Goal: Task Accomplishment & Management: Manage account settings

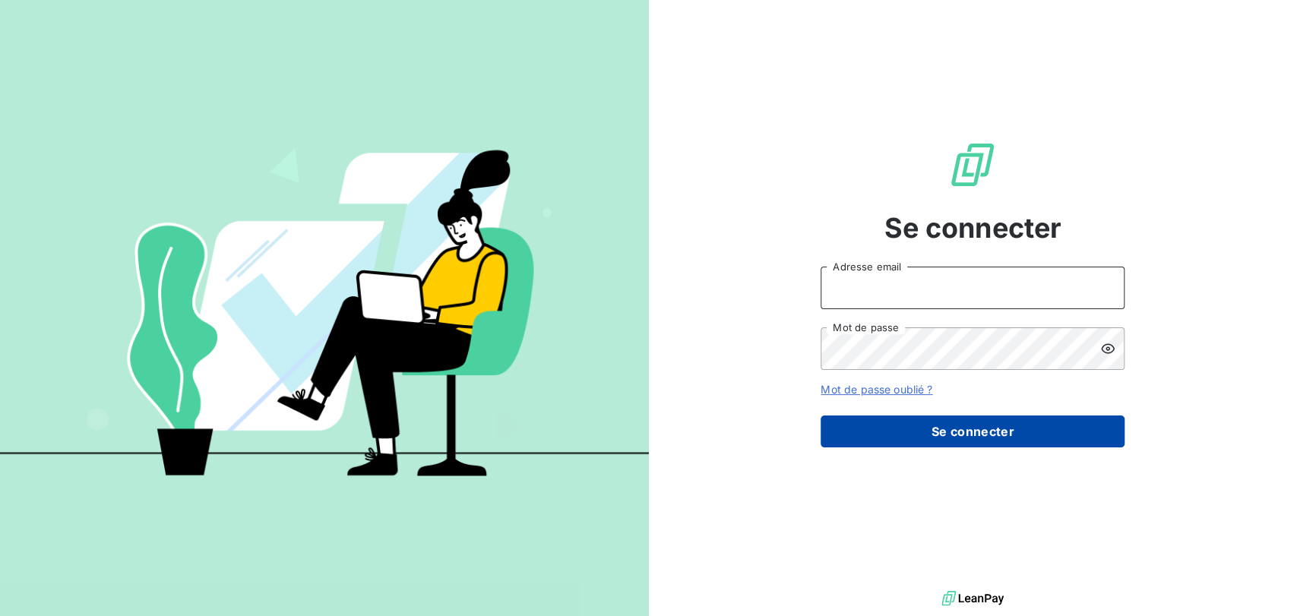
type input "[PERSON_NAME][EMAIL_ADDRESS][DOMAIN_NAME]"
click at [925, 433] on button "Se connecter" at bounding box center [972, 432] width 304 height 32
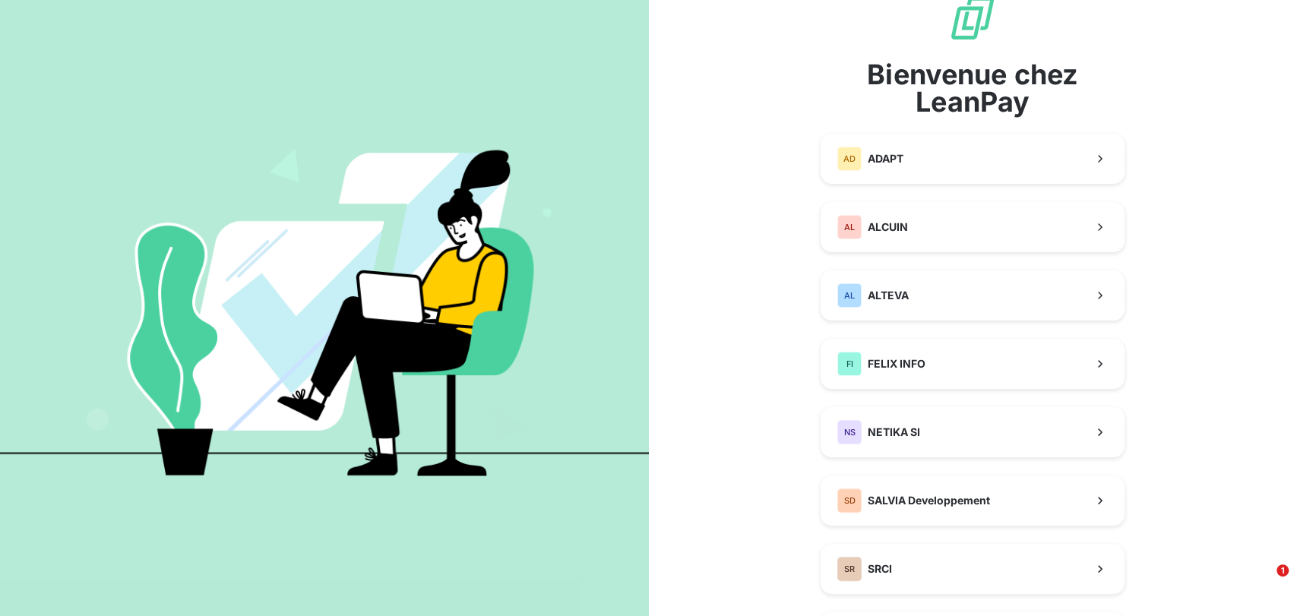
scroll to position [84, 0]
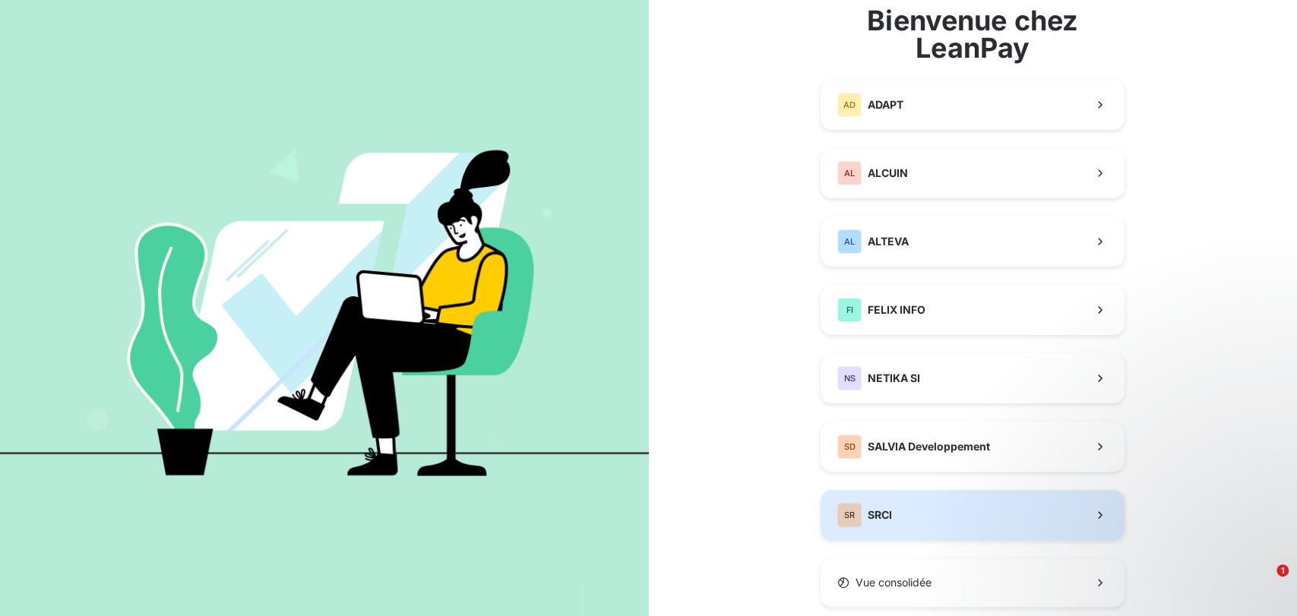
click at [868, 518] on span "SRCI" at bounding box center [880, 514] width 24 height 15
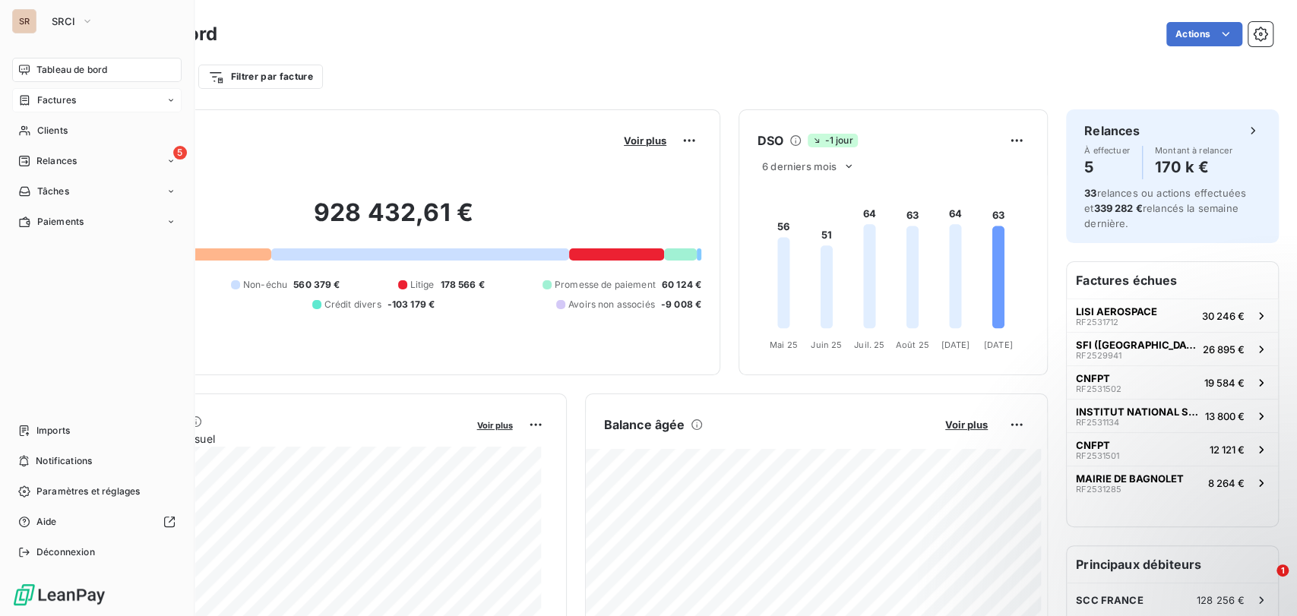
click at [49, 99] on span "Factures" at bounding box center [56, 100] width 39 height 14
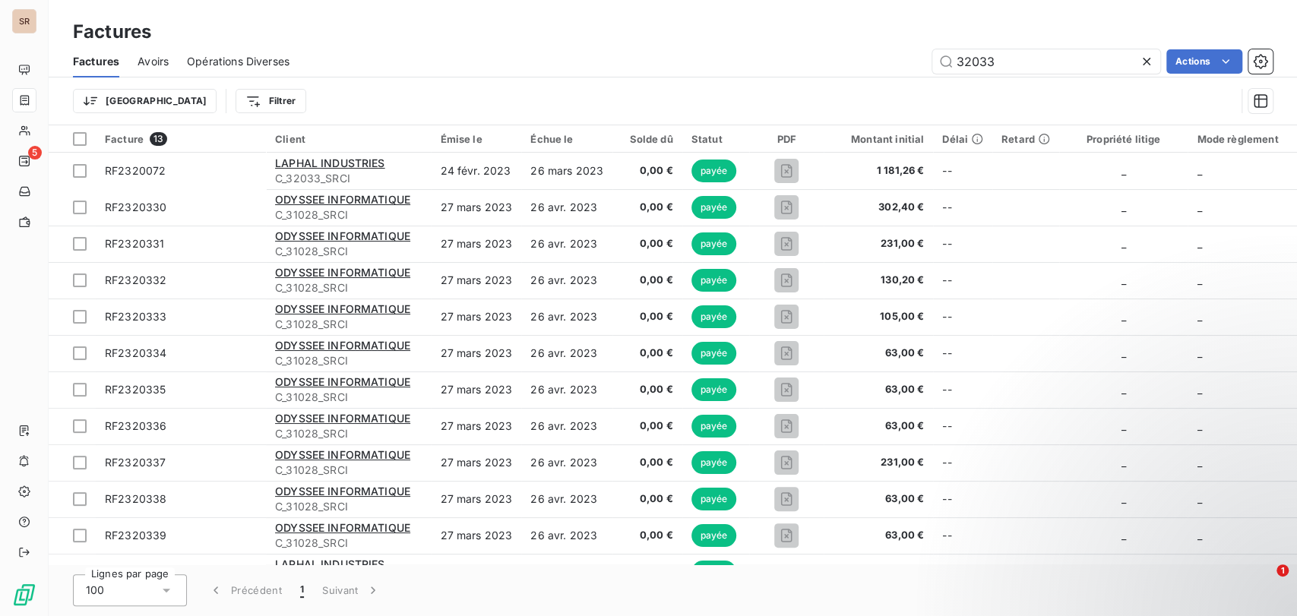
drag, startPoint x: 1022, startPoint y: 63, endPoint x: 886, endPoint y: 45, distance: 137.2
click at [889, 46] on div "Factures Avoirs Opérations Diverses 32033 Actions" at bounding box center [673, 62] width 1248 height 32
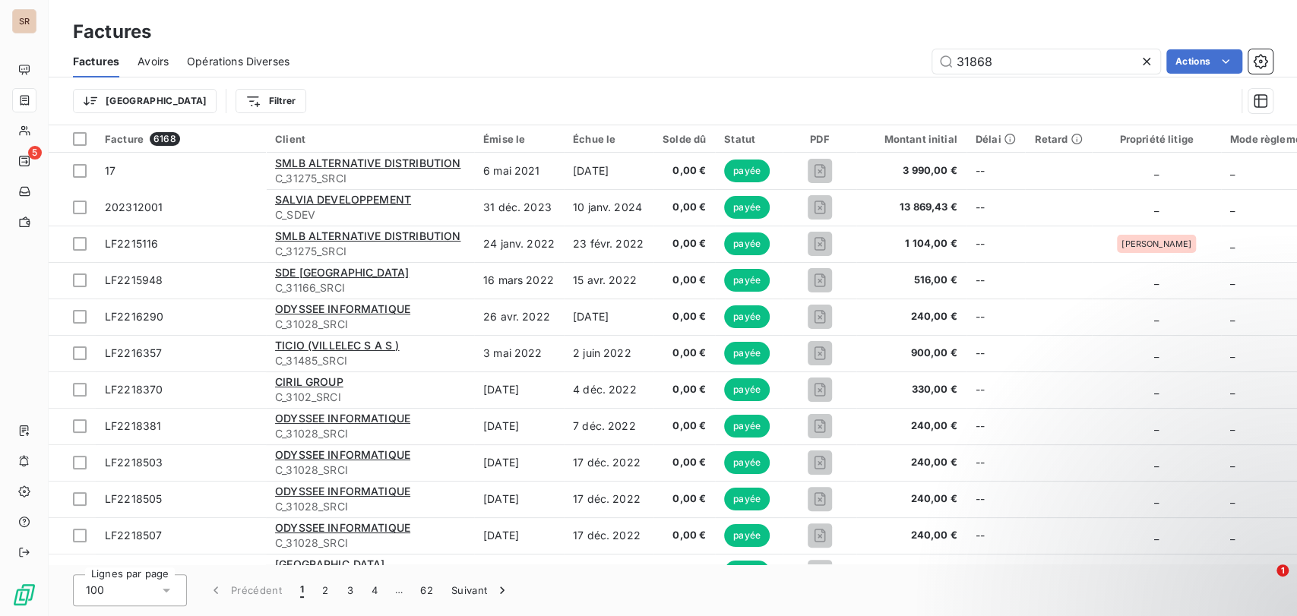
type input "31868"
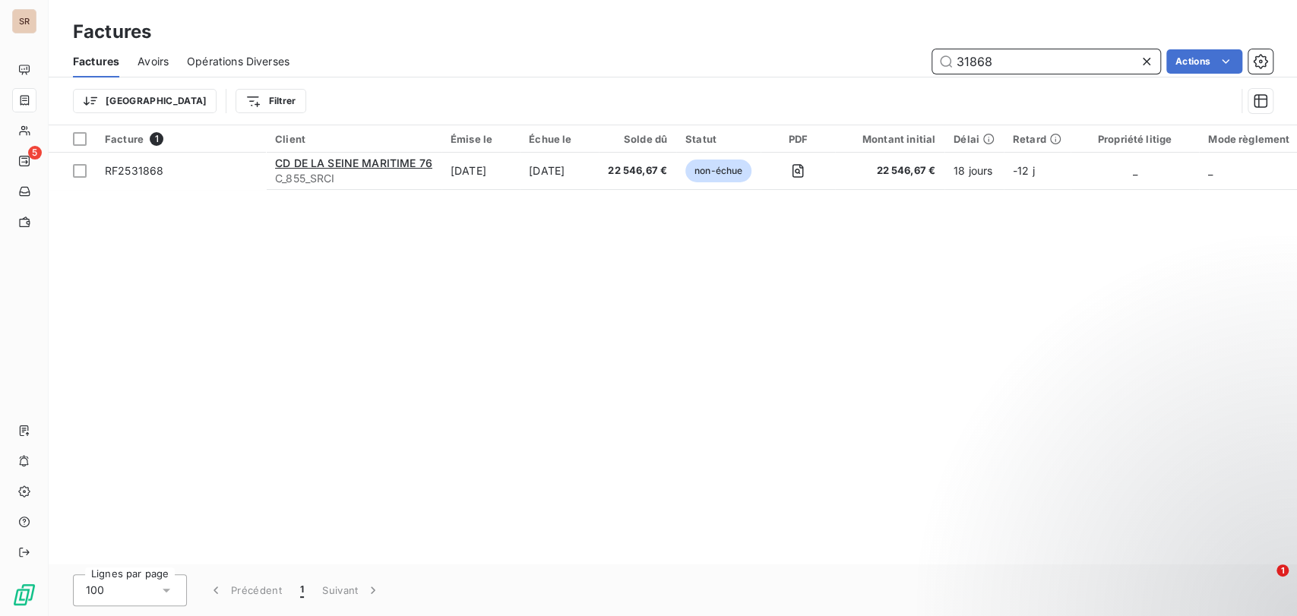
drag, startPoint x: 1001, startPoint y: 65, endPoint x: 876, endPoint y: 62, distance: 125.4
click at [874, 64] on div "31868 Actions" at bounding box center [790, 61] width 965 height 24
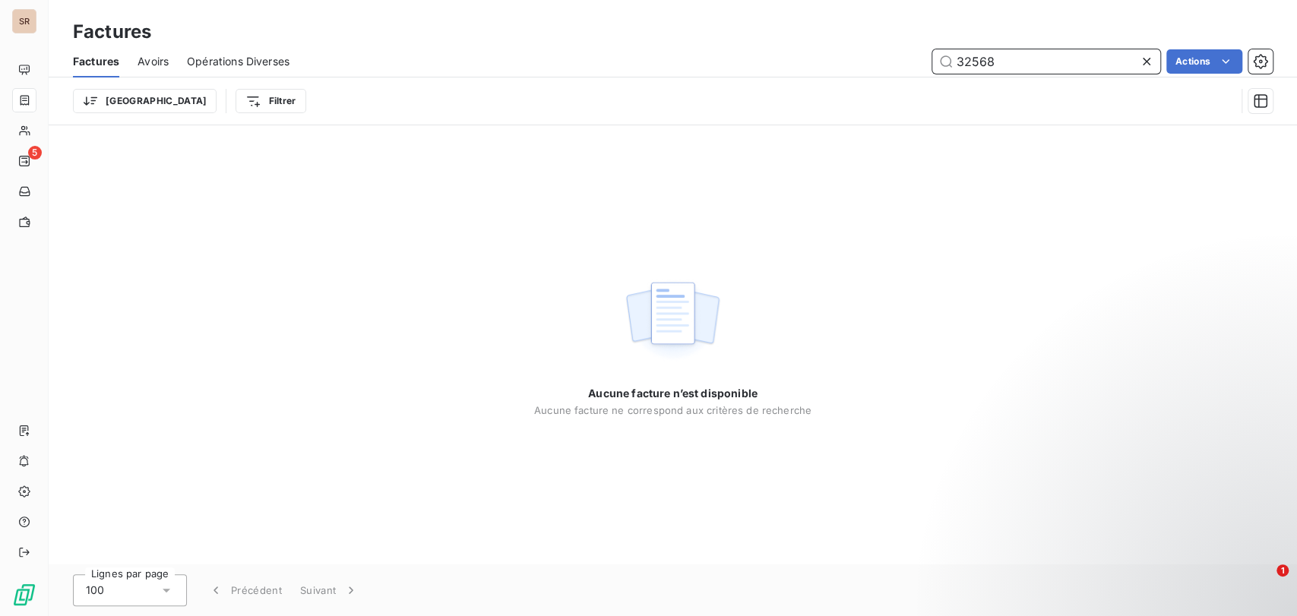
type input "32568"
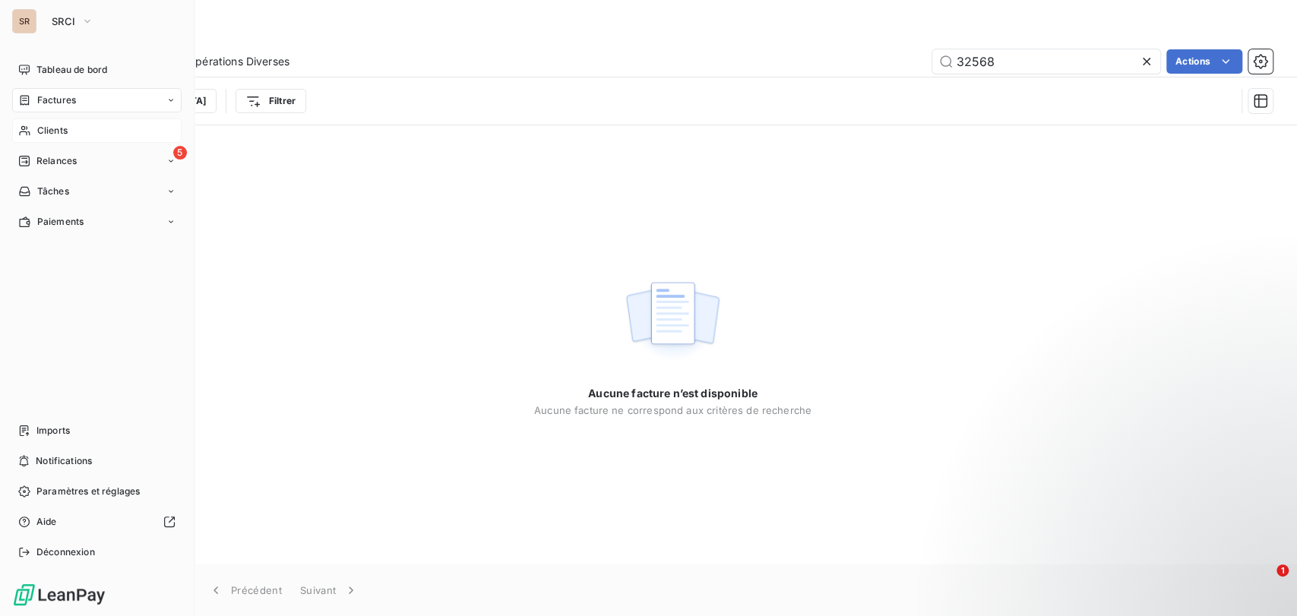
click at [46, 129] on span "Clients" at bounding box center [52, 131] width 30 height 14
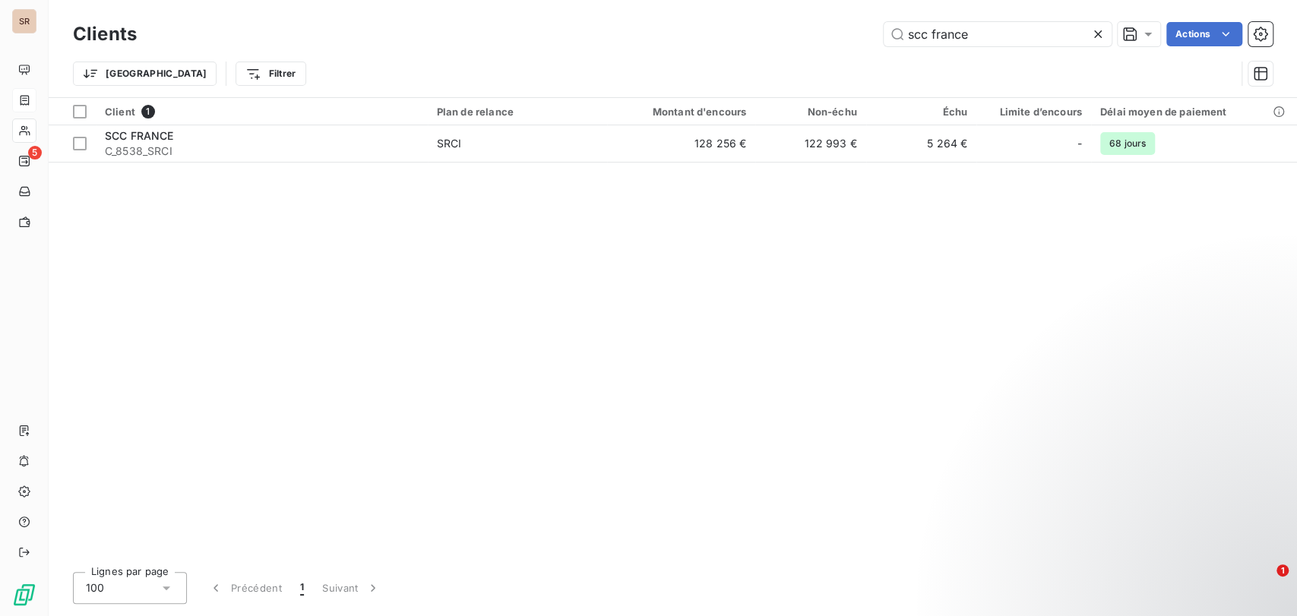
type input "scc france"
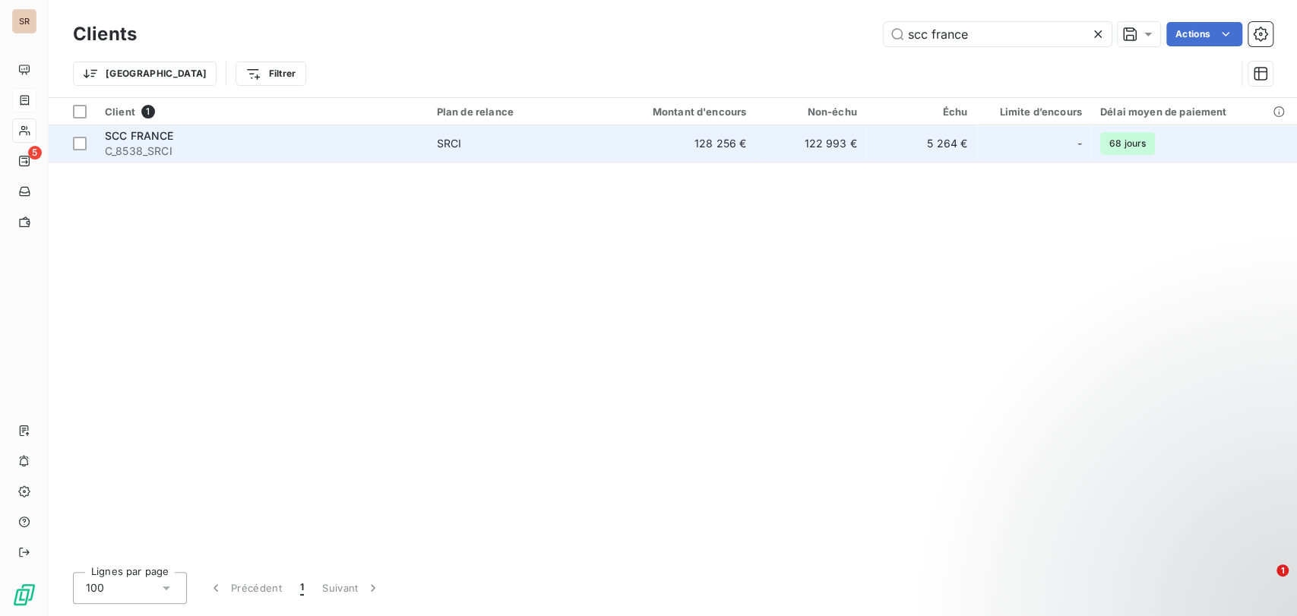
click at [145, 141] on span "SCC FRANCE" at bounding box center [139, 135] width 69 height 13
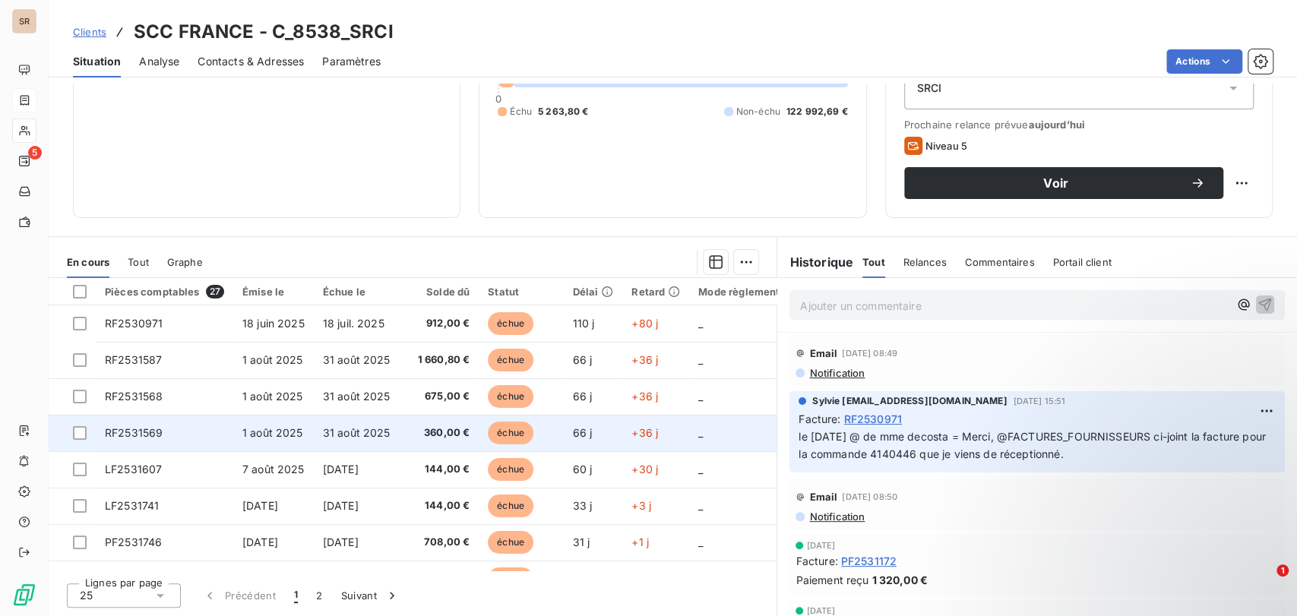
click at [140, 435] on span "RF2531569" at bounding box center [134, 432] width 58 height 13
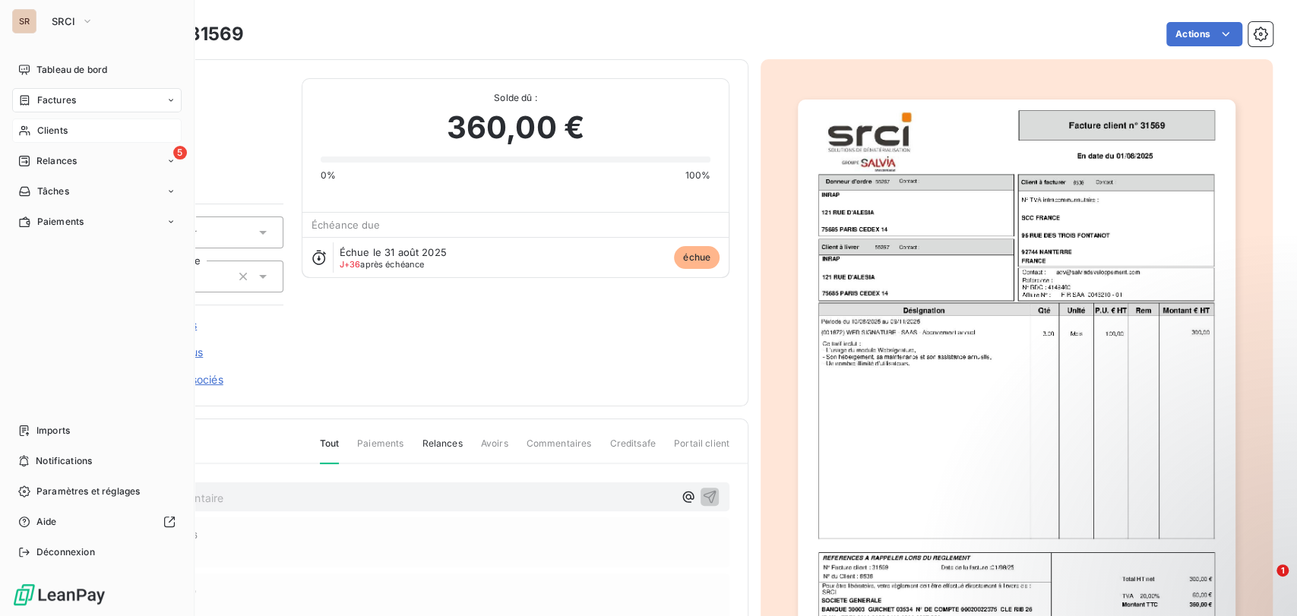
drag, startPoint x: 52, startPoint y: 104, endPoint x: 58, endPoint y: 115, distance: 12.3
click at [53, 105] on span "Factures" at bounding box center [56, 100] width 39 height 14
click at [65, 93] on div "Factures" at bounding box center [96, 100] width 169 height 24
click at [49, 93] on span "Factures" at bounding box center [56, 100] width 39 height 14
click at [42, 99] on span "Factures" at bounding box center [56, 100] width 39 height 14
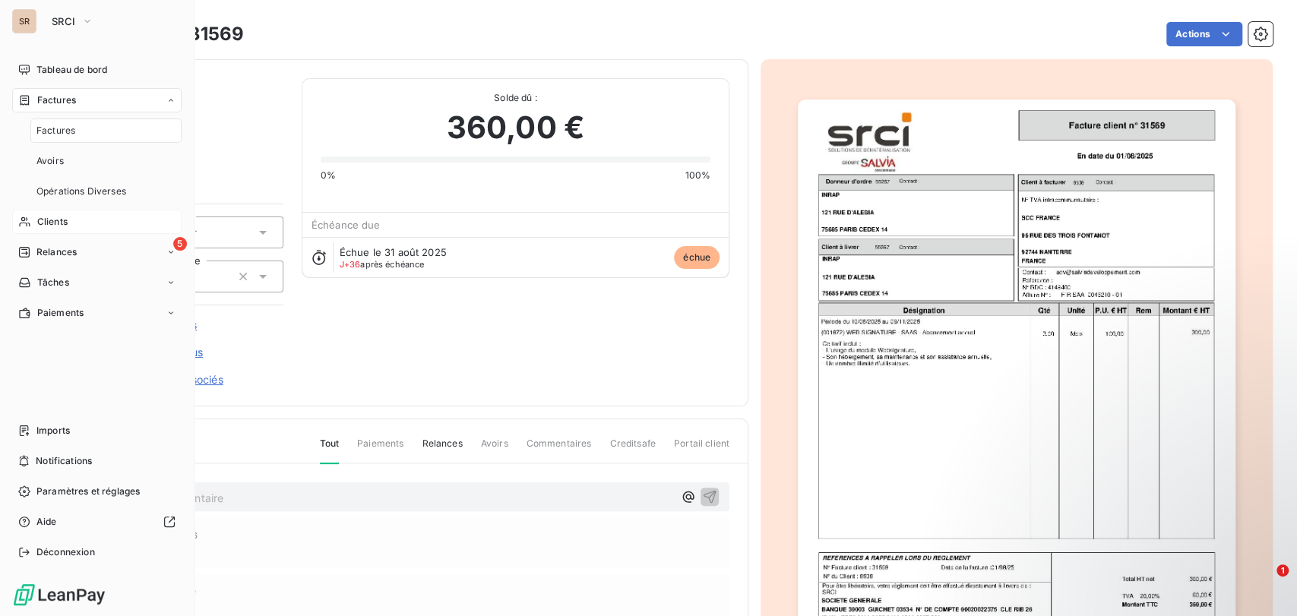
click at [42, 99] on span "Factures" at bounding box center [56, 100] width 39 height 14
click at [47, 99] on span "Factures" at bounding box center [56, 100] width 39 height 14
click at [49, 134] on span "Factures" at bounding box center [55, 131] width 39 height 14
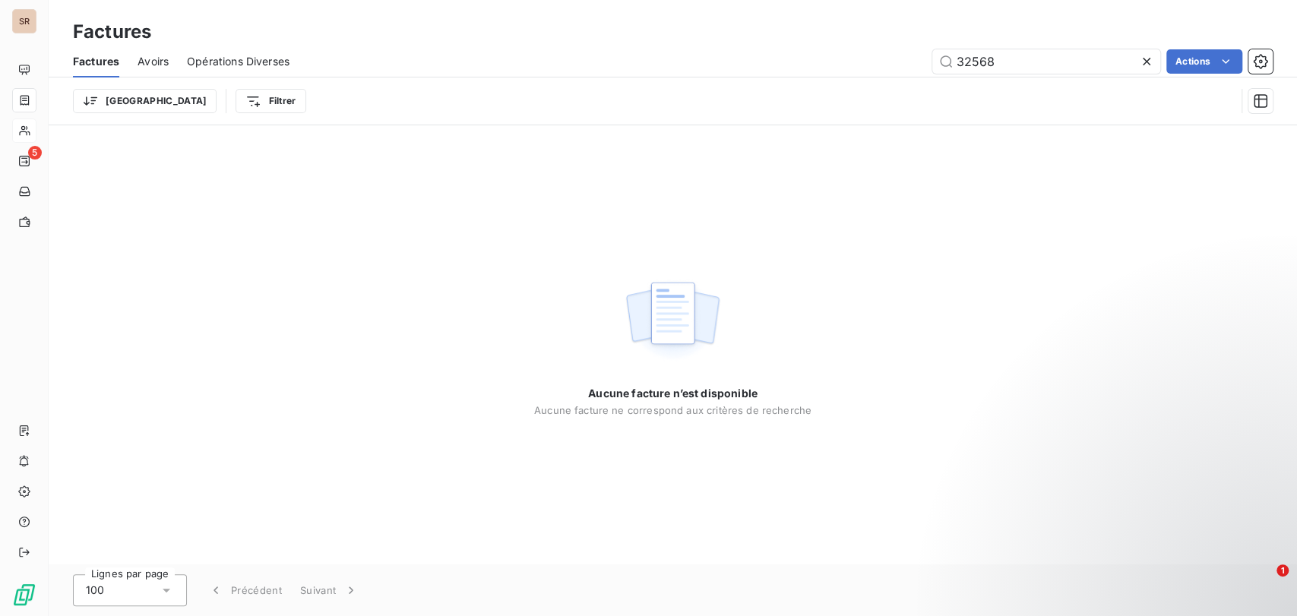
drag, startPoint x: 1022, startPoint y: 56, endPoint x: 871, endPoint y: 49, distance: 150.6
click at [872, 49] on div "32568 Actions" at bounding box center [790, 61] width 965 height 24
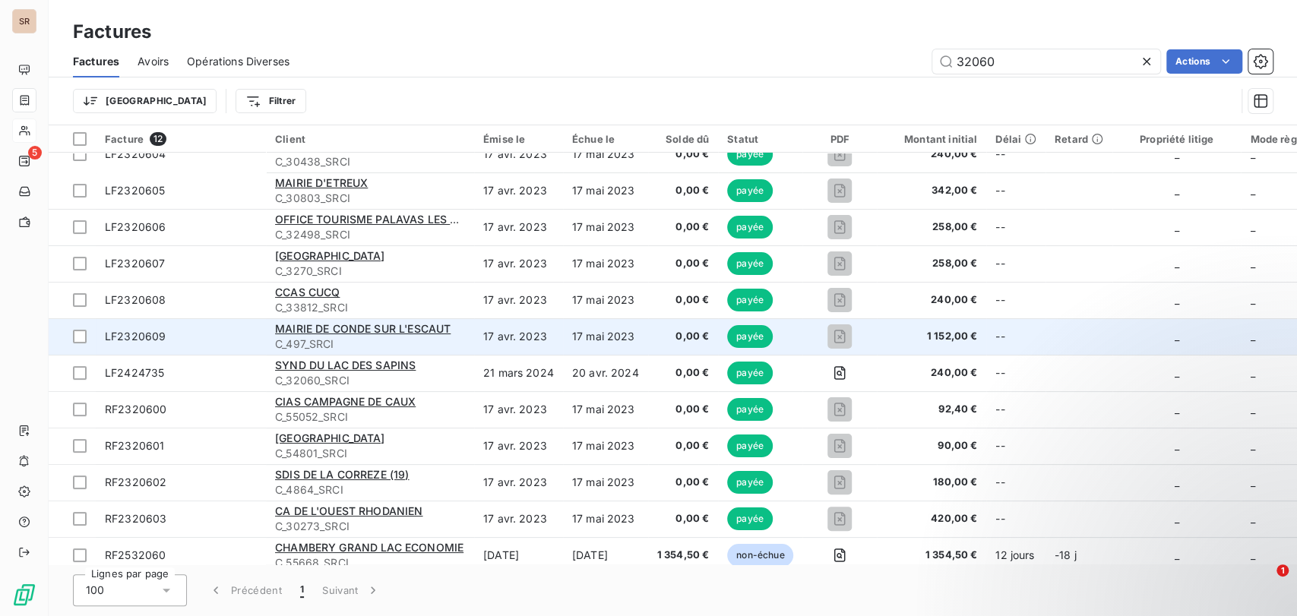
scroll to position [32, 0]
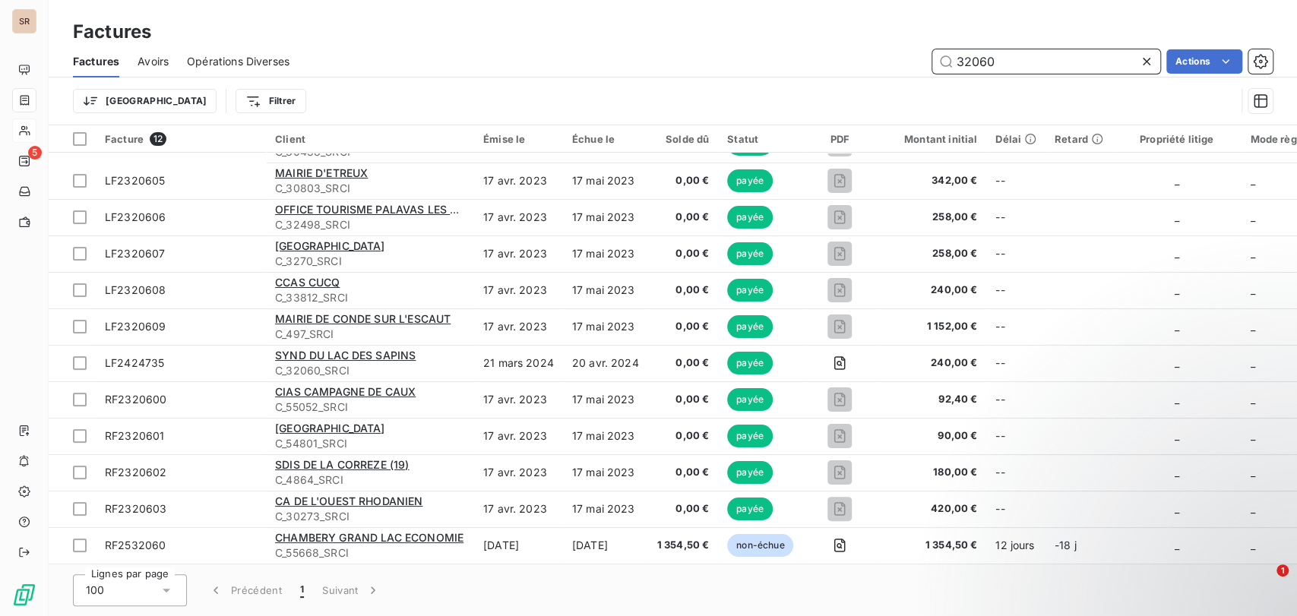
click at [1007, 66] on input "32060" at bounding box center [1046, 61] width 228 height 24
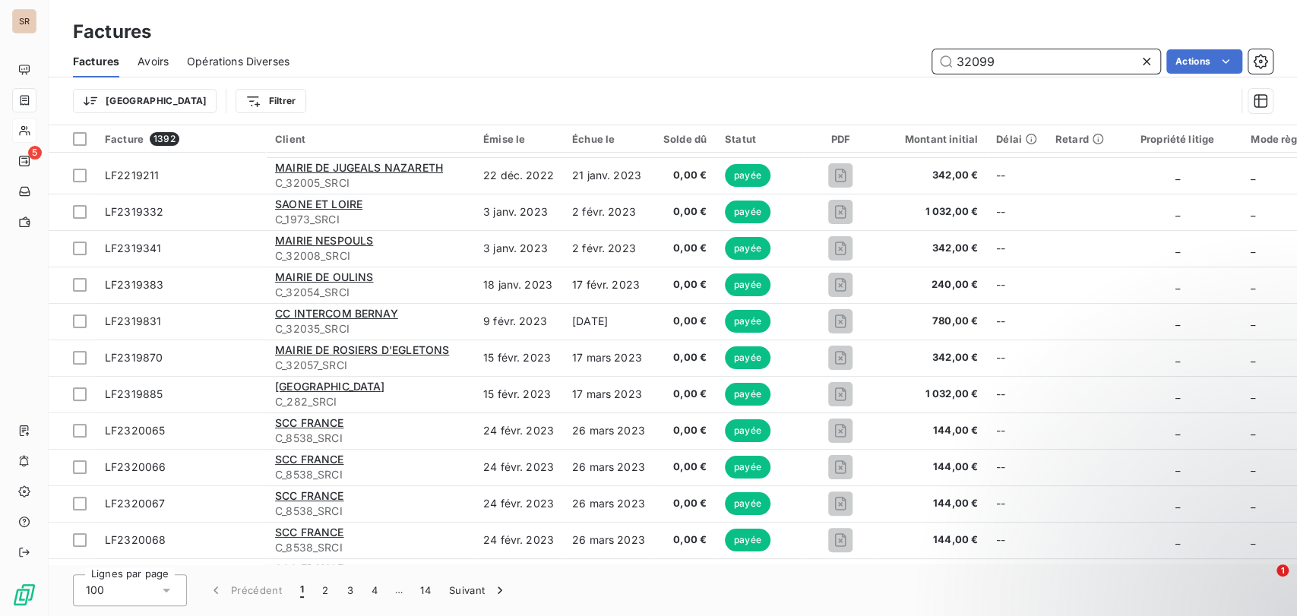
scroll to position [0, 0]
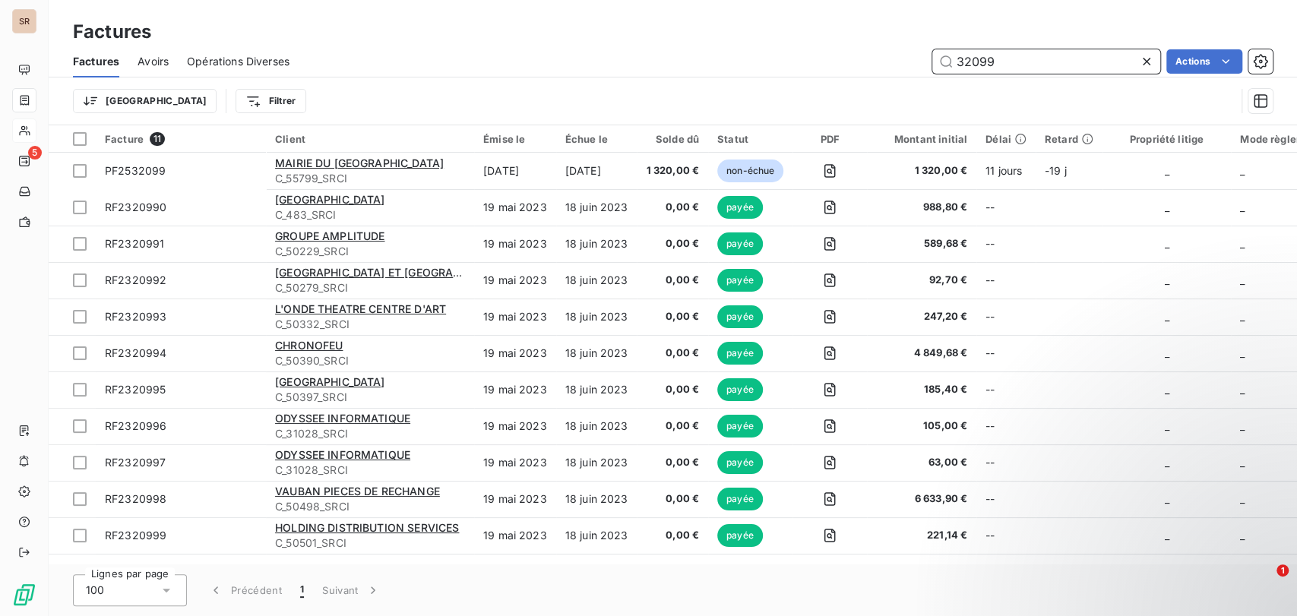
drag, startPoint x: 1016, startPoint y: 65, endPoint x: 913, endPoint y: 54, distance: 103.2
click at [913, 54] on div "32099 Actions" at bounding box center [790, 61] width 965 height 24
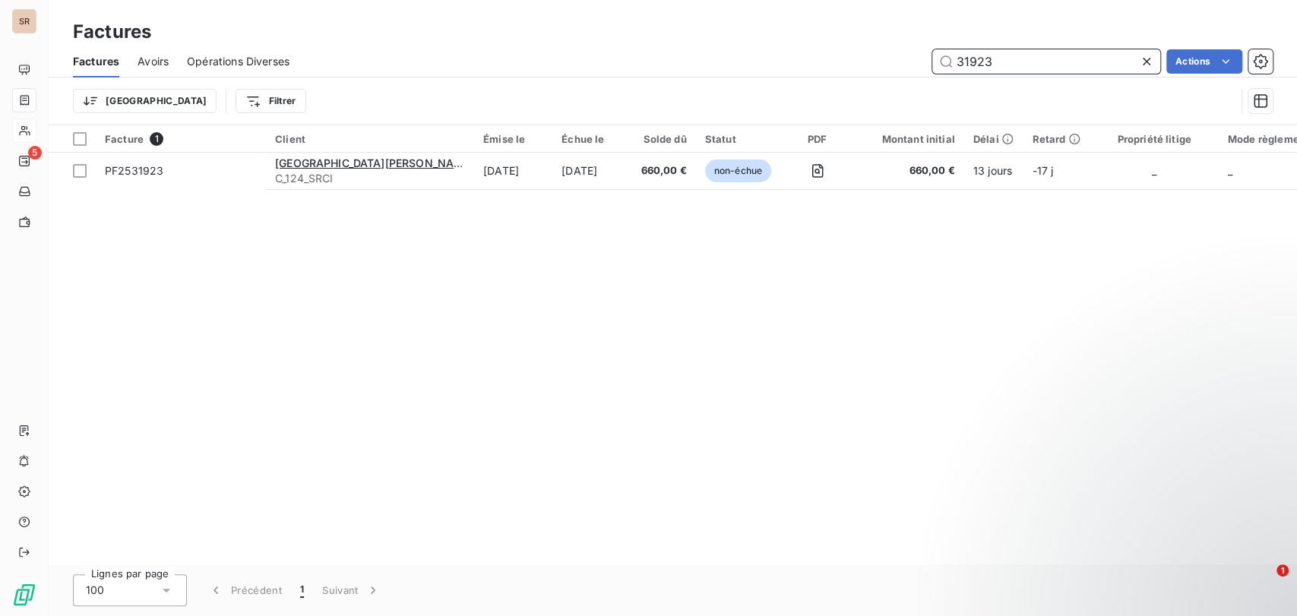
click at [1013, 66] on input "31923" at bounding box center [1046, 61] width 228 height 24
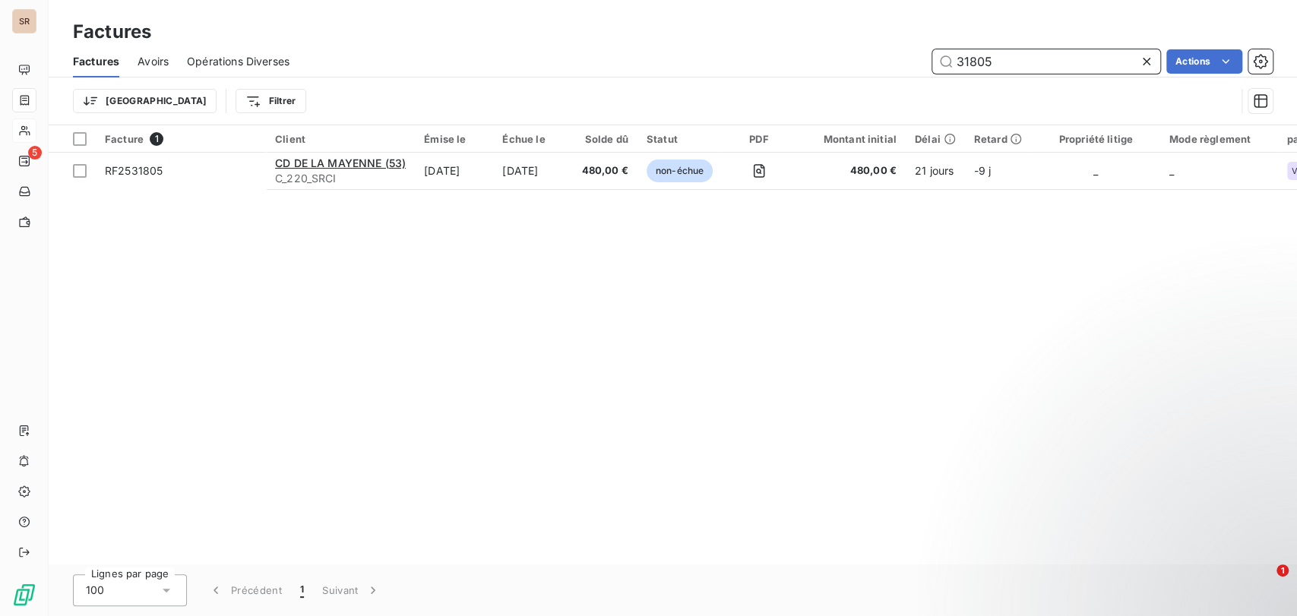
type input "31805"
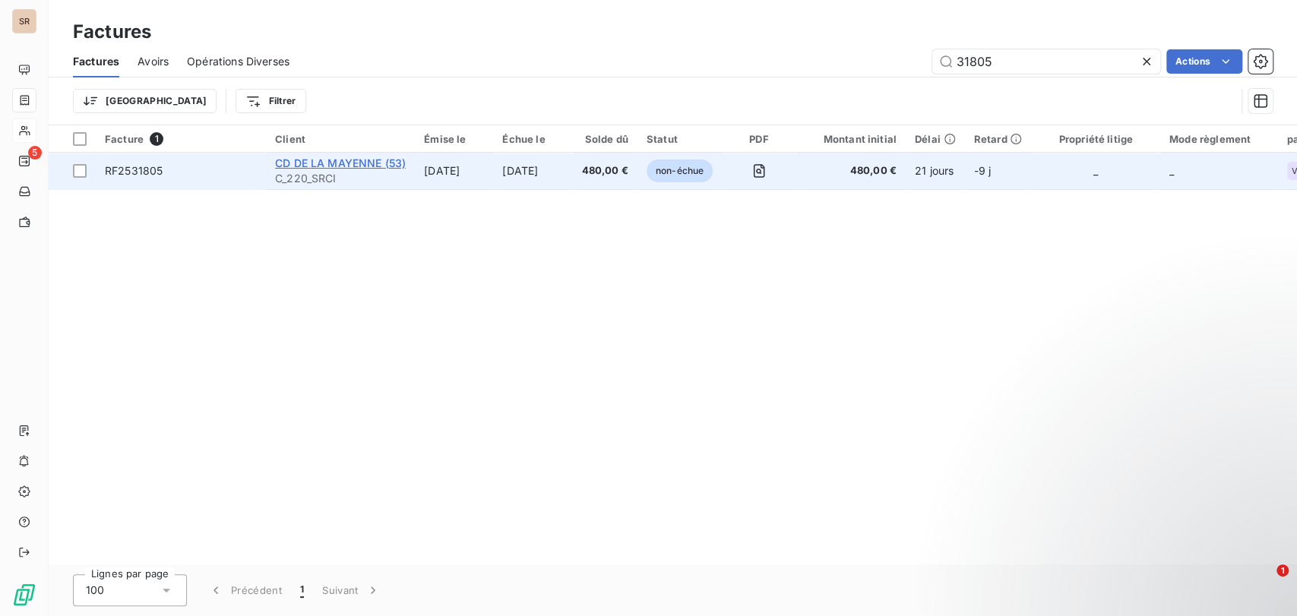
click at [310, 163] on span "CD DE LA MAYENNE (53)" at bounding box center [340, 163] width 131 height 13
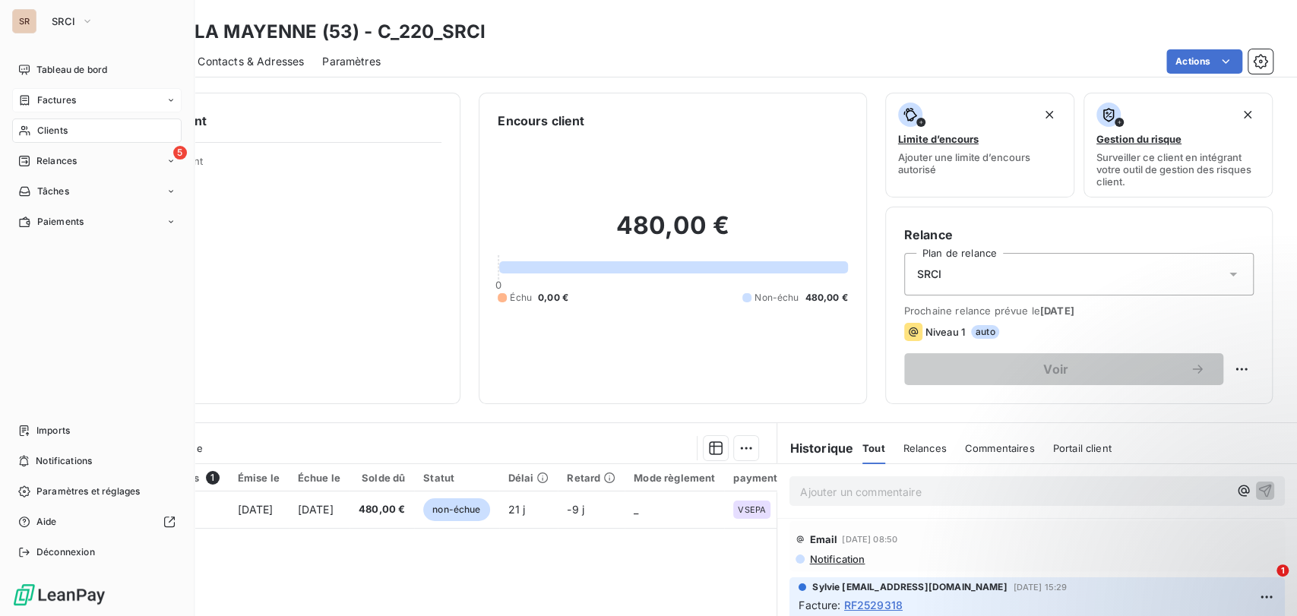
click at [45, 96] on span "Factures" at bounding box center [56, 100] width 39 height 14
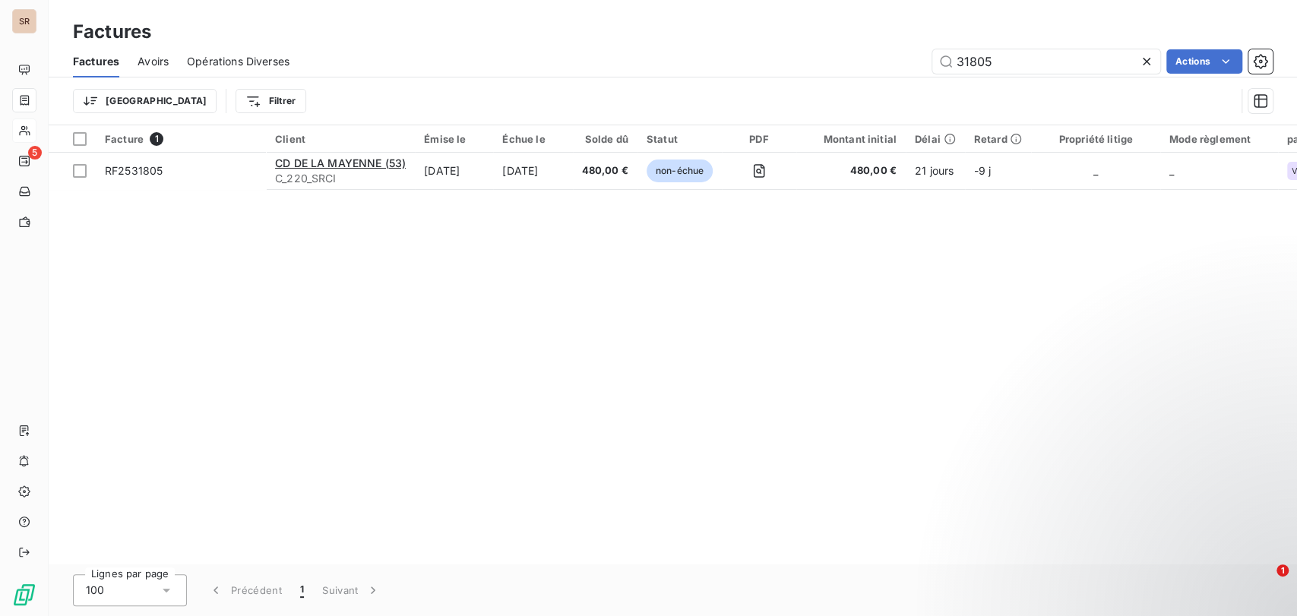
drag, startPoint x: 998, startPoint y: 54, endPoint x: 918, endPoint y: 54, distance: 79.8
click at [918, 54] on div "31805 Actions" at bounding box center [790, 61] width 965 height 24
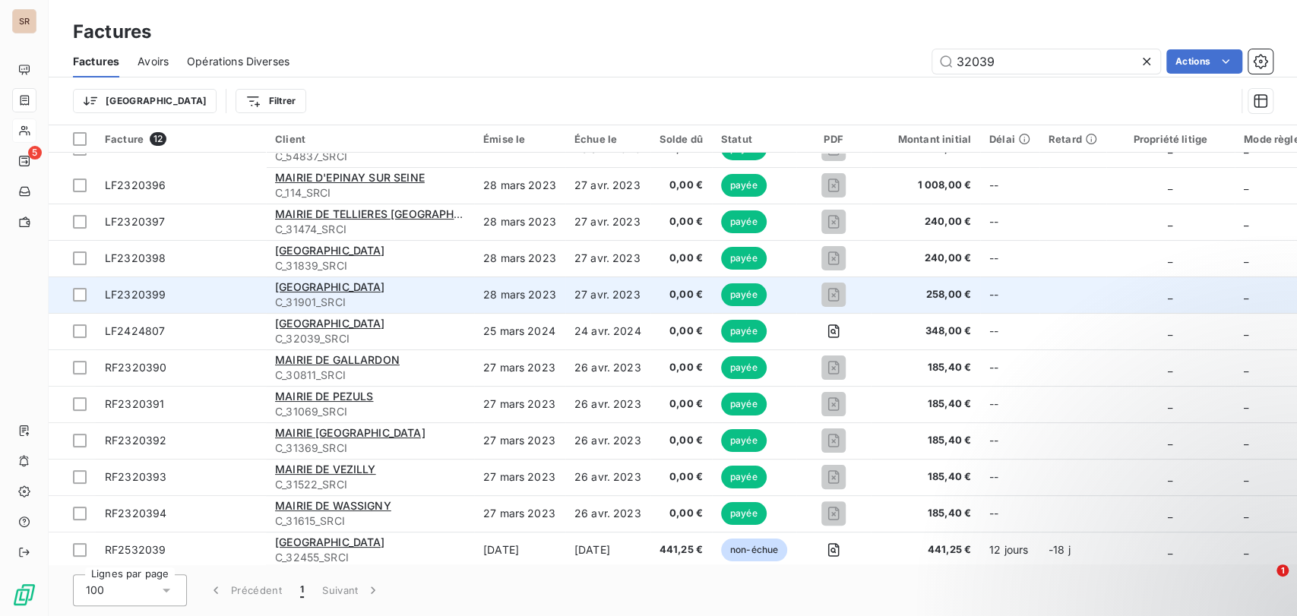
scroll to position [32, 0]
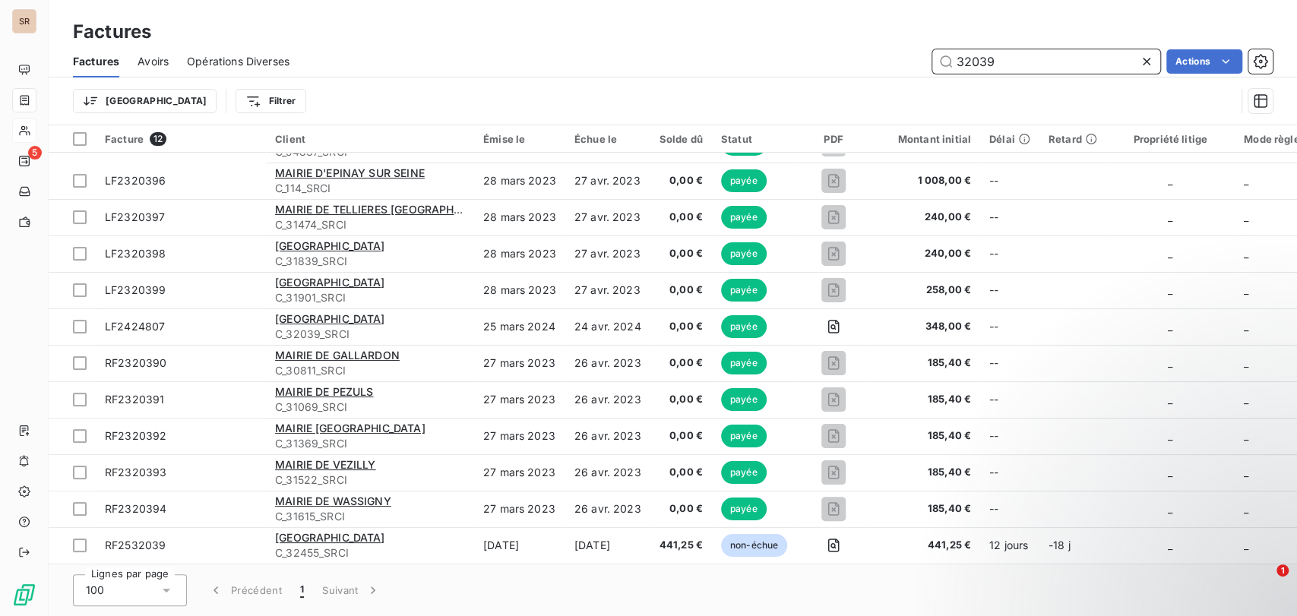
drag, startPoint x: 1012, startPoint y: 61, endPoint x: 874, endPoint y: 53, distance: 137.7
click at [877, 56] on div "32039 Actions" at bounding box center [790, 61] width 965 height 24
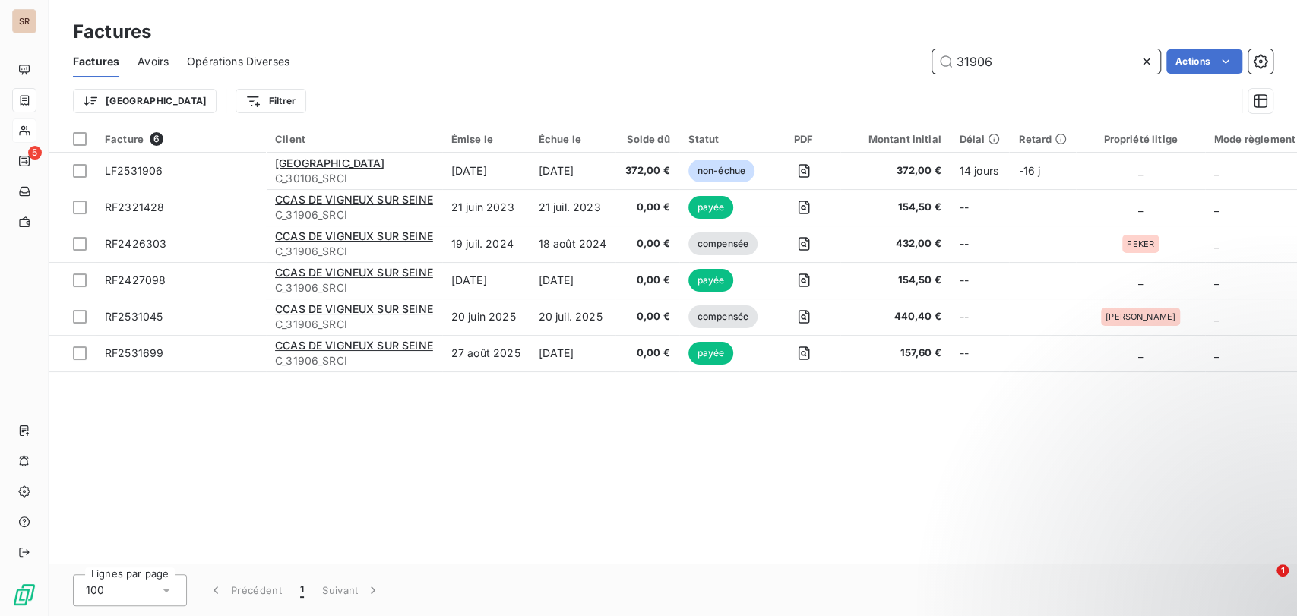
scroll to position [0, 0]
click at [1016, 61] on input "31906" at bounding box center [1046, 61] width 228 height 24
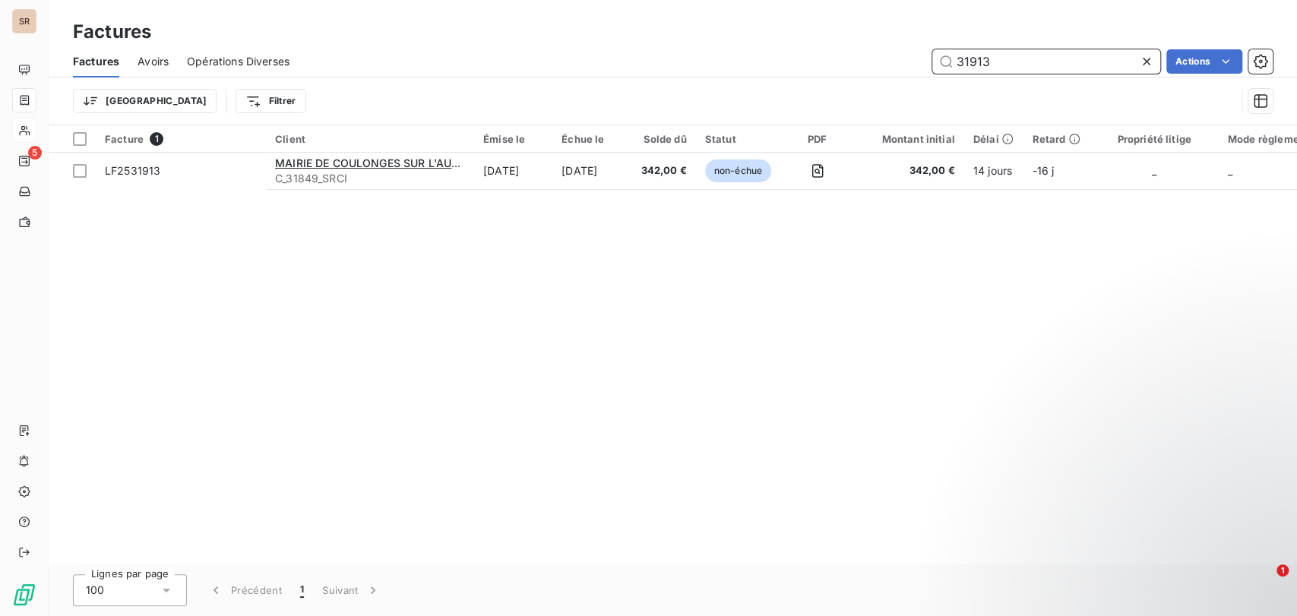
click at [1012, 56] on input "31913" at bounding box center [1046, 61] width 228 height 24
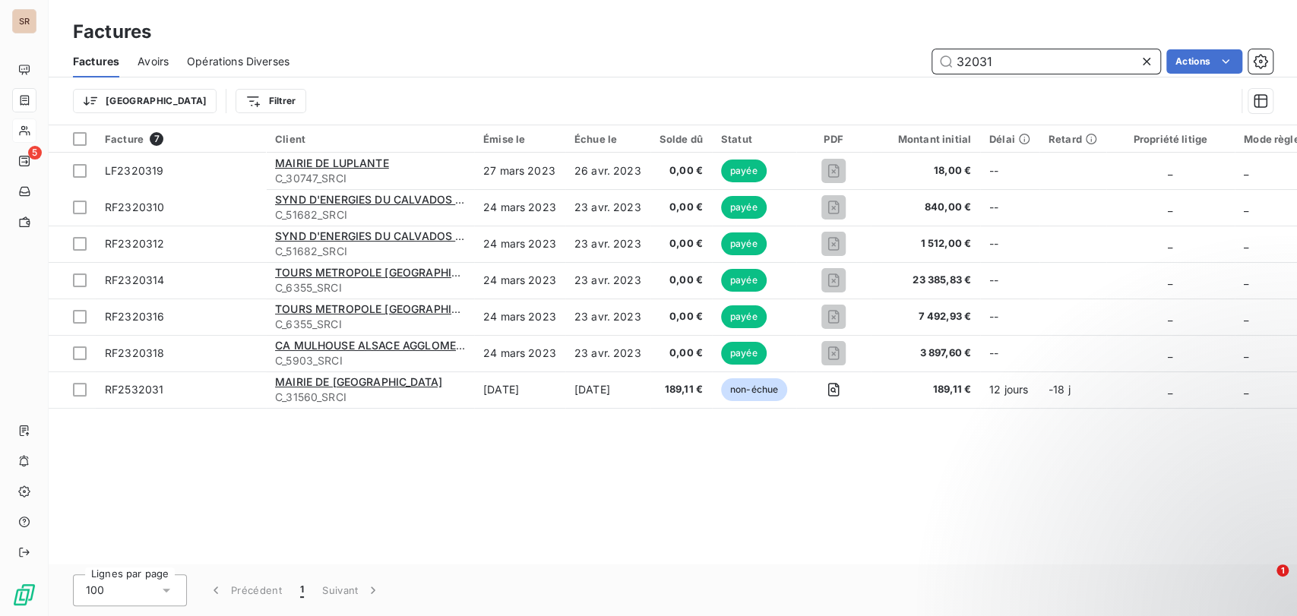
click at [1017, 64] on input "32031" at bounding box center [1046, 61] width 228 height 24
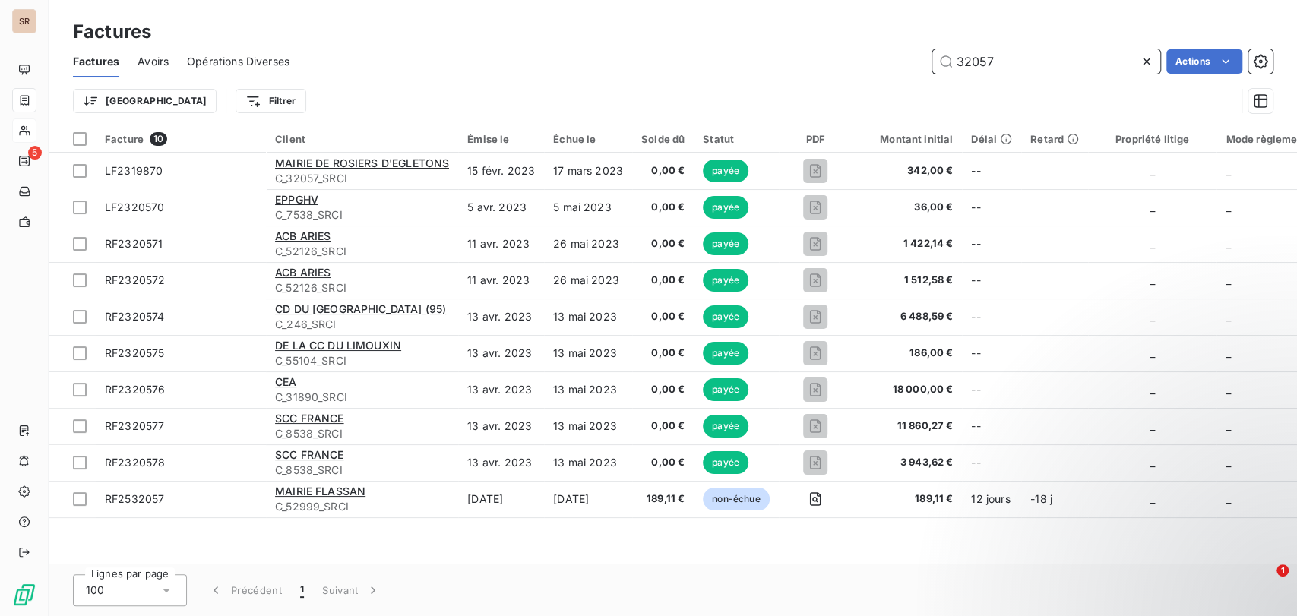
click at [1010, 54] on input "32057" at bounding box center [1046, 61] width 228 height 24
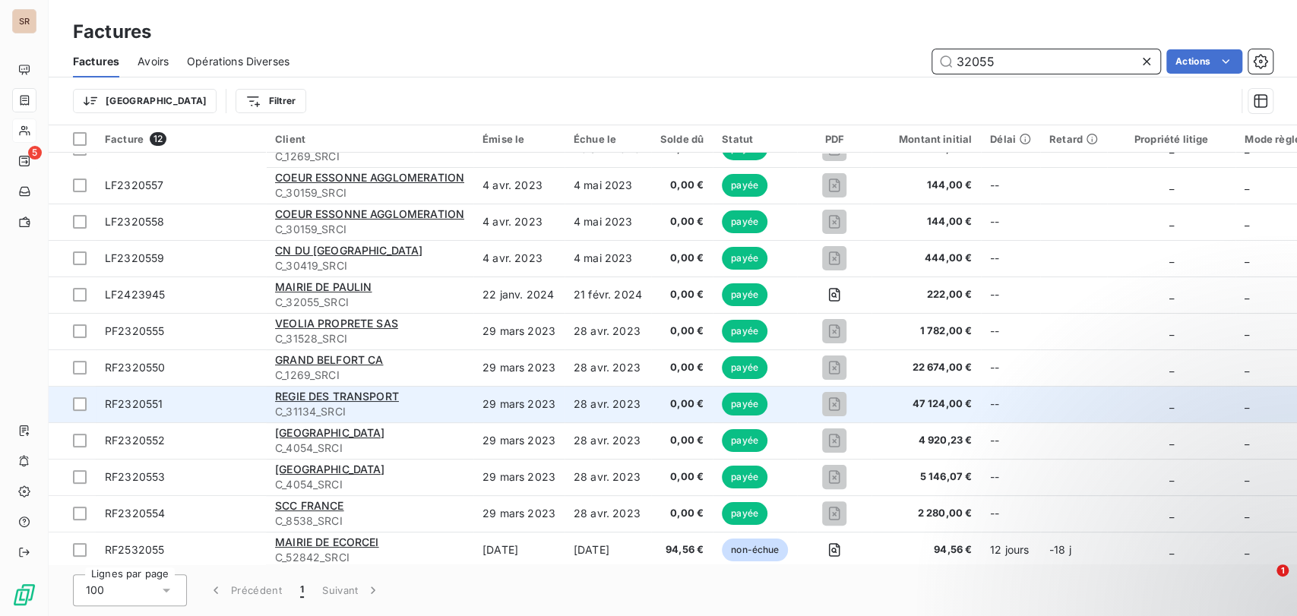
scroll to position [32, 0]
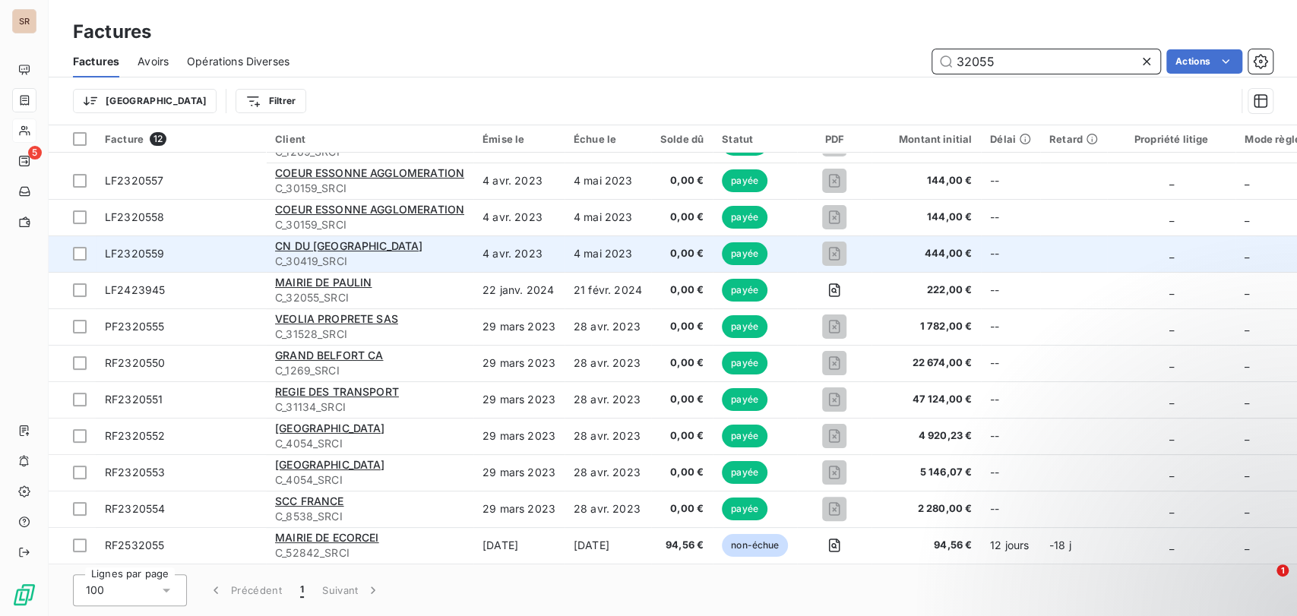
type input "32055"
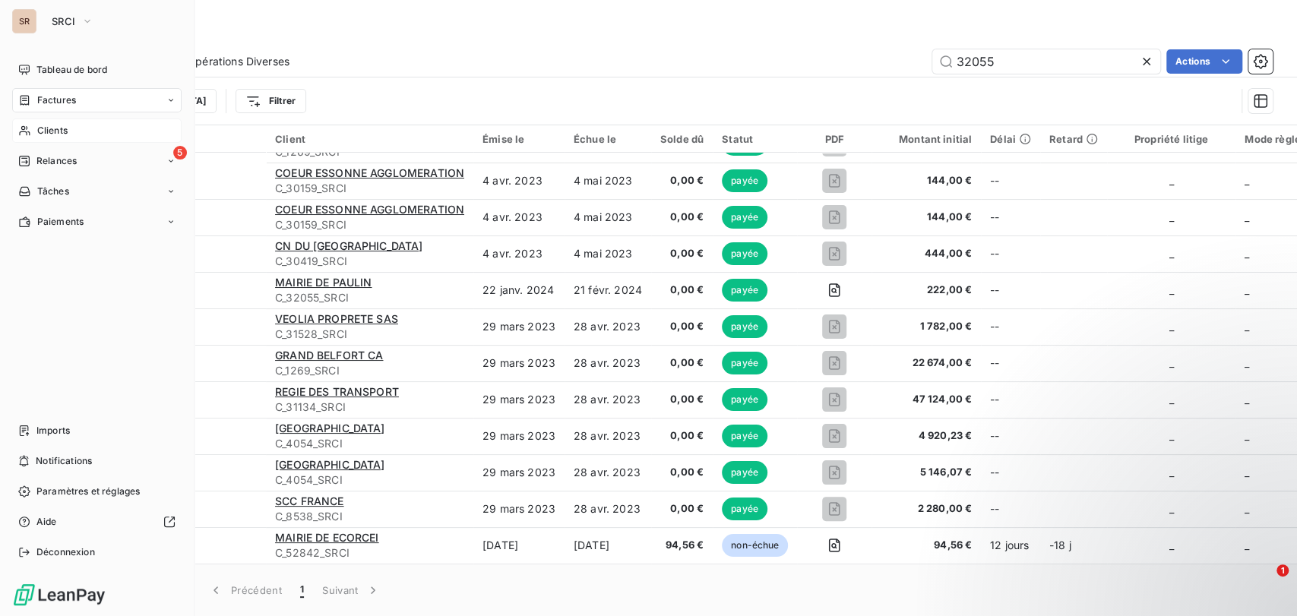
click at [47, 122] on div "Clients" at bounding box center [96, 131] width 169 height 24
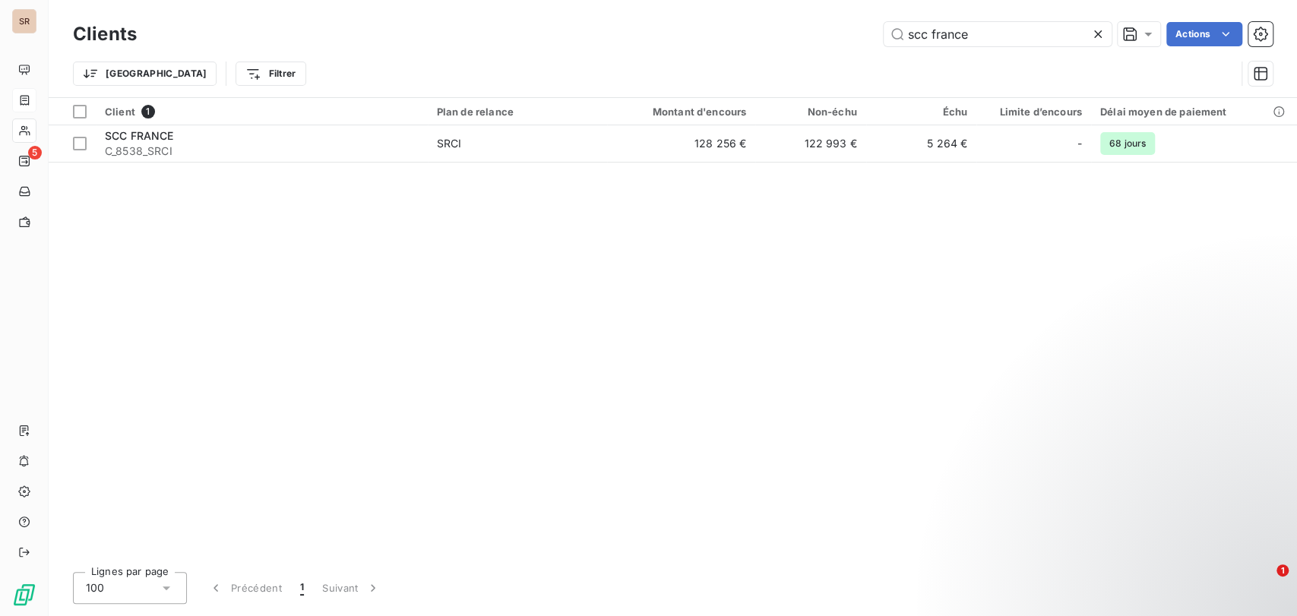
drag, startPoint x: 869, startPoint y: 17, endPoint x: 759, endPoint y: 14, distance: 110.2
click at [759, 14] on div "Clients scc france Actions Trier Filtrer" at bounding box center [673, 48] width 1248 height 97
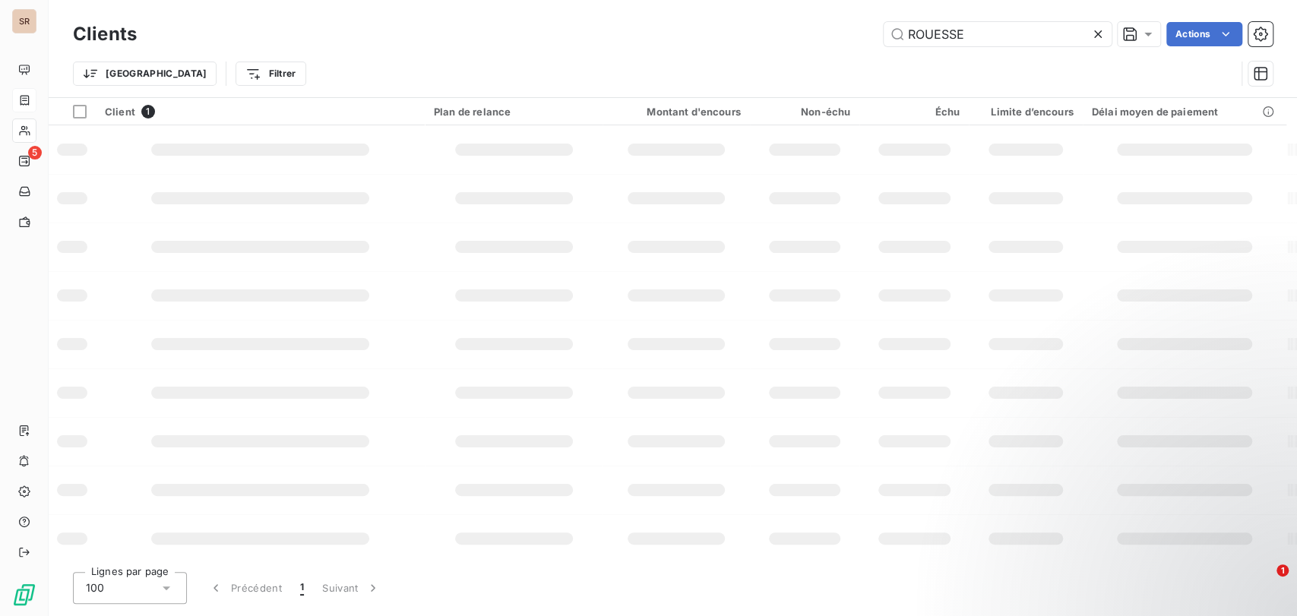
type input "ROUESSE"
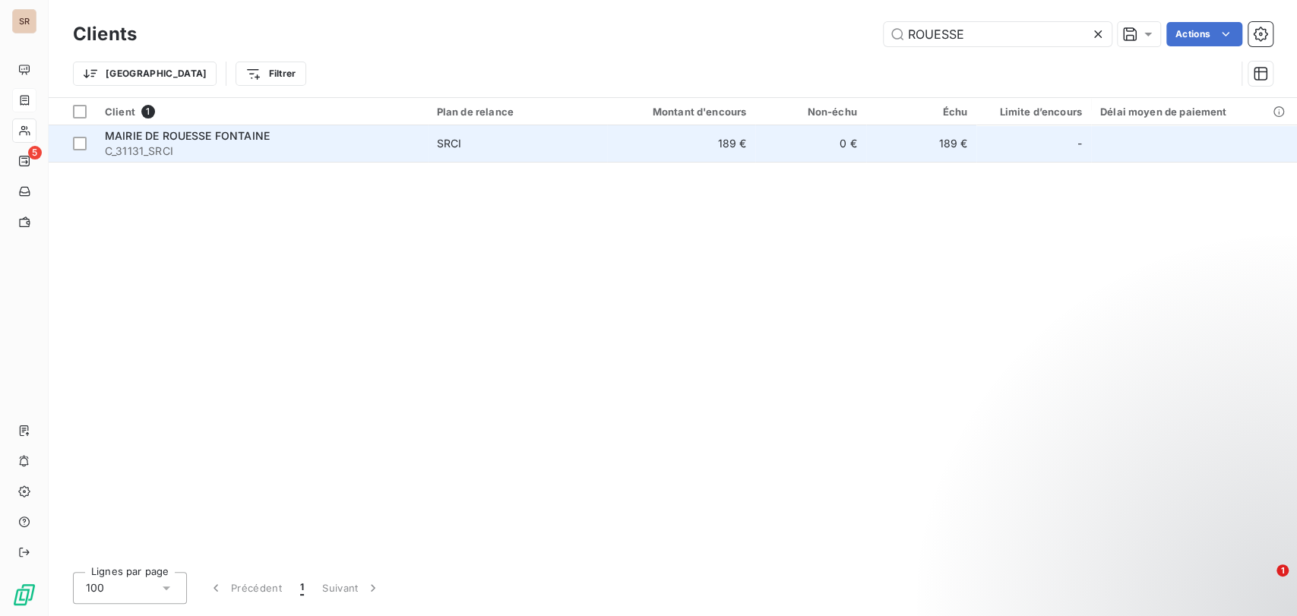
click at [153, 135] on span "MAIRIE DE ROUESSE FONTAINE" at bounding box center [187, 135] width 165 height 13
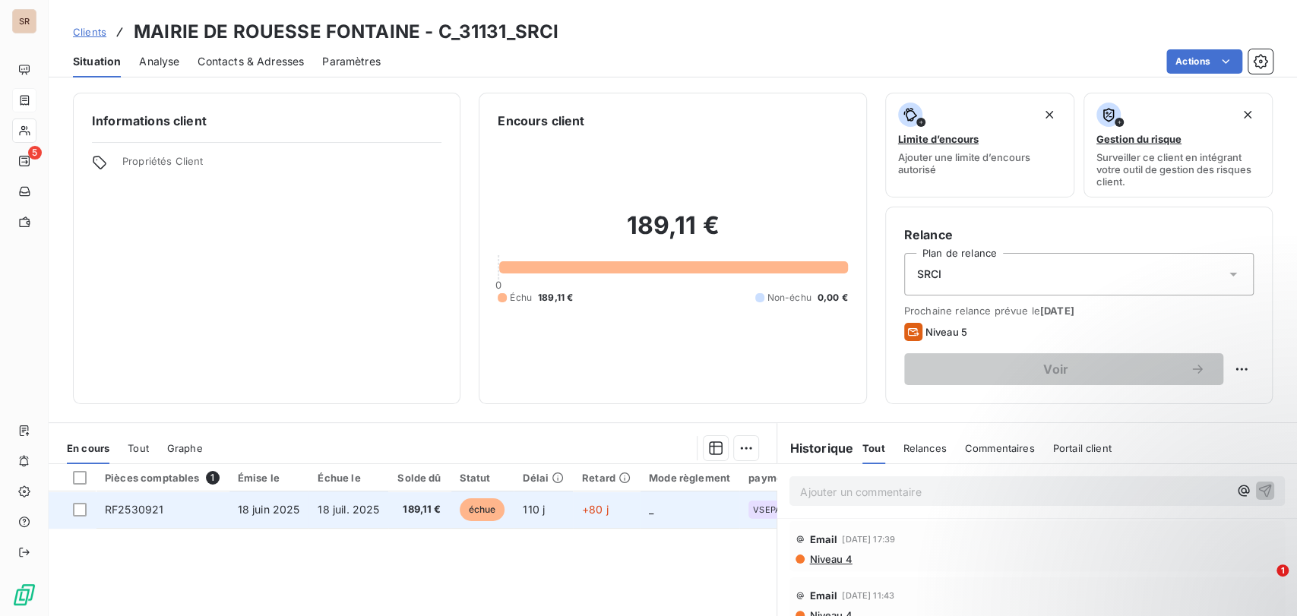
click at [140, 509] on span "RF2530921" at bounding box center [134, 509] width 58 height 13
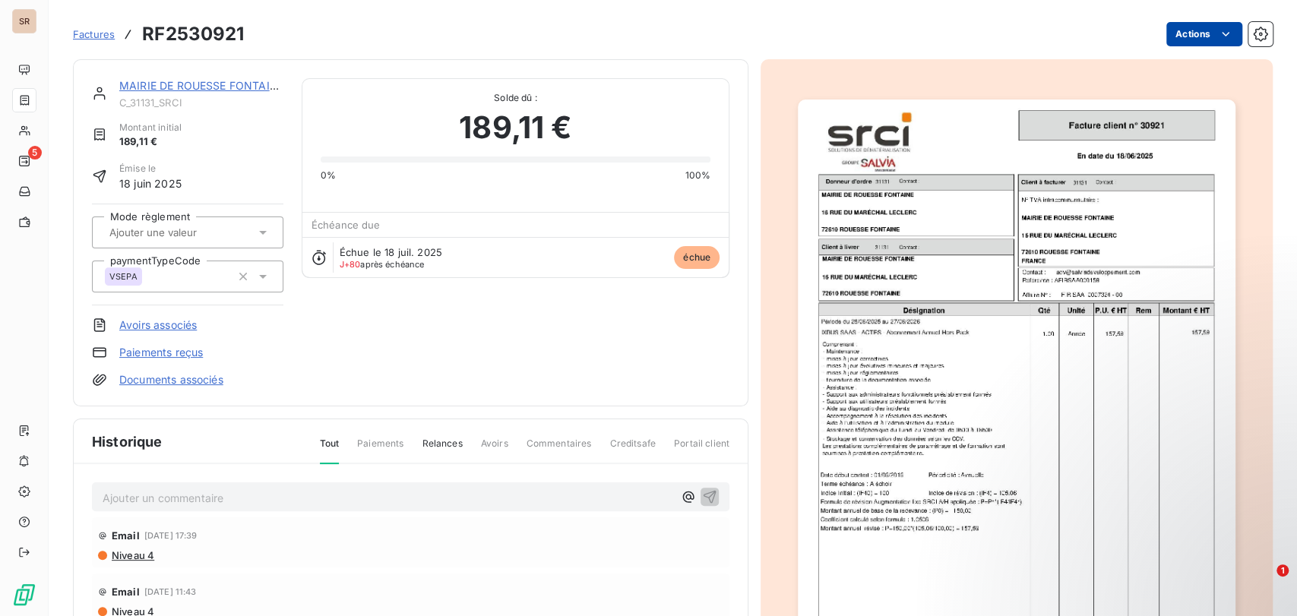
click at [1181, 42] on html "SR 5 Factures RF2530921 Actions MAIRIE DE ROUESSE FONTAINE C_31131_SRCI Montant…" at bounding box center [648, 308] width 1297 height 616
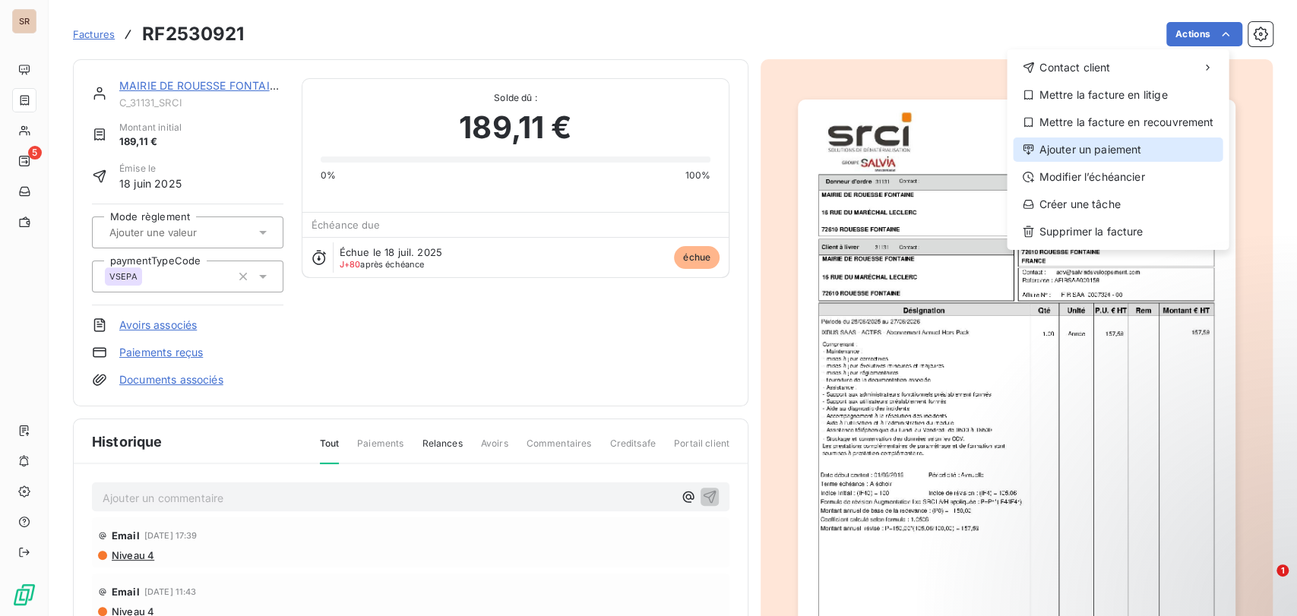
click at [1065, 151] on div "Ajouter un paiement" at bounding box center [1118, 150] width 210 height 24
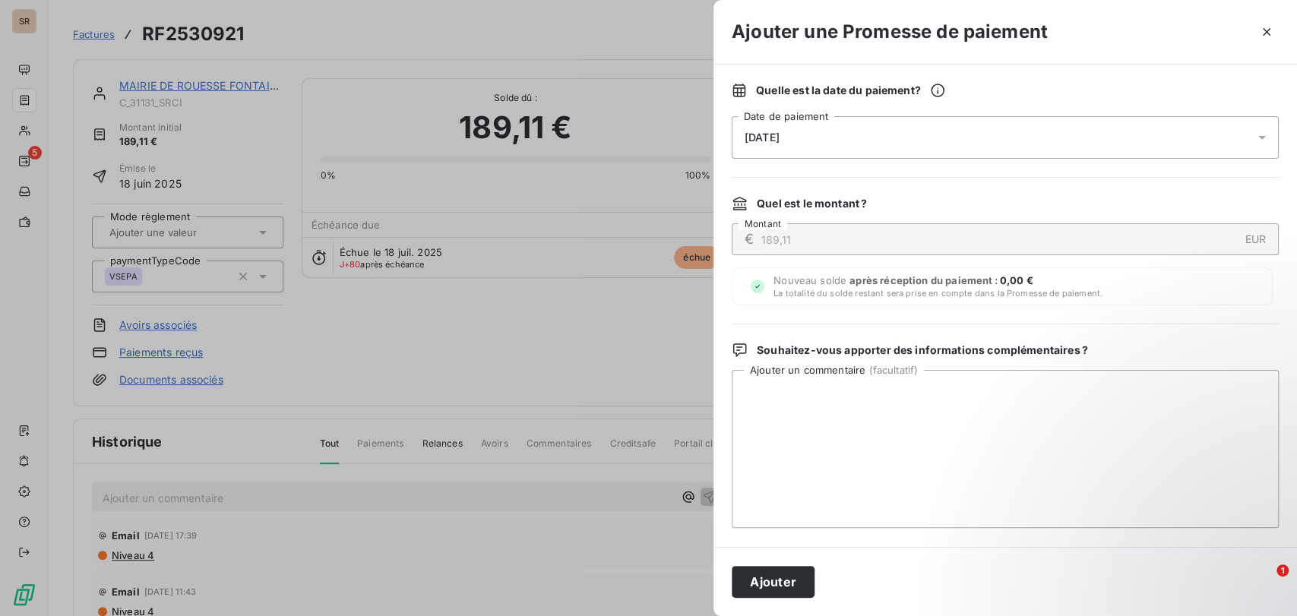
click at [1254, 140] on icon at bounding box center [1261, 137] width 15 height 15
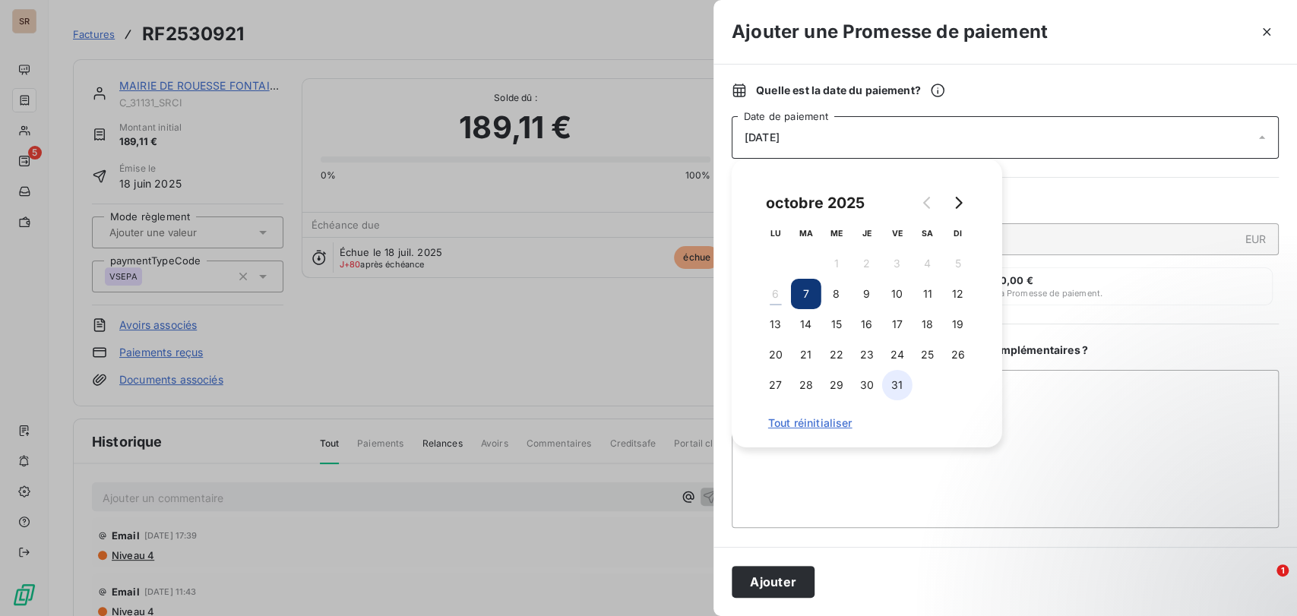
click at [903, 377] on button "31" at bounding box center [897, 385] width 30 height 30
click at [835, 473] on textarea "Ajouter un commentaire ( facultatif )" at bounding box center [1005, 449] width 547 height 158
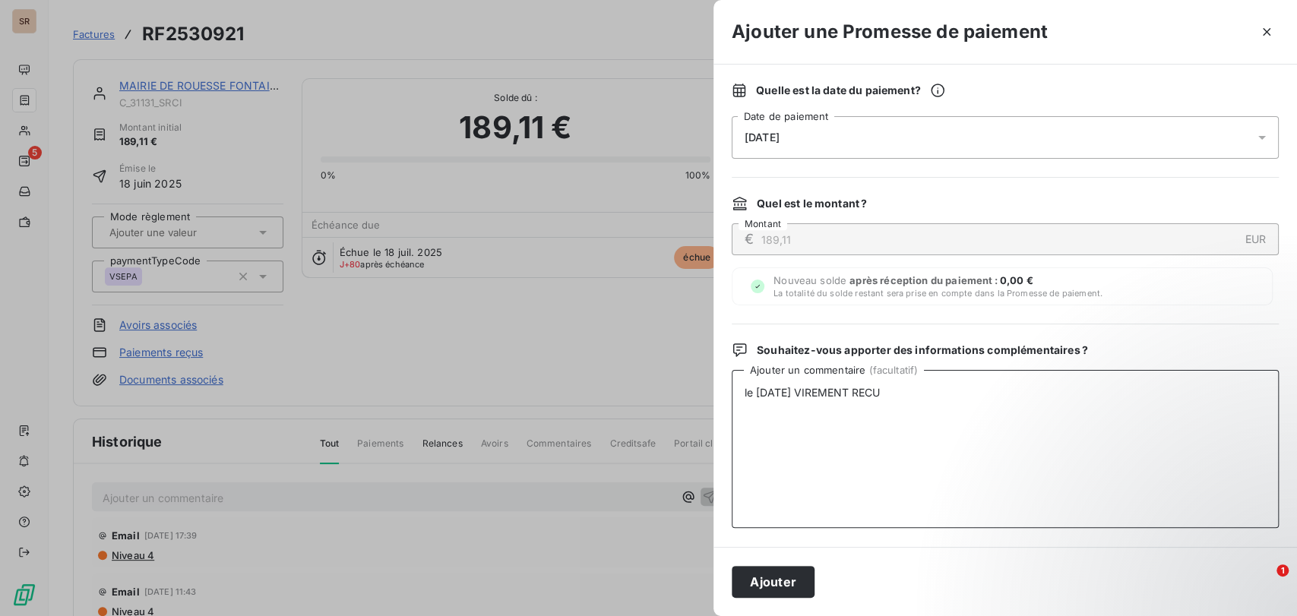
click at [906, 393] on textarea "le [DATE] VIREMENT RECU" at bounding box center [1005, 449] width 547 height 158
drag, startPoint x: 873, startPoint y: 390, endPoint x: 661, endPoint y: 389, distance: 212.0
click at [662, 615] on div "Ajouter une Promesse de paiement Quelle est la date du paiement ? [DATE] Date d…" at bounding box center [648, 616] width 1297 height 0
type textarea "le [DATE] VIREMENT RECU"
click at [772, 582] on button "Ajouter" at bounding box center [773, 582] width 83 height 32
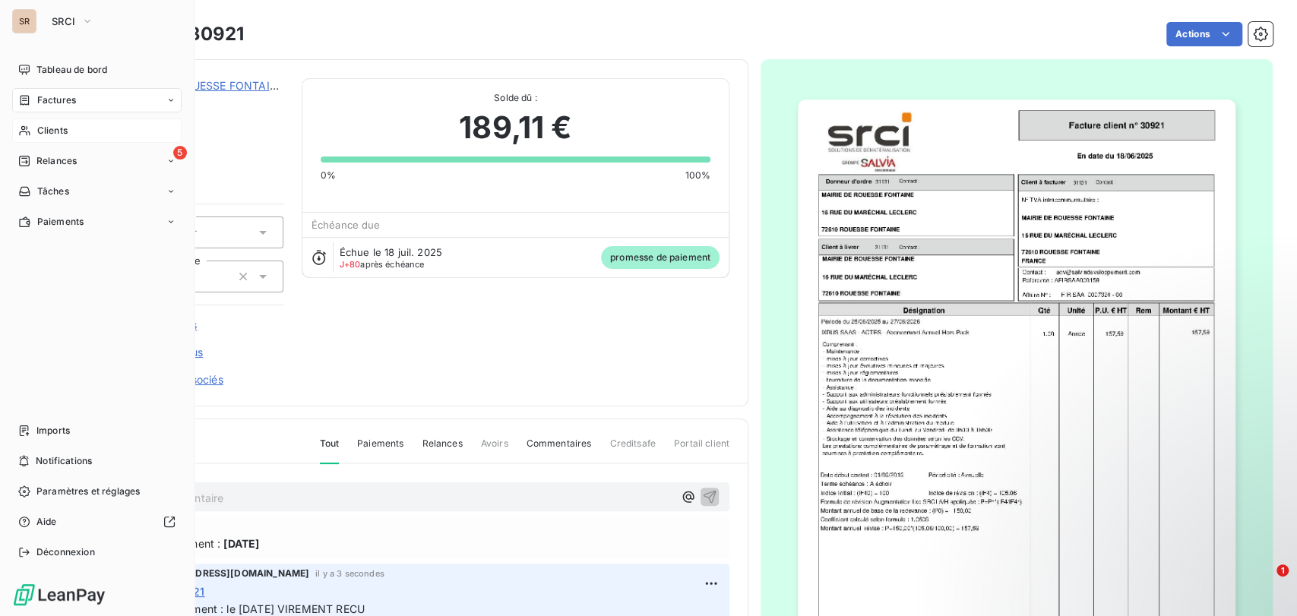
click at [71, 128] on div "Clients" at bounding box center [96, 131] width 169 height 24
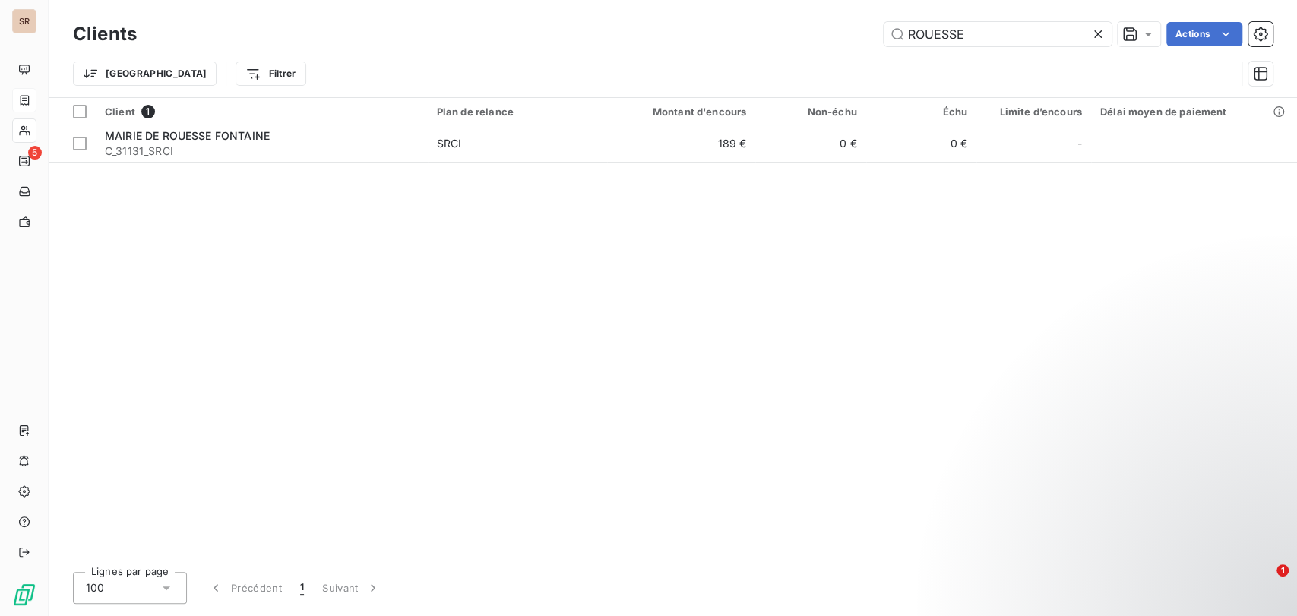
drag, startPoint x: 1005, startPoint y: 32, endPoint x: 851, endPoint y: 33, distance: 154.2
click at [852, 33] on div "ROUESSE Actions" at bounding box center [714, 34] width 1118 height 24
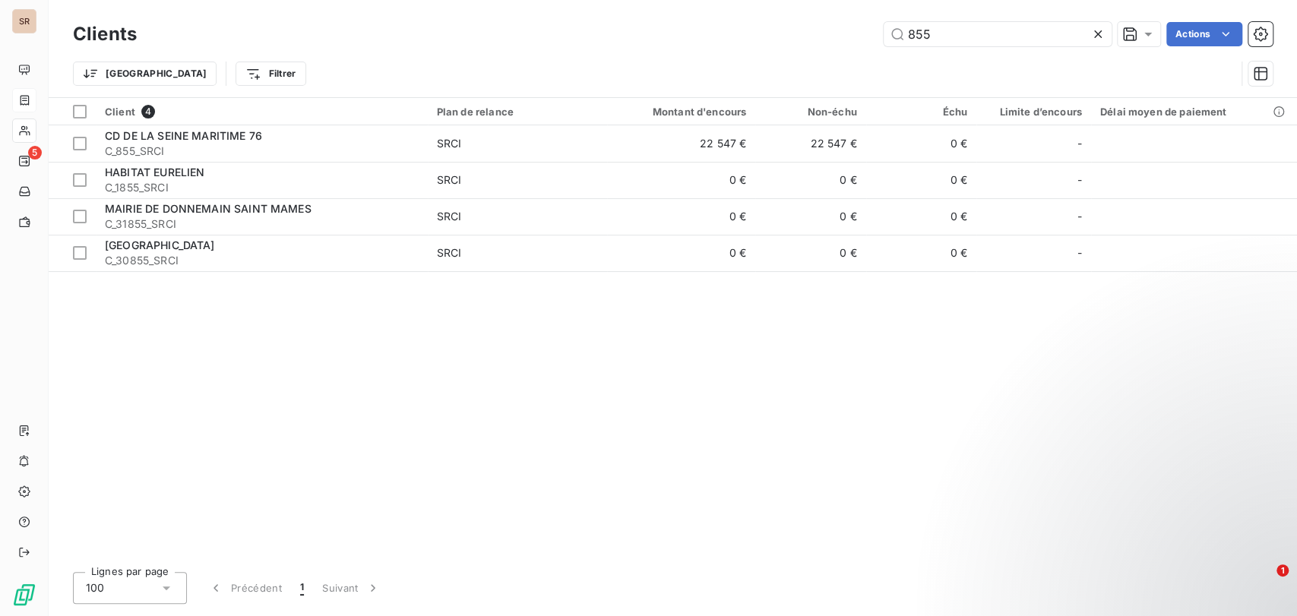
type input "855"
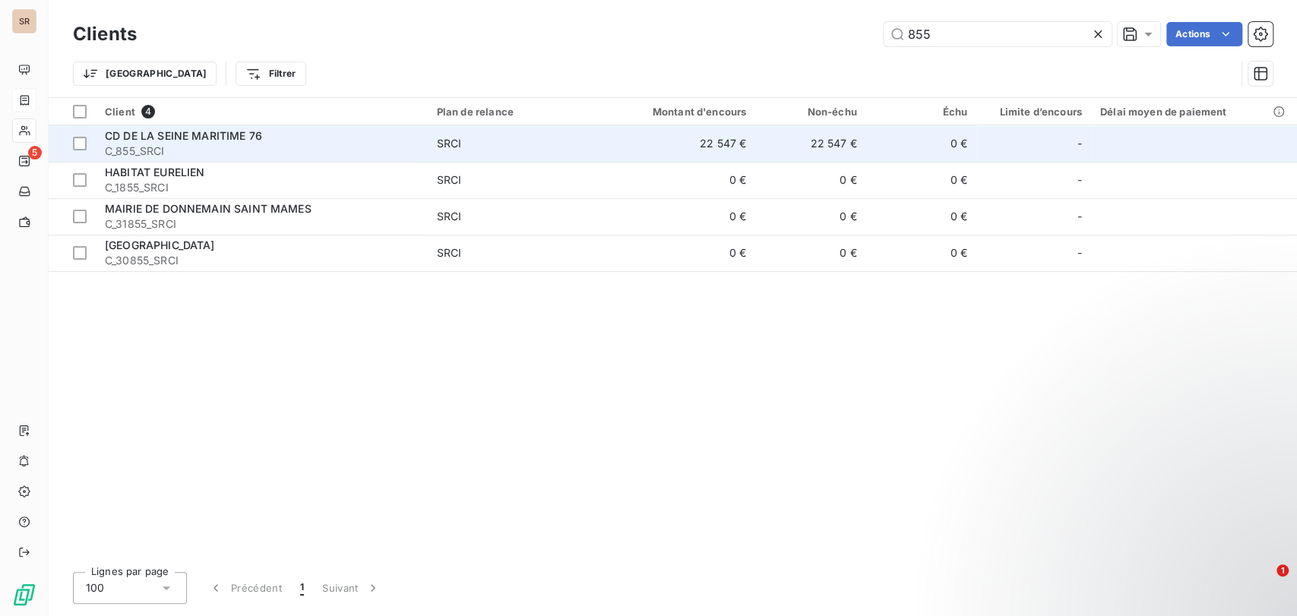
click at [146, 144] on span "C_855_SRCI" at bounding box center [262, 151] width 314 height 15
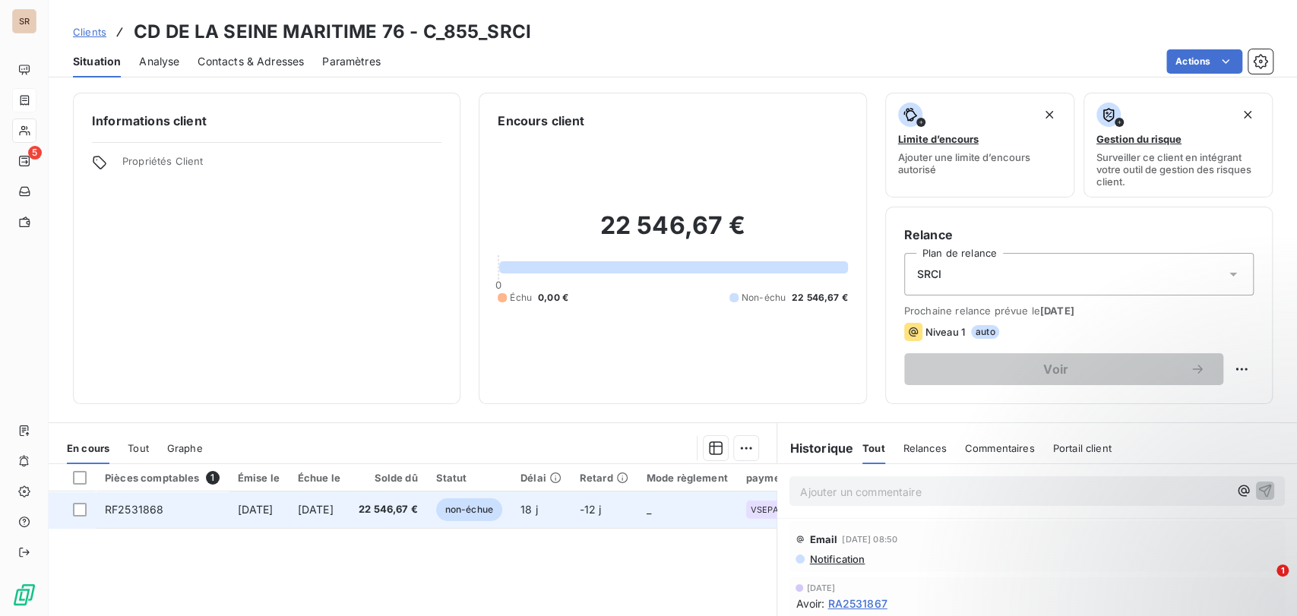
click at [146, 511] on span "RF2531868" at bounding box center [134, 509] width 58 height 13
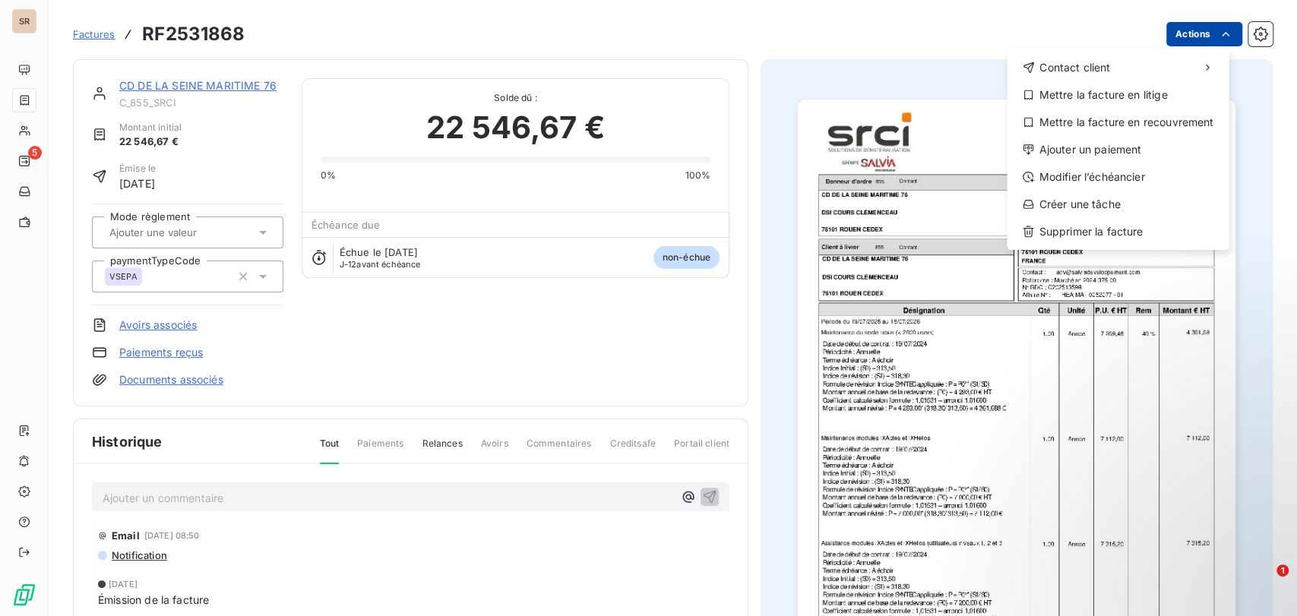
click at [1190, 41] on html "SR 5 Factures RF2531868 Actions Contact client Mettre la facture en litige Mett…" at bounding box center [648, 308] width 1297 height 616
click at [1077, 151] on div "Ajouter un paiement" at bounding box center [1118, 150] width 210 height 24
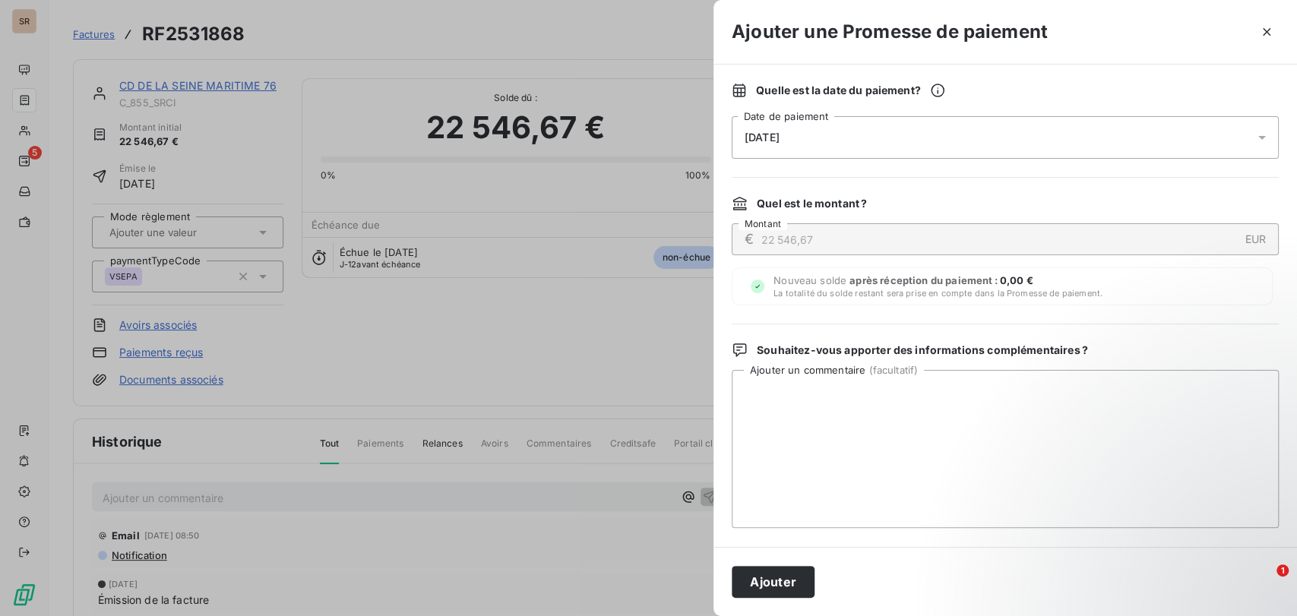
click at [1257, 131] on div at bounding box center [1266, 137] width 24 height 43
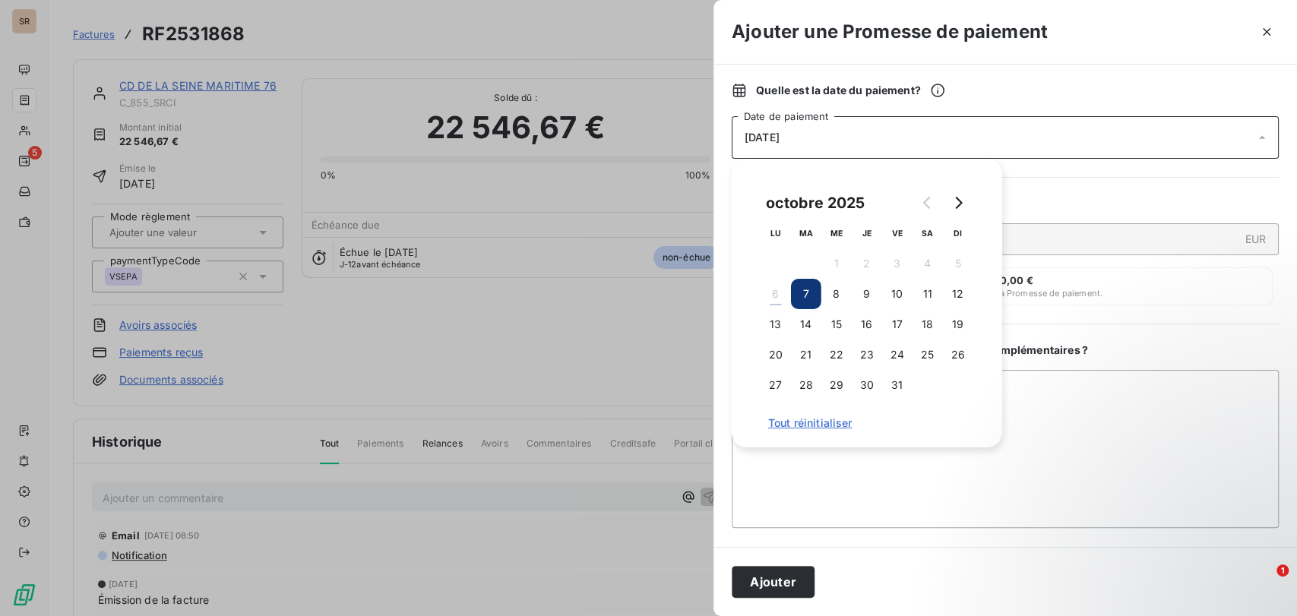
drag, startPoint x: 895, startPoint y: 390, endPoint x: 1067, endPoint y: 425, distance: 176.0
click at [897, 390] on button "31" at bounding box center [897, 385] width 30 height 30
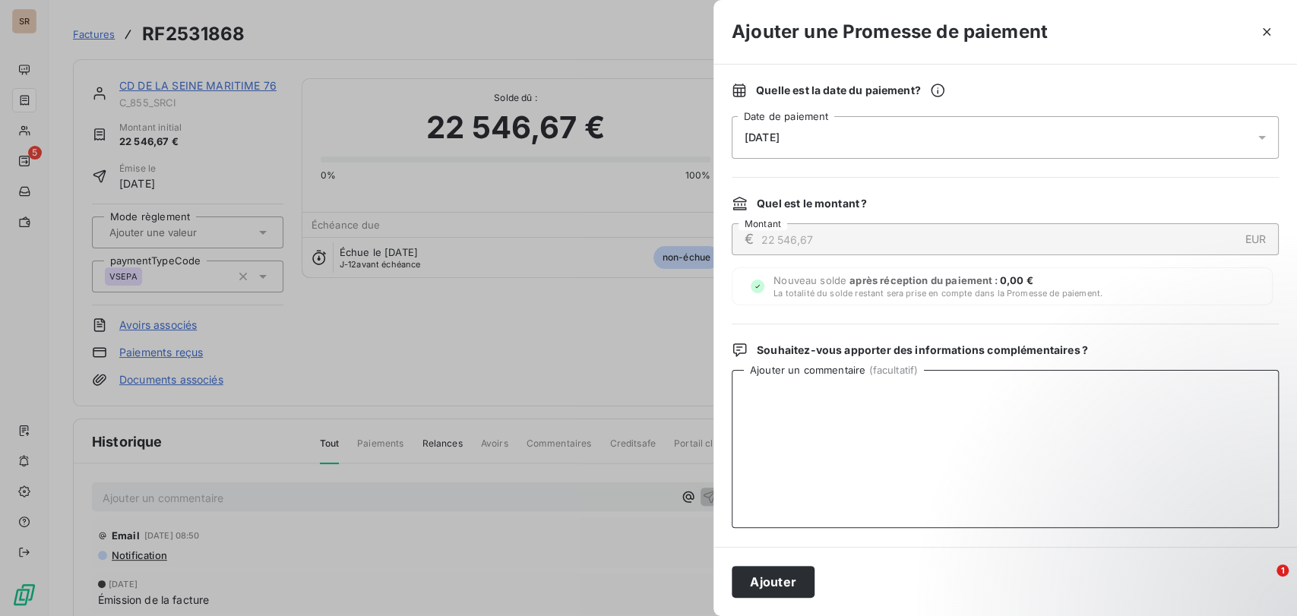
click at [1089, 427] on textarea "Ajouter un commentaire ( facultatif )" at bounding box center [1005, 449] width 547 height 158
paste textarea "le [DATE] VIREMENT RECU"
type textarea "le [DATE] VIREMENT RECU"
click at [776, 573] on button "Ajouter" at bounding box center [773, 582] width 83 height 32
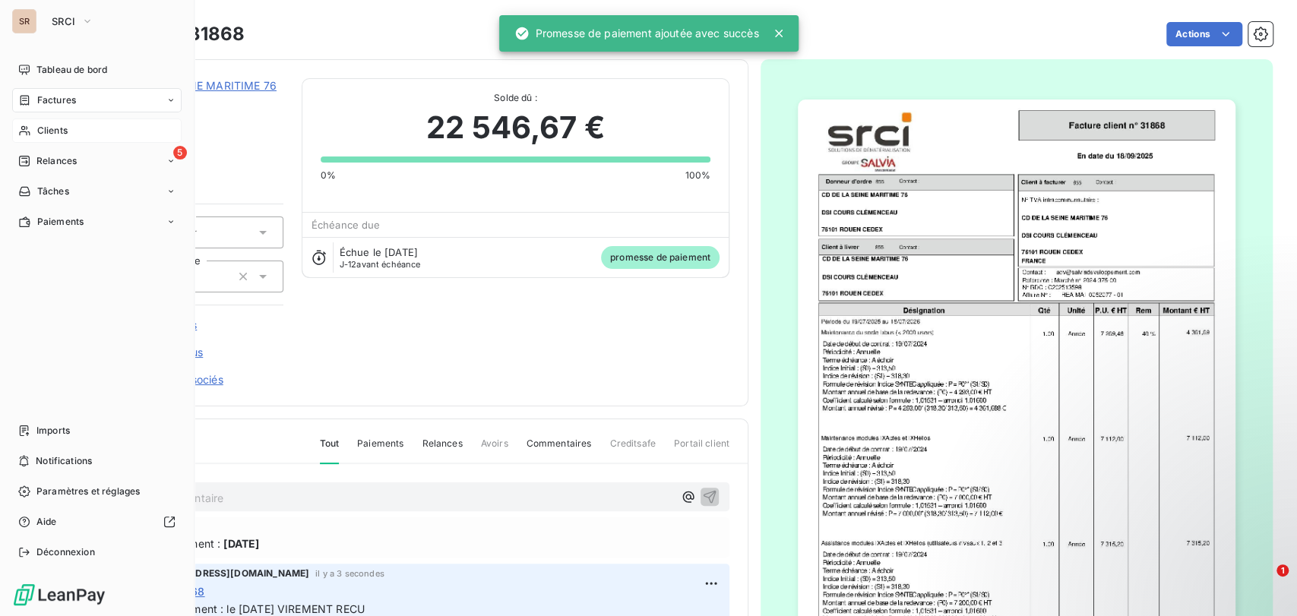
click at [43, 134] on span "Clients" at bounding box center [52, 131] width 30 height 14
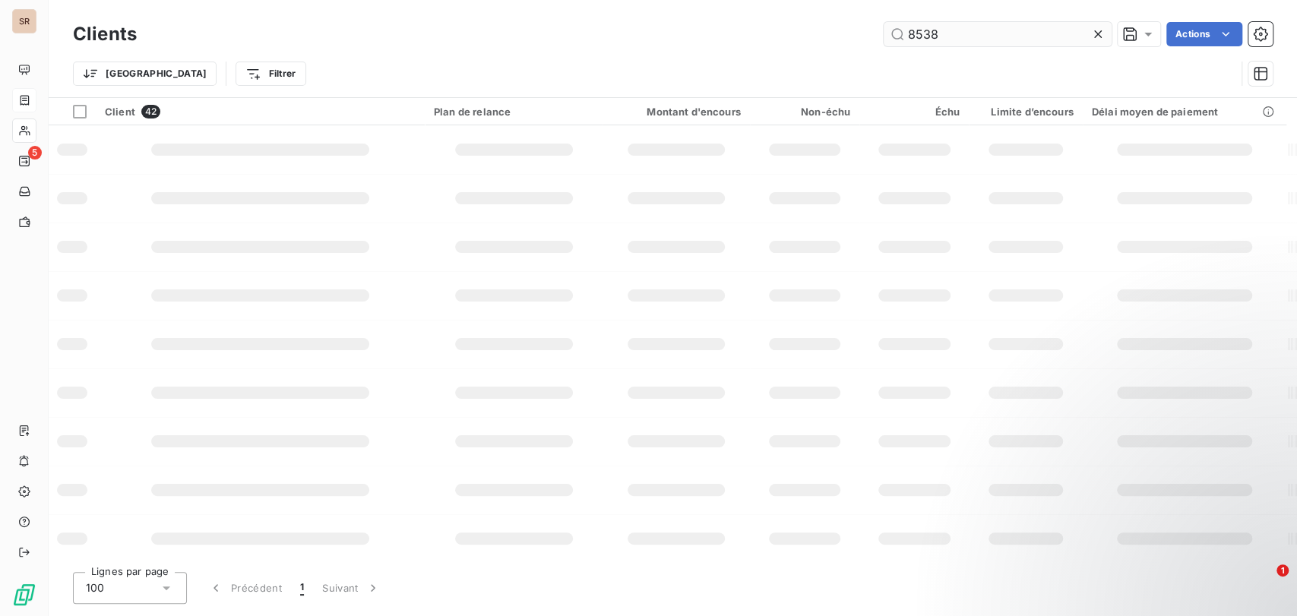
type input "8538"
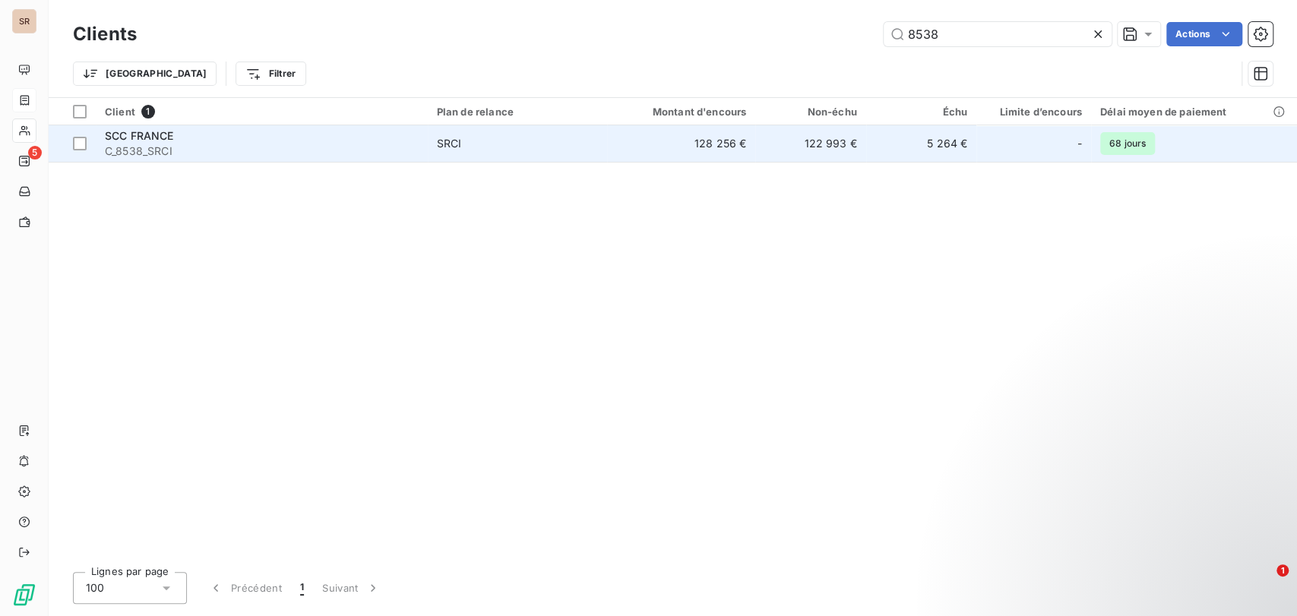
click at [139, 141] on div "SCC FRANCE" at bounding box center [262, 135] width 314 height 15
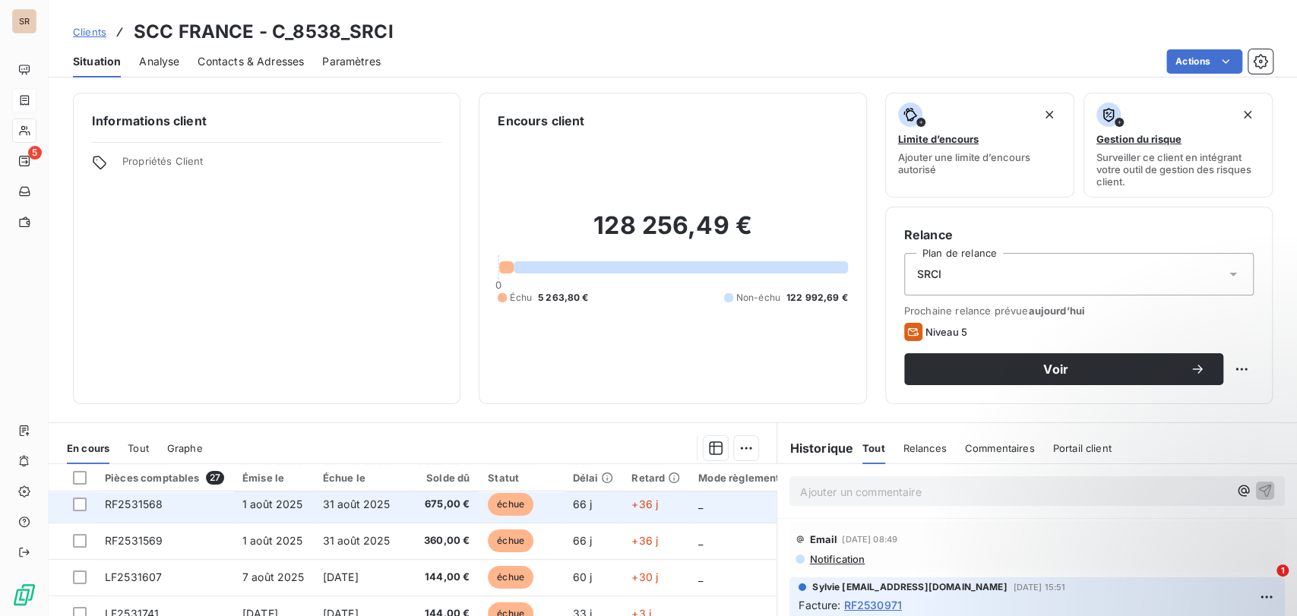
scroll to position [84, 0]
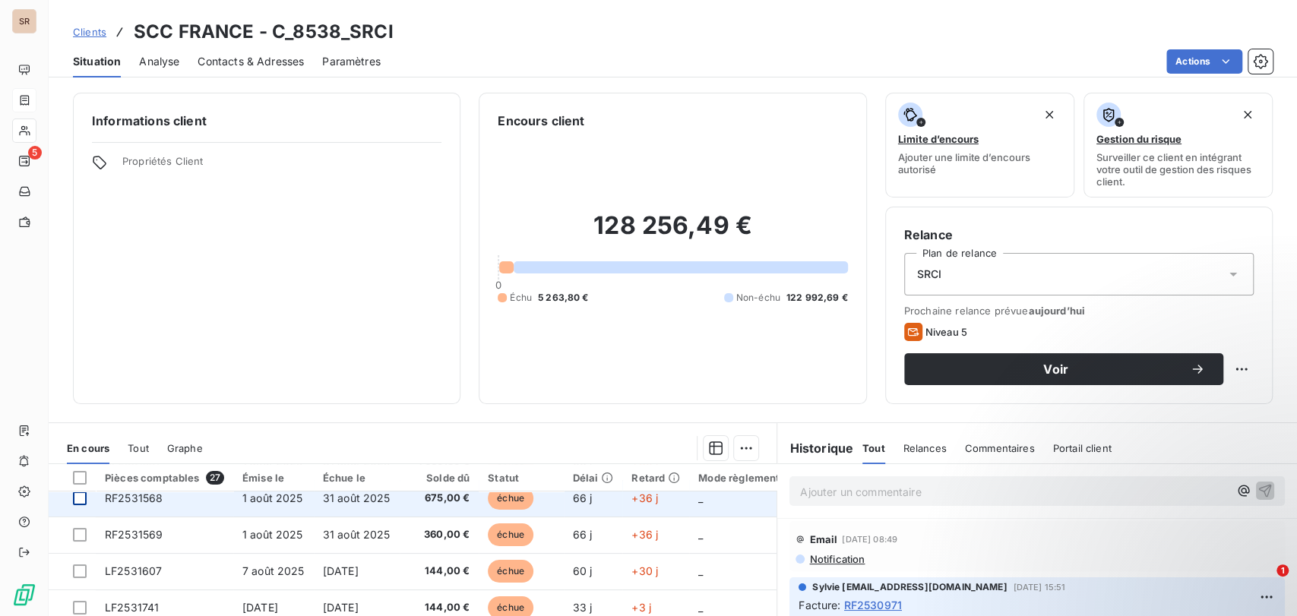
click at [78, 497] on div at bounding box center [80, 499] width 14 height 14
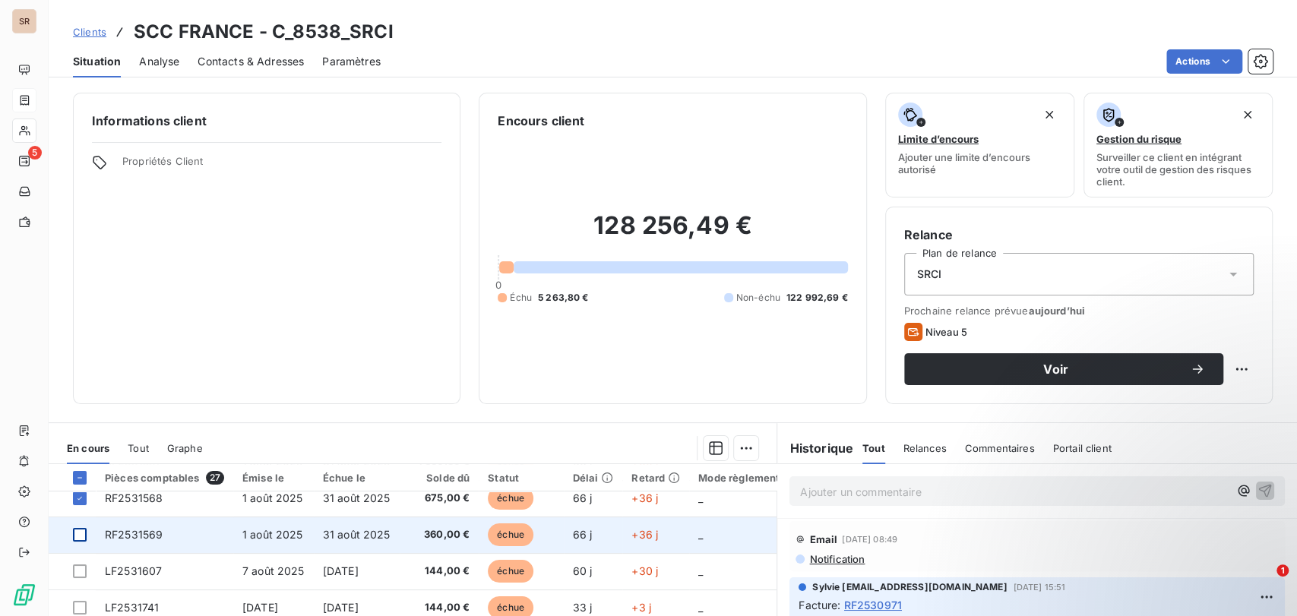
click at [78, 535] on div at bounding box center [80, 535] width 14 height 14
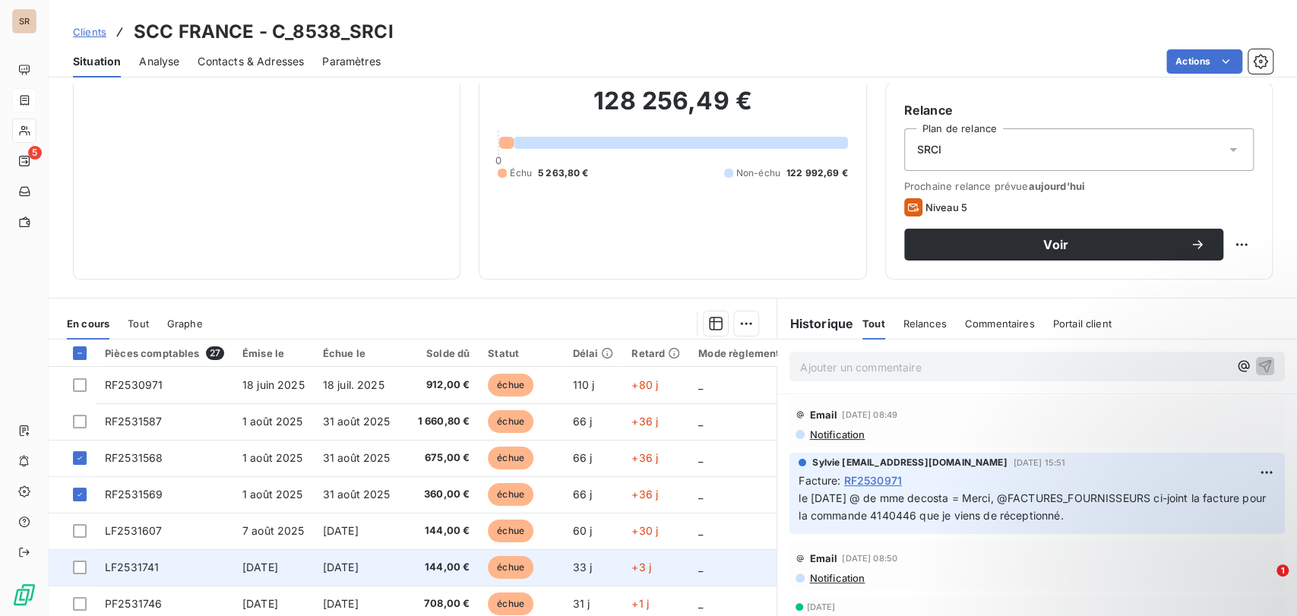
scroll to position [17, 0]
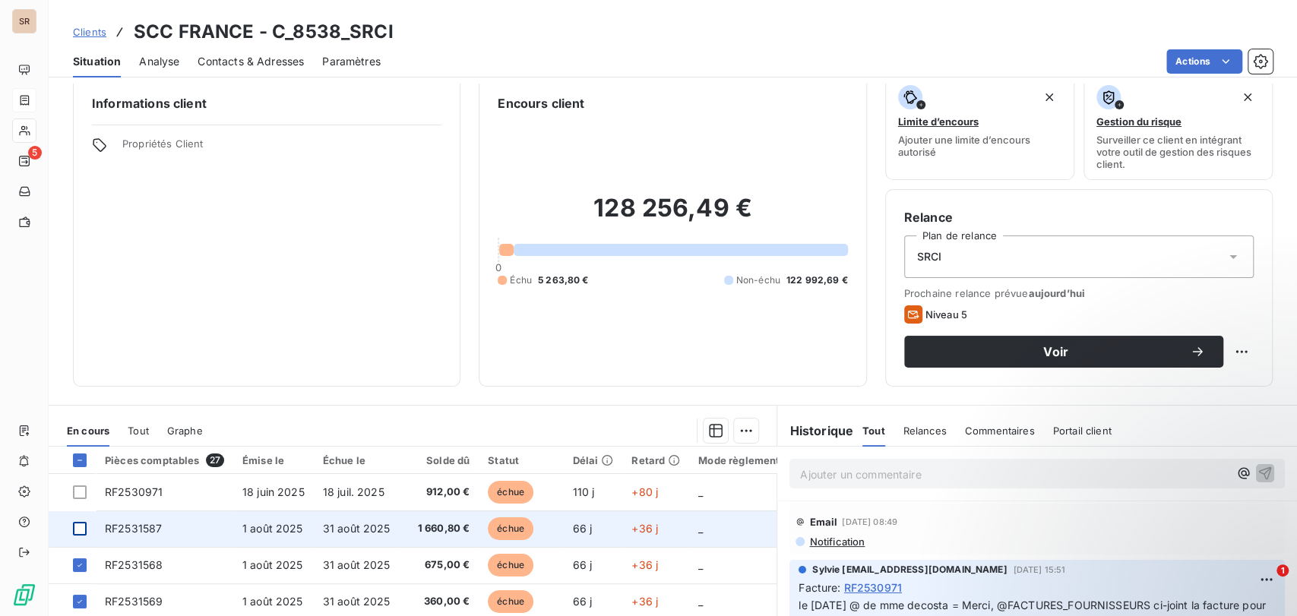
click at [82, 528] on div at bounding box center [80, 529] width 14 height 14
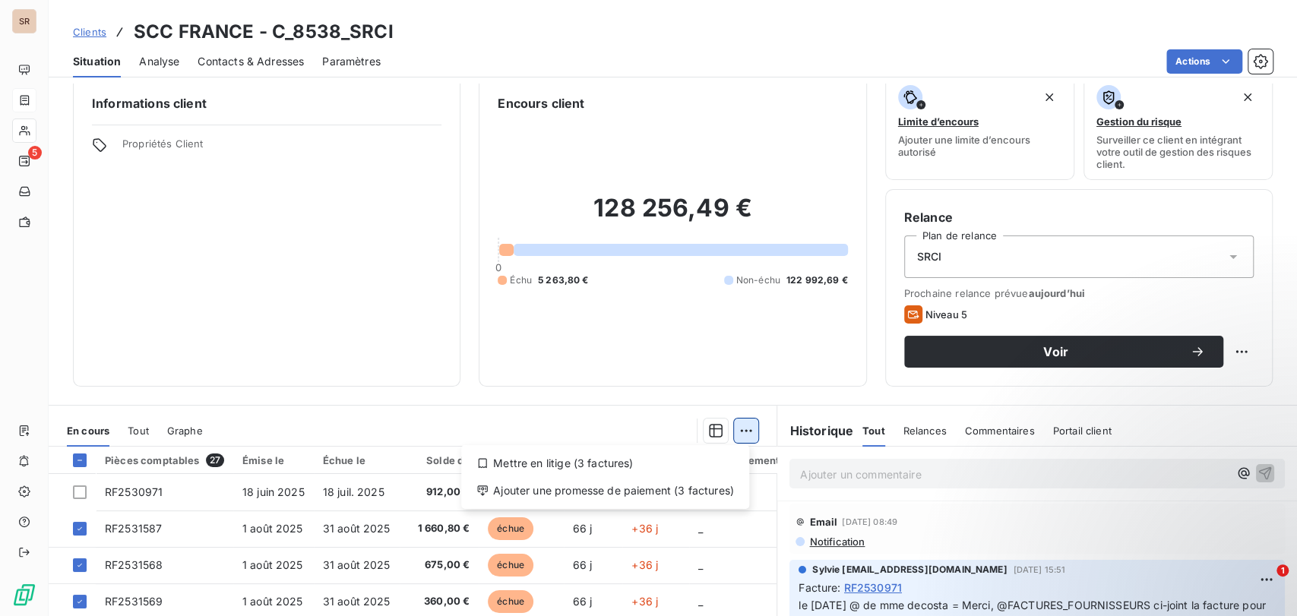
click at [739, 433] on html "SR 5 Clients SCC [GEOGRAPHIC_DATA] - C_8538_SRCI Situation Analyse Contacts & A…" at bounding box center [648, 308] width 1297 height 616
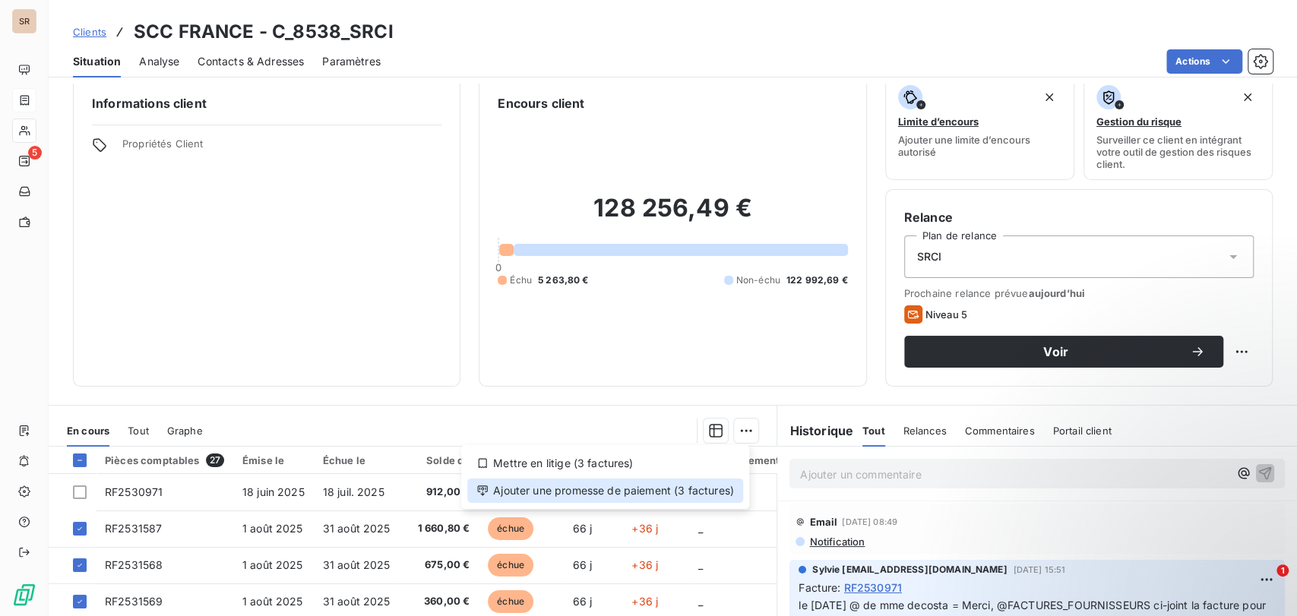
click at [564, 490] on div "Ajouter une promesse de paiement (3 factures)" at bounding box center [605, 491] width 276 height 24
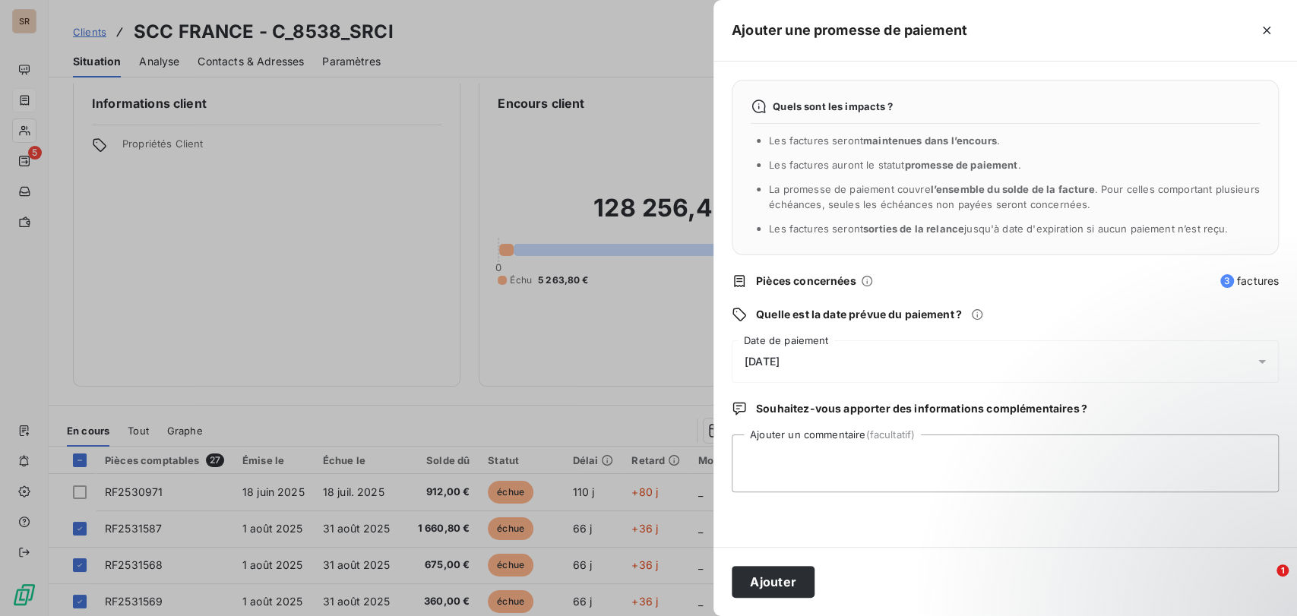
click at [1260, 359] on icon at bounding box center [1261, 361] width 15 height 15
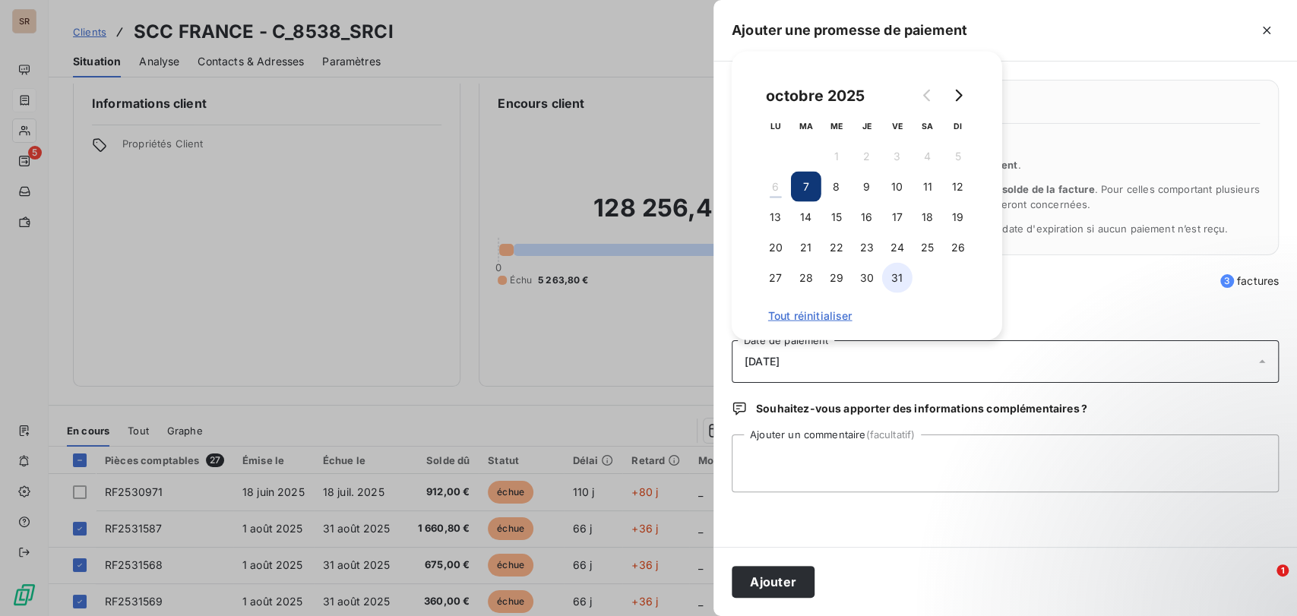
click at [897, 277] on button "31" at bounding box center [897, 278] width 30 height 30
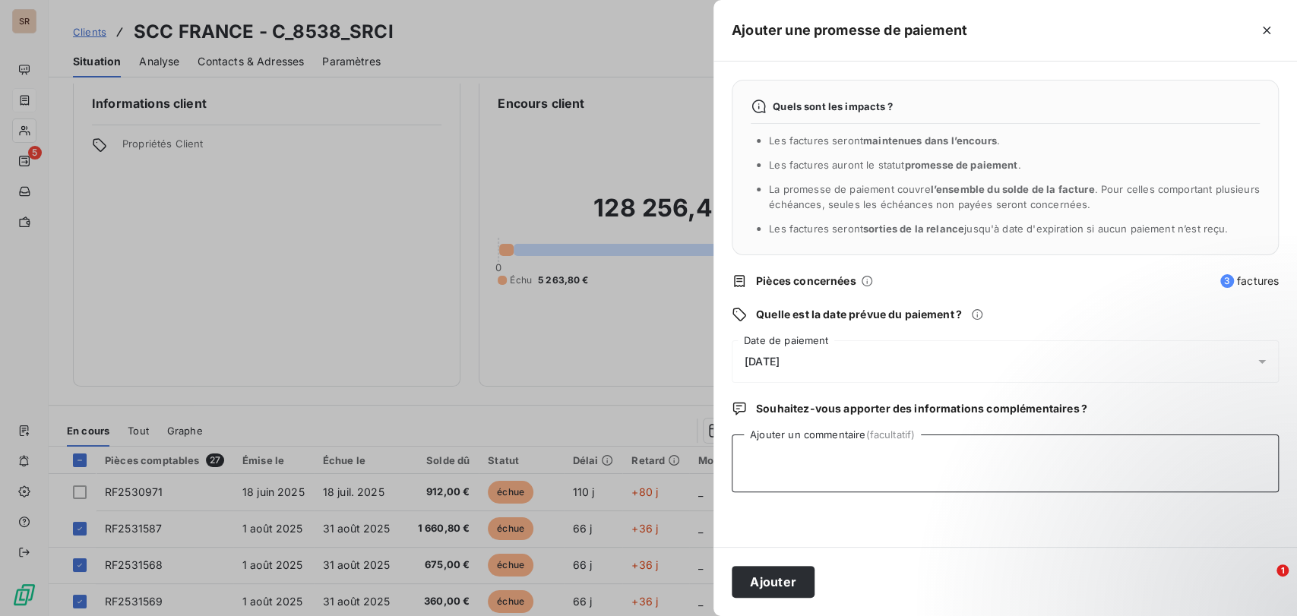
click at [834, 452] on textarea "Ajouter un commentaire (facultatif)" at bounding box center [1005, 464] width 547 height 58
paste textarea "le [DATE] VIREMENT RECU"
type textarea "le [DATE] VIREMENT RECU"
click at [779, 580] on button "Ajouter" at bounding box center [773, 582] width 83 height 32
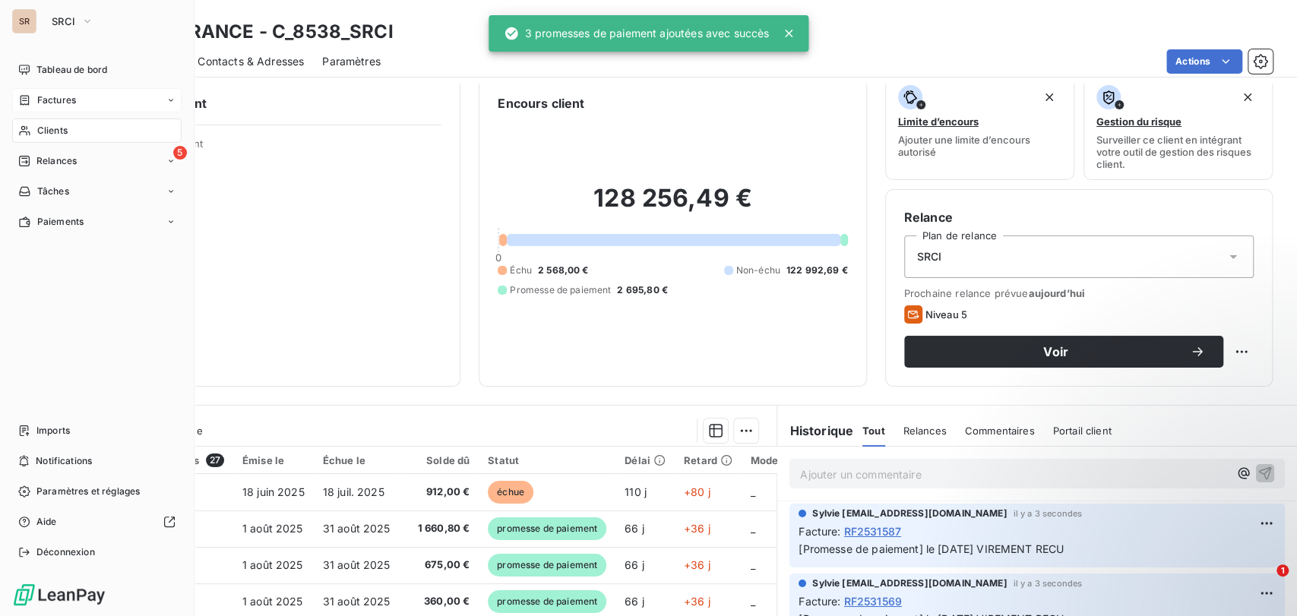
drag, startPoint x: 52, startPoint y: 129, endPoint x: 71, endPoint y: 127, distance: 19.9
click at [52, 129] on span "Clients" at bounding box center [52, 131] width 30 height 14
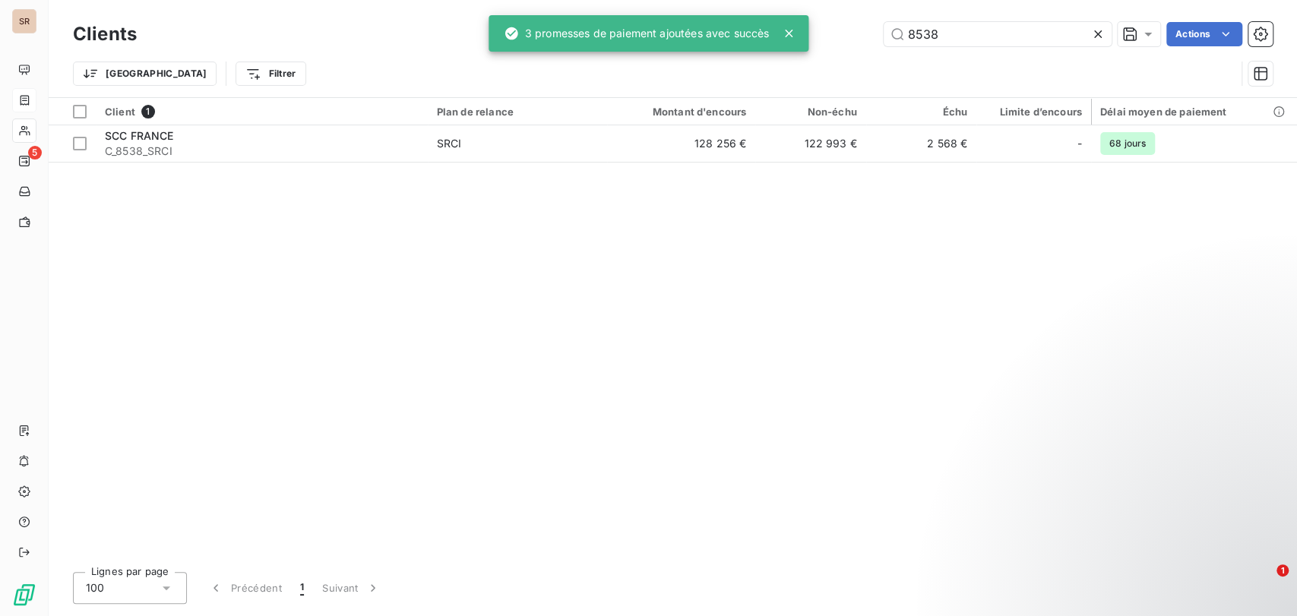
drag, startPoint x: 944, startPoint y: 36, endPoint x: 871, endPoint y: 8, distance: 78.2
click at [833, 27] on div "8538 Actions" at bounding box center [714, 34] width 1118 height 24
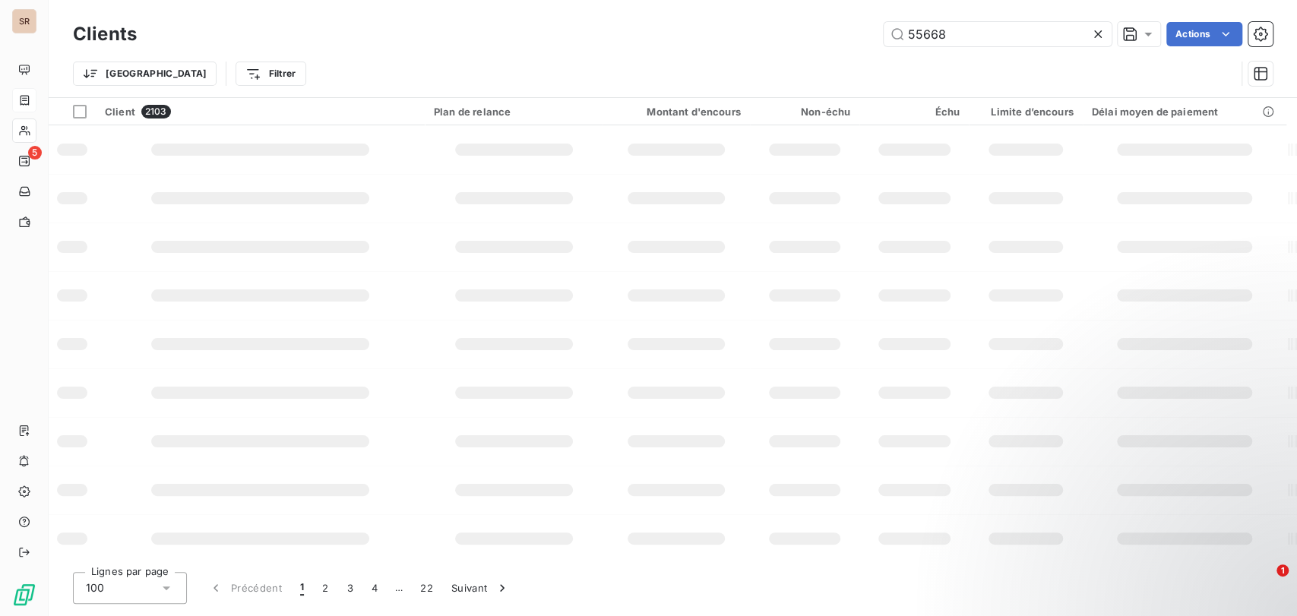
type input "55668"
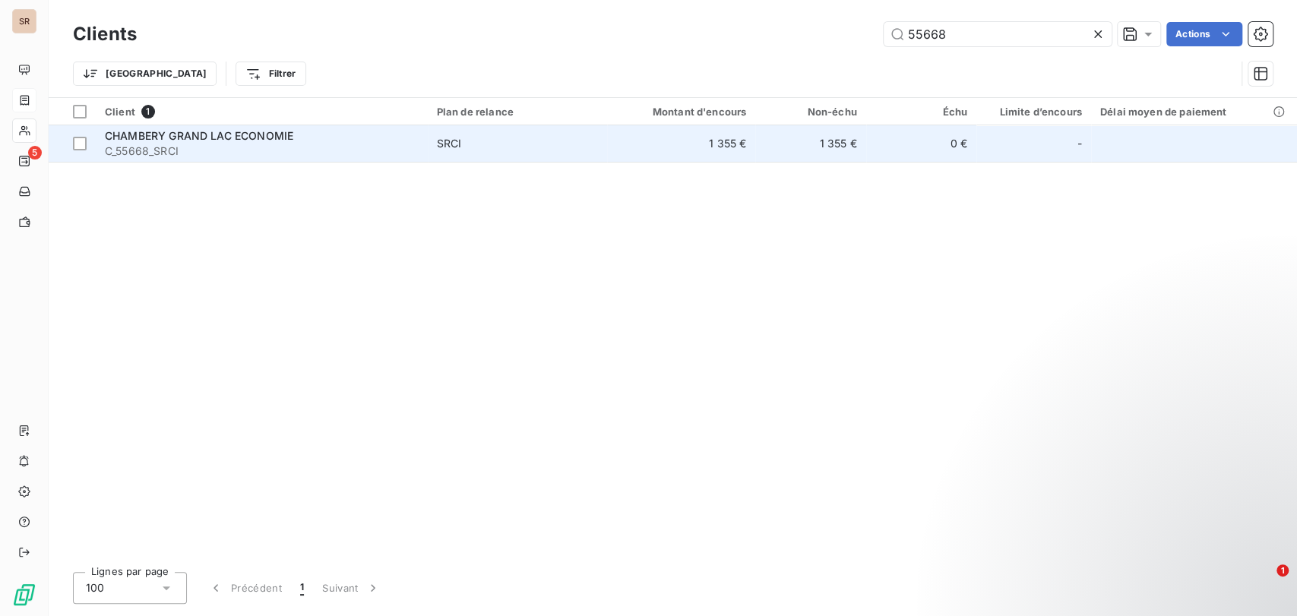
click at [155, 144] on span "C_55668_SRCI" at bounding box center [262, 151] width 314 height 15
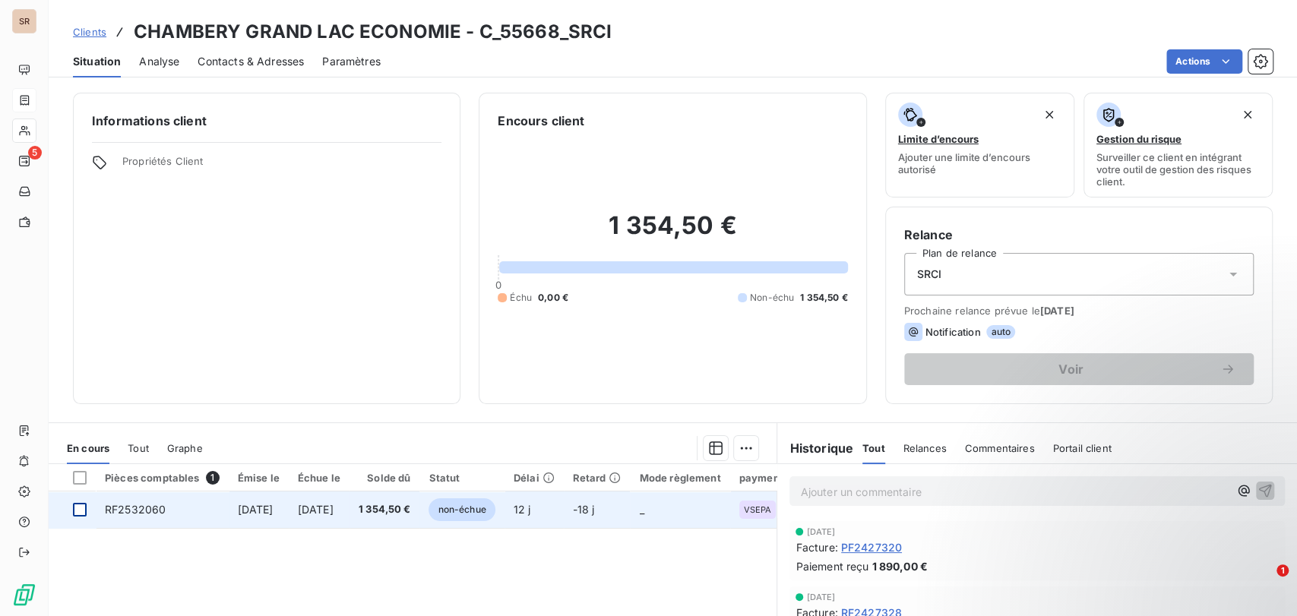
click at [81, 511] on div at bounding box center [80, 510] width 14 height 14
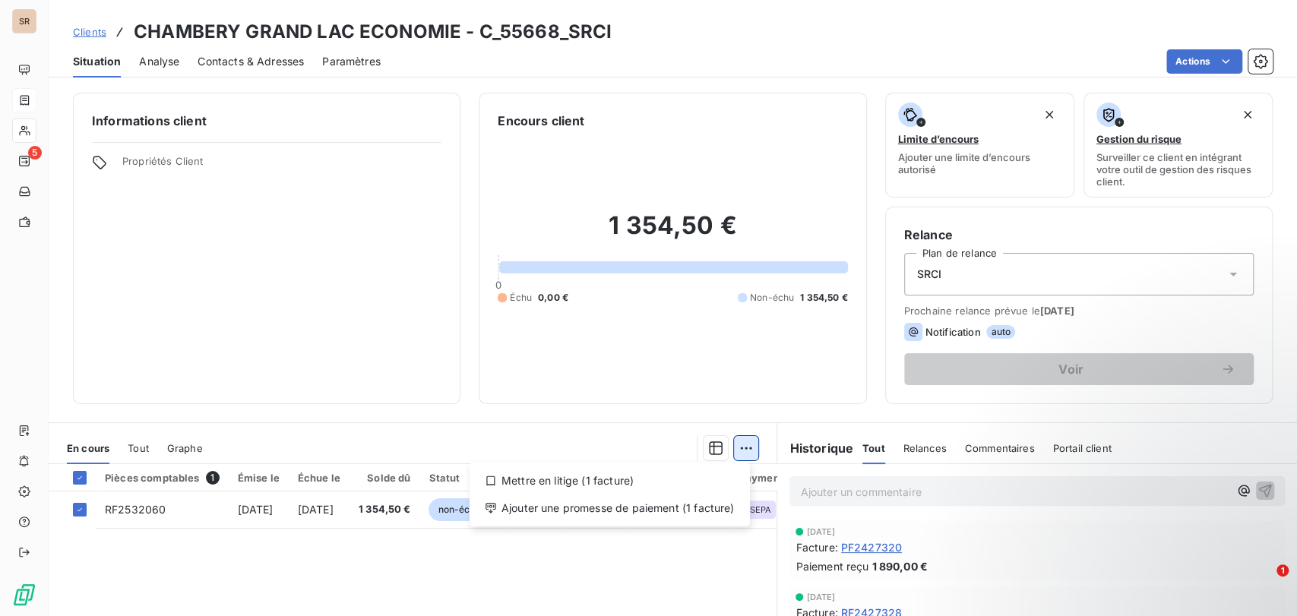
click at [735, 453] on html "SR 5 Clients CHAMBERY GRAND LAC ECONOMIE - C_55668_SRCI Situation Analyse Conta…" at bounding box center [648, 308] width 1297 height 616
click at [626, 507] on div "Ajouter une promesse de paiement (1 facture)" at bounding box center [610, 508] width 268 height 24
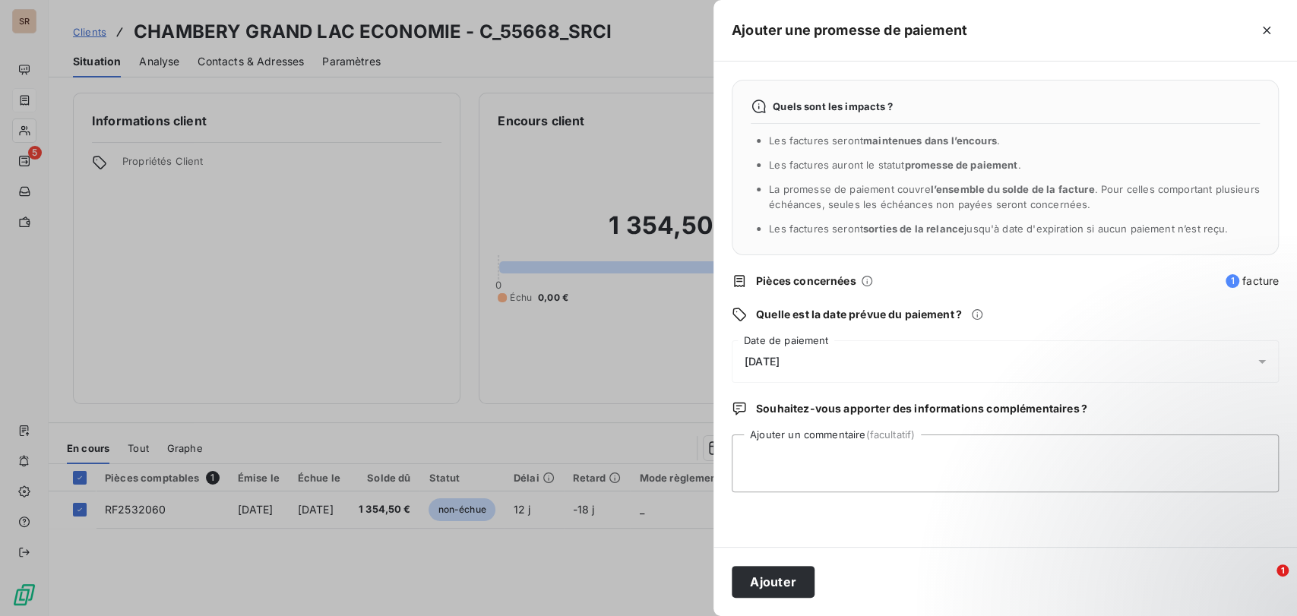
click at [1269, 354] on icon at bounding box center [1261, 361] width 15 height 15
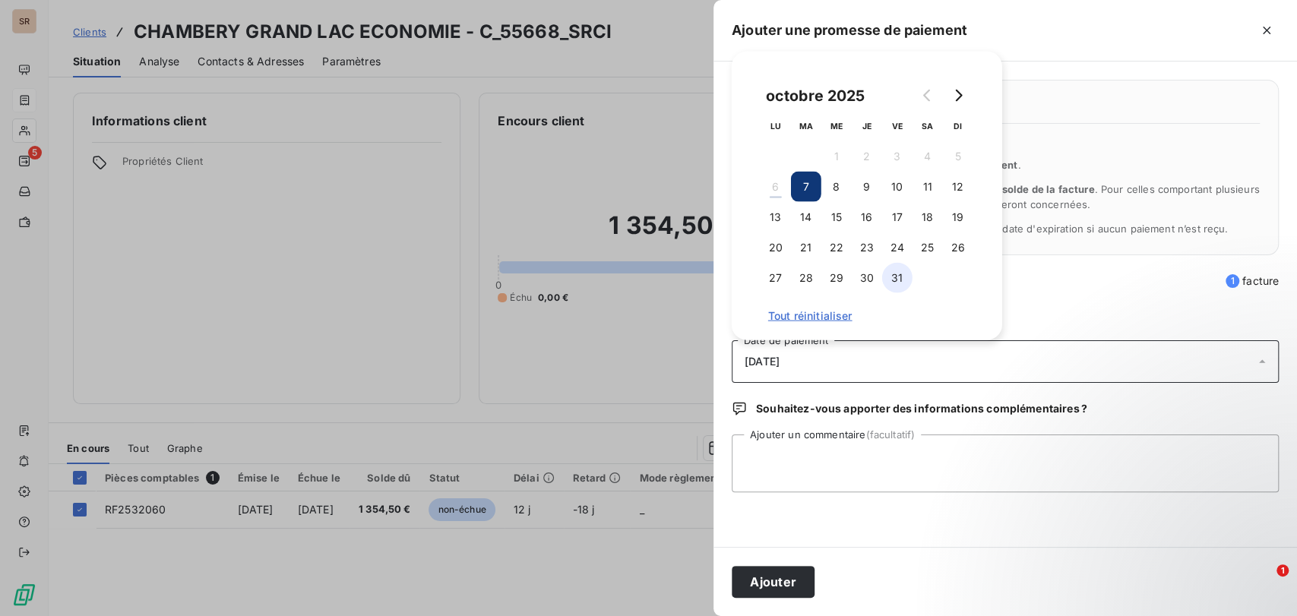
click at [895, 287] on button "31" at bounding box center [897, 278] width 30 height 30
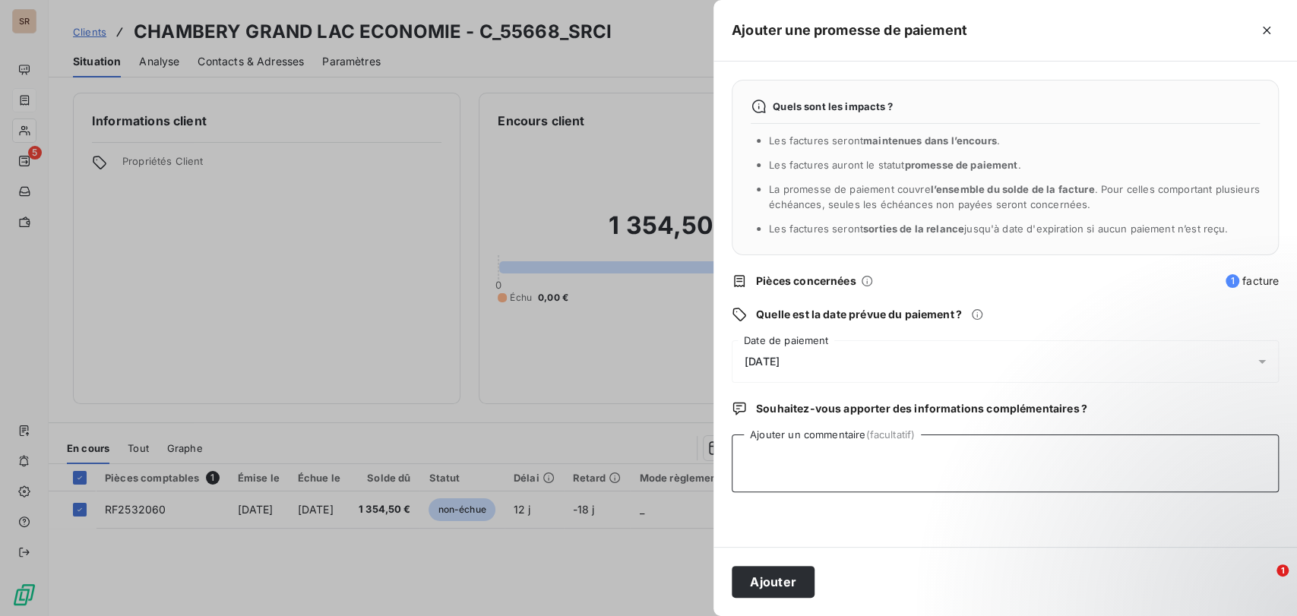
click at [795, 455] on textarea "Ajouter un commentaire (facultatif)" at bounding box center [1005, 464] width 547 height 58
paste textarea "le [DATE] VIREMENT RECU"
type textarea "le [DATE] VIREMENT RECU"
drag, startPoint x: 773, startPoint y: 577, endPoint x: 710, endPoint y: 560, distance: 66.0
click at [750, 568] on button "Ajouter" at bounding box center [773, 582] width 83 height 32
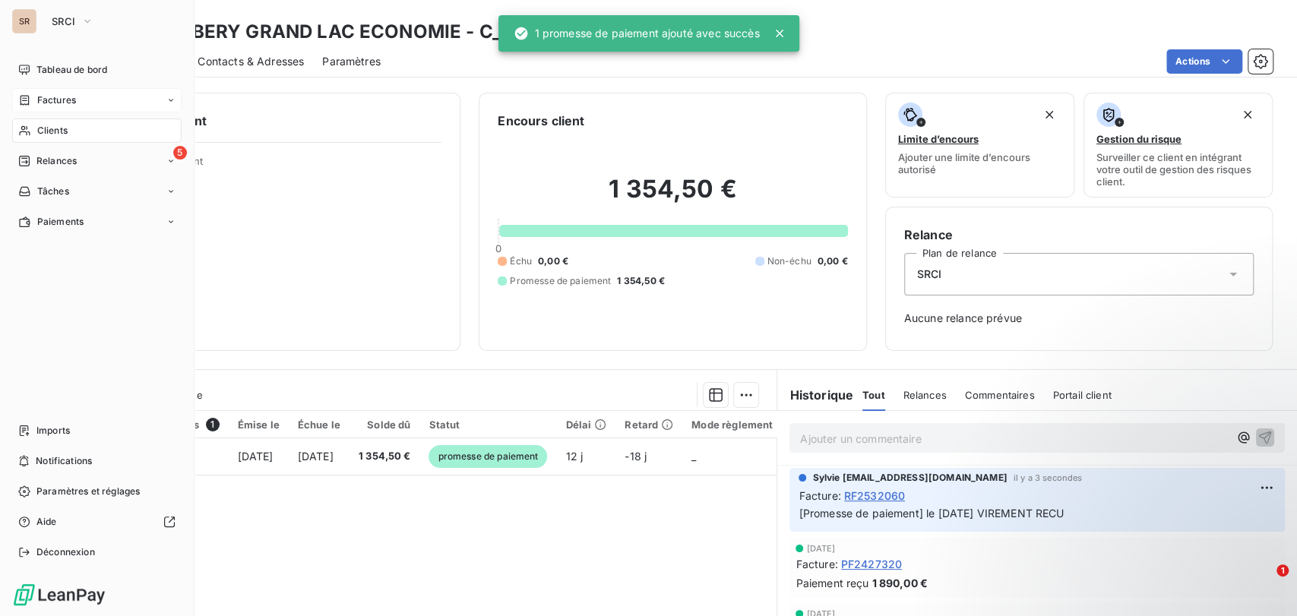
click at [53, 131] on span "Clients" at bounding box center [52, 131] width 30 height 14
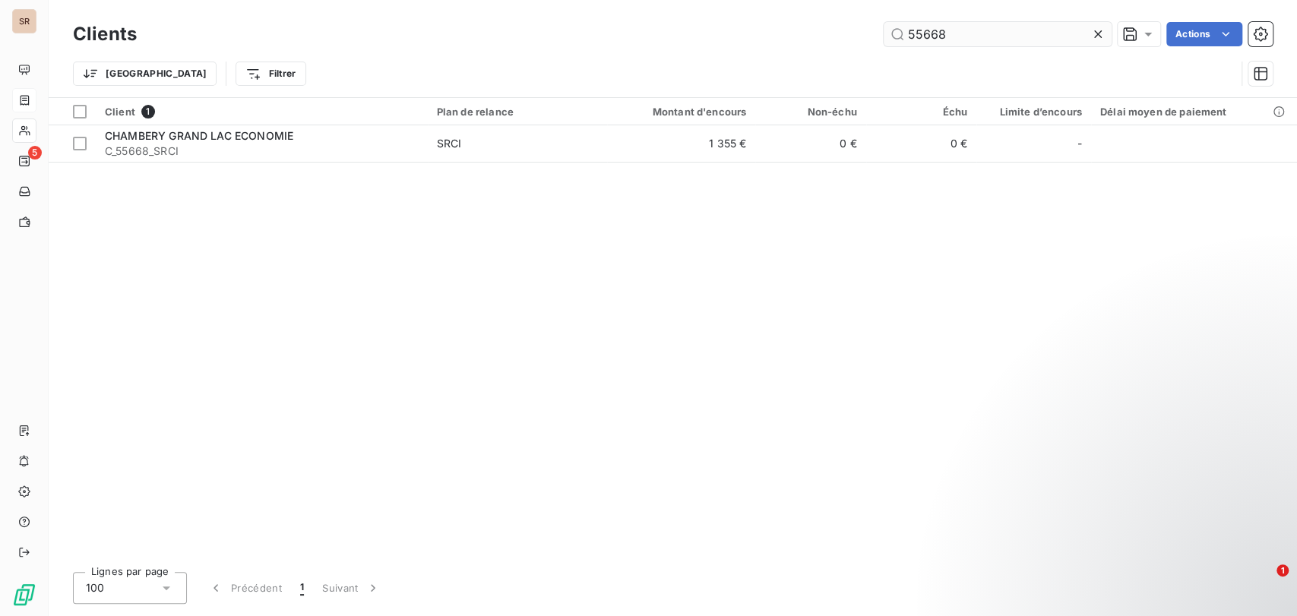
click at [965, 28] on input "55668" at bounding box center [998, 34] width 228 height 24
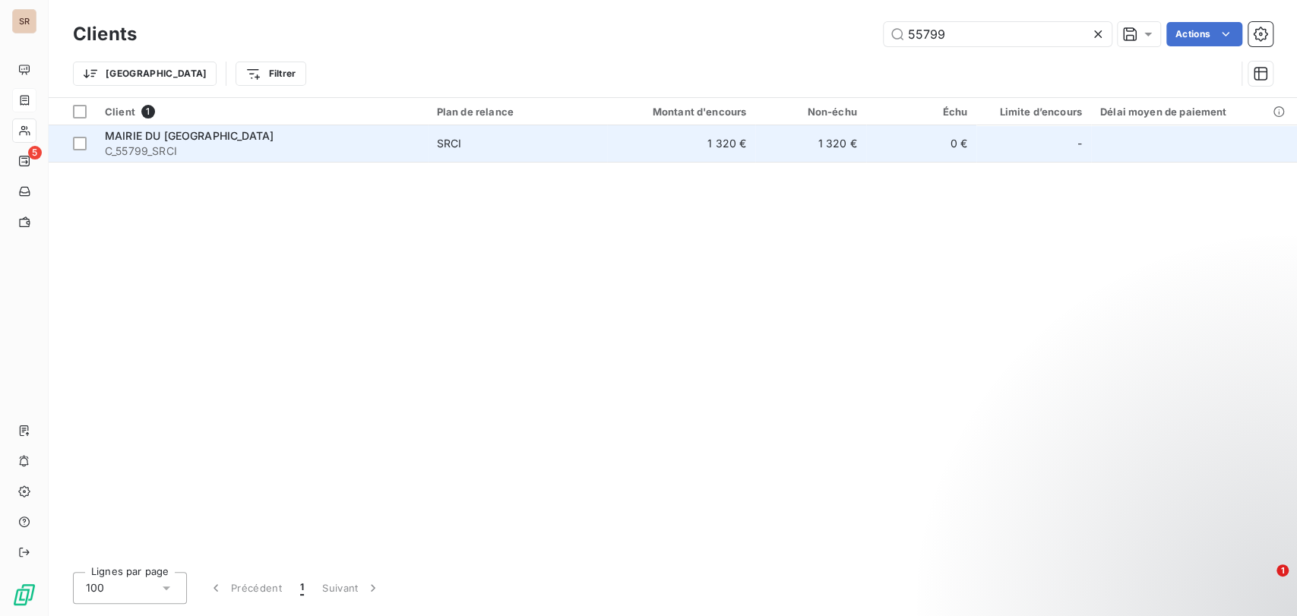
type input "55799"
click at [138, 141] on span "MAIRIE DU [GEOGRAPHIC_DATA]" at bounding box center [189, 135] width 169 height 13
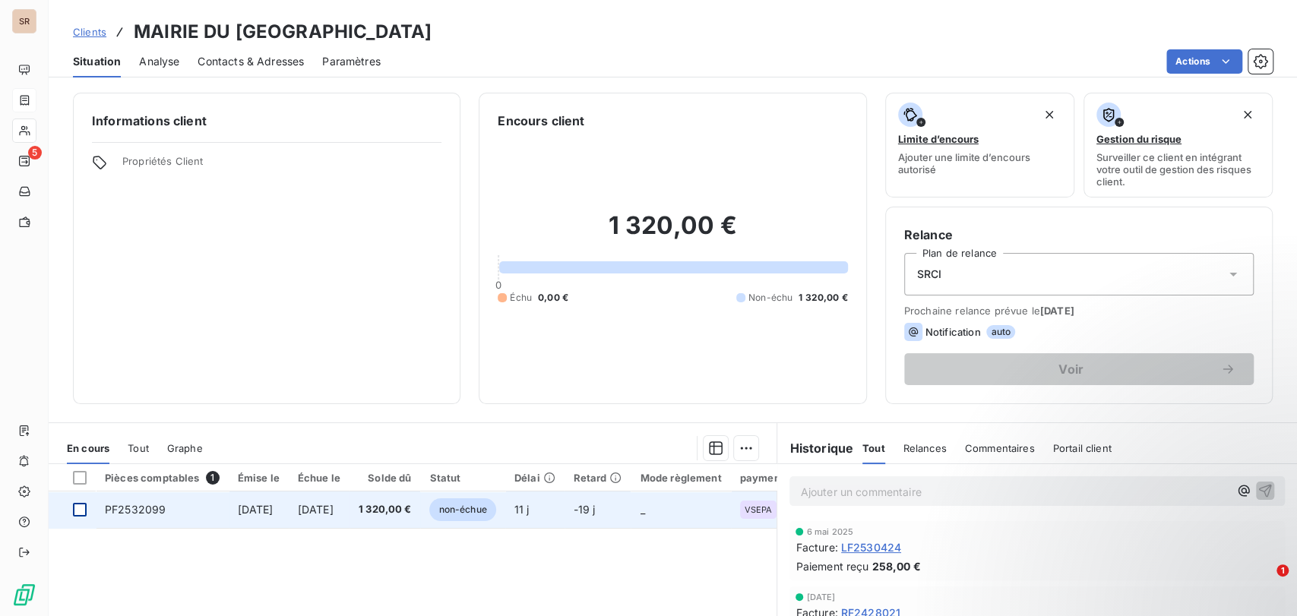
click at [79, 514] on div at bounding box center [80, 510] width 14 height 14
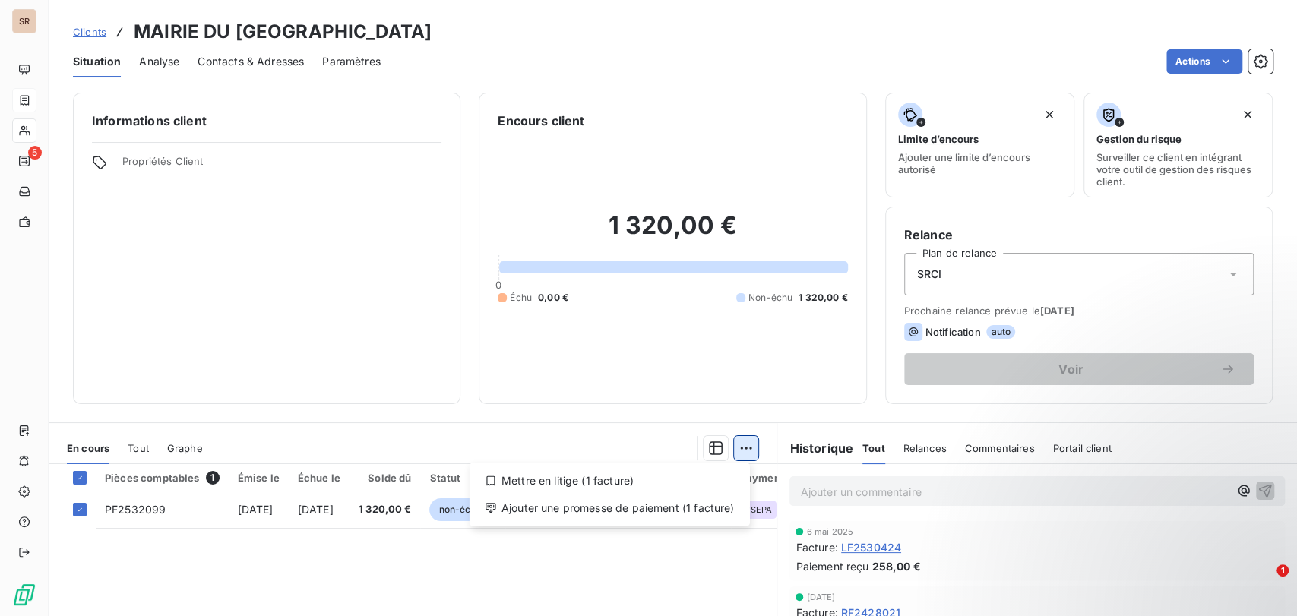
click at [748, 440] on html "SR 5 Clients MAIRIE DU VAL SAINT GERMAIN - C_55799_SRCI Situation Analyse Conta…" at bounding box center [648, 308] width 1297 height 616
click at [617, 511] on div "Ajouter une promesse de paiement (1 facture)" at bounding box center [610, 508] width 268 height 24
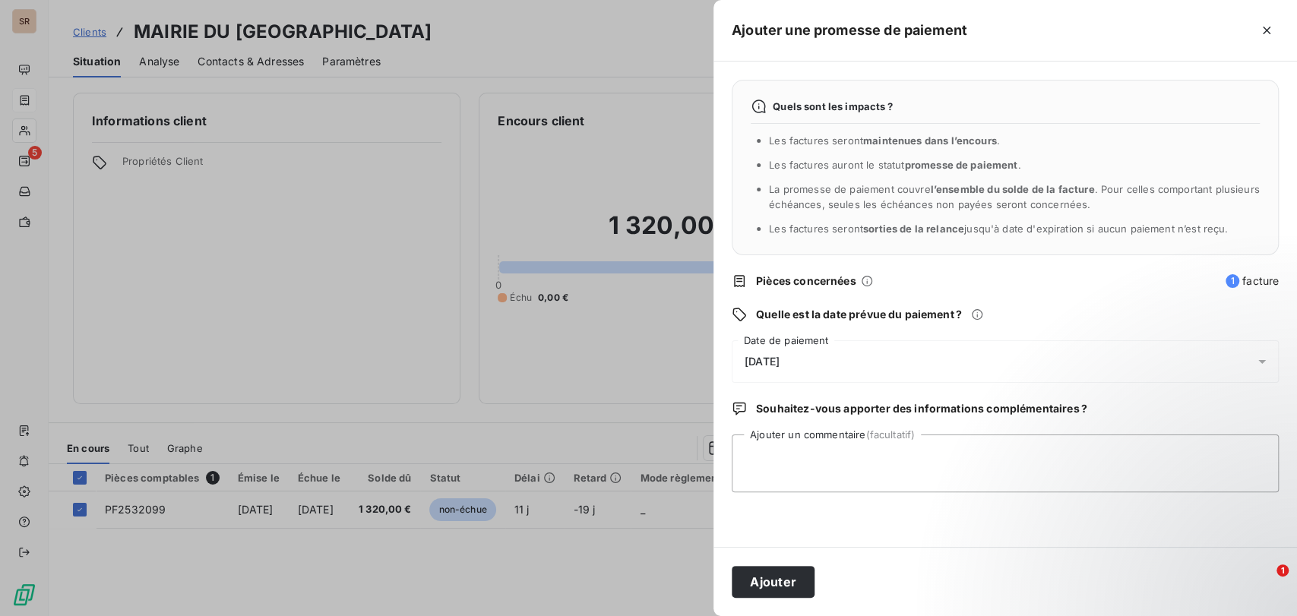
click at [1256, 365] on icon at bounding box center [1261, 361] width 15 height 15
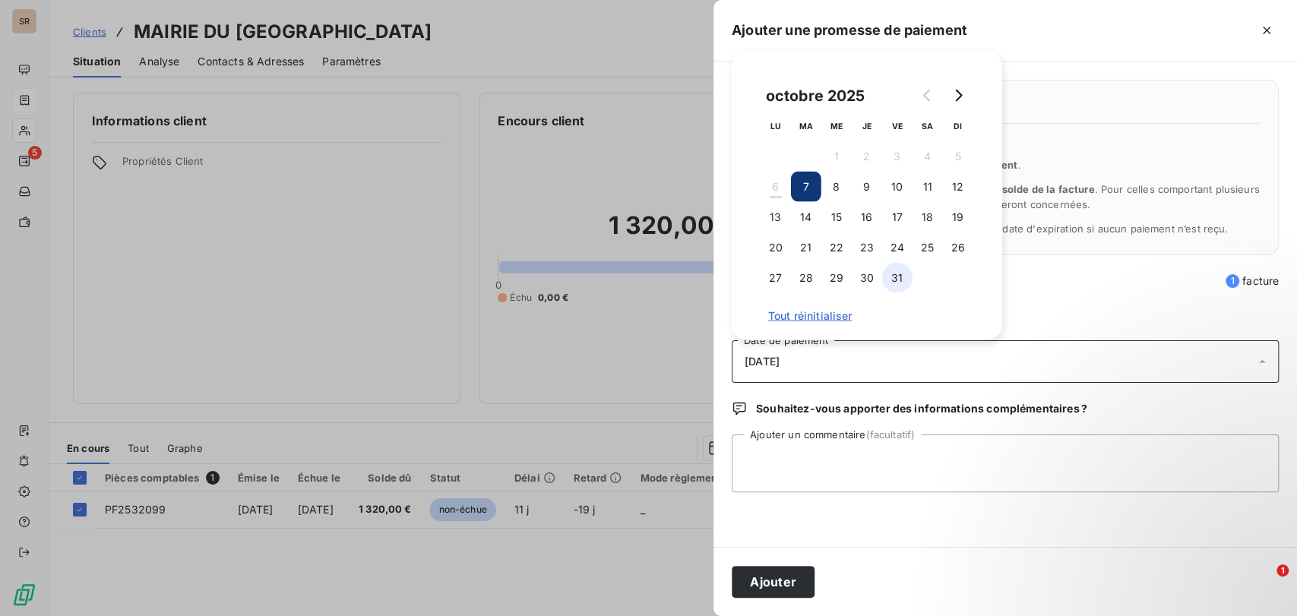
click at [901, 275] on button "31" at bounding box center [897, 278] width 30 height 30
click at [820, 435] on textarea "Ajouter un commentaire (facultatif)" at bounding box center [1005, 464] width 547 height 58
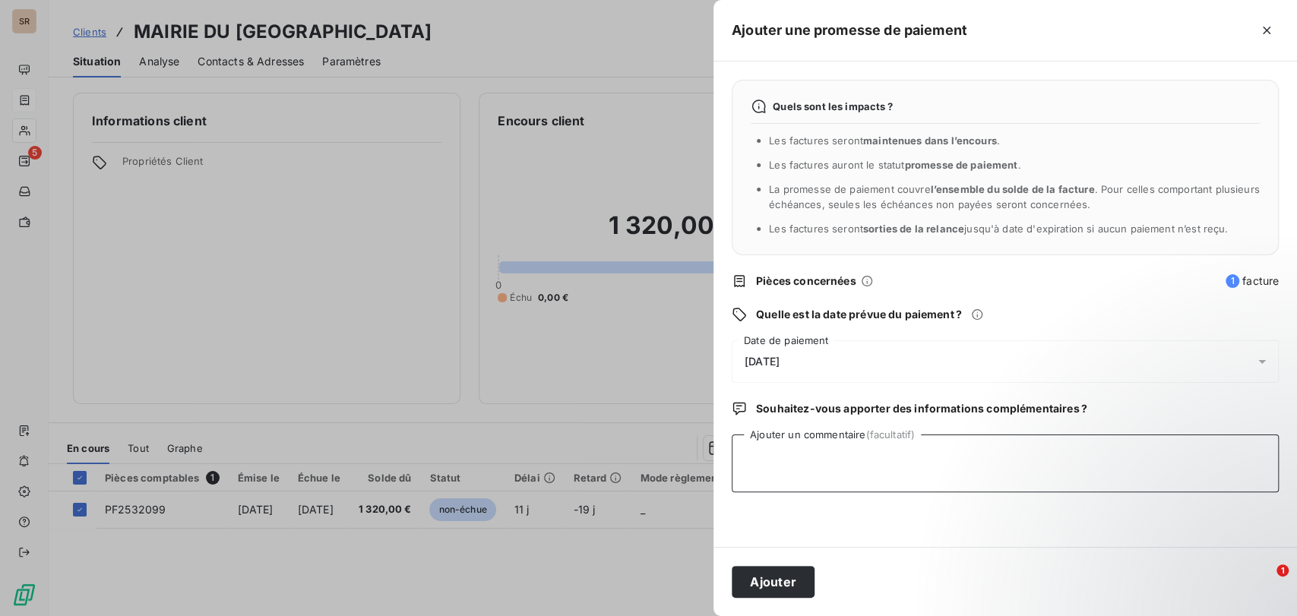
paste textarea "le [DATE] VIREMENT RECU"
type textarea "le [DATE] VIREMENT RECU"
click at [786, 577] on button "Ajouter" at bounding box center [773, 582] width 83 height 32
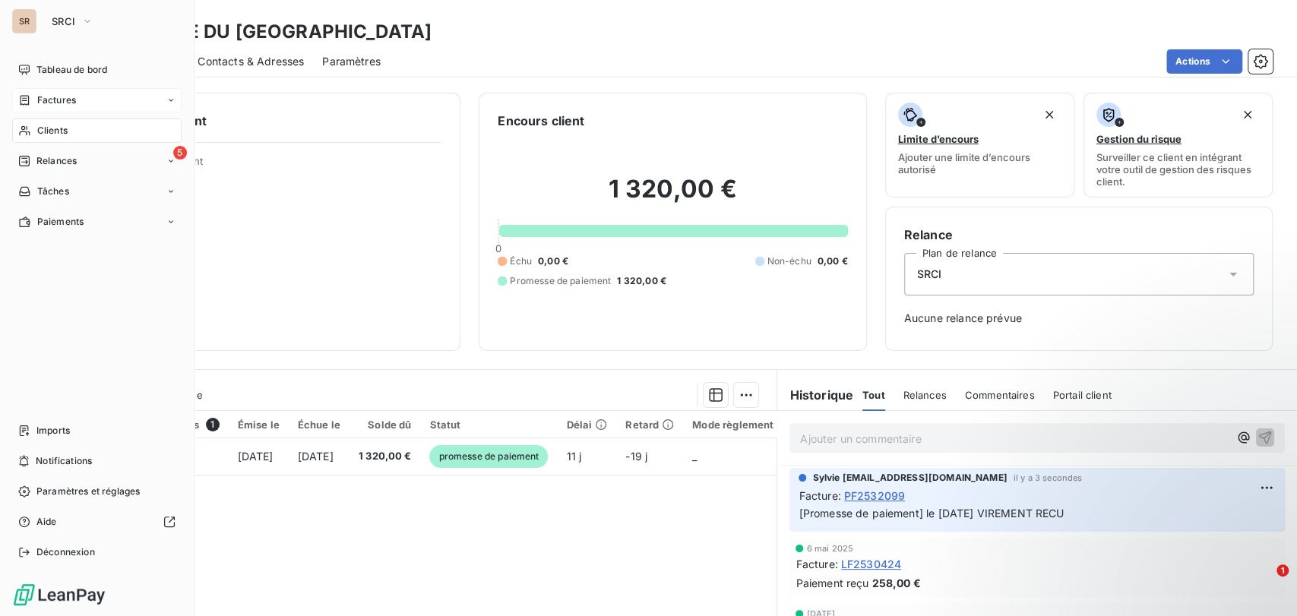
drag, startPoint x: 58, startPoint y: 131, endPoint x: 140, endPoint y: 130, distance: 81.3
click at [59, 131] on span "Clients" at bounding box center [52, 131] width 30 height 14
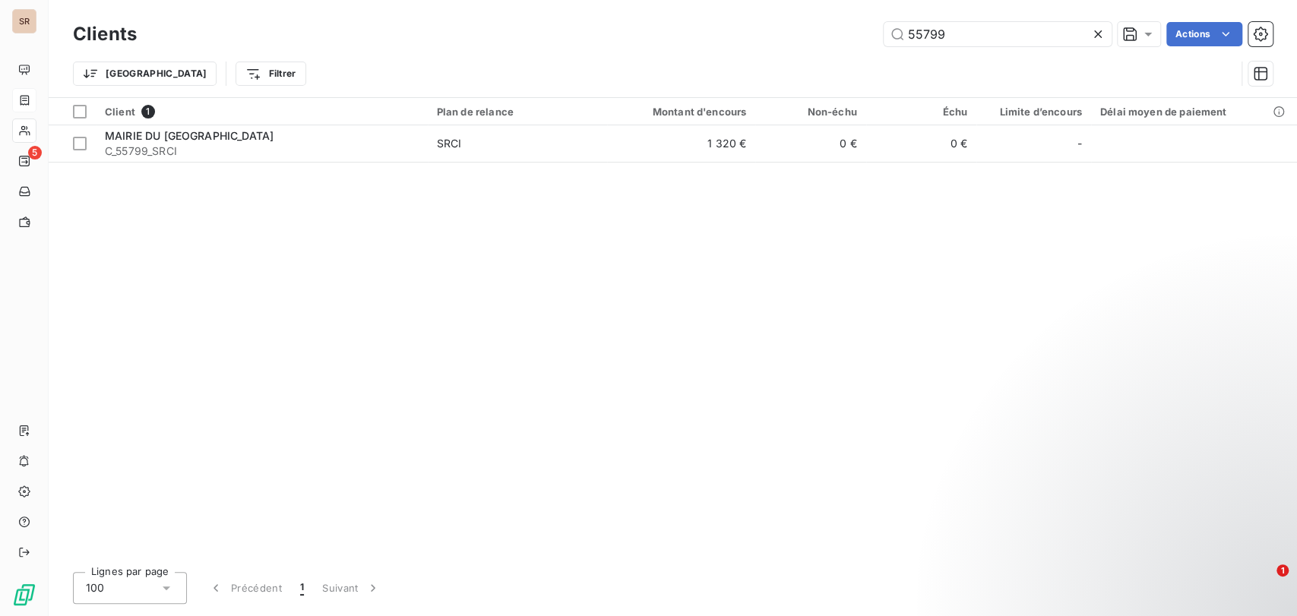
drag, startPoint x: 954, startPoint y: 30, endPoint x: 832, endPoint y: 24, distance: 122.5
click at [833, 24] on div "55799 Actions" at bounding box center [714, 34] width 1118 height 24
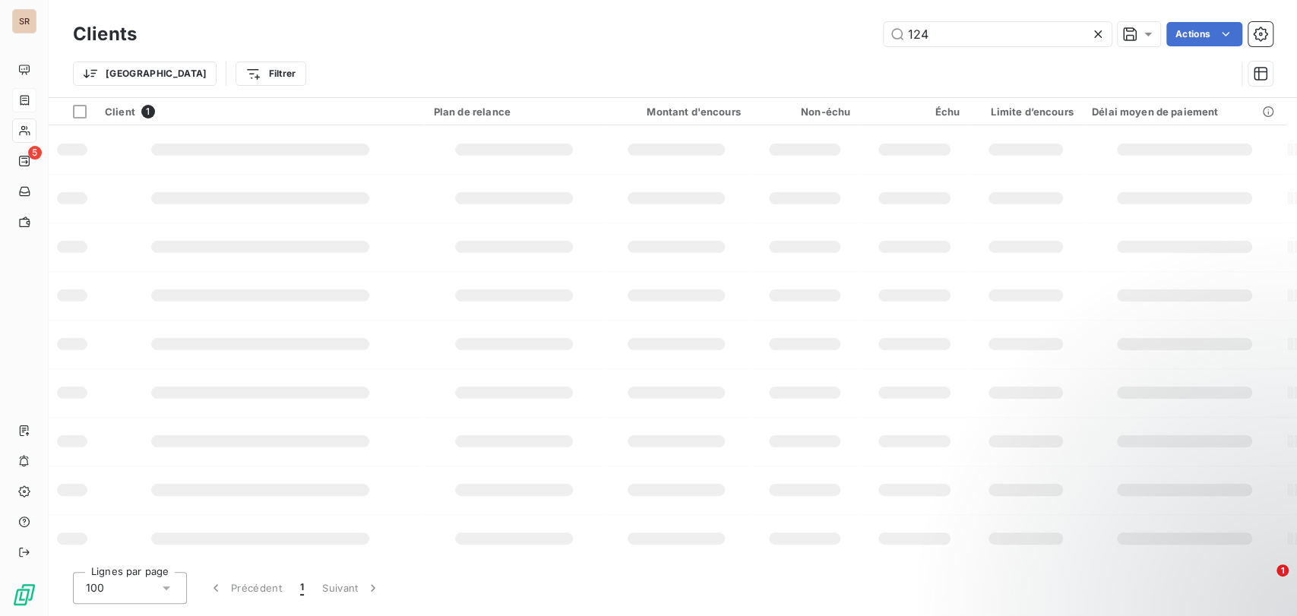
type input "124"
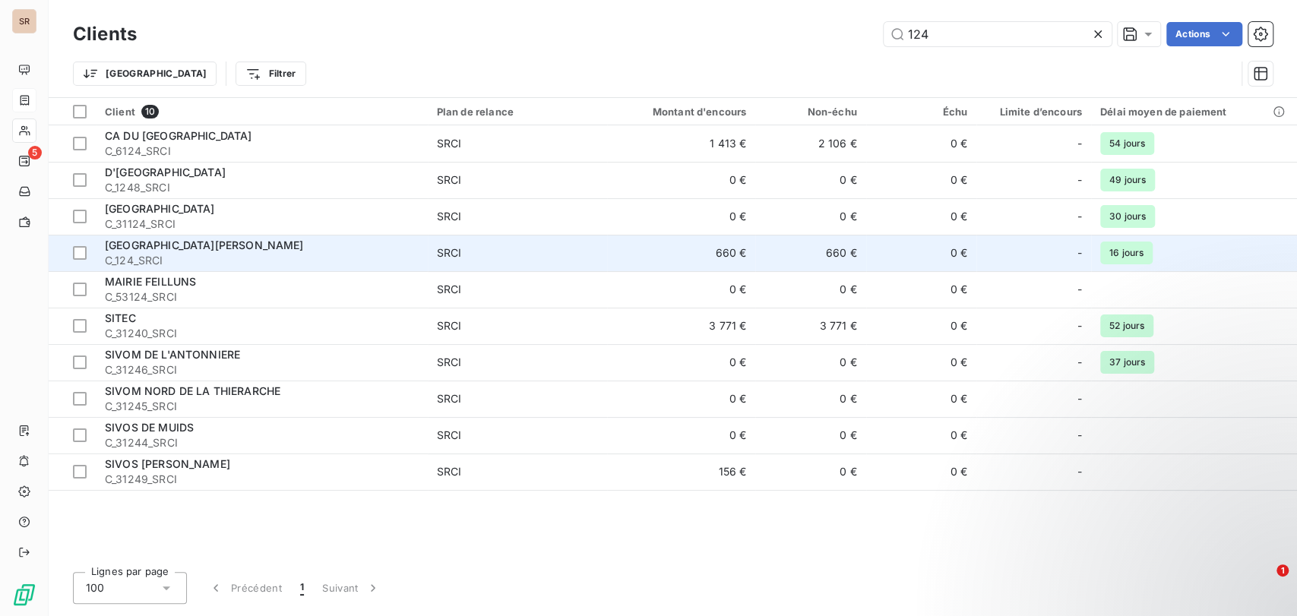
click at [146, 245] on span "[GEOGRAPHIC_DATA][PERSON_NAME]" at bounding box center [204, 245] width 199 height 13
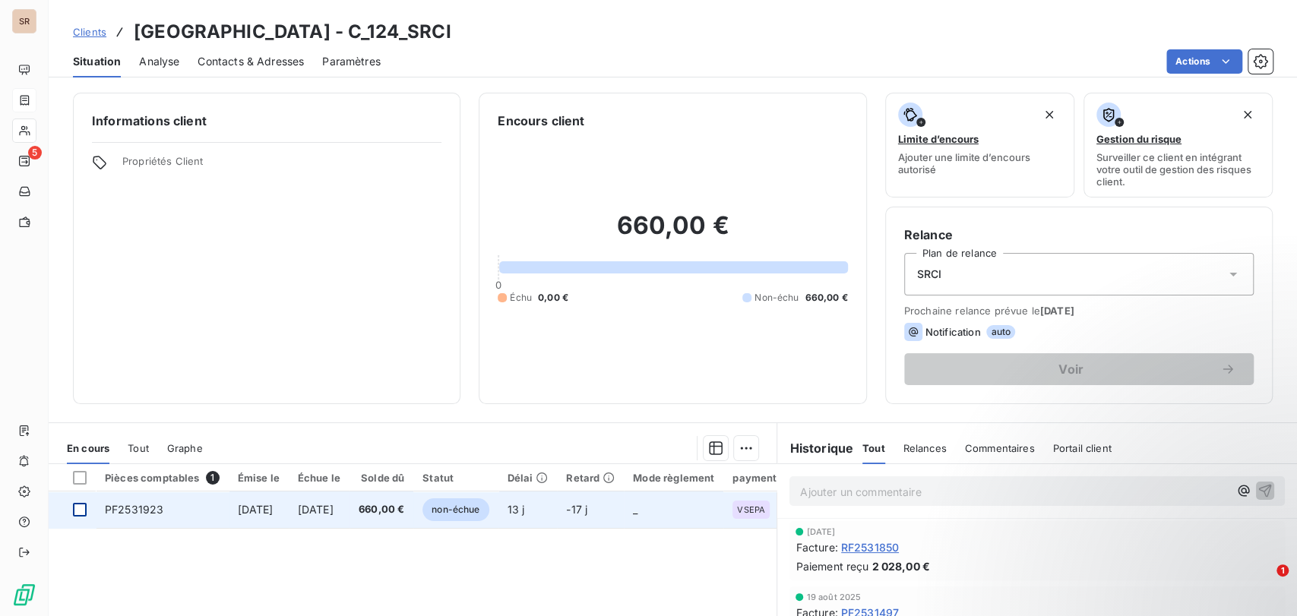
click at [80, 514] on div at bounding box center [80, 510] width 14 height 14
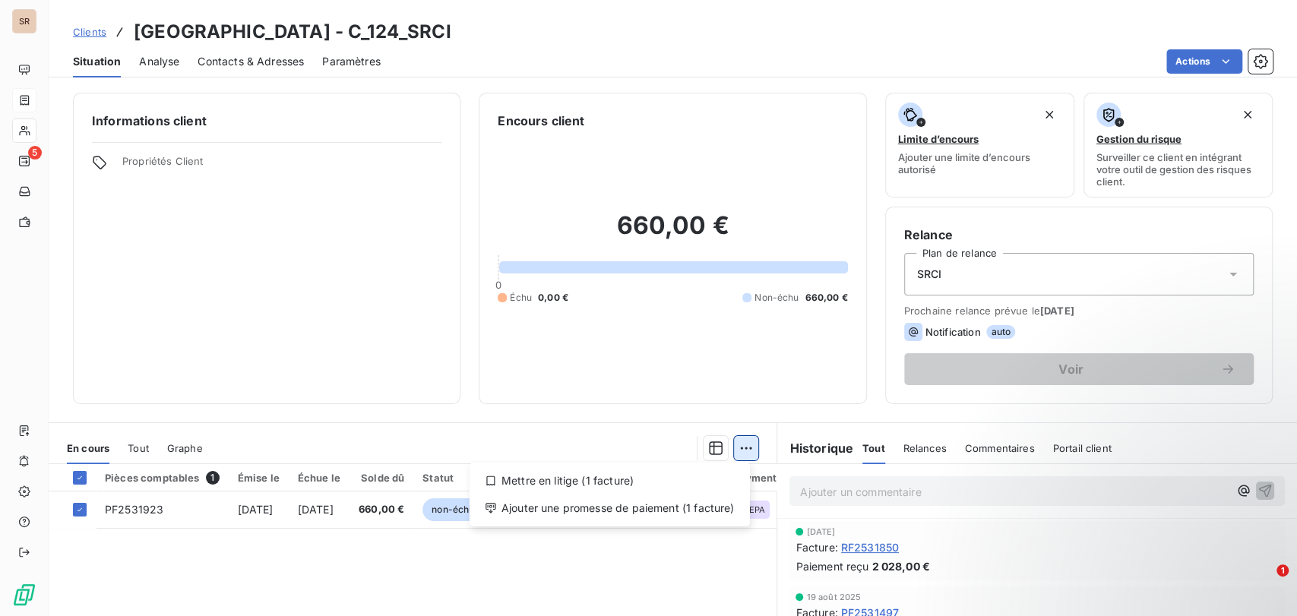
click at [736, 447] on html "SR 5 Clients MAIRIE DE RUEIL MALMAISON - C_124_SRCI Situation Analyse Contacts …" at bounding box center [648, 308] width 1297 height 616
click at [660, 504] on div "Ajouter une promesse de paiement (1 facture)" at bounding box center [610, 508] width 268 height 24
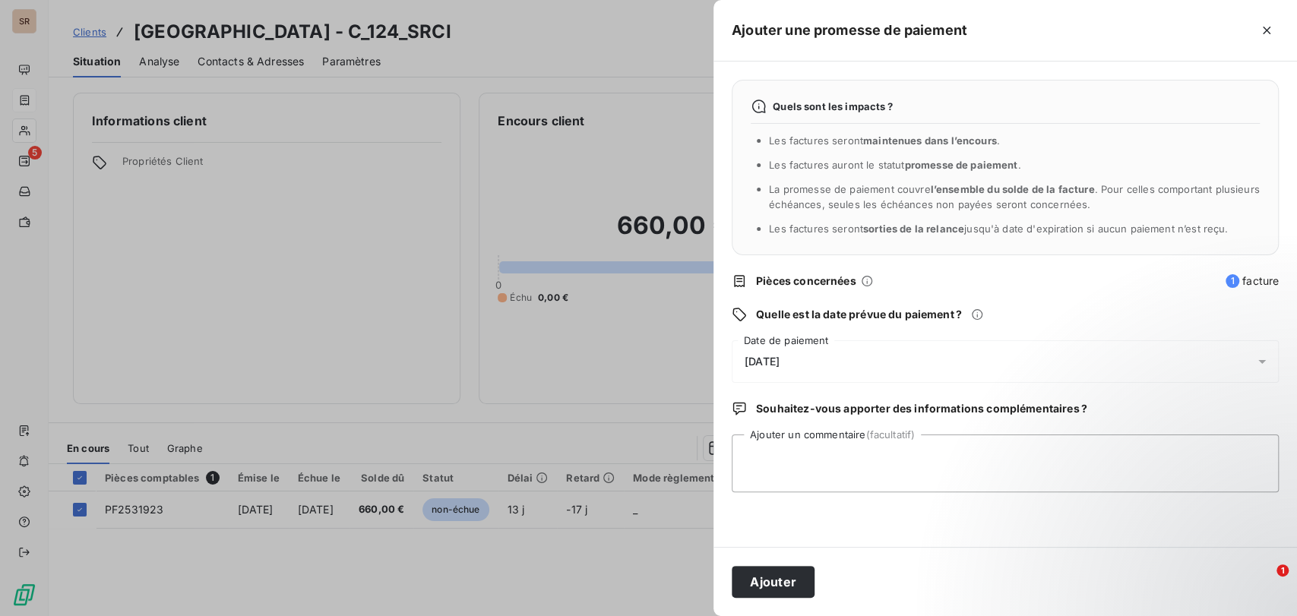
click at [1264, 356] on icon at bounding box center [1261, 361] width 15 height 15
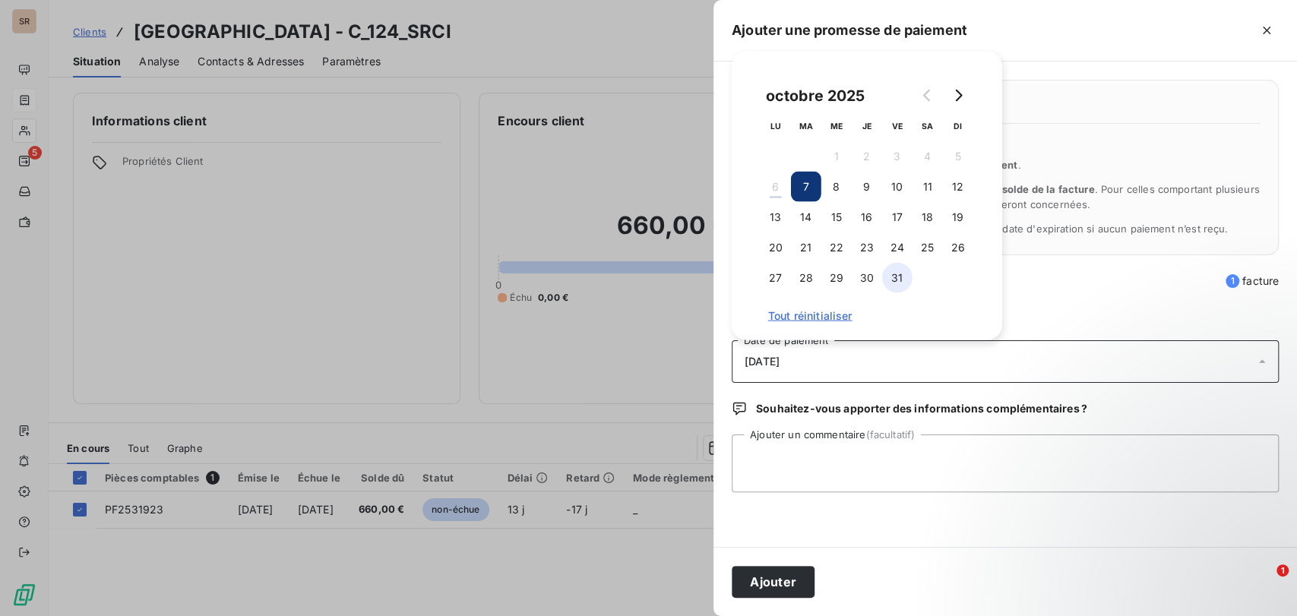
click at [893, 279] on button "31" at bounding box center [897, 278] width 30 height 30
click at [802, 472] on textarea "Ajouter un commentaire (facultatif)" at bounding box center [1005, 464] width 547 height 58
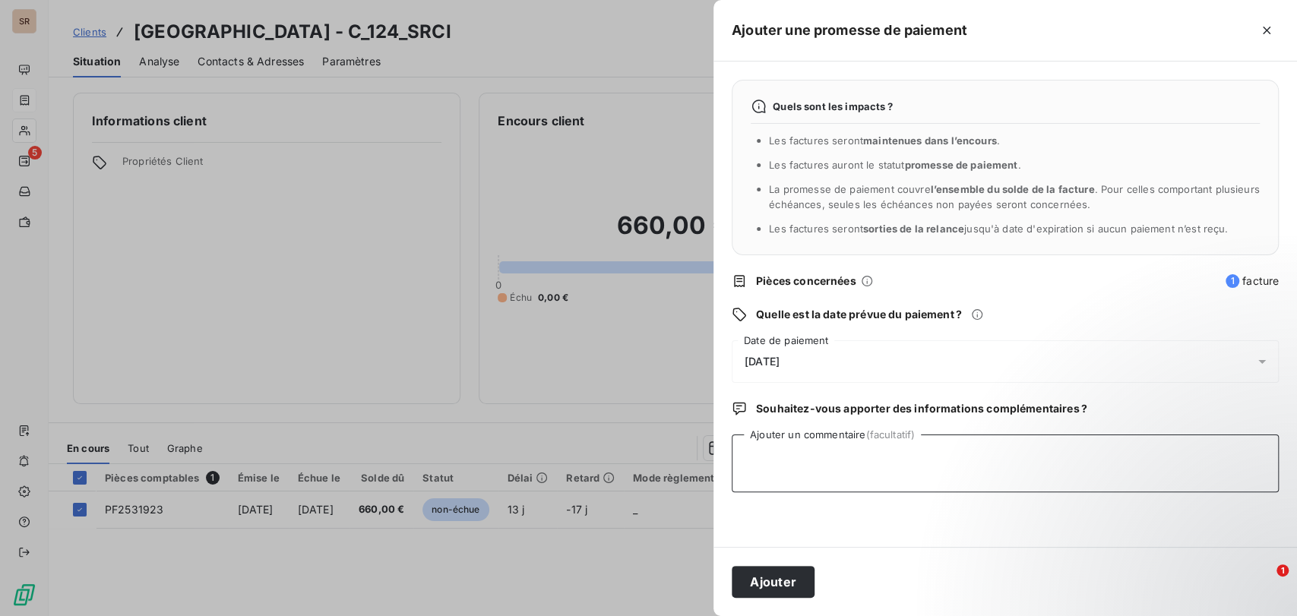
paste textarea "le [DATE] VIREMENT RECU"
type textarea "le [DATE] VIREMENT RECU"
click at [772, 573] on button "Ajouter" at bounding box center [773, 582] width 83 height 32
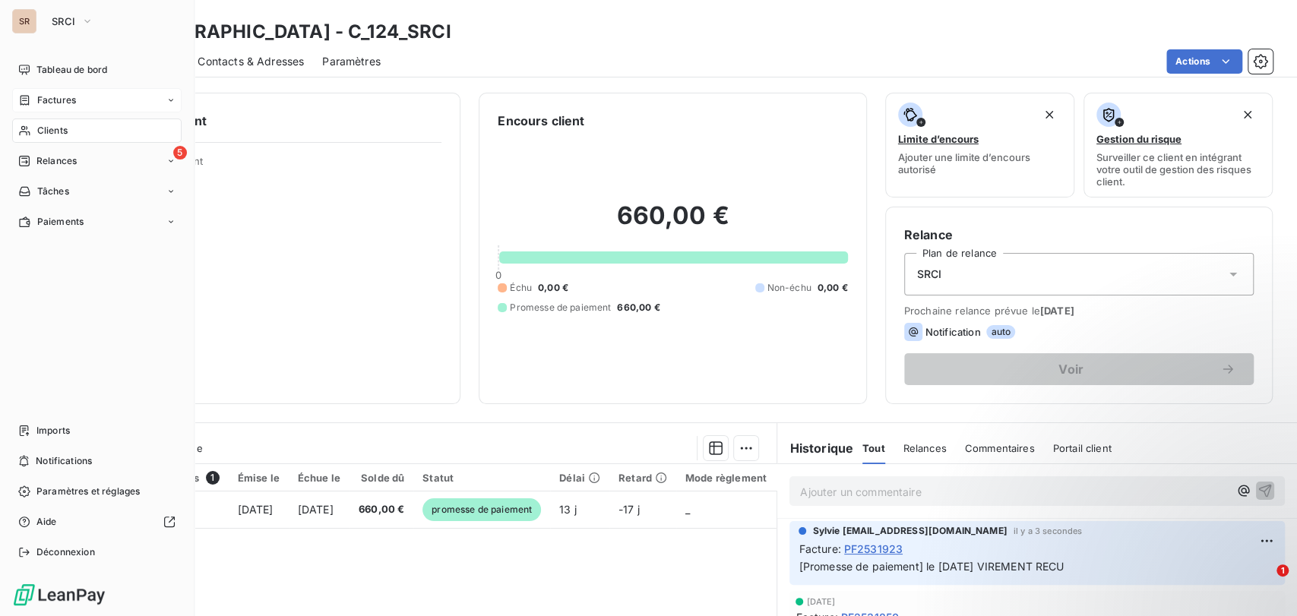
click at [30, 135] on icon at bounding box center [24, 131] width 11 height 10
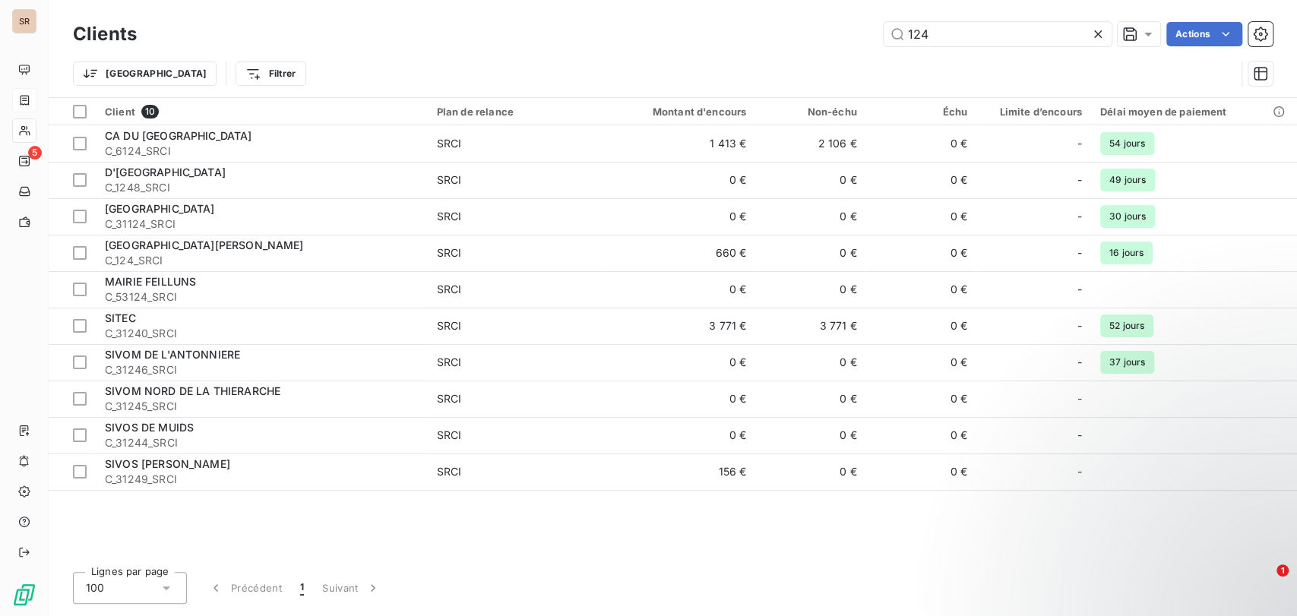
drag, startPoint x: 956, startPoint y: 32, endPoint x: 805, endPoint y: 26, distance: 150.5
click at [807, 26] on div "124 Actions" at bounding box center [714, 34] width 1118 height 24
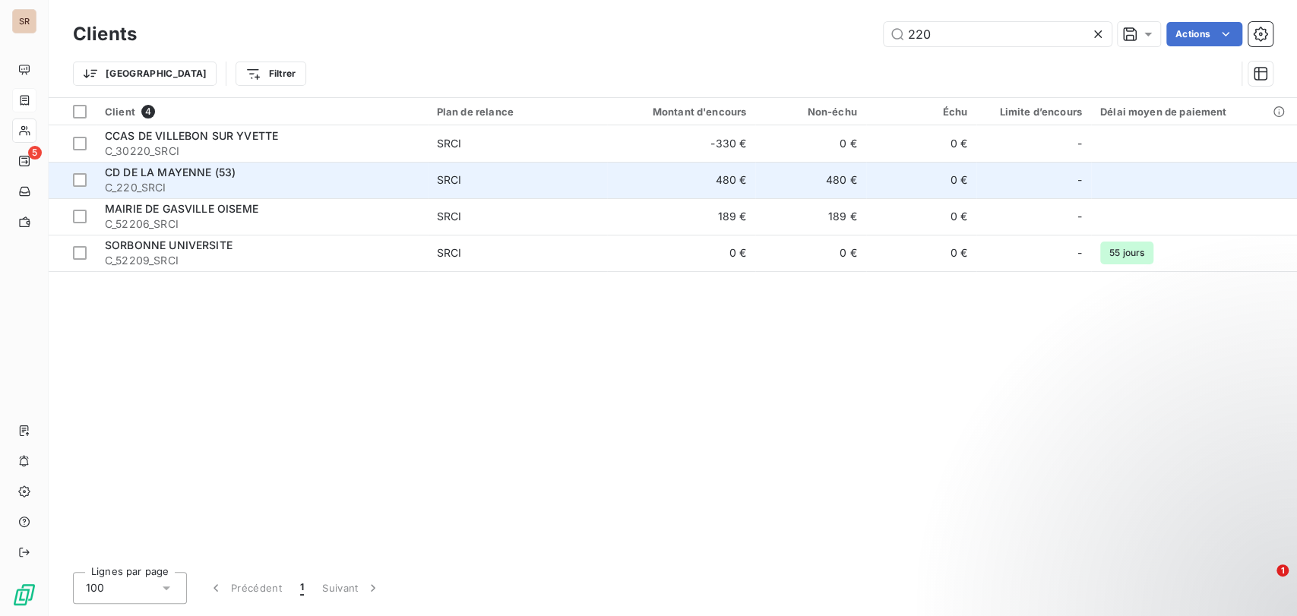
type input "220"
click at [140, 173] on span "CD DE LA MAYENNE (53)" at bounding box center [170, 172] width 131 height 13
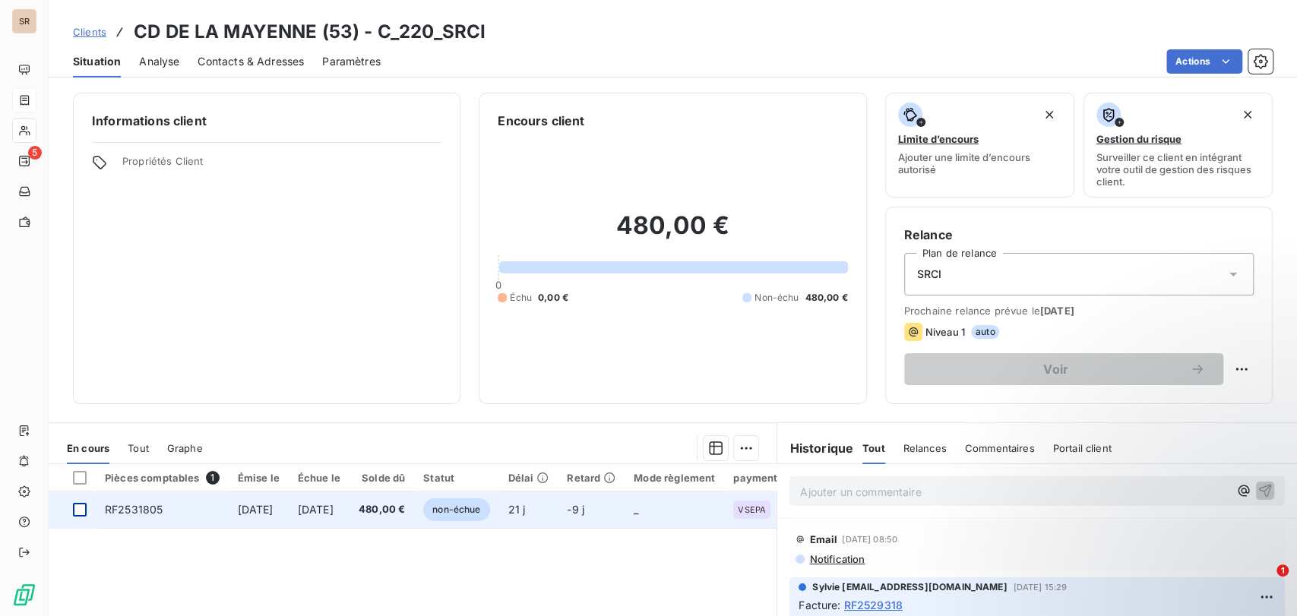
click at [81, 509] on div at bounding box center [80, 510] width 14 height 14
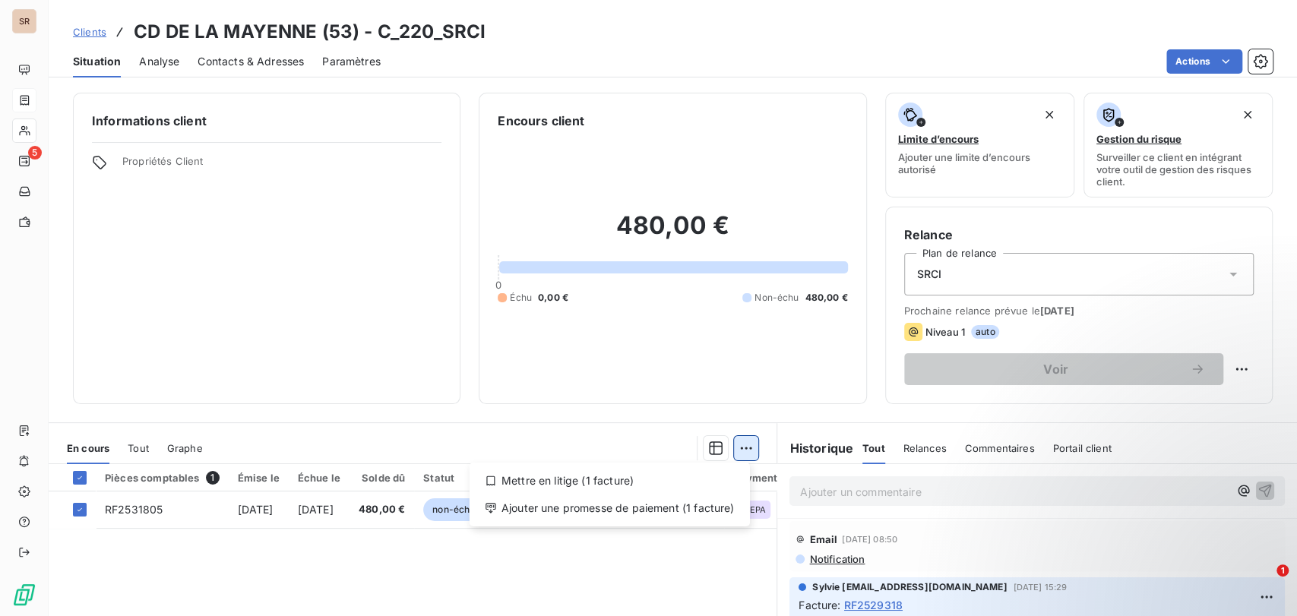
click at [745, 444] on html "SR 5 Clients CD DE LA MAYENNE (53) - C_220_SRCI Situation Analyse Contacts & Ad…" at bounding box center [648, 308] width 1297 height 616
click at [634, 514] on div "Ajouter une promesse de paiement (1 facture)" at bounding box center [610, 508] width 268 height 24
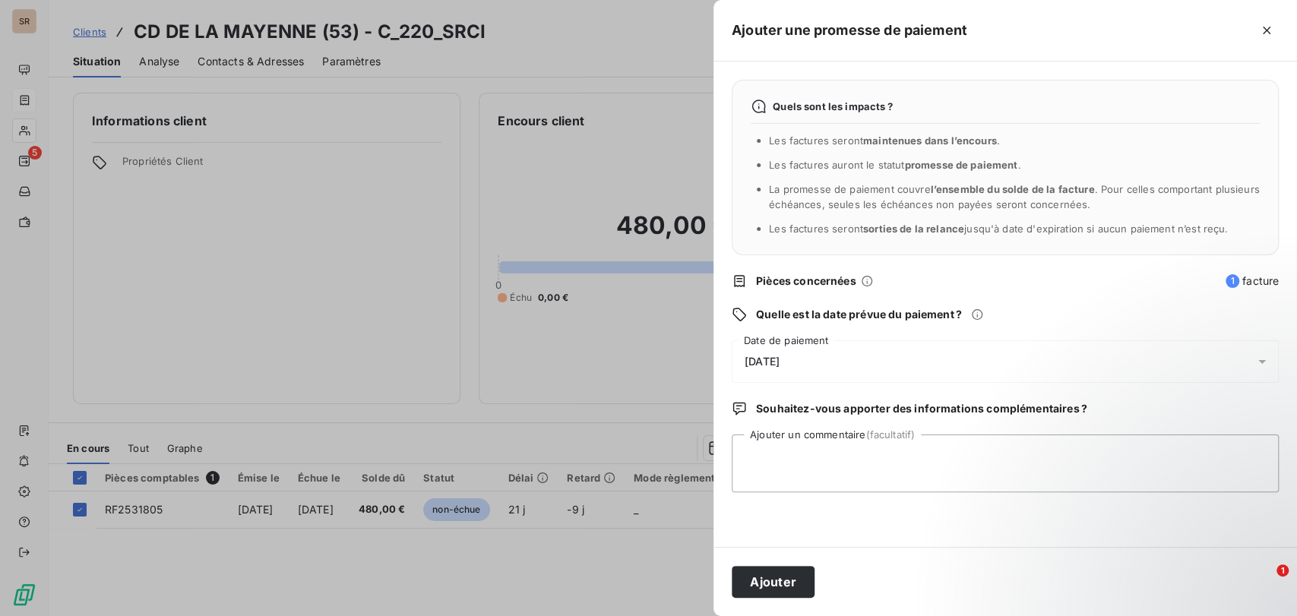
drag, startPoint x: 1259, startPoint y: 354, endPoint x: 1220, endPoint y: 345, distance: 39.8
click at [1258, 354] on icon at bounding box center [1261, 361] width 15 height 15
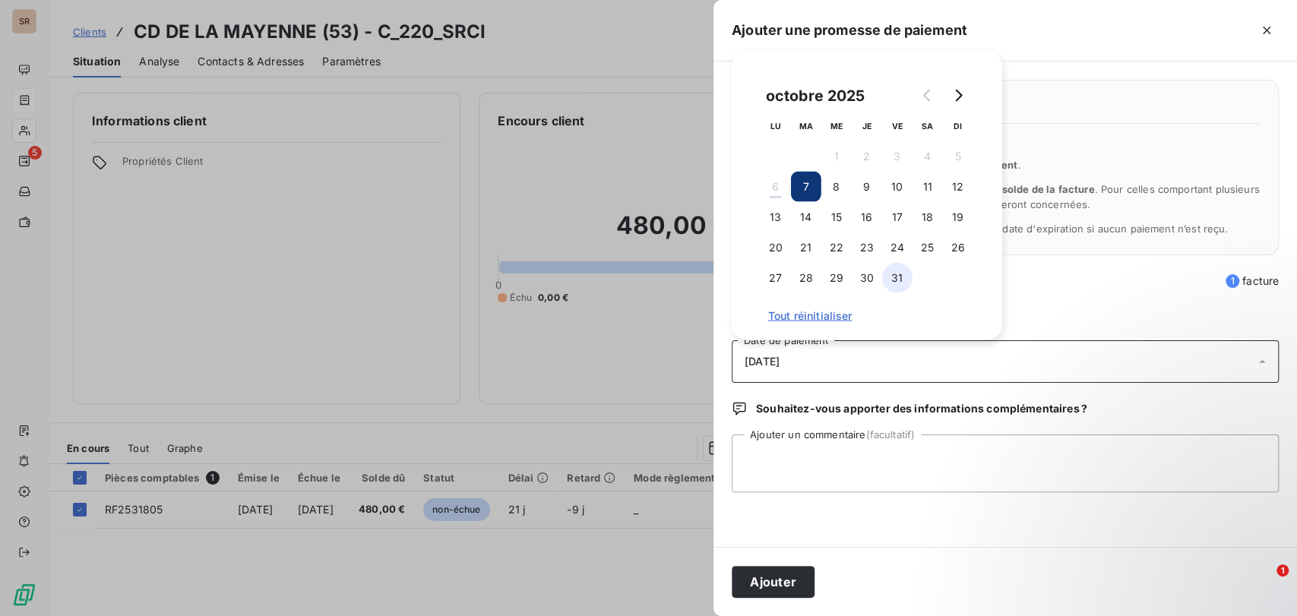
drag, startPoint x: 902, startPoint y: 270, endPoint x: 832, endPoint y: 378, distance: 128.5
click at [901, 272] on button "31" at bounding box center [897, 278] width 30 height 30
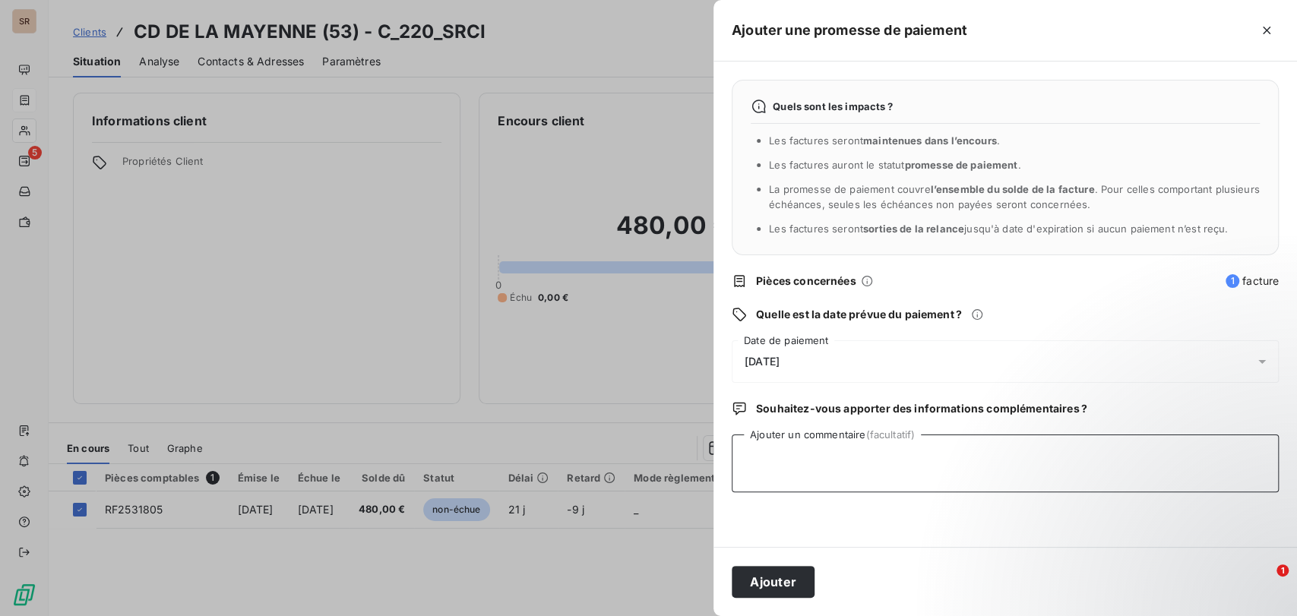
click at [754, 456] on textarea "Ajouter un commentaire (facultatif)" at bounding box center [1005, 464] width 547 height 58
paste textarea "le [DATE] VIREMENT RECU"
type textarea "le [DATE] VIREMENT RECU"
click at [746, 578] on button "Ajouter" at bounding box center [773, 582] width 83 height 32
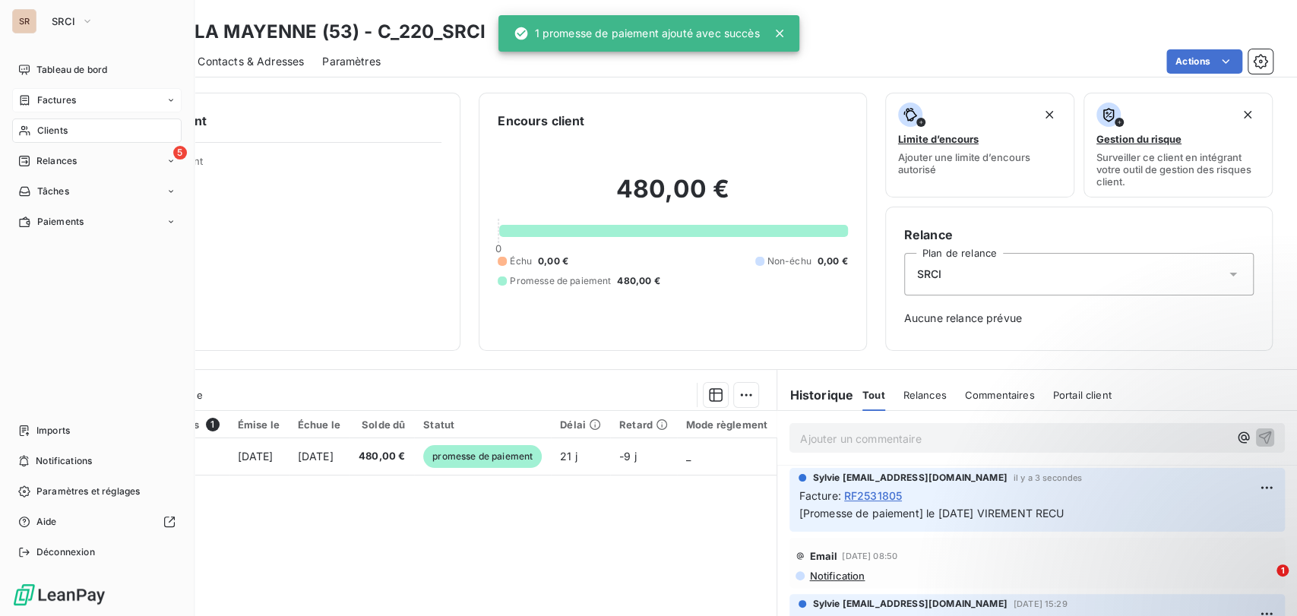
click at [58, 127] on span "Clients" at bounding box center [52, 131] width 30 height 14
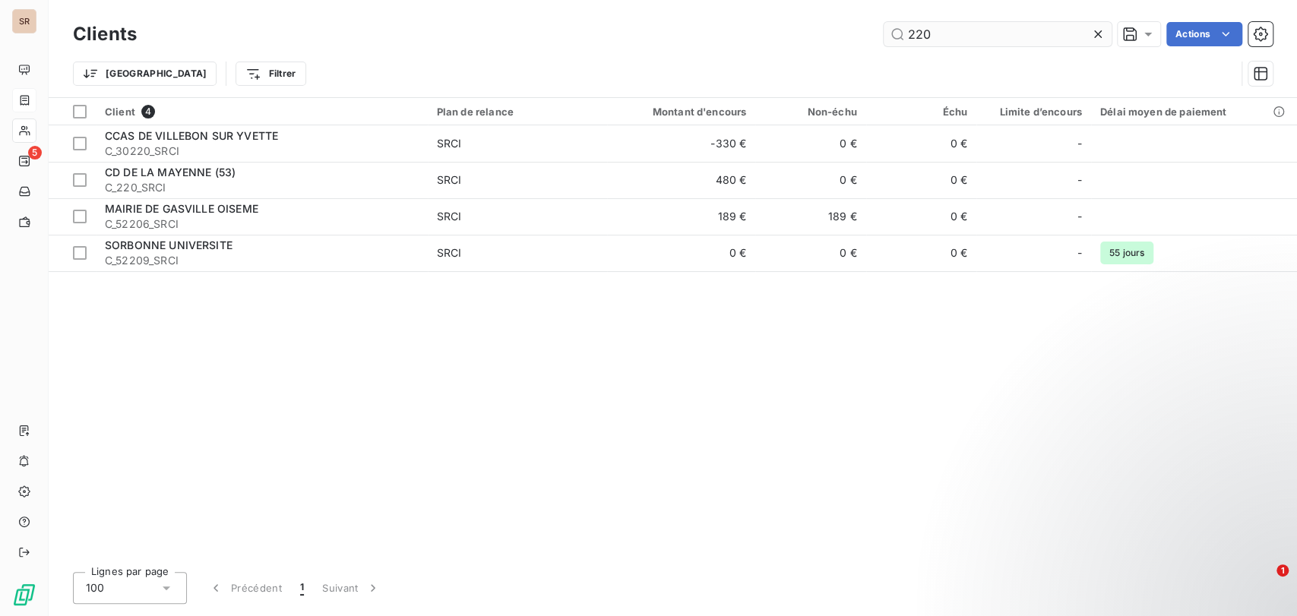
drag, startPoint x: 947, startPoint y: 38, endPoint x: 896, endPoint y: 36, distance: 51.7
click at [896, 36] on input "220" at bounding box center [998, 34] width 228 height 24
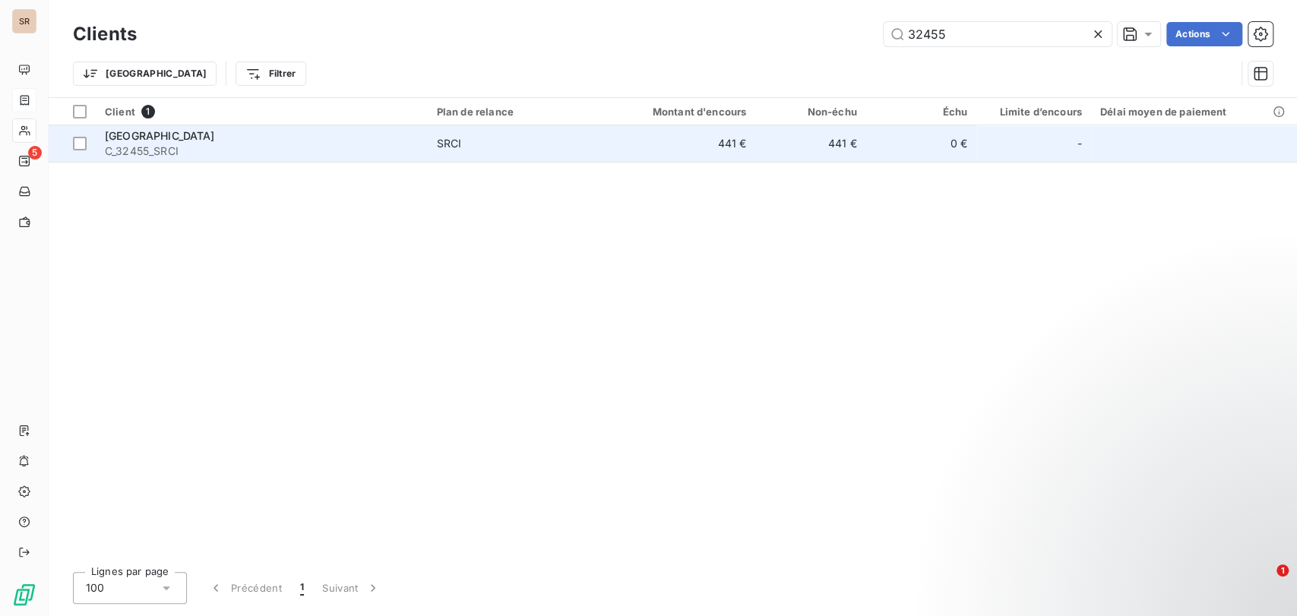
type input "32455"
click at [176, 135] on span "[GEOGRAPHIC_DATA]" at bounding box center [160, 135] width 110 height 13
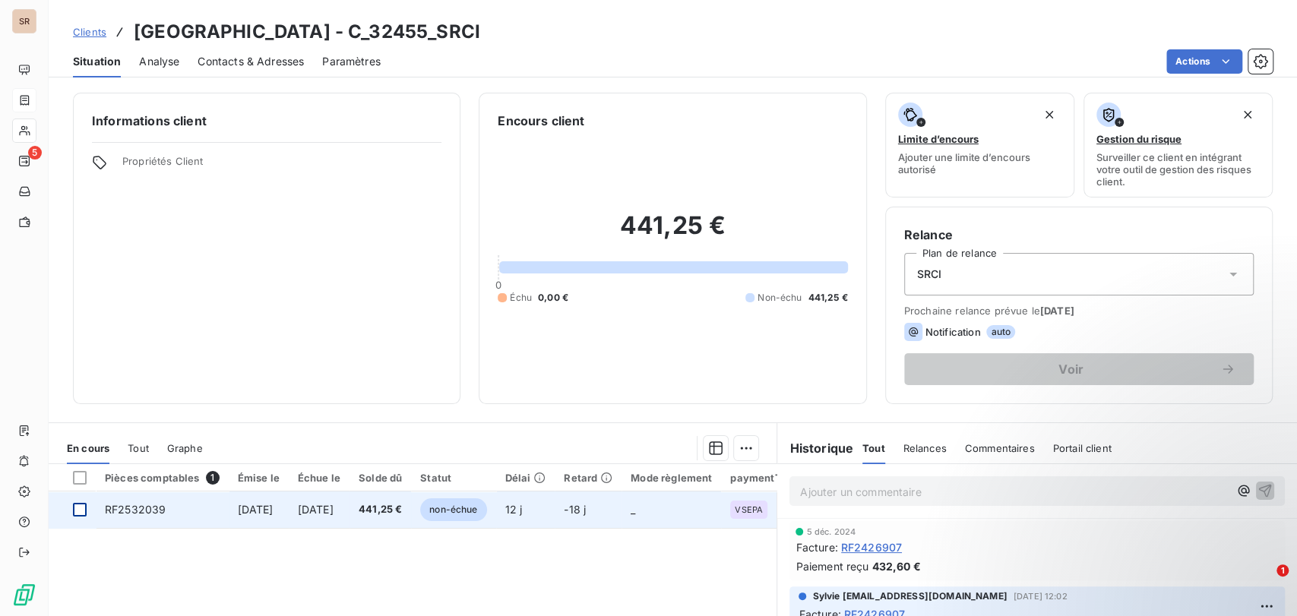
click at [83, 511] on div at bounding box center [80, 510] width 14 height 14
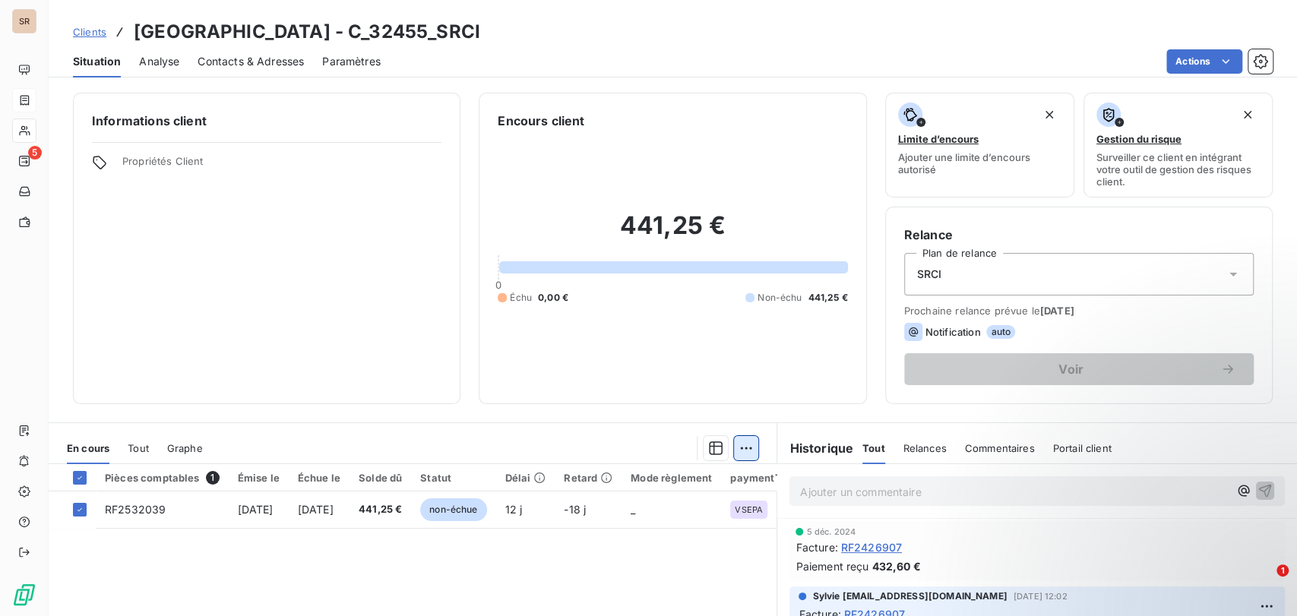
click at [742, 451] on html "SR 5 Clients MAIRIE DE MARSILLARGUES - C_32455_SRCI Situation Analyse Contacts …" at bounding box center [648, 308] width 1297 height 616
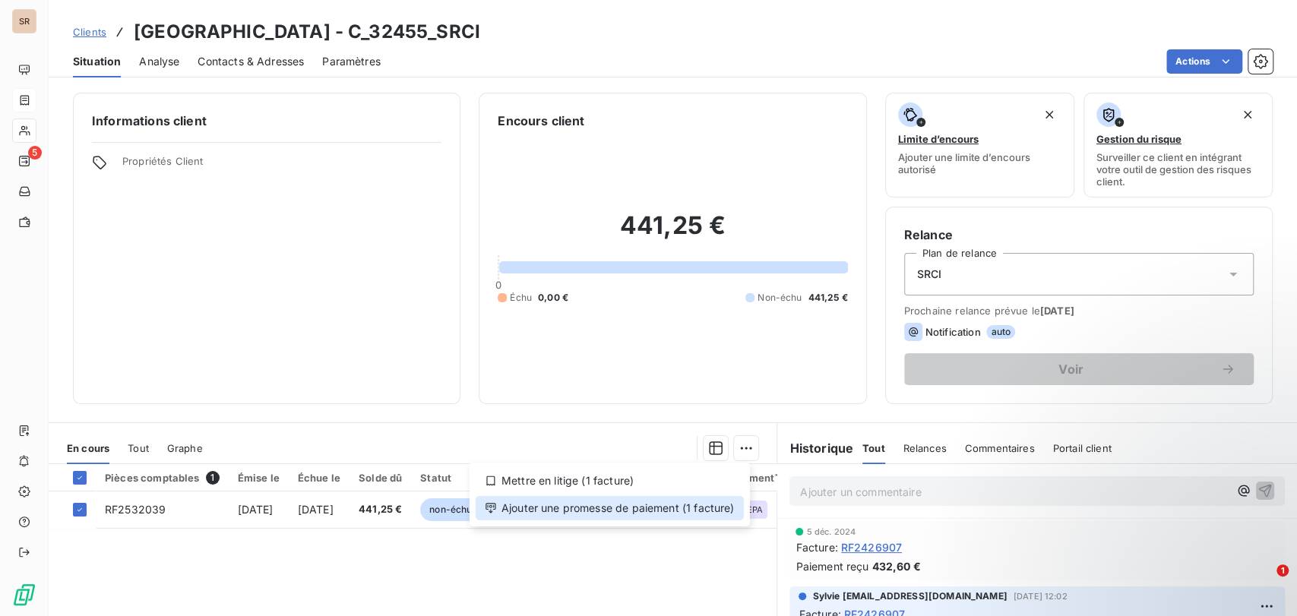
click at [626, 511] on div "Ajouter une promesse de paiement (1 facture)" at bounding box center [610, 508] width 268 height 24
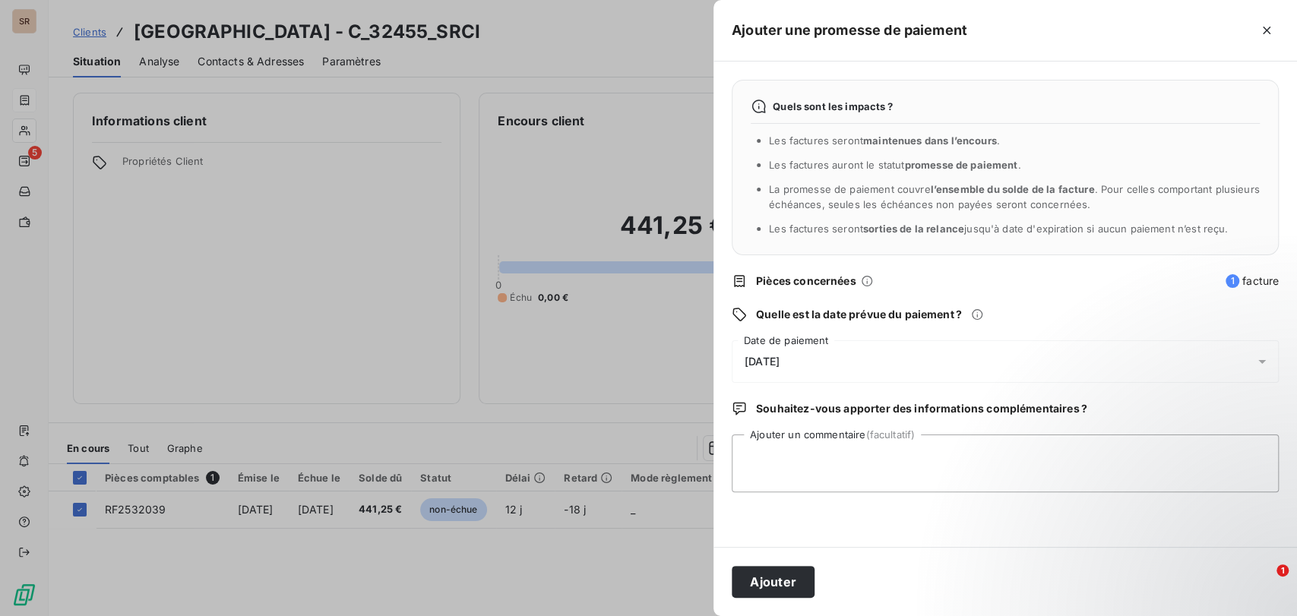
click at [1260, 367] on icon at bounding box center [1261, 361] width 15 height 15
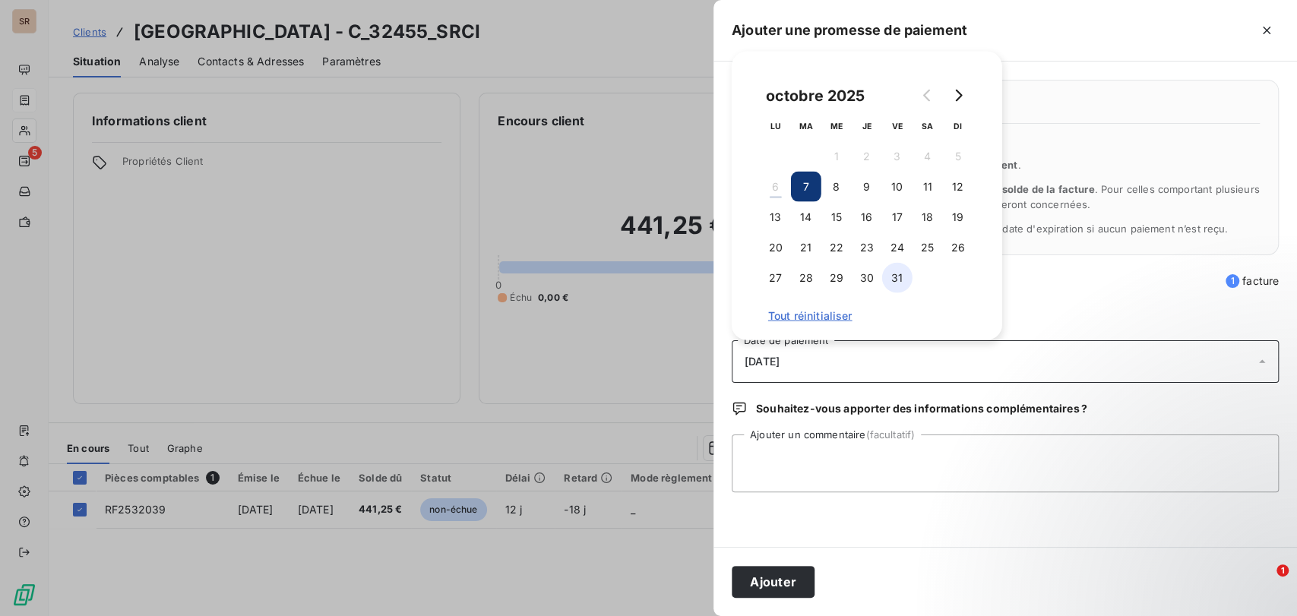
click at [900, 276] on button "31" at bounding box center [897, 278] width 30 height 30
click at [779, 447] on textarea "Ajouter un commentaire (facultatif)" at bounding box center [1005, 464] width 547 height 58
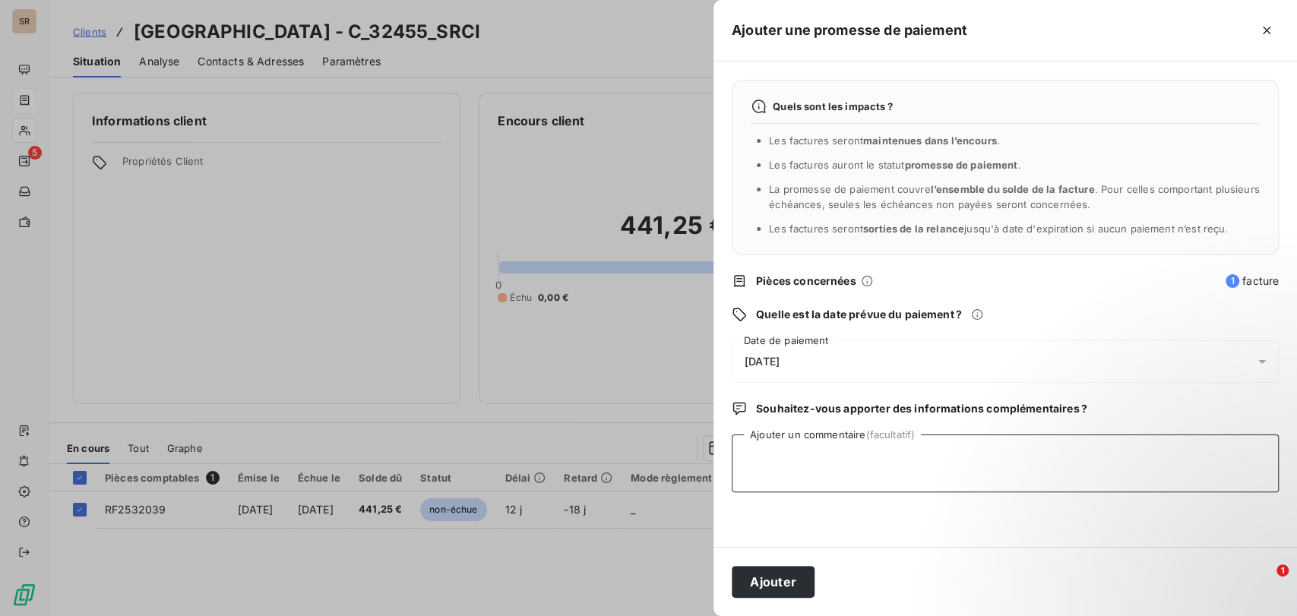
paste textarea "le [DATE] VIREMENT RECU"
type textarea "le [DATE] VIREMENT RECU"
click at [762, 583] on button "Ajouter" at bounding box center [773, 582] width 83 height 32
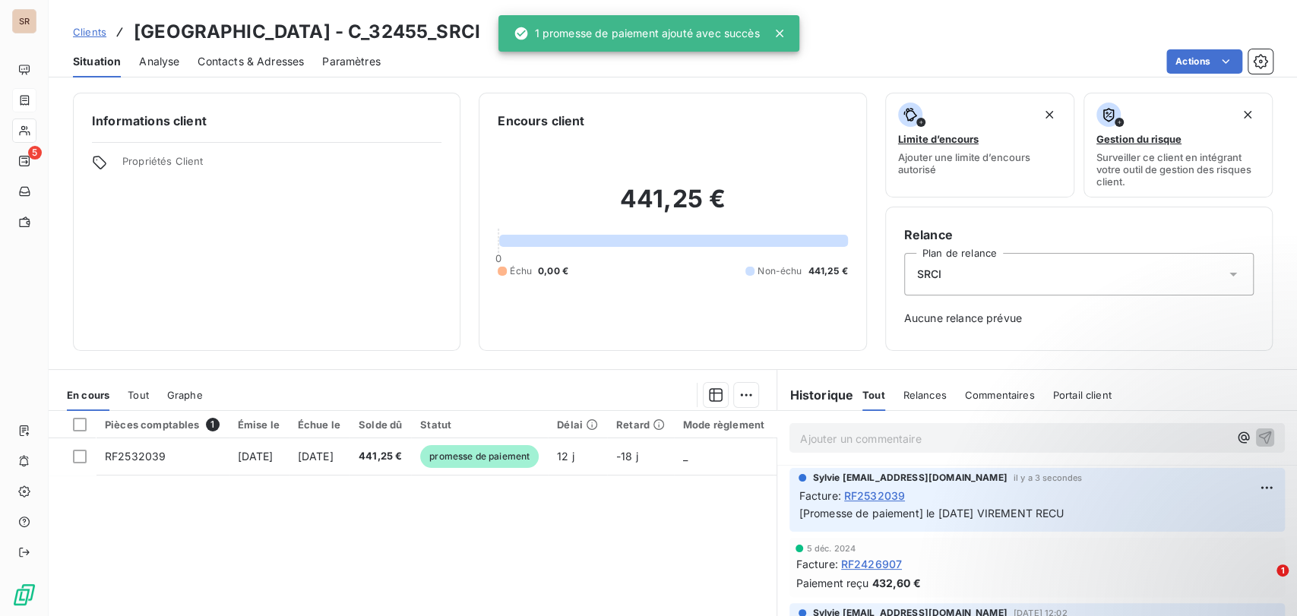
click at [52, 130] on div "Informations client Propriétés Client Encours client 441,25 € 0 Échu 0,00 € Non…" at bounding box center [673, 222] width 1248 height 258
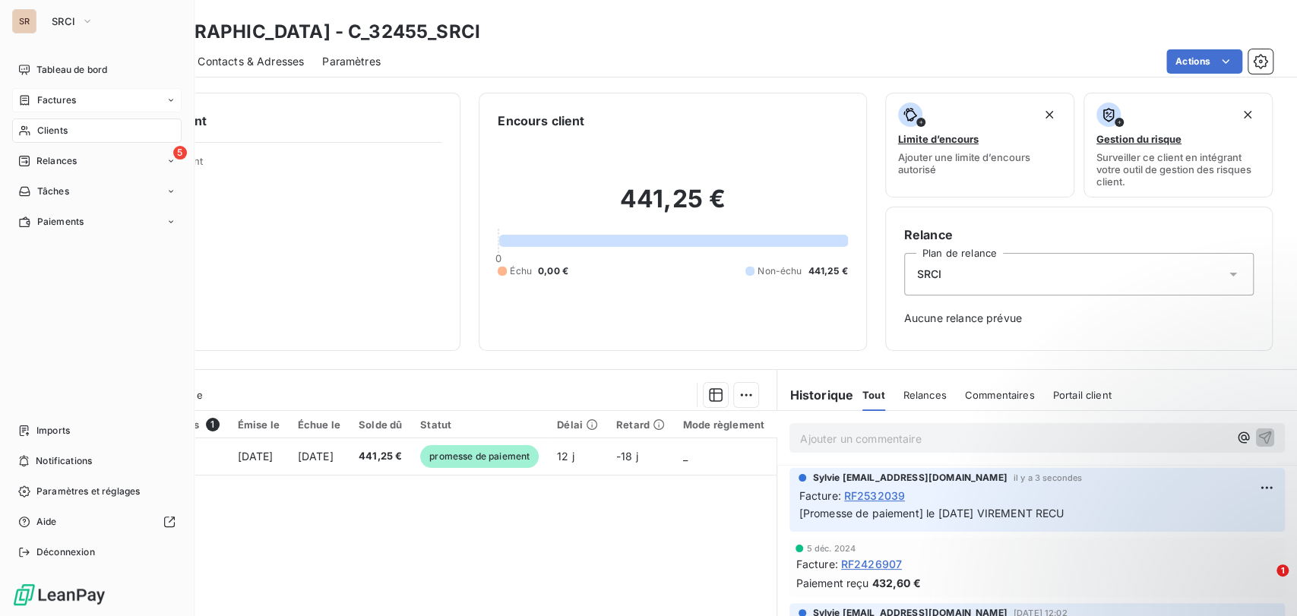
click at [19, 125] on icon at bounding box center [24, 131] width 13 height 12
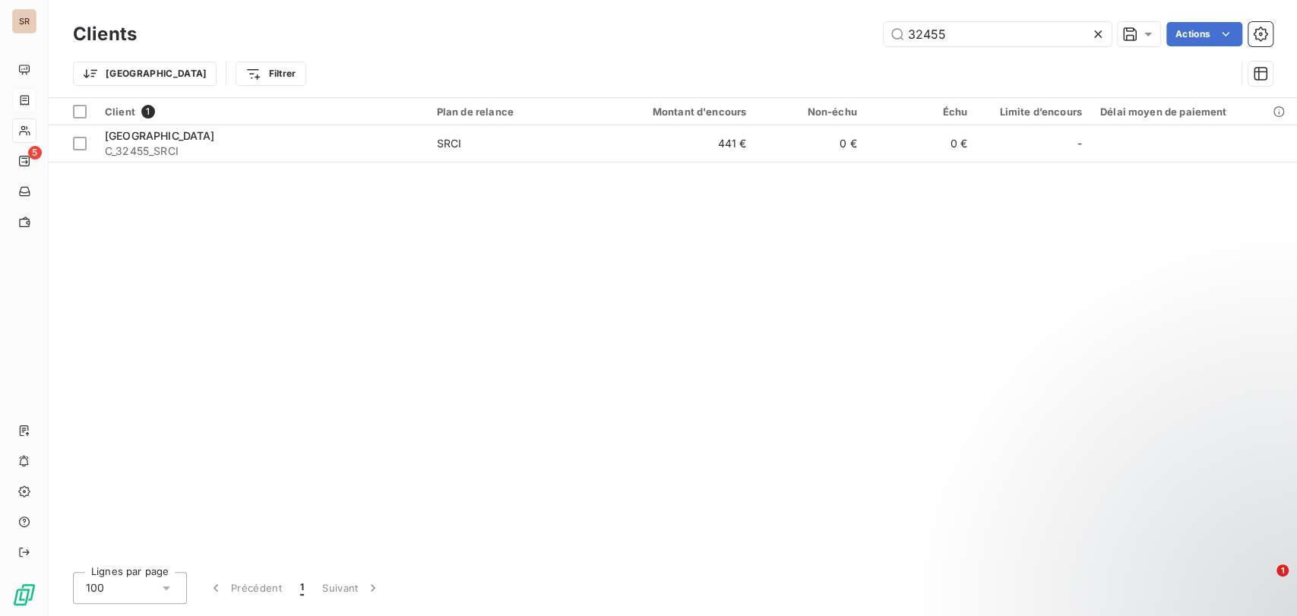
drag, startPoint x: 966, startPoint y: 41, endPoint x: 724, endPoint y: 36, distance: 242.4
click at [724, 38] on div "32455 Actions" at bounding box center [714, 34] width 1118 height 24
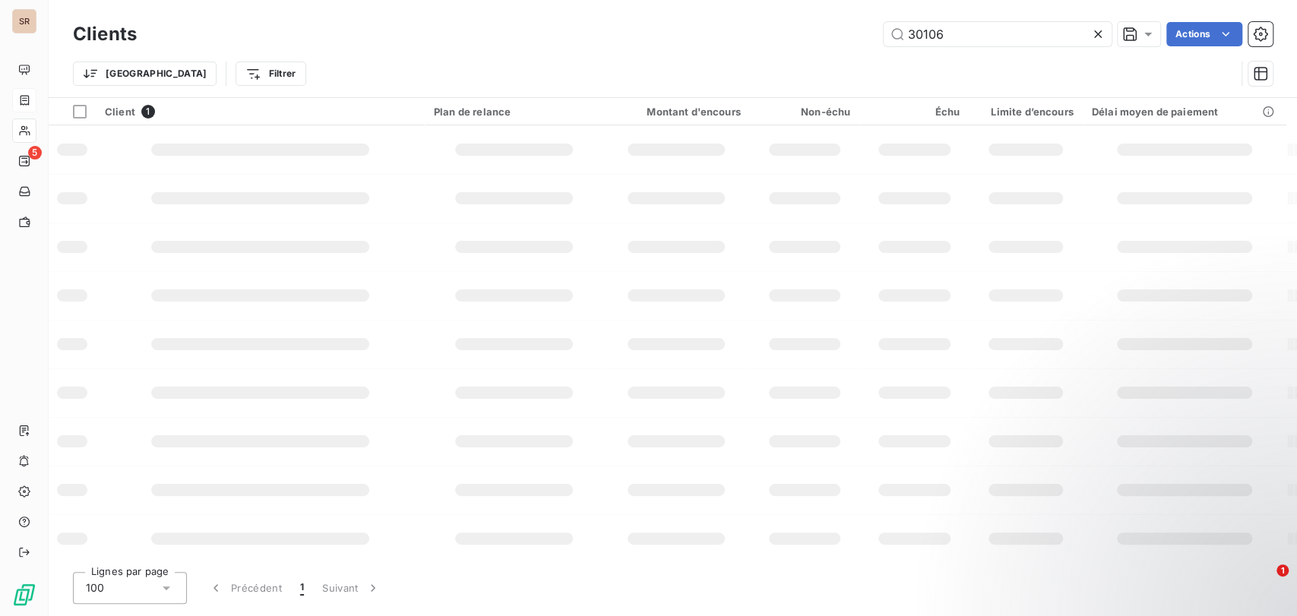
type input "30106"
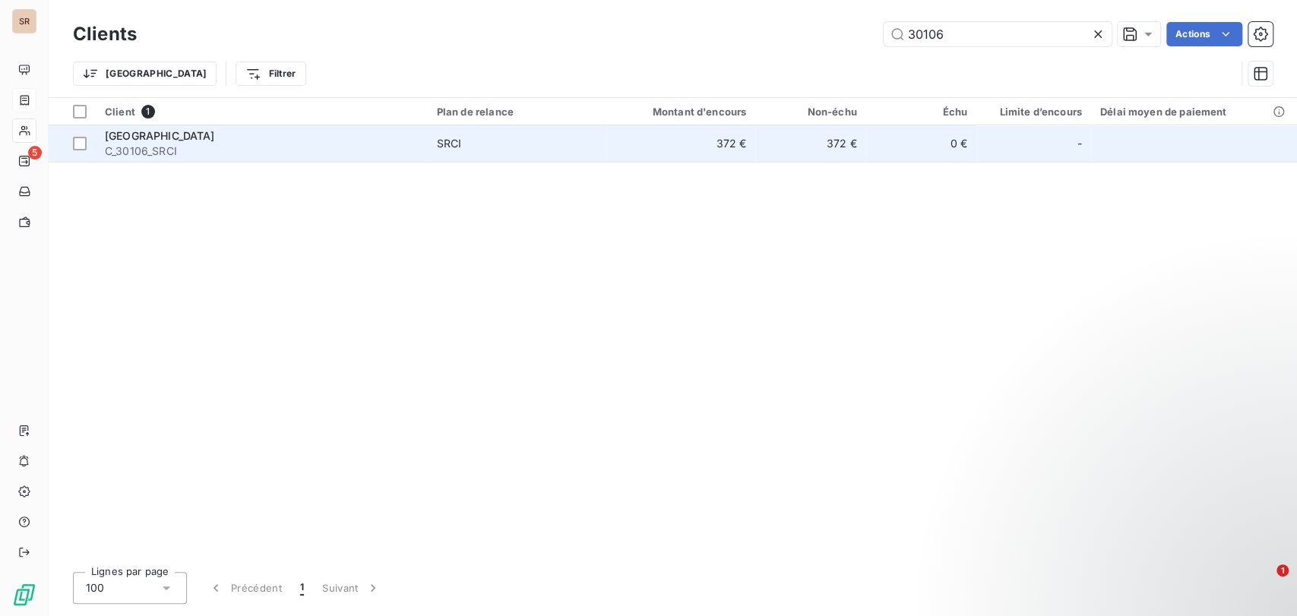
click at [132, 147] on span "C_30106_SRCI" at bounding box center [262, 151] width 314 height 15
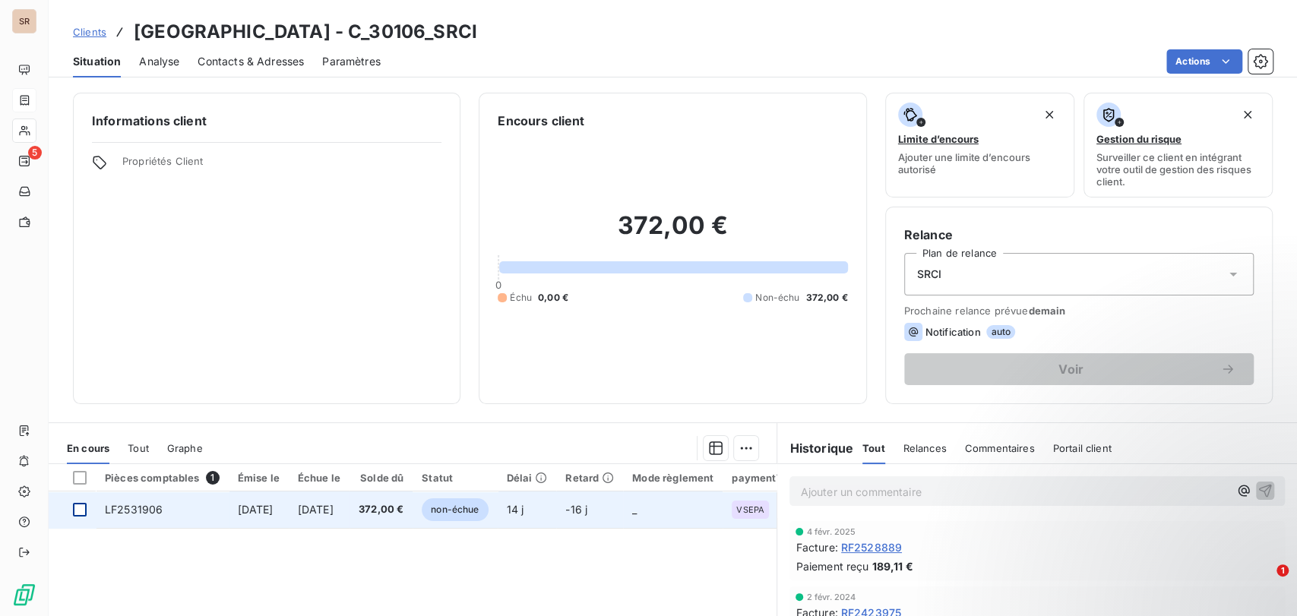
click at [74, 509] on div at bounding box center [80, 510] width 14 height 14
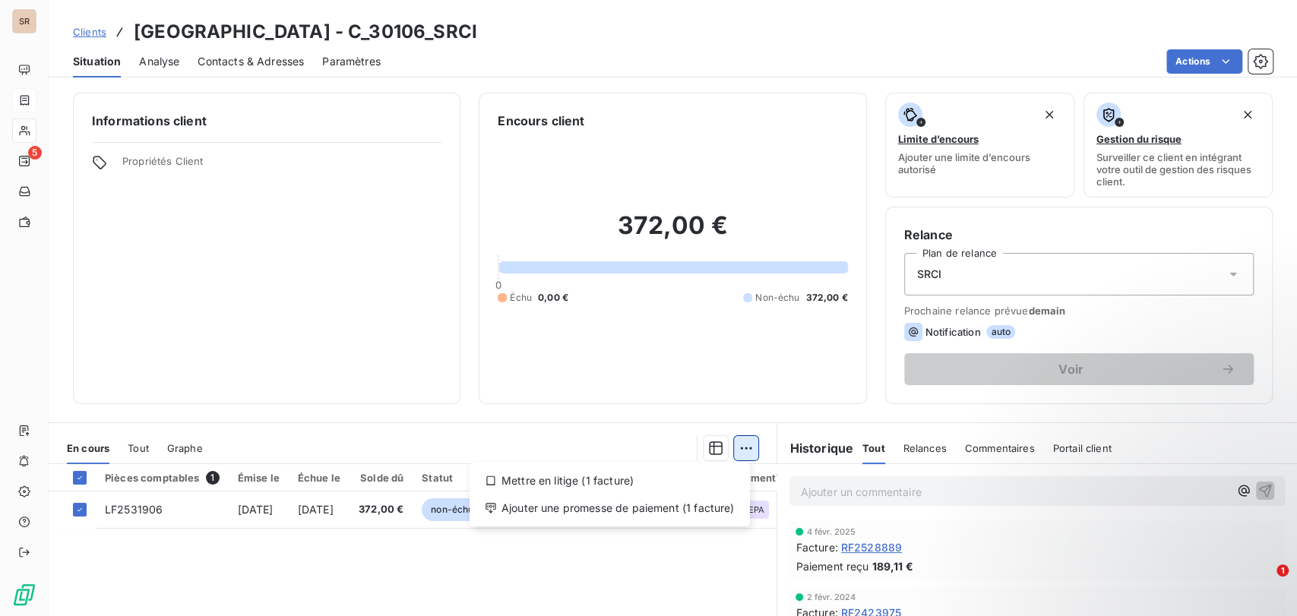
click at [732, 449] on html "SR 5 Clients MAIRIE DE BOISSEUILH - C_30106_SRCI Situation Analyse Contacts & A…" at bounding box center [648, 308] width 1297 height 616
click at [690, 507] on div "Ajouter une promesse de paiement (1 facture)" at bounding box center [610, 508] width 268 height 24
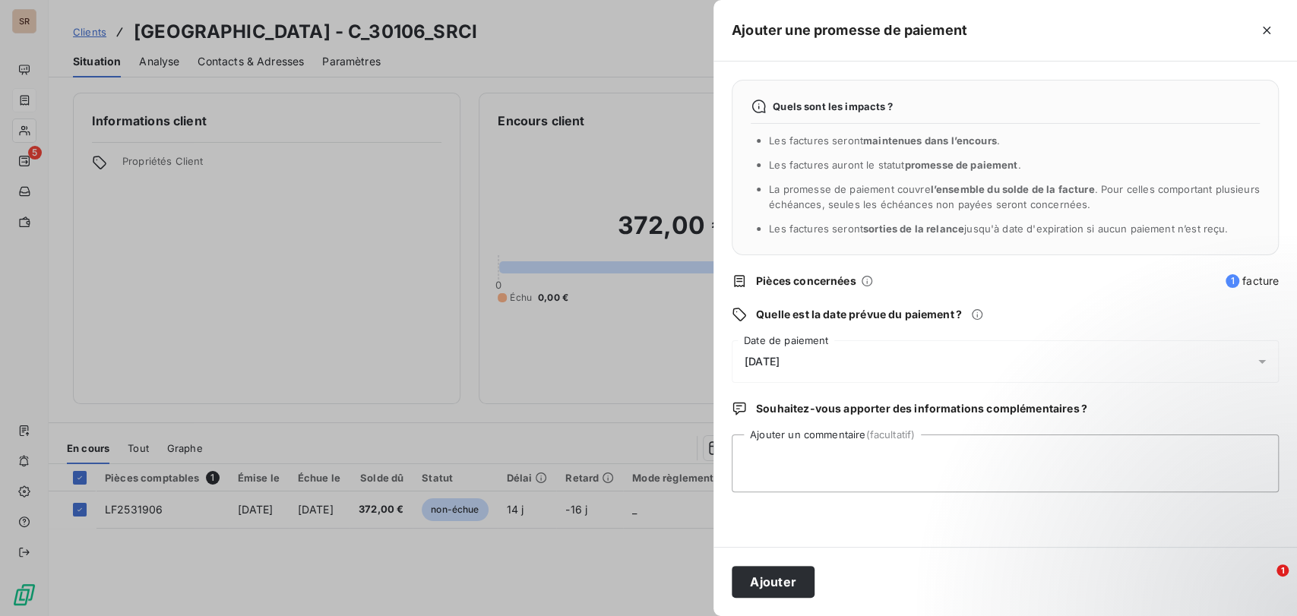
drag, startPoint x: 1261, startPoint y: 349, endPoint x: 1121, endPoint y: 349, distance: 140.6
click at [1259, 349] on div at bounding box center [1266, 361] width 24 height 43
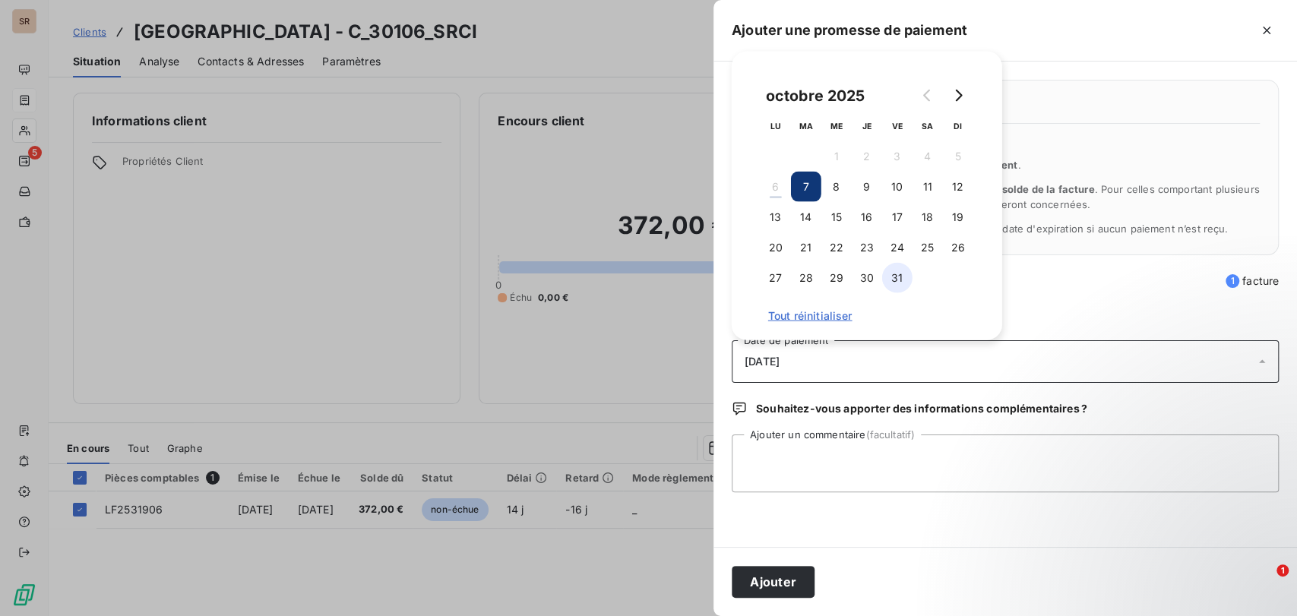
click at [891, 281] on button "31" at bounding box center [897, 278] width 30 height 30
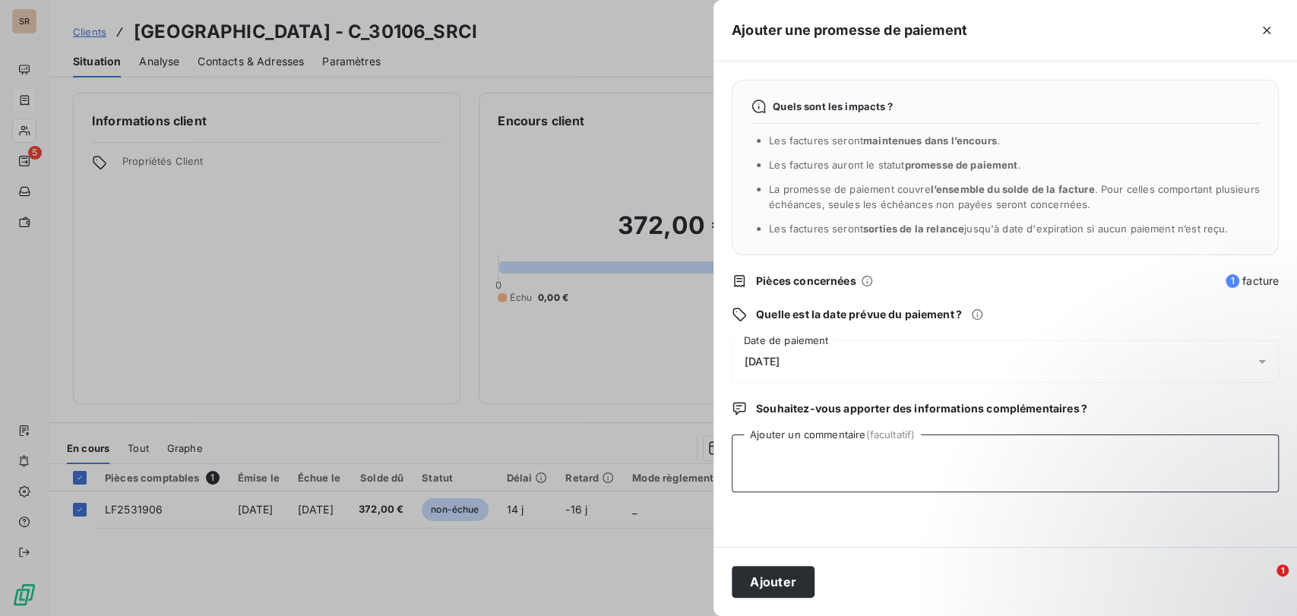
click at [814, 470] on textarea "Ajouter un commentaire (facultatif)" at bounding box center [1005, 464] width 547 height 58
paste textarea "le [DATE] VIREMENT RECU"
type textarea "le [DATE] VIREMENT RECU"
click at [796, 577] on button "Ajouter" at bounding box center [773, 582] width 83 height 32
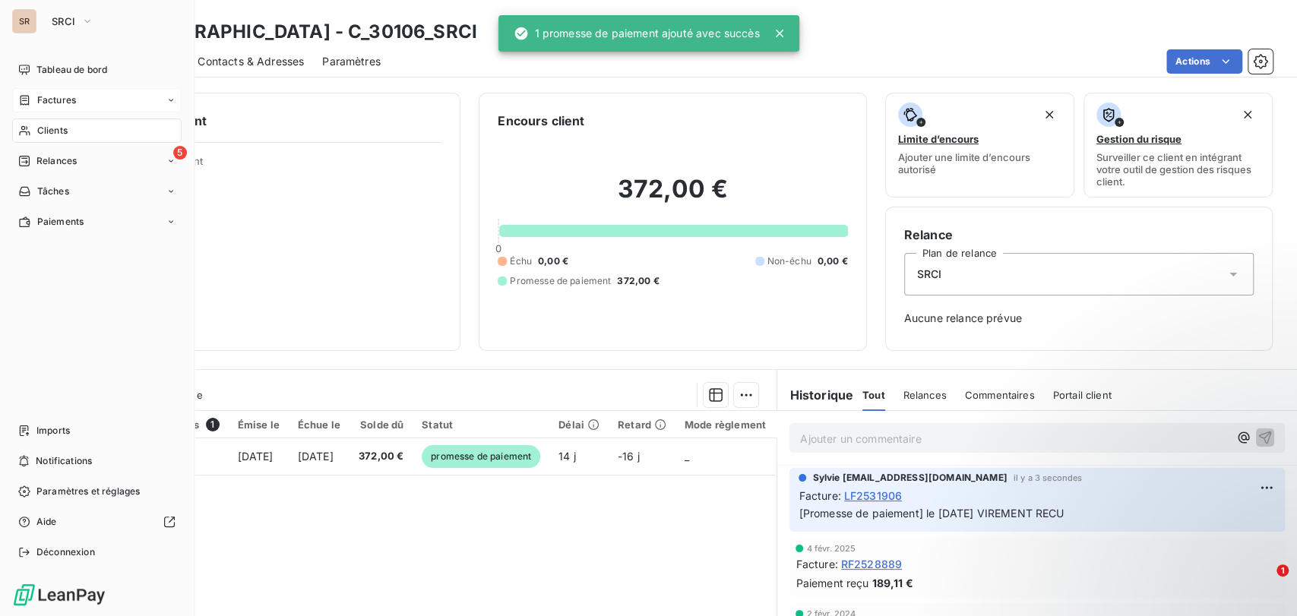
click at [39, 132] on span "Clients" at bounding box center [52, 131] width 30 height 14
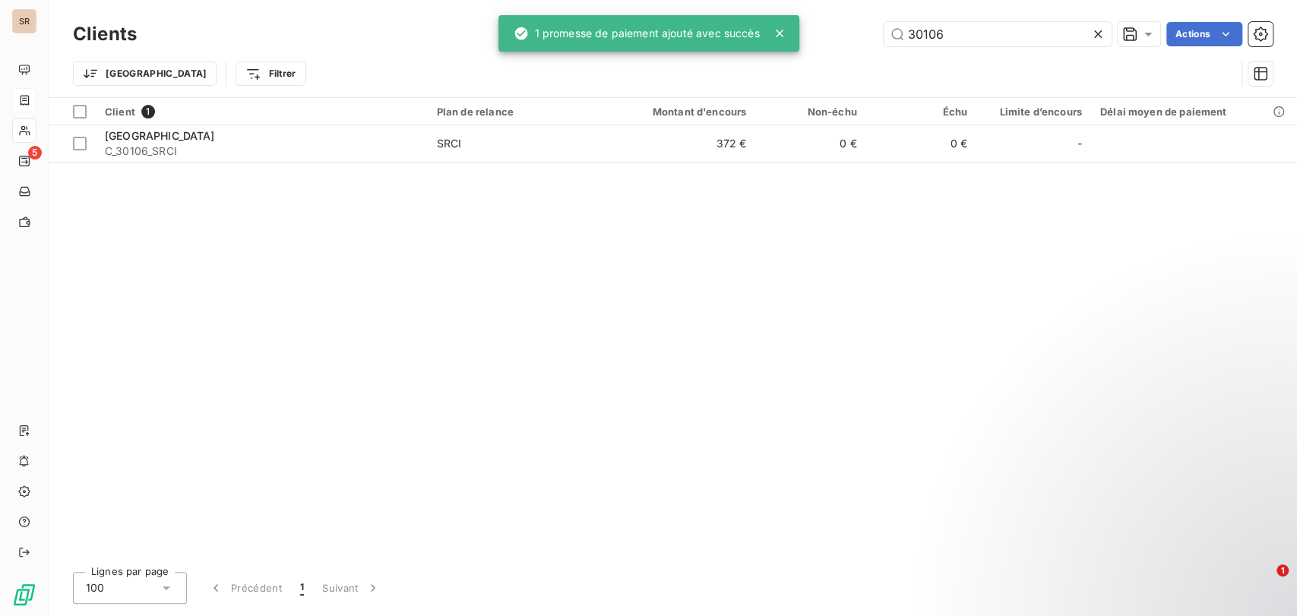
drag, startPoint x: 991, startPoint y: 42, endPoint x: 830, endPoint y: 35, distance: 161.2
click at [833, 36] on div "30106 Actions" at bounding box center [714, 34] width 1118 height 24
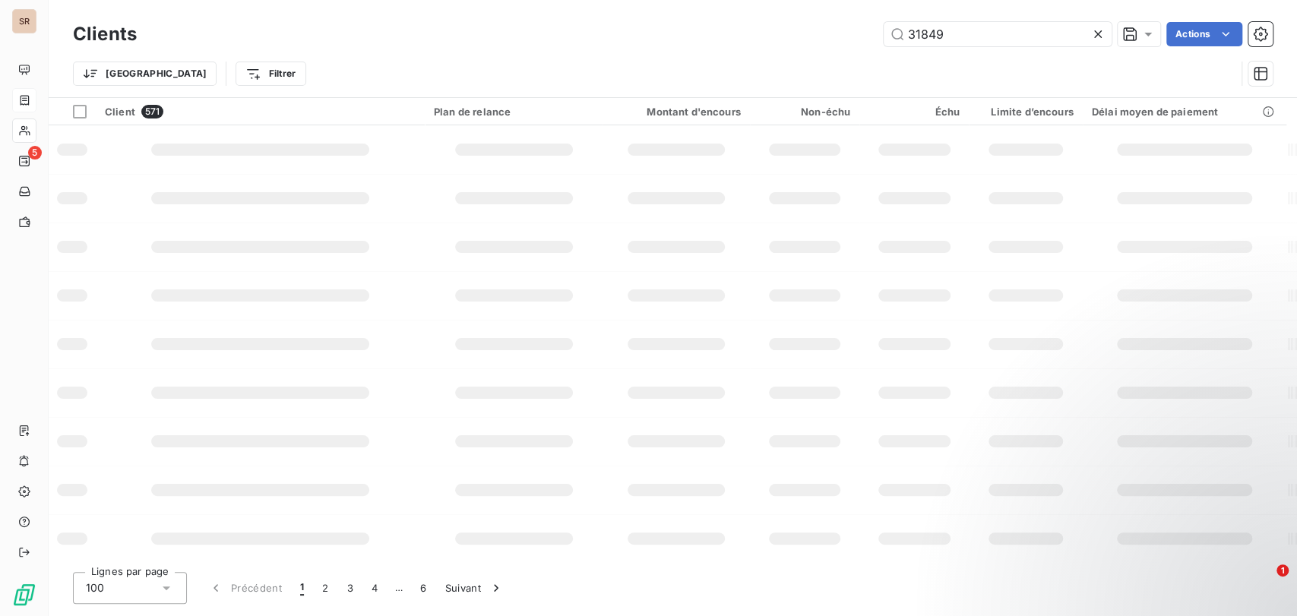
type input "31849"
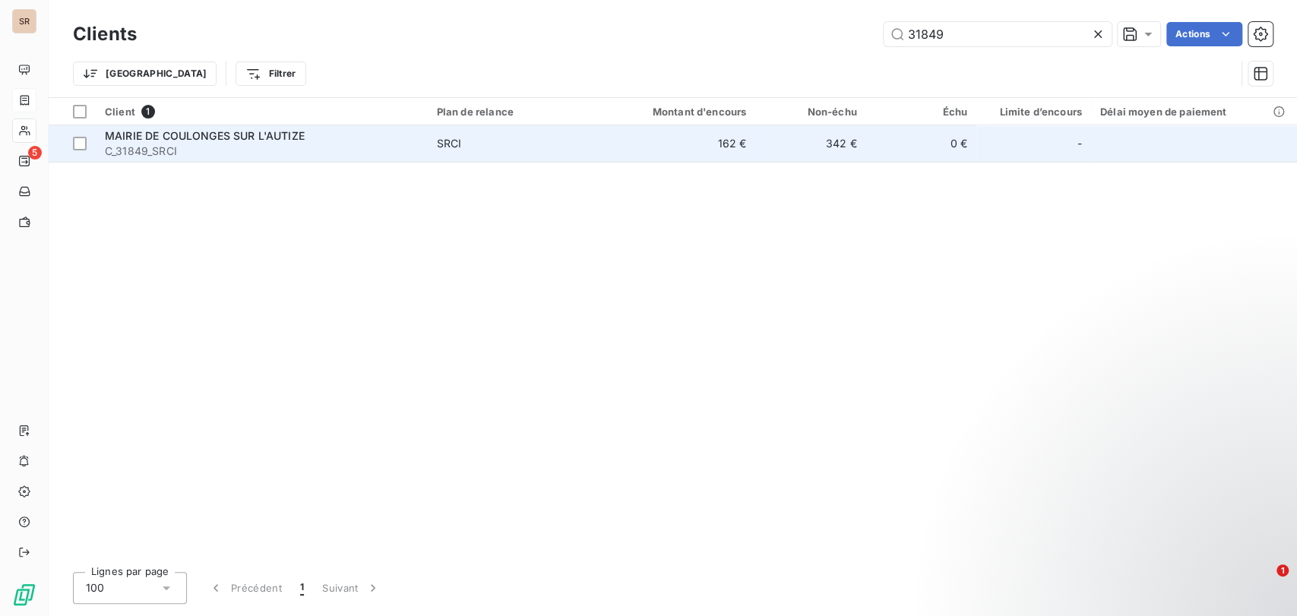
click at [128, 144] on span "C_31849_SRCI" at bounding box center [262, 151] width 314 height 15
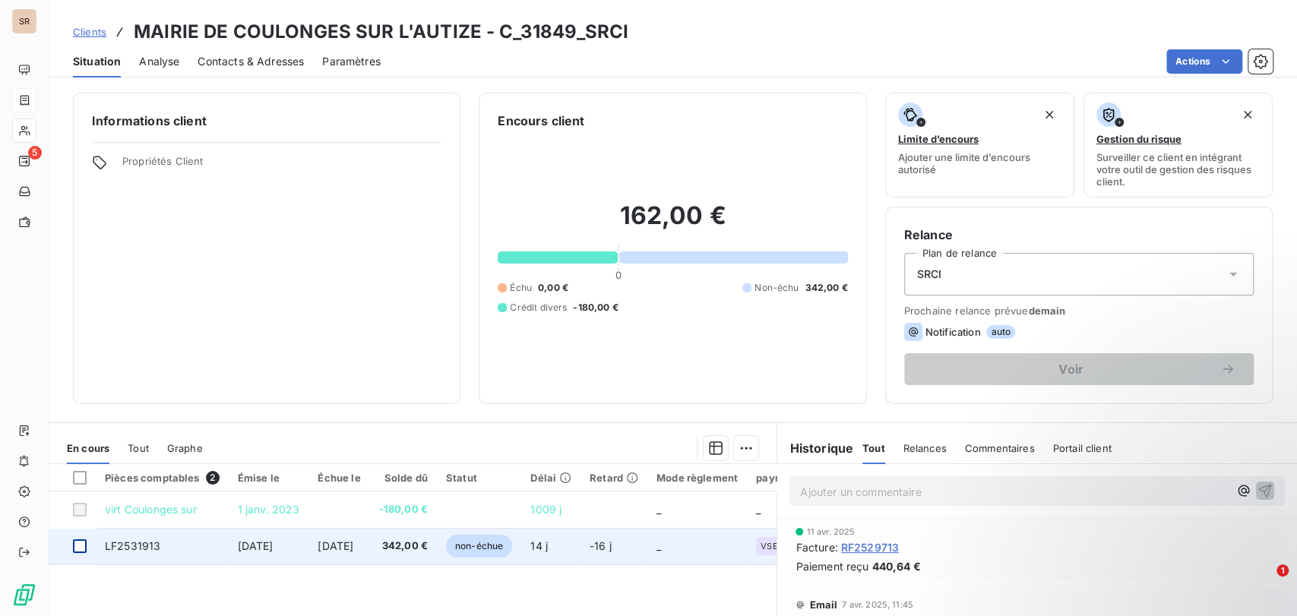
click at [77, 550] on div at bounding box center [80, 546] width 14 height 14
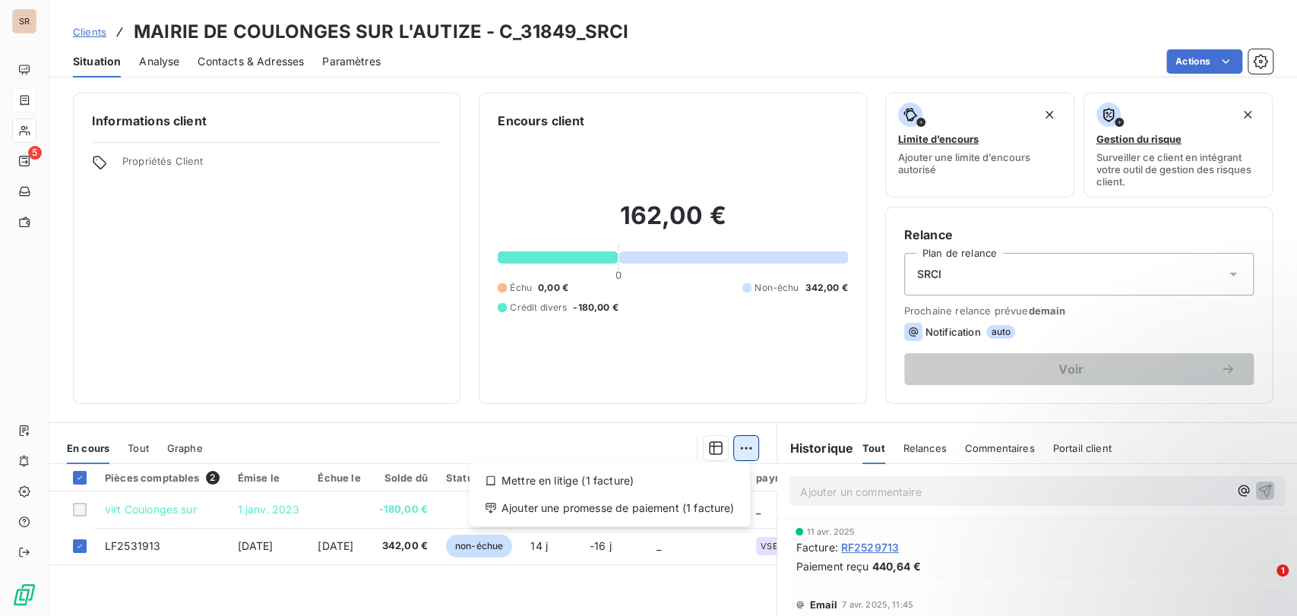
click at [740, 448] on html "SR 5 Clients MAIRIE DE COULONGES SUR L'AUTIZE - C_31849_SRCI Situation Analyse …" at bounding box center [648, 308] width 1297 height 616
click at [688, 513] on div "Ajouter une promesse de paiement (1 facture)" at bounding box center [610, 508] width 268 height 24
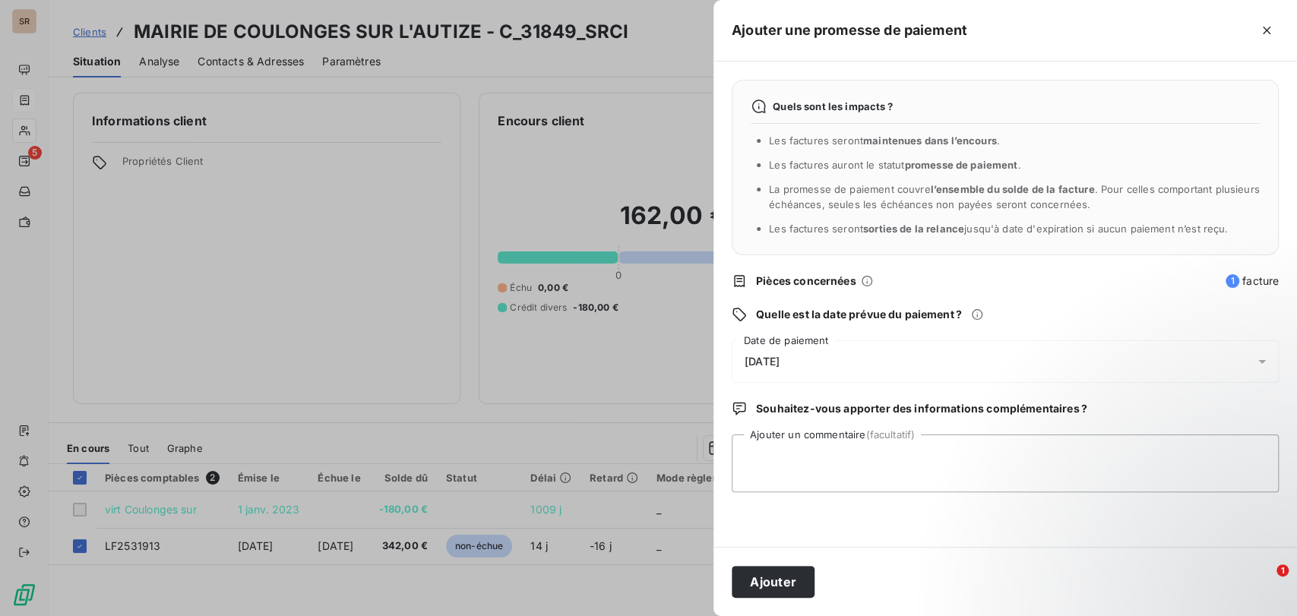
click at [1261, 361] on icon at bounding box center [1262, 362] width 8 height 4
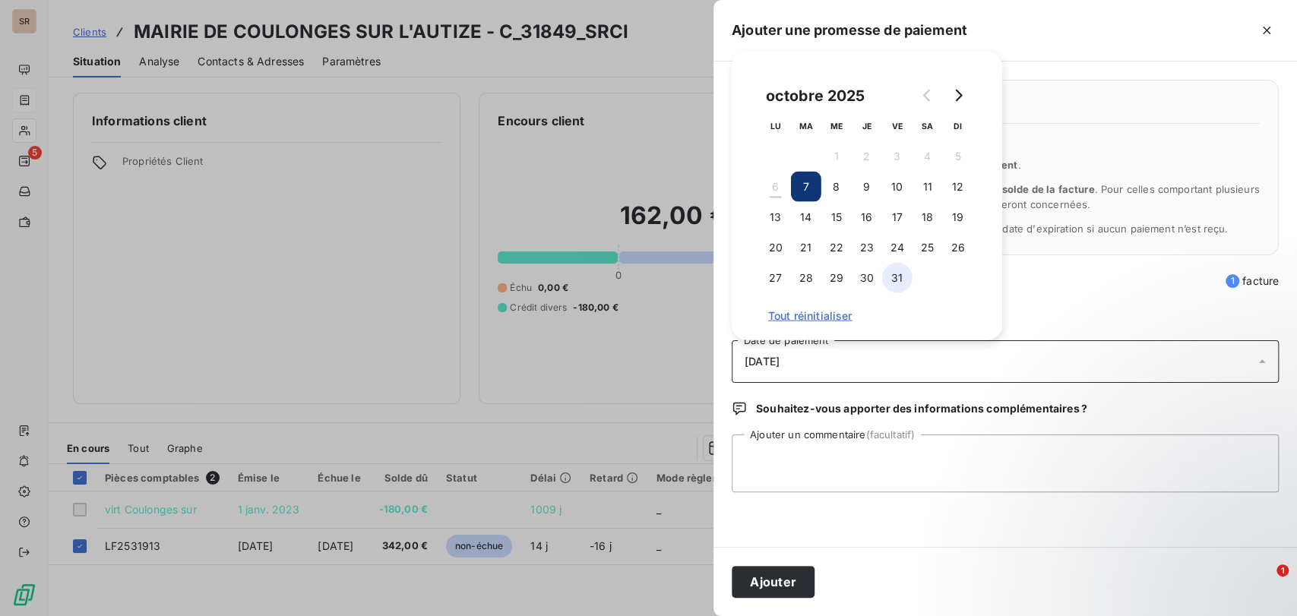
click at [893, 280] on button "31" at bounding box center [897, 278] width 30 height 30
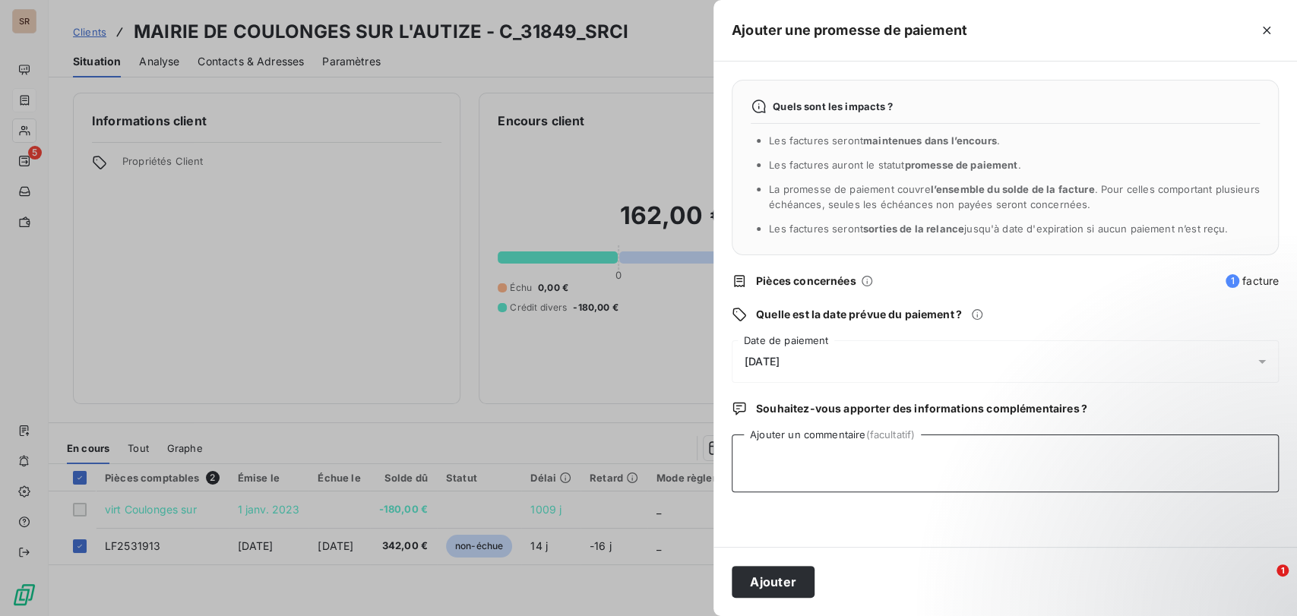
click at [785, 444] on textarea "Ajouter un commentaire (facultatif)" at bounding box center [1005, 464] width 547 height 58
paste textarea "le [DATE] VIREMENT RECU"
type textarea "le [DATE] VIREMENT RECU"
click at [785, 573] on button "Ajouter" at bounding box center [773, 582] width 83 height 32
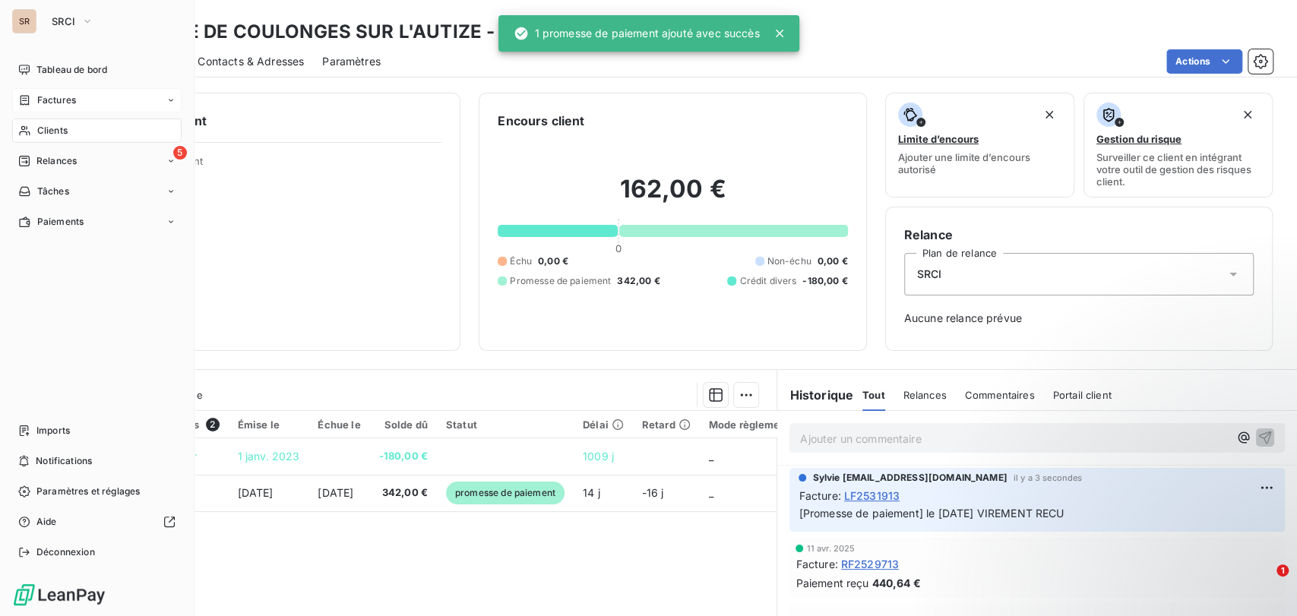
click at [30, 133] on icon at bounding box center [24, 131] width 11 height 10
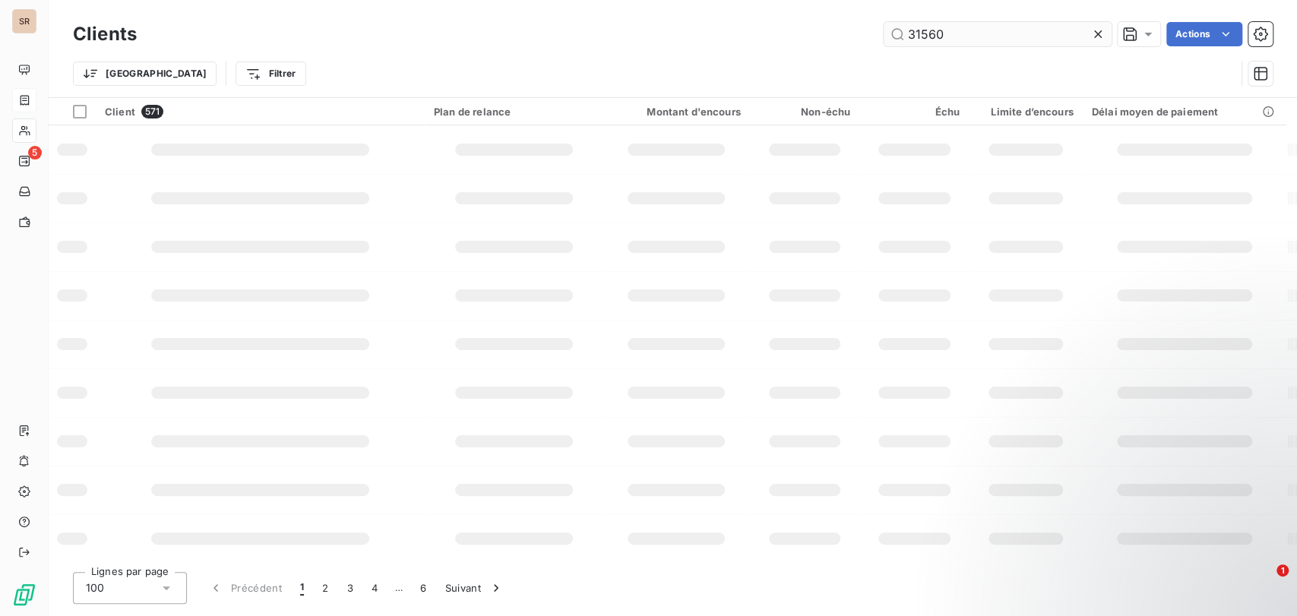
type input "31560"
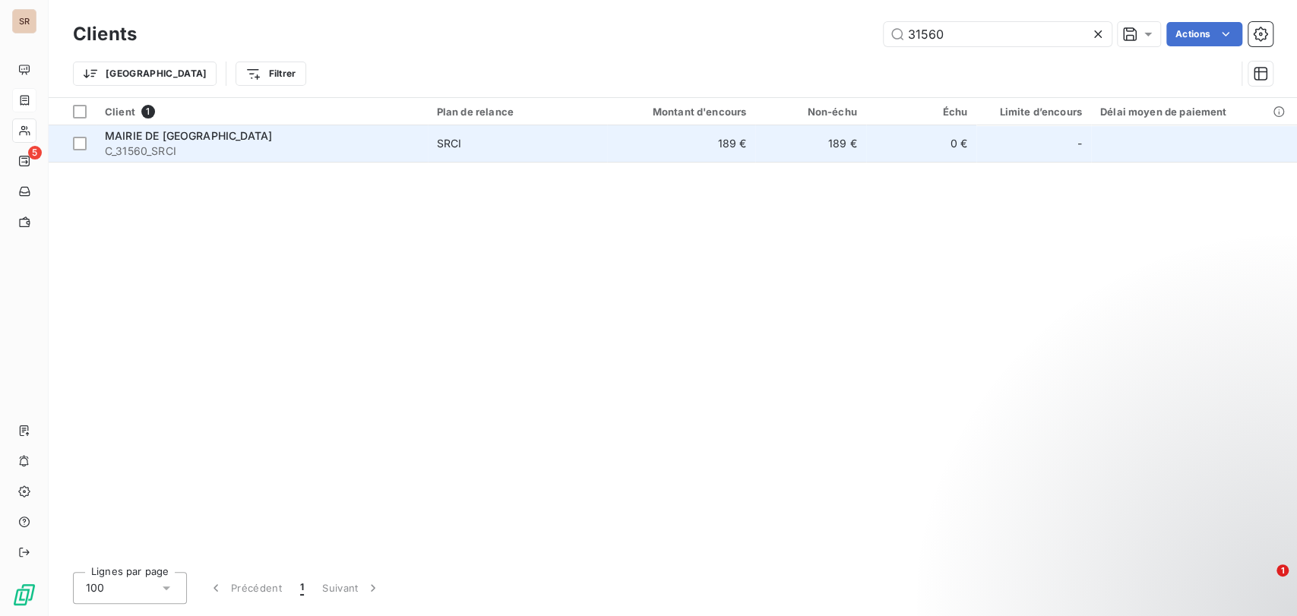
click at [140, 144] on span "C_31560_SRCI" at bounding box center [262, 151] width 314 height 15
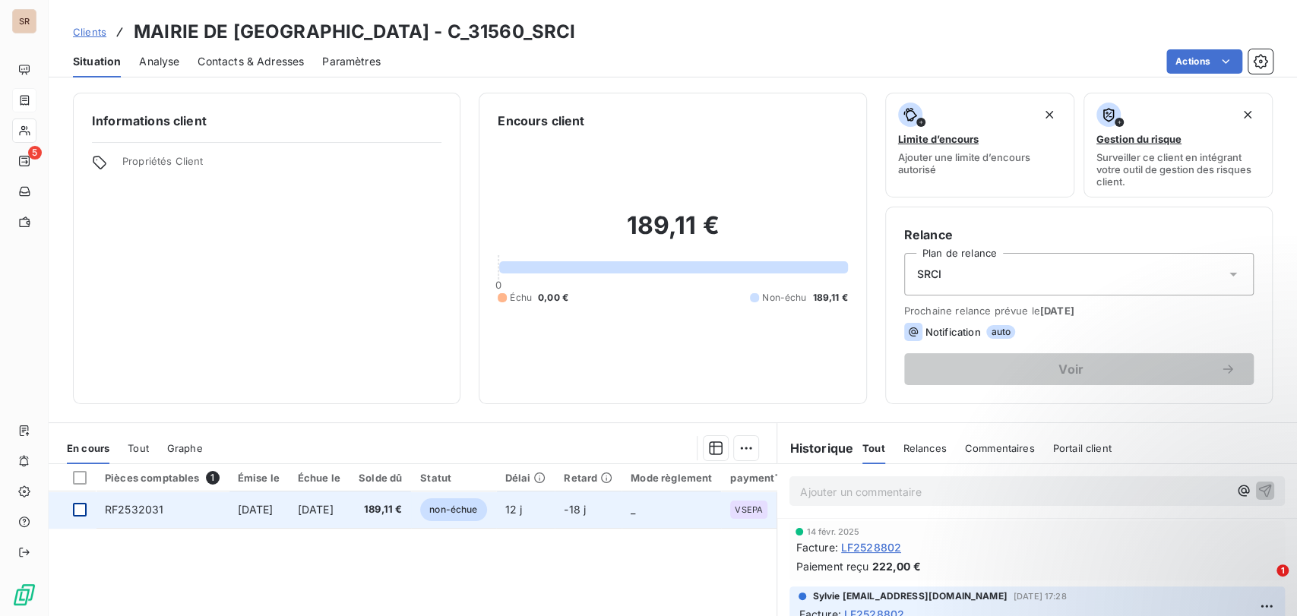
click at [81, 513] on div at bounding box center [80, 510] width 14 height 14
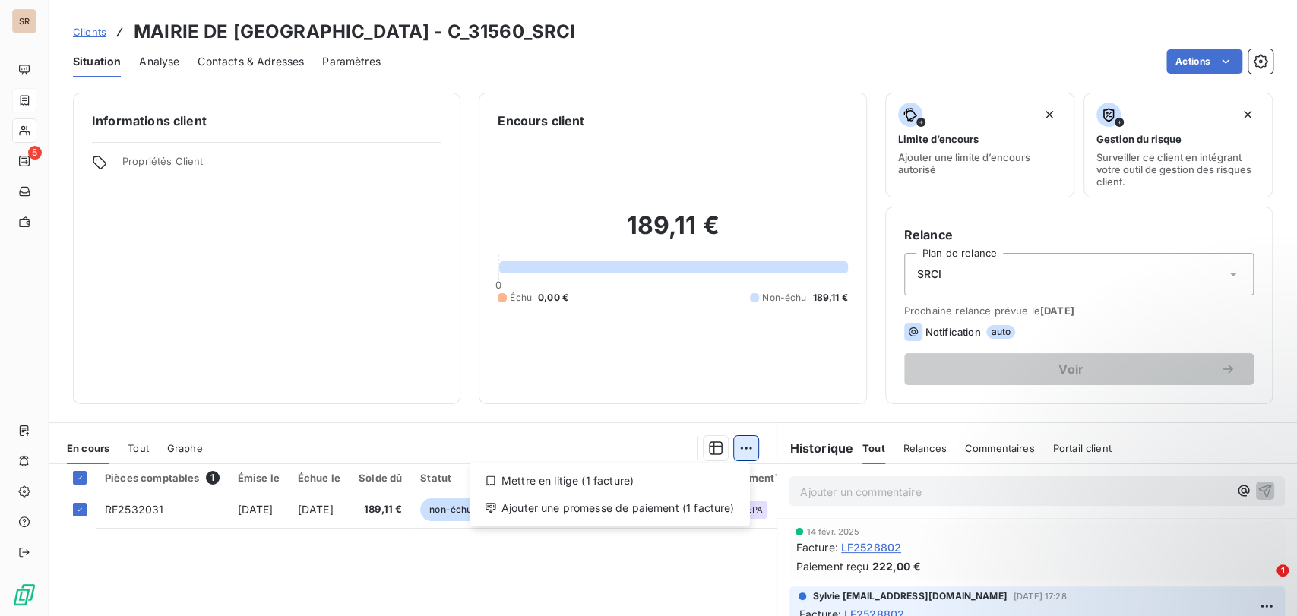
click at [748, 444] on html "SR 5 Clients MAIRIE DE VILLERS LES GUISE - C_31560_SRCI Situation Analyse Conta…" at bounding box center [648, 308] width 1297 height 616
click at [699, 511] on div "Ajouter une promesse de paiement (1 facture)" at bounding box center [610, 508] width 268 height 24
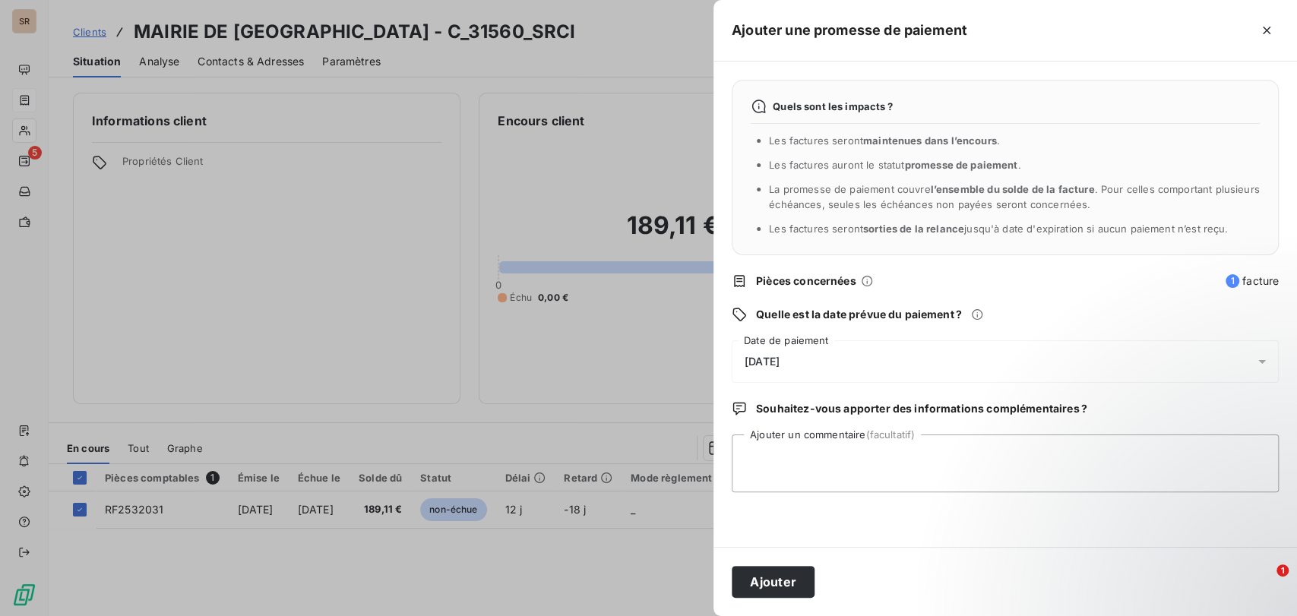
click at [1264, 366] on icon at bounding box center [1261, 361] width 15 height 15
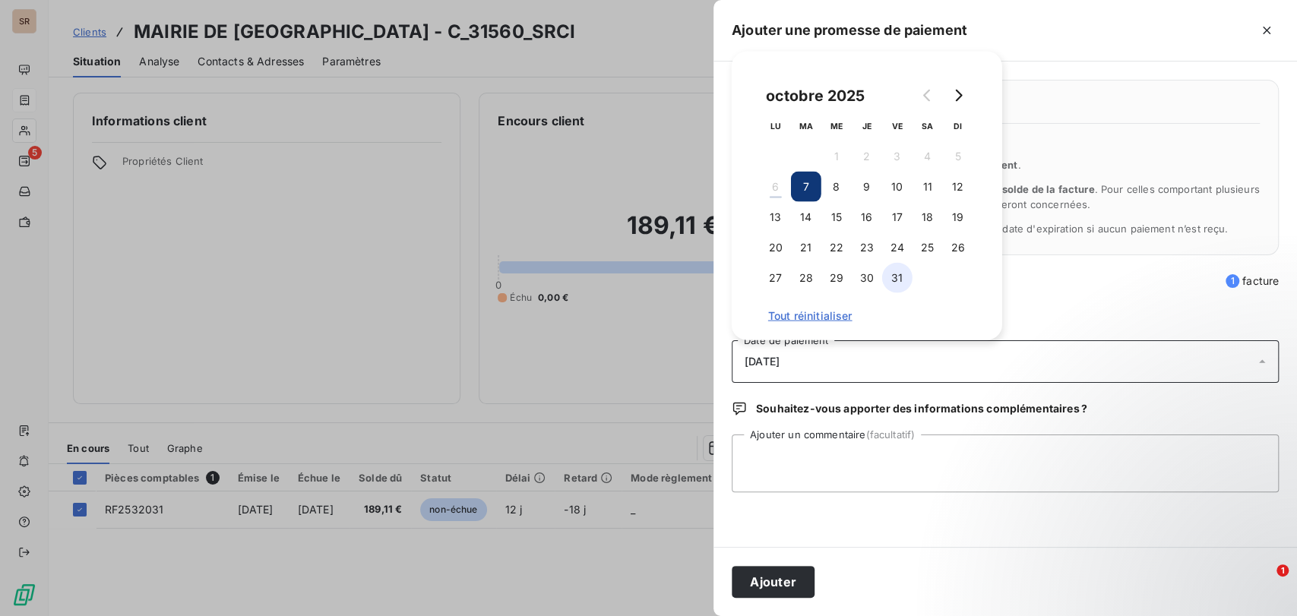
click at [891, 281] on button "31" at bounding box center [897, 278] width 30 height 30
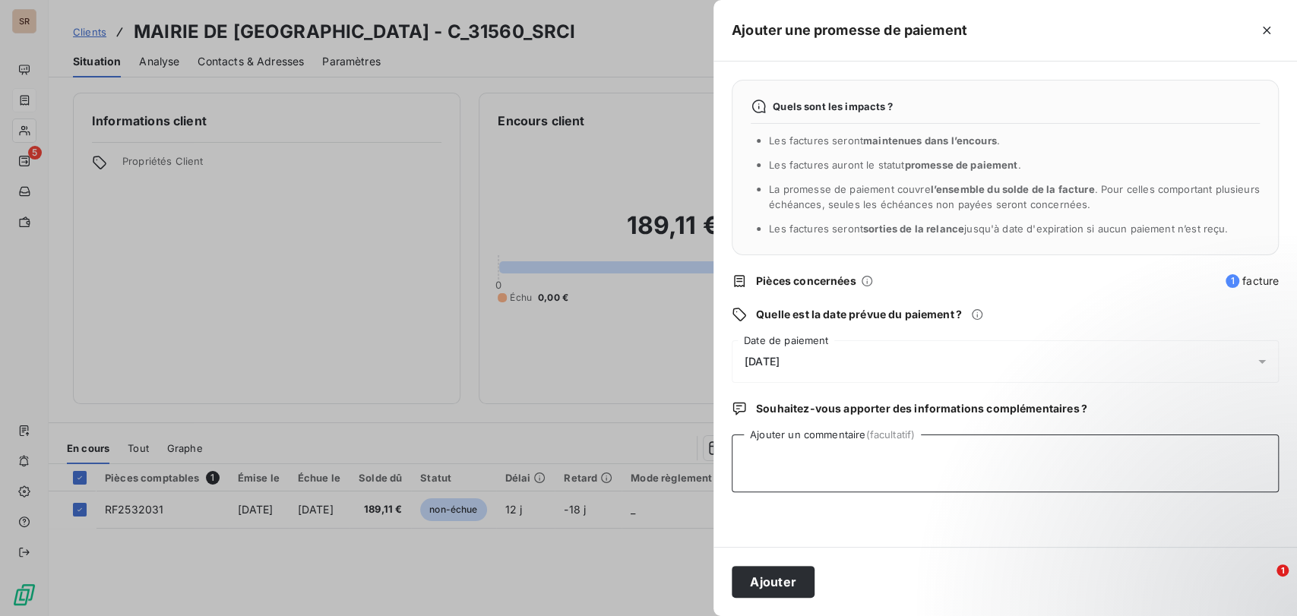
click at [804, 476] on textarea "Ajouter un commentaire (facultatif)" at bounding box center [1005, 464] width 547 height 58
paste textarea "le [DATE] VIREMENT RECU"
type textarea "le [DATE] VIREMENT RECU"
click at [762, 587] on button "Ajouter" at bounding box center [773, 582] width 83 height 32
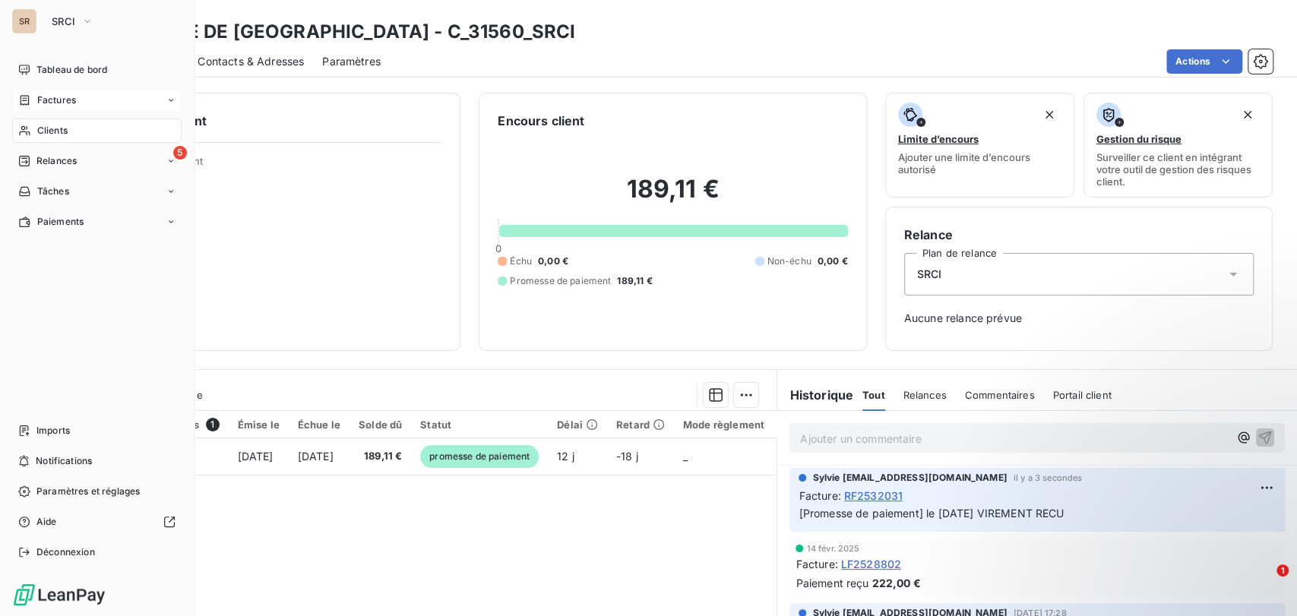
click at [61, 132] on span "Clients" at bounding box center [52, 131] width 30 height 14
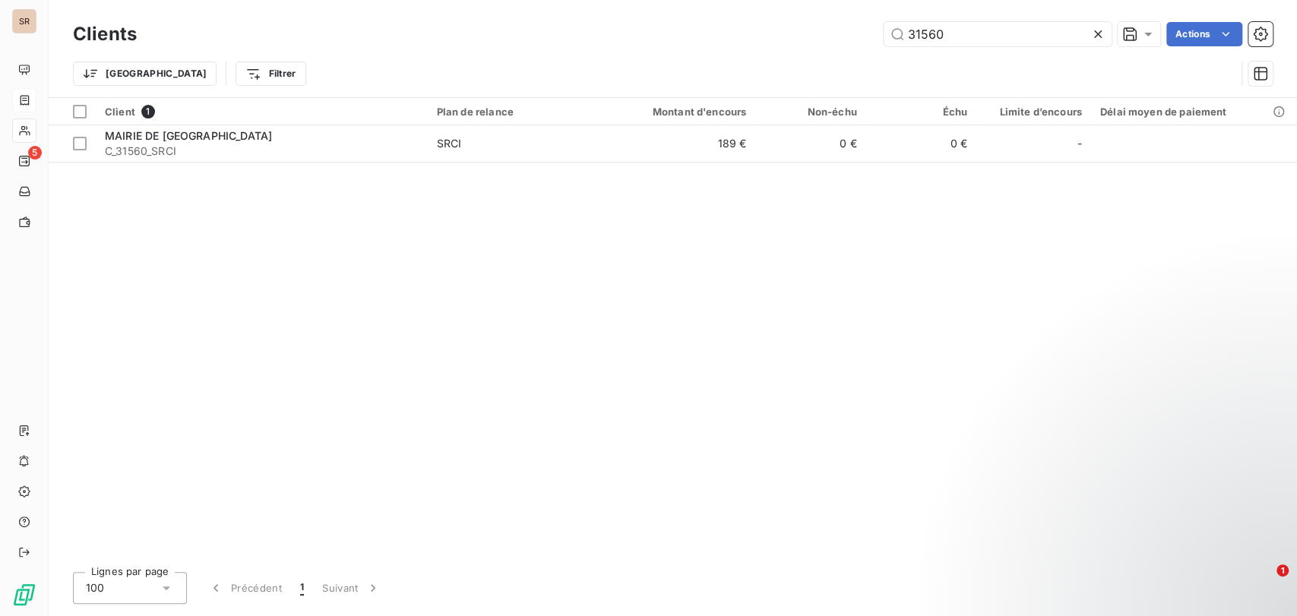
drag, startPoint x: 961, startPoint y: 30, endPoint x: 808, endPoint y: 26, distance: 153.5
click at [810, 27] on div "31560 Actions" at bounding box center [714, 34] width 1118 height 24
type input "31131"
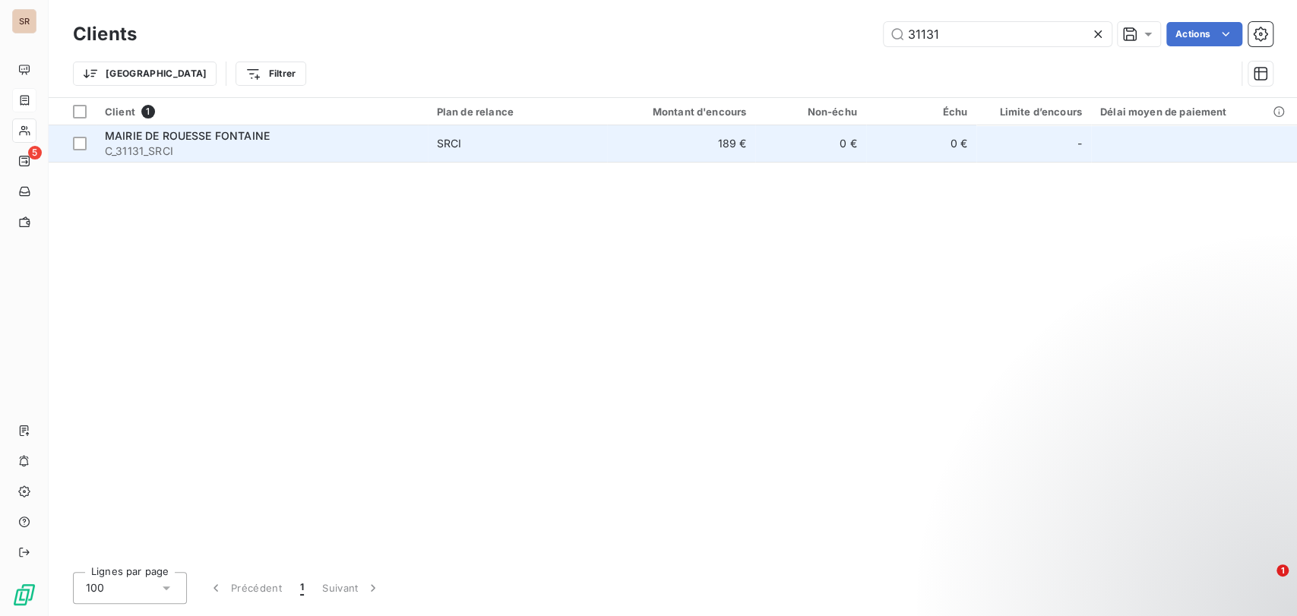
click at [189, 129] on span "MAIRIE DE ROUESSE FONTAINE" at bounding box center [187, 135] width 165 height 13
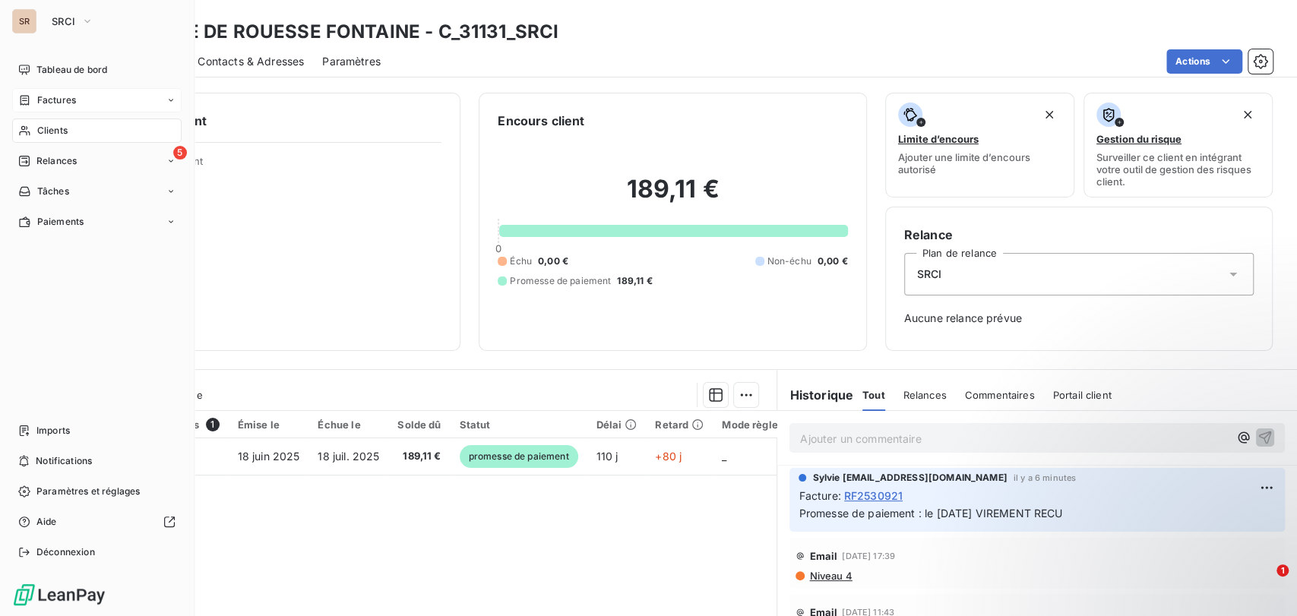
click at [46, 132] on span "Clients" at bounding box center [52, 131] width 30 height 14
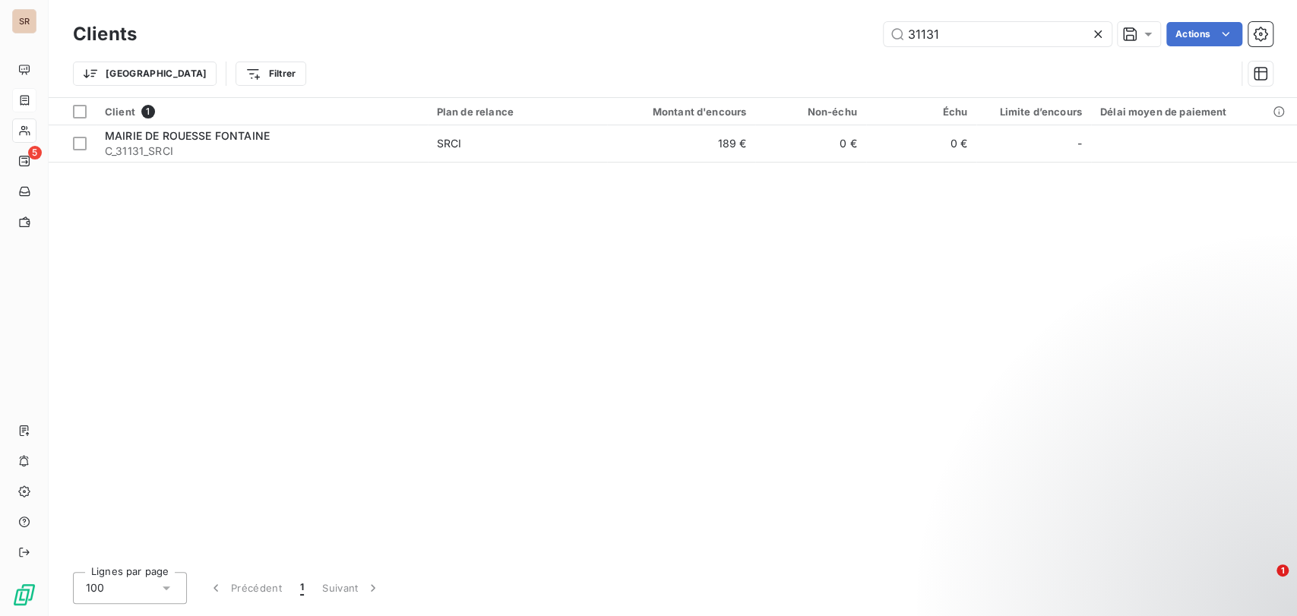
drag, startPoint x: 954, startPoint y: 36, endPoint x: 809, endPoint y: 20, distance: 146.0
click at [812, 22] on div "31131 Actions" at bounding box center [714, 34] width 1118 height 24
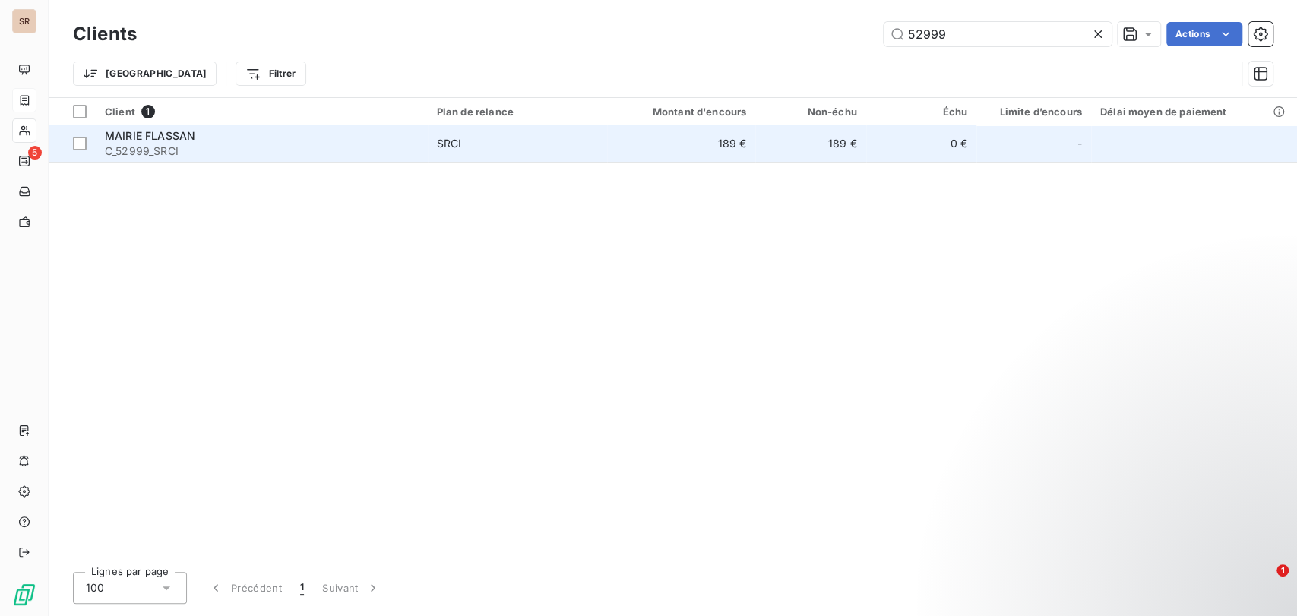
type input "52999"
click at [157, 139] on span "MAIRIE FLASSAN" at bounding box center [150, 135] width 90 height 13
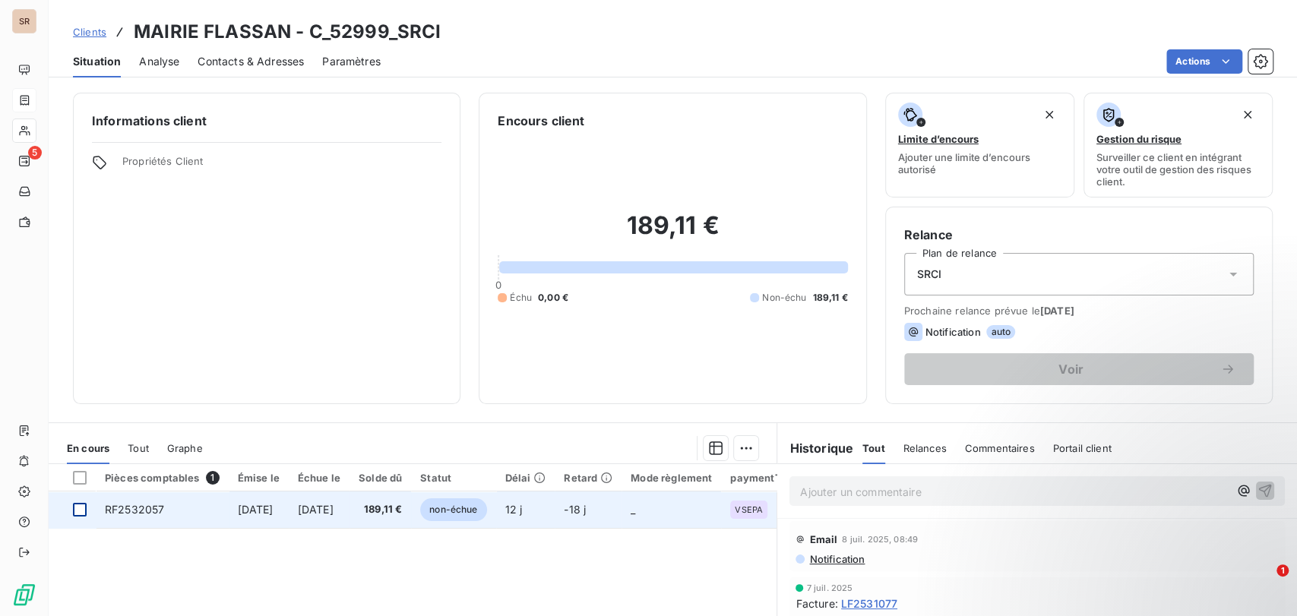
click at [75, 506] on div at bounding box center [80, 510] width 14 height 14
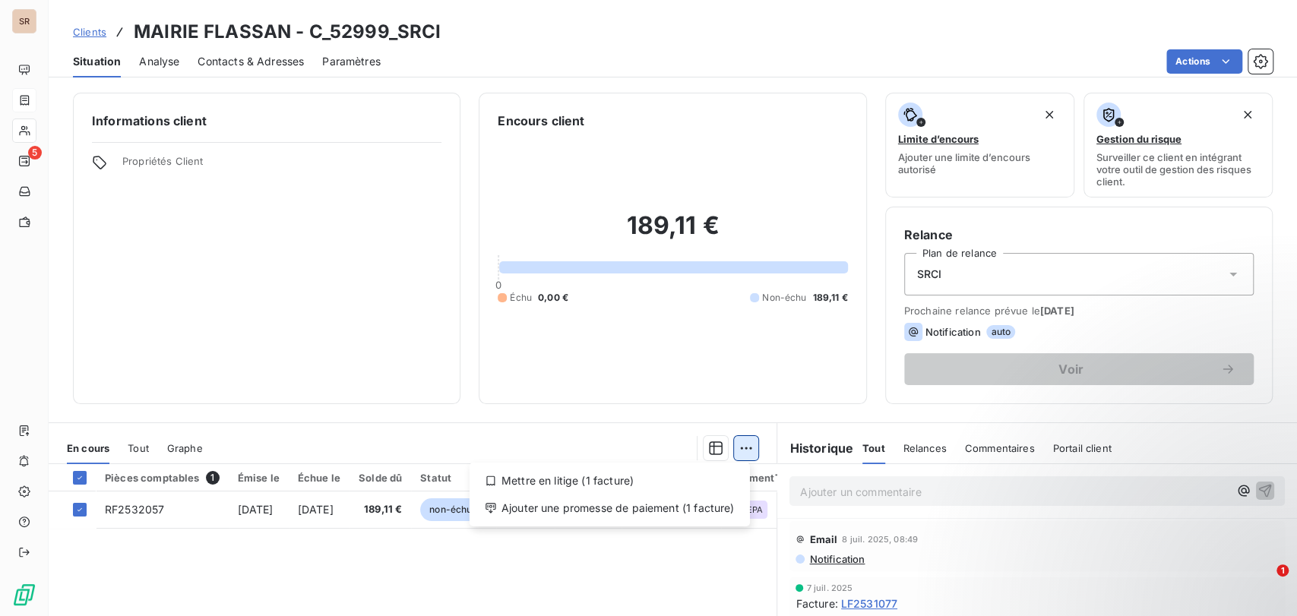
click at [738, 456] on html "SR 5 Clients MAIRIE FLASSAN - C_52999_SRCI Situation Analyse Contacts & Adresse…" at bounding box center [648, 308] width 1297 height 616
click at [580, 506] on div "Ajouter une promesse de paiement (1 facture)" at bounding box center [610, 508] width 268 height 24
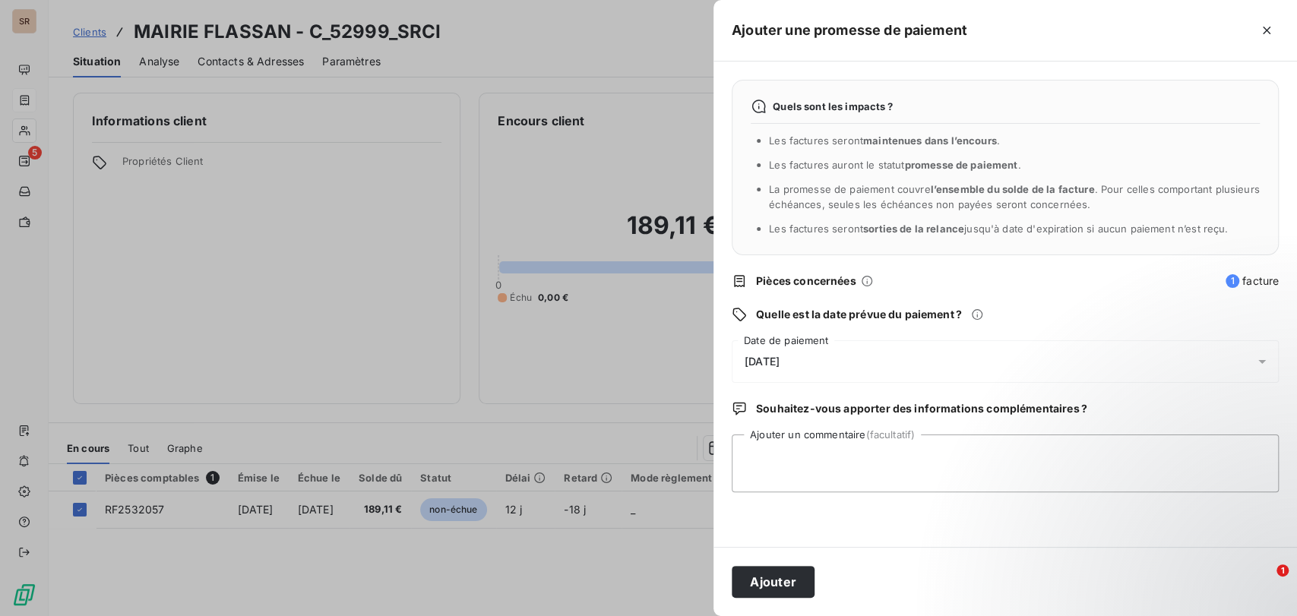
click at [1256, 365] on icon at bounding box center [1261, 361] width 15 height 15
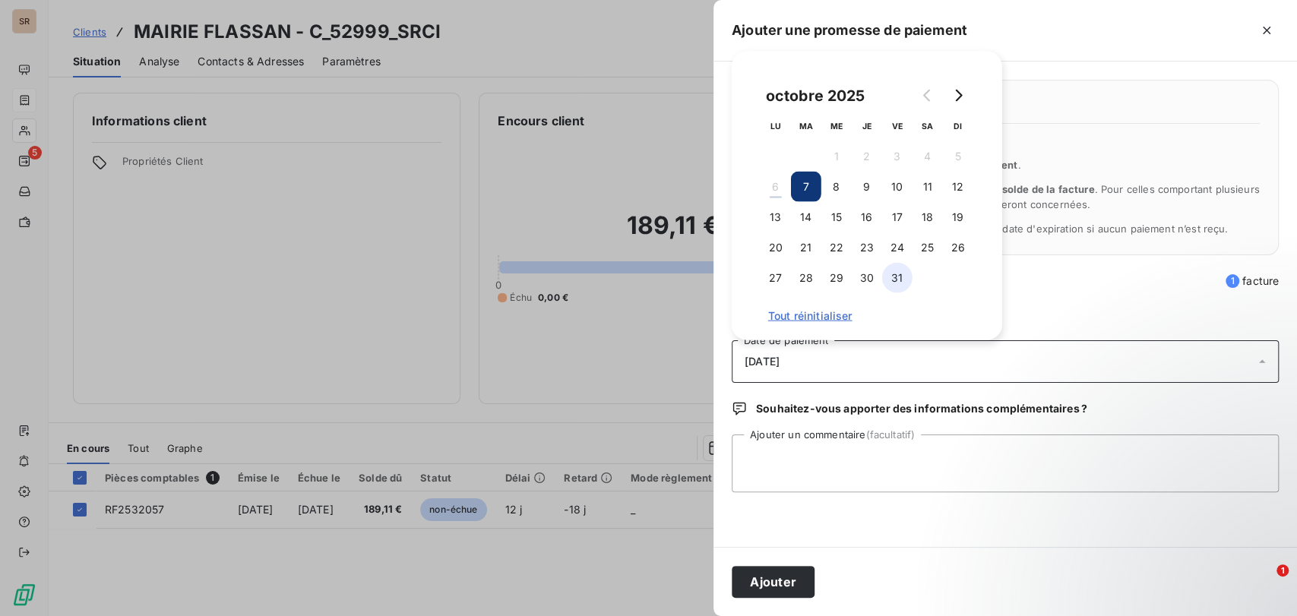
click at [902, 273] on button "31" at bounding box center [897, 278] width 30 height 30
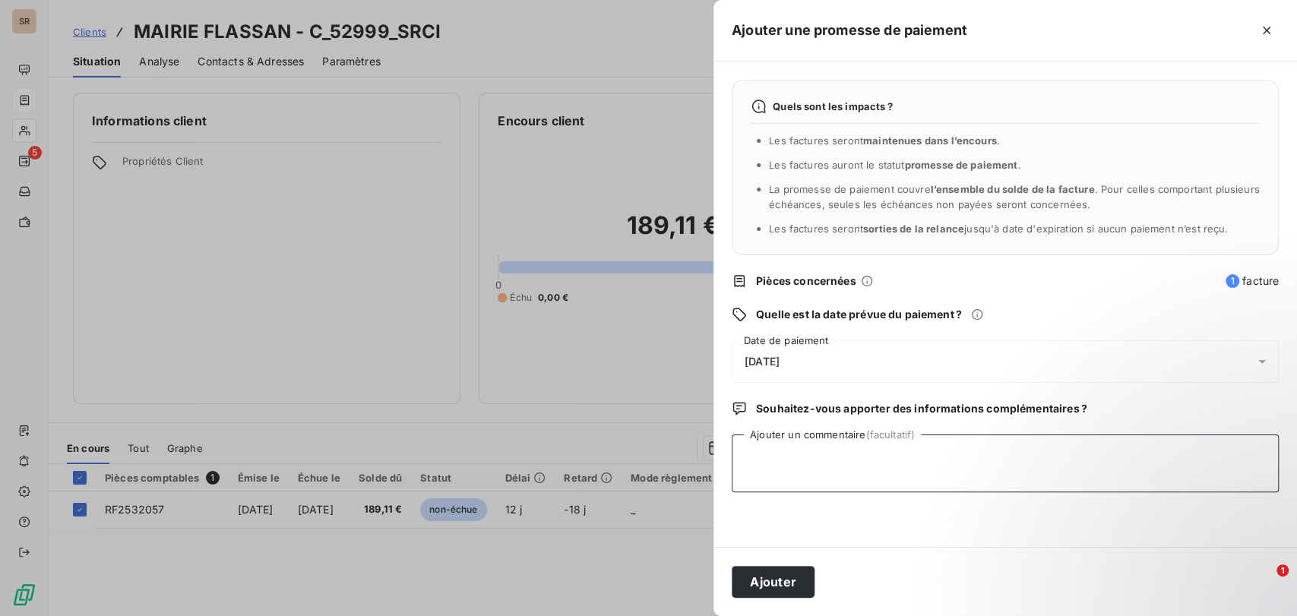
click at [851, 453] on textarea "Ajouter un commentaire (facultatif)" at bounding box center [1005, 464] width 547 height 58
paste textarea "le [DATE] VIREMENT RECU"
type textarea "le [DATE] VIREMENT RECU"
click at [789, 577] on button "Ajouter" at bounding box center [773, 582] width 83 height 32
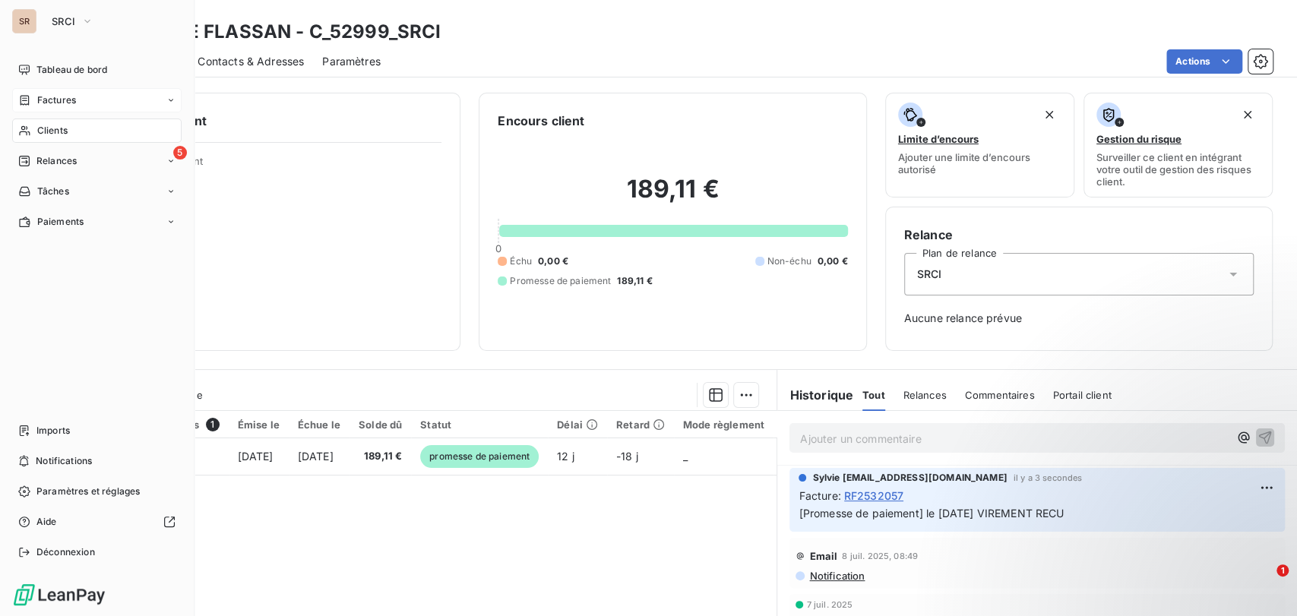
click at [58, 130] on span "Clients" at bounding box center [52, 131] width 30 height 14
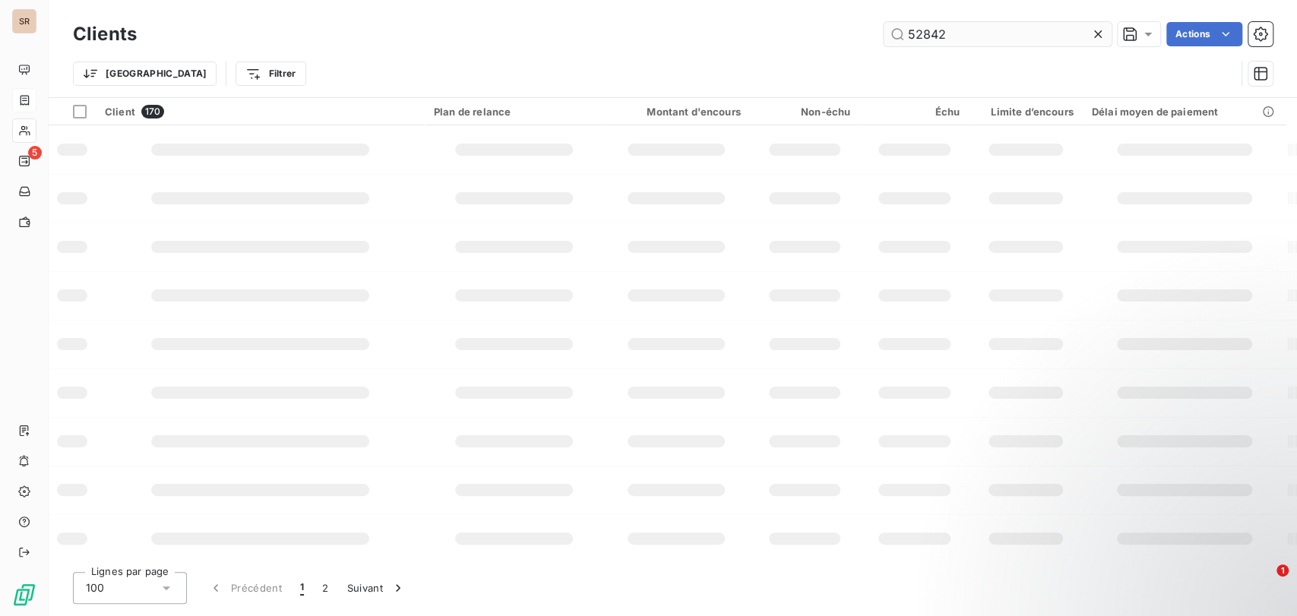
type input "52842"
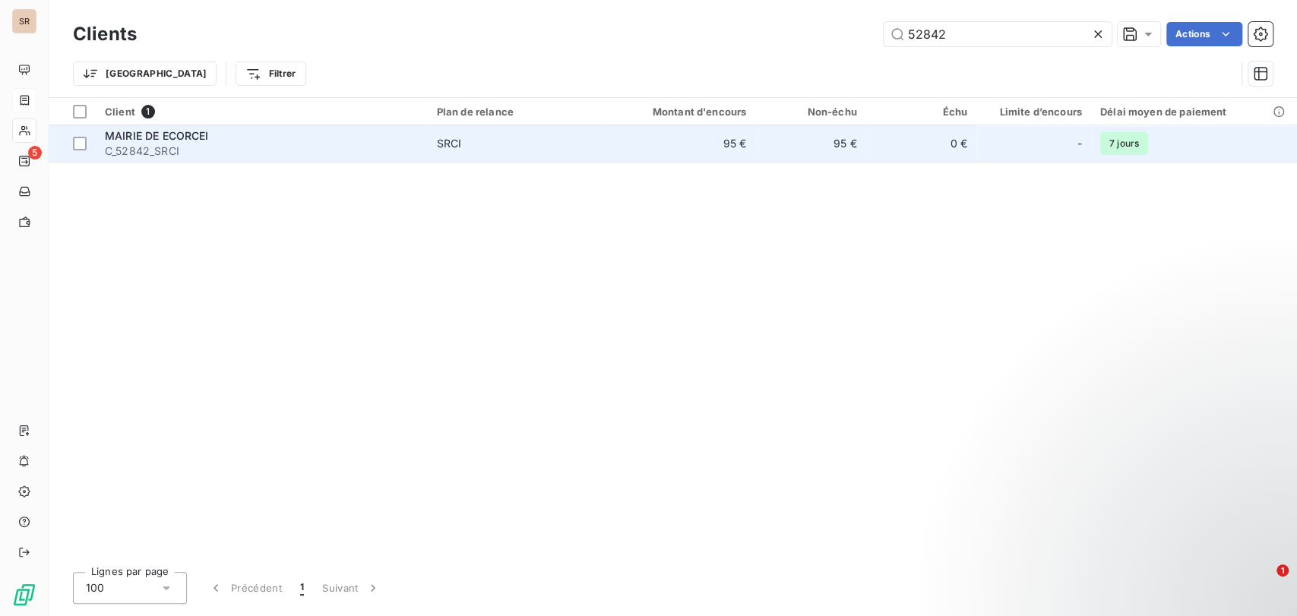
click at [139, 141] on span "MAIRIE DE ECORCEI" at bounding box center [157, 135] width 104 height 13
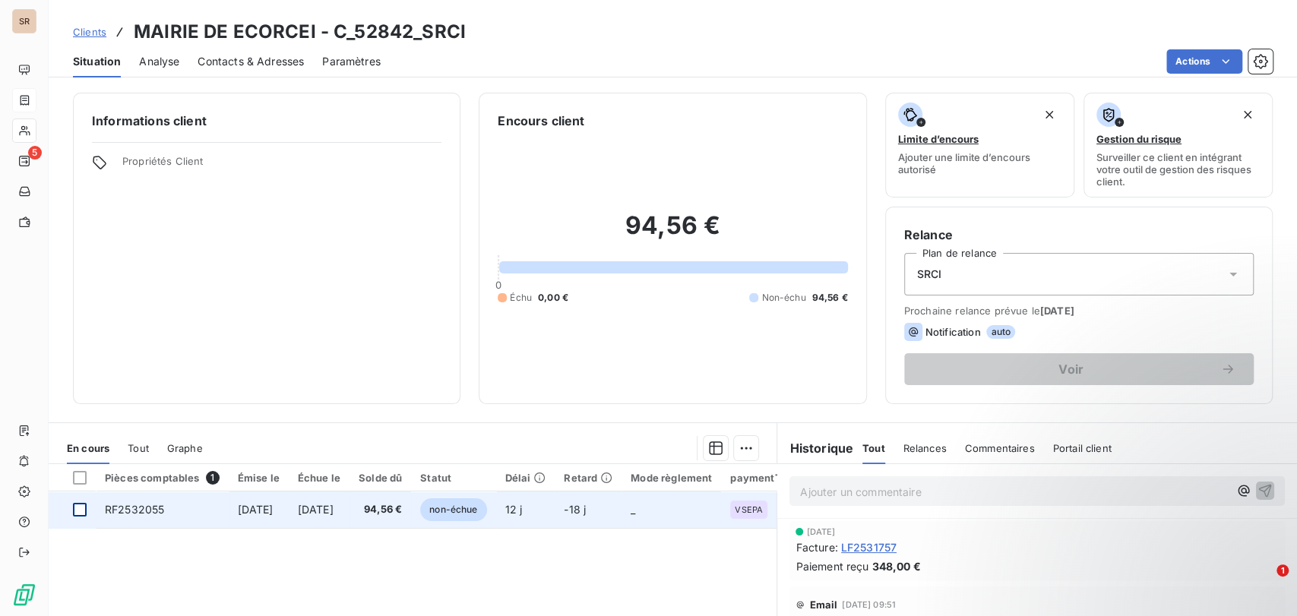
click at [84, 506] on div at bounding box center [80, 510] width 14 height 14
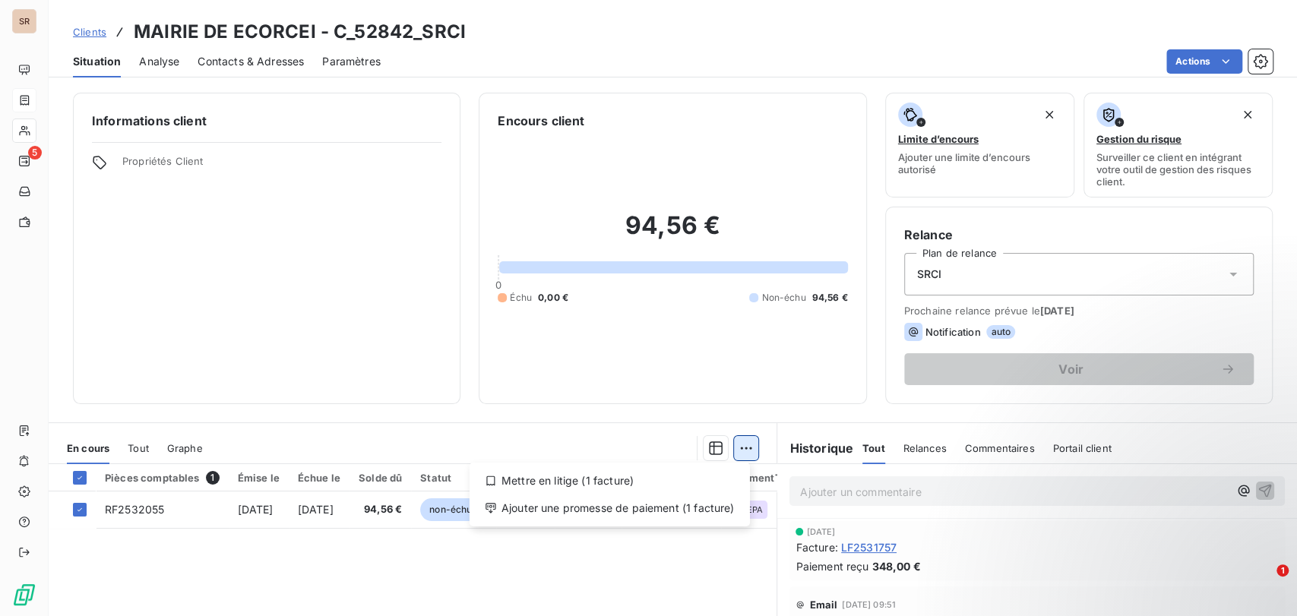
click at [745, 445] on html "SR 5 Clients MAIRIE DE ECORCEI - C_52842_SRCI Situation Analyse Contacts & Adre…" at bounding box center [648, 308] width 1297 height 616
click at [570, 507] on div "Ajouter une promesse de paiement (1 facture)" at bounding box center [610, 508] width 268 height 24
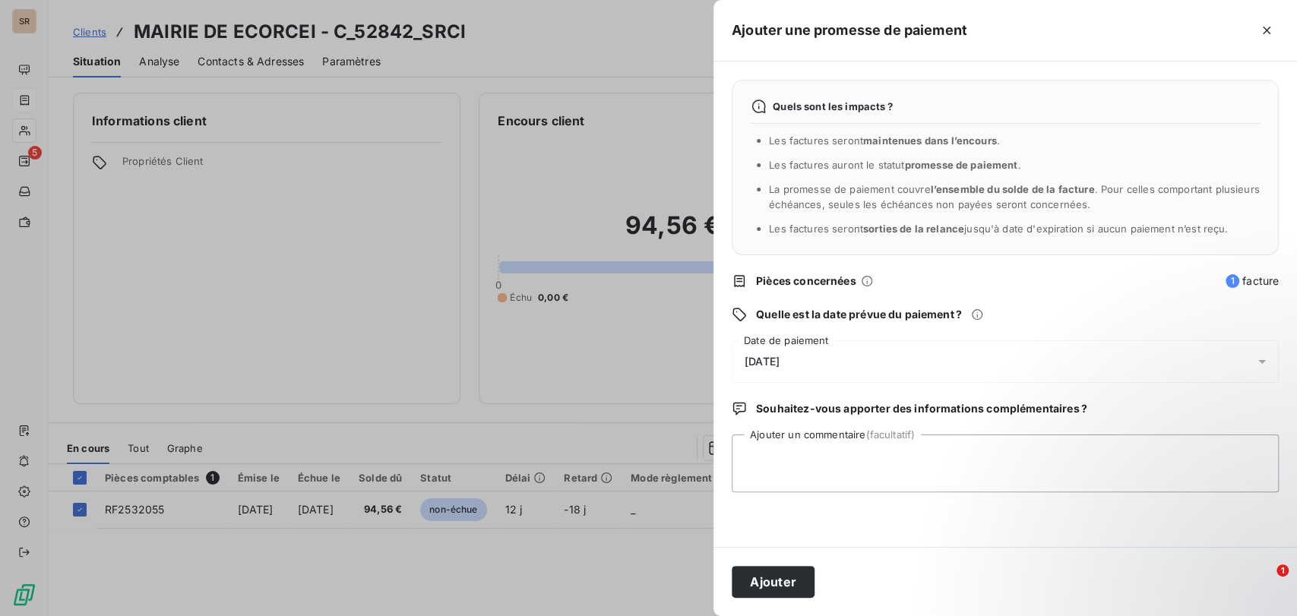
click at [1263, 360] on icon at bounding box center [1262, 362] width 8 height 4
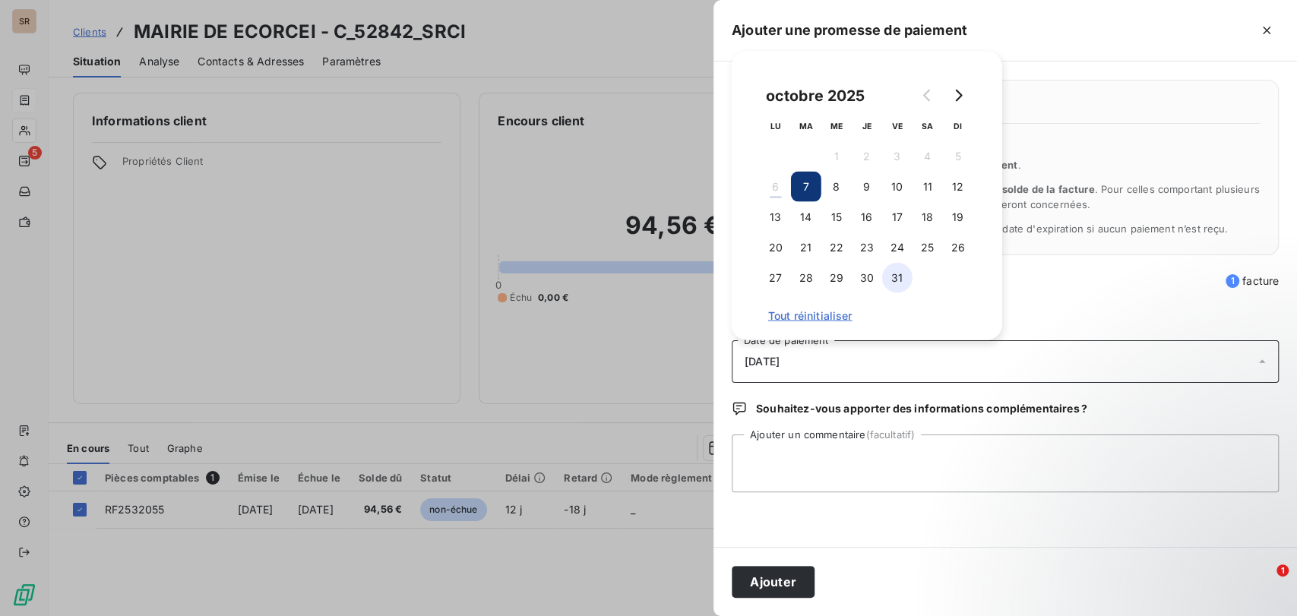
click at [896, 274] on button "31" at bounding box center [897, 278] width 30 height 30
click at [795, 450] on textarea "Ajouter un commentaire (facultatif)" at bounding box center [1005, 464] width 547 height 58
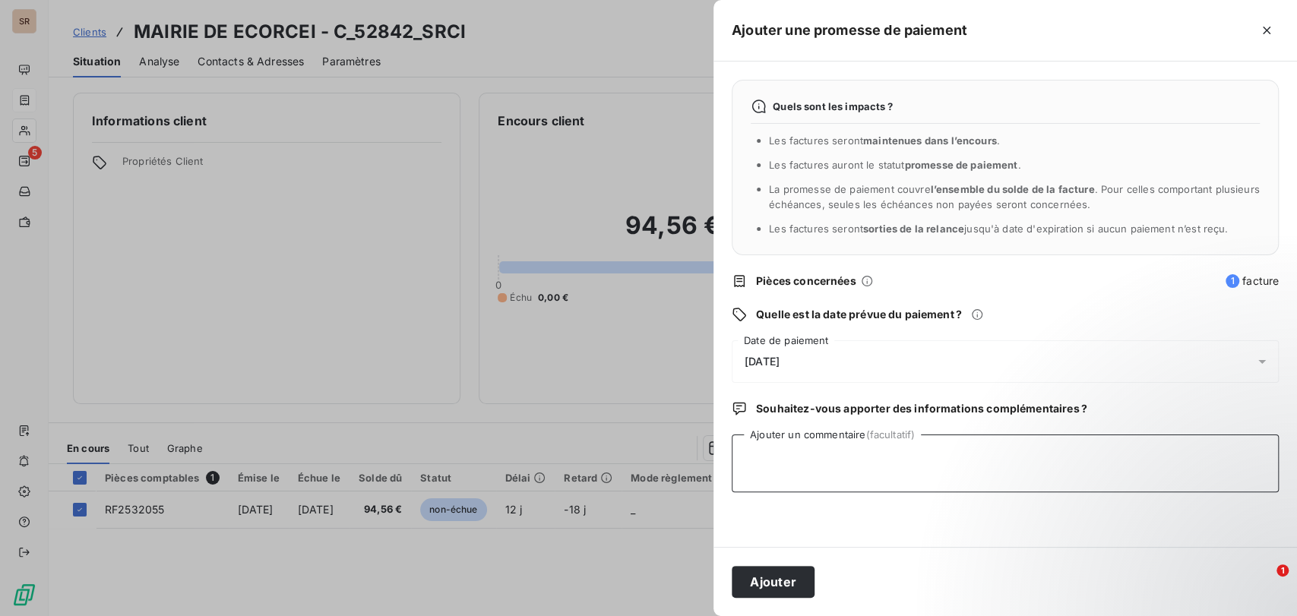
paste textarea "le [DATE] VIREMENT RECU"
type textarea "le [DATE] VIREMENT RECU"
click at [787, 573] on button "Ajouter" at bounding box center [773, 582] width 83 height 32
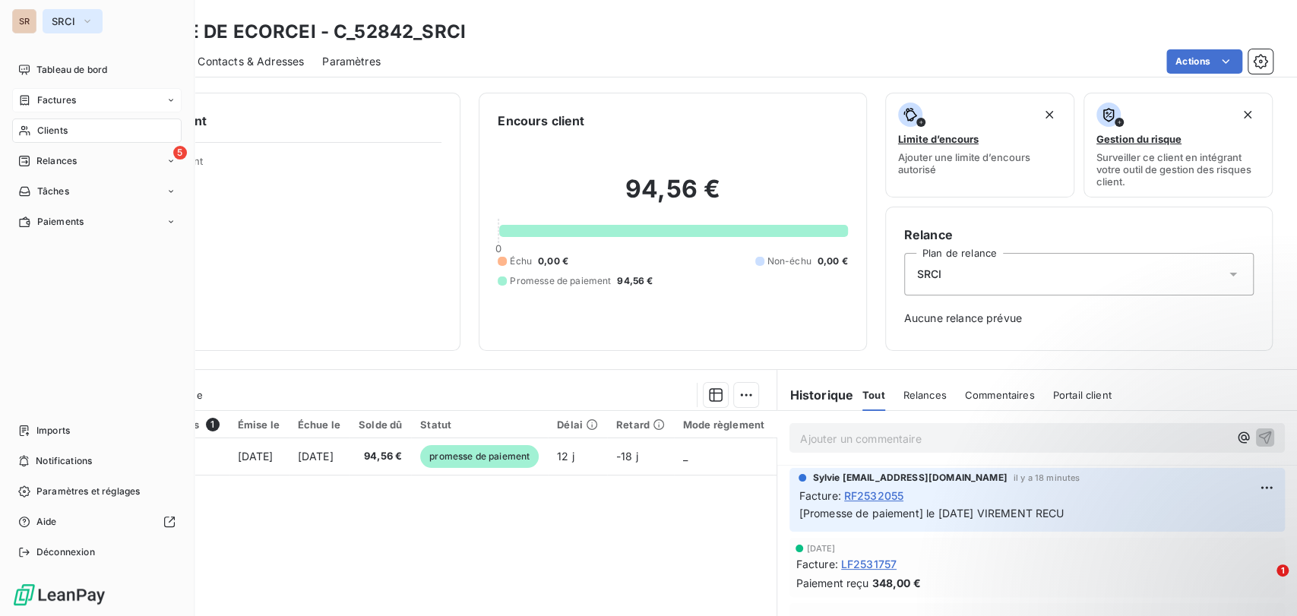
click at [84, 18] on icon "button" at bounding box center [87, 21] width 12 height 15
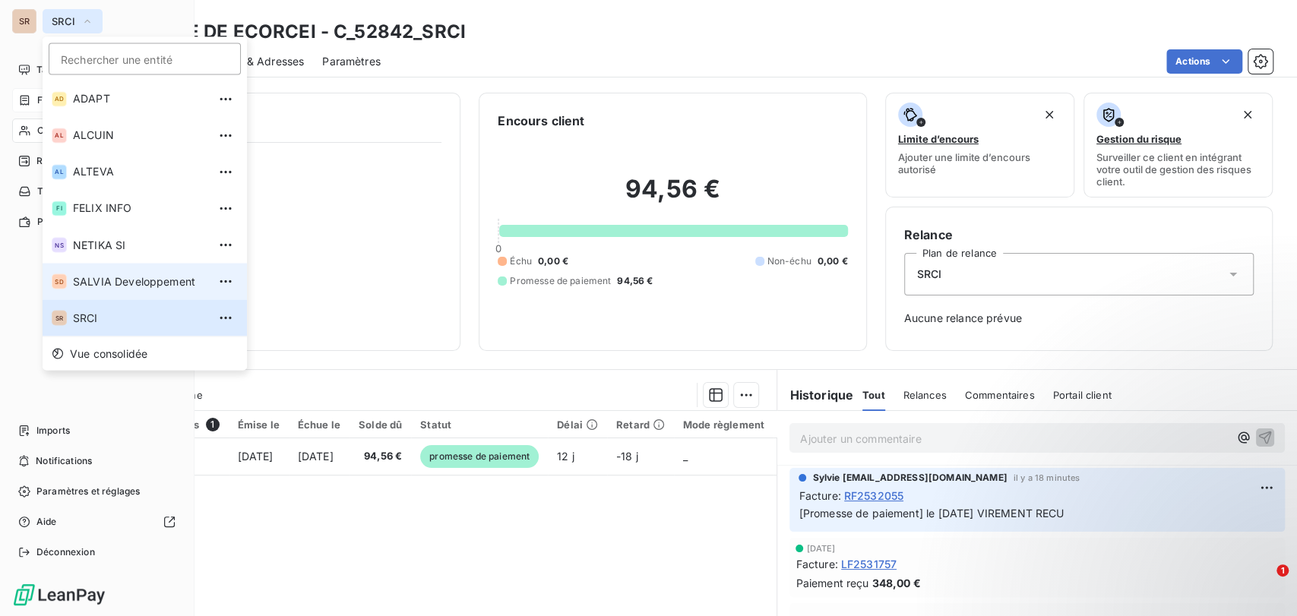
click at [93, 286] on span "SALVIA Developpement" at bounding box center [140, 280] width 134 height 15
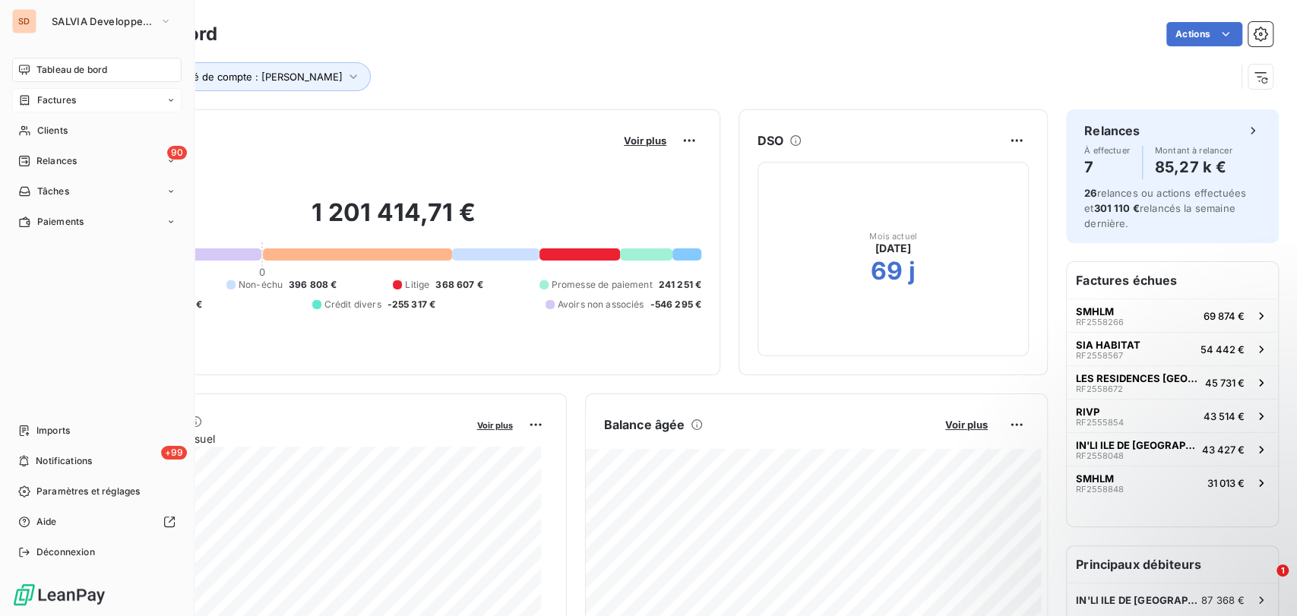
click at [42, 103] on span "Factures" at bounding box center [56, 100] width 39 height 14
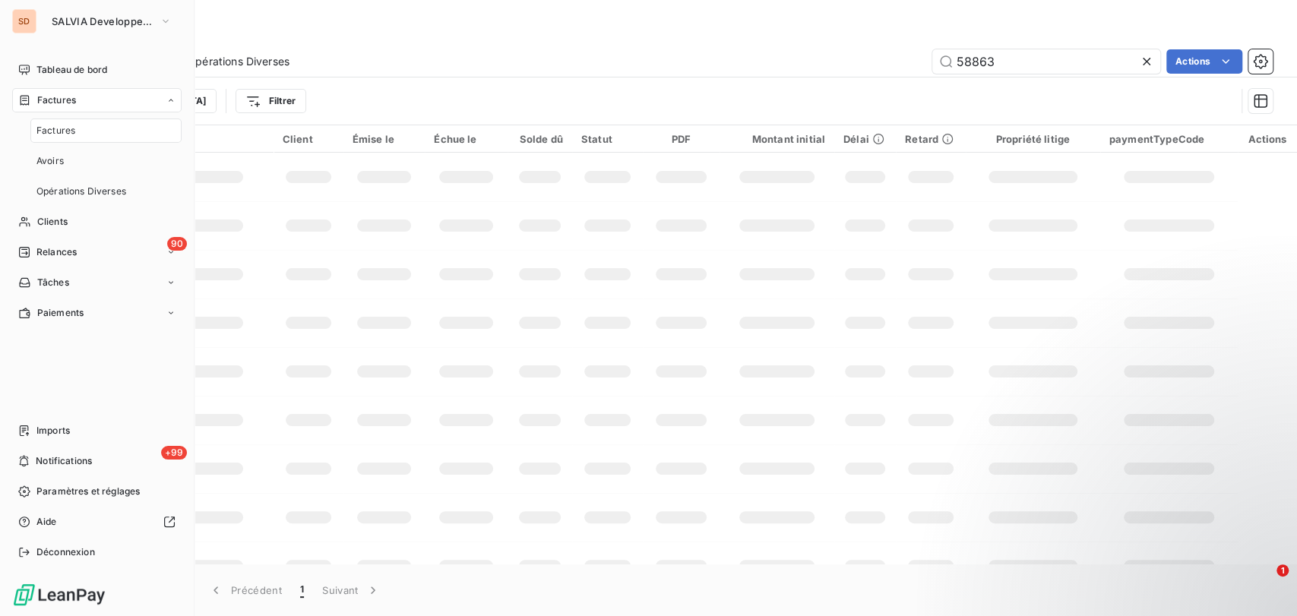
click at [62, 135] on span "Factures" at bounding box center [55, 131] width 39 height 14
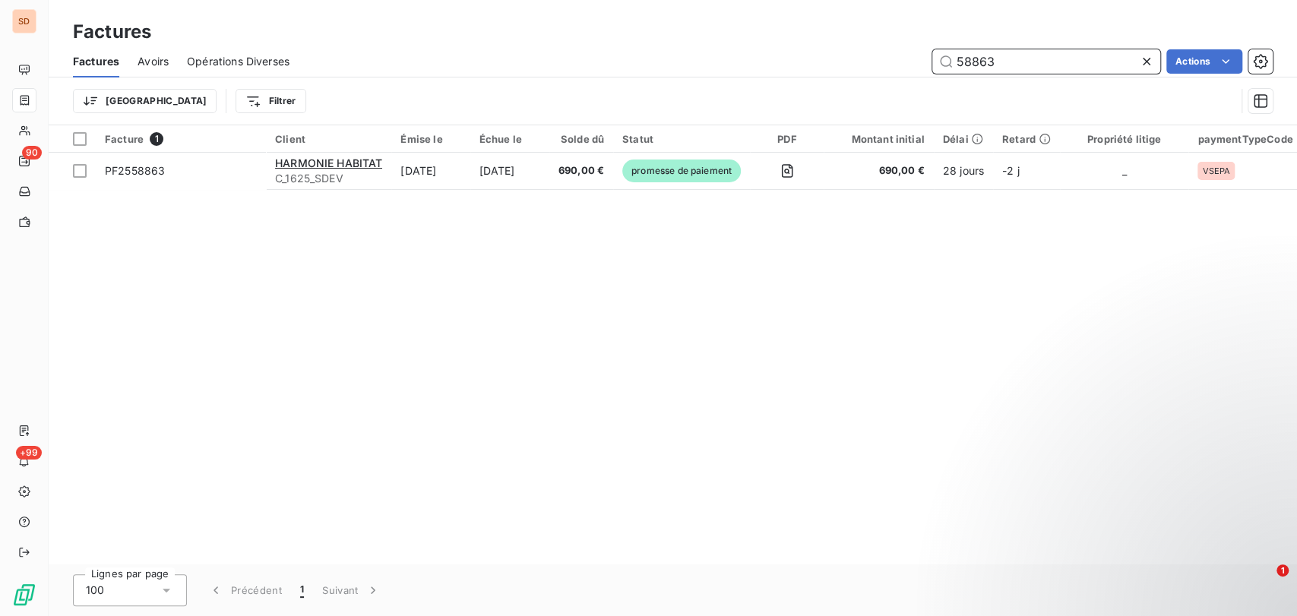
click at [1005, 69] on input "58863" at bounding box center [1046, 61] width 228 height 24
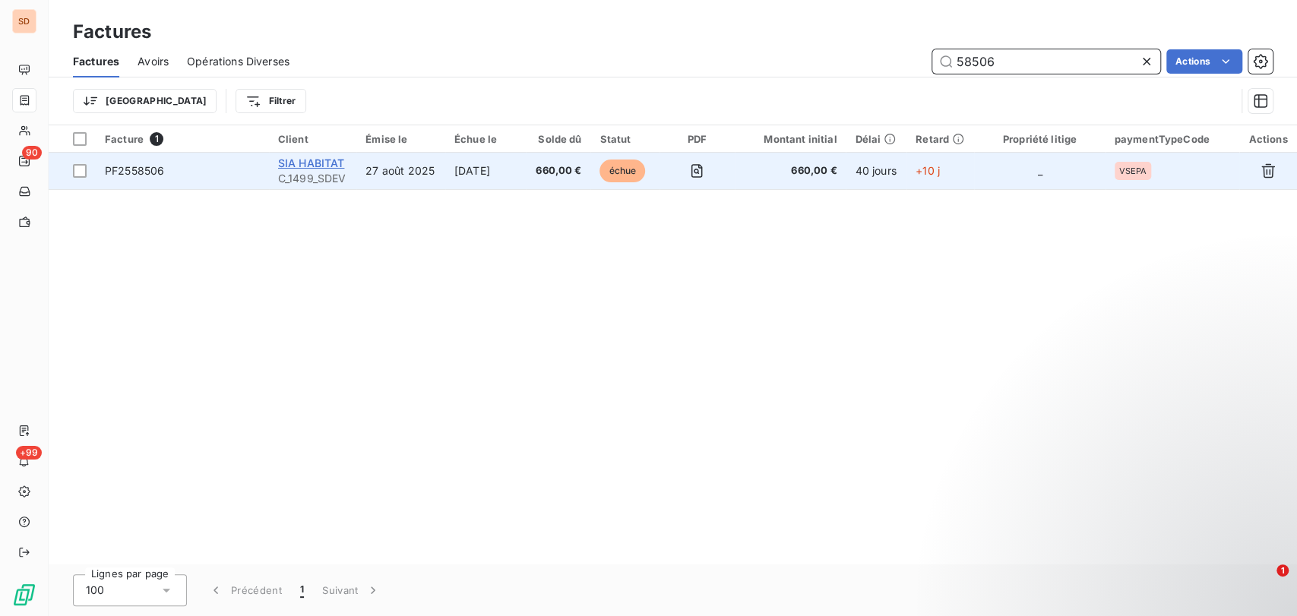
type input "58506"
click at [293, 163] on span "SIA HABITAT" at bounding box center [311, 163] width 67 height 13
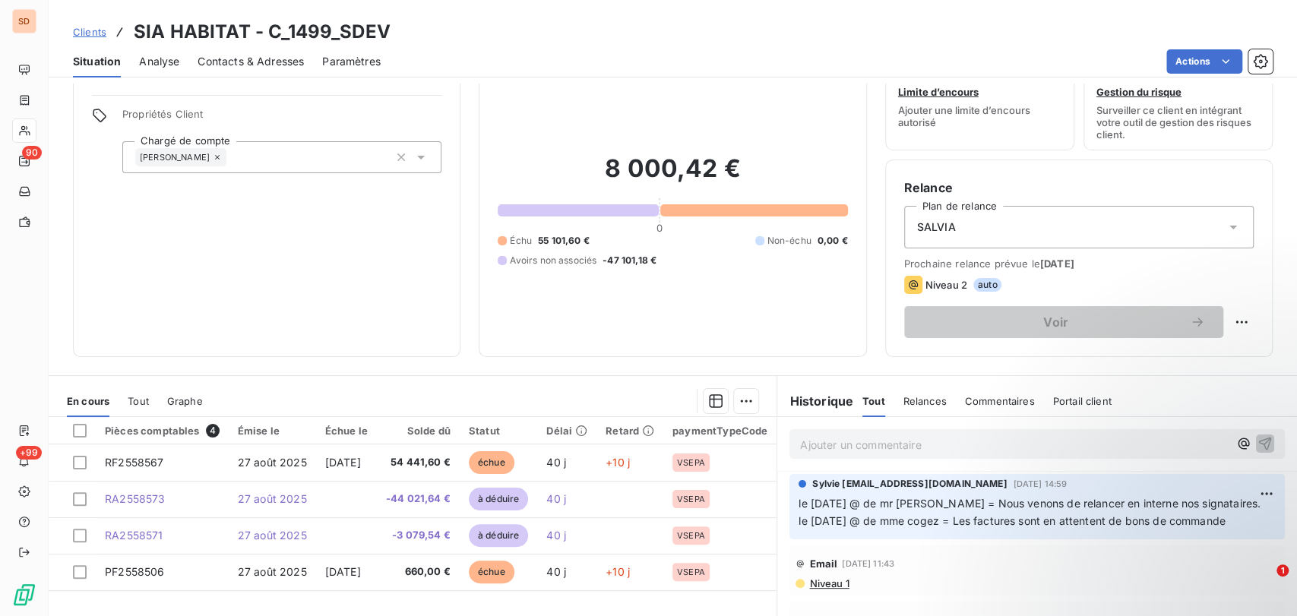
scroll to position [84, 0]
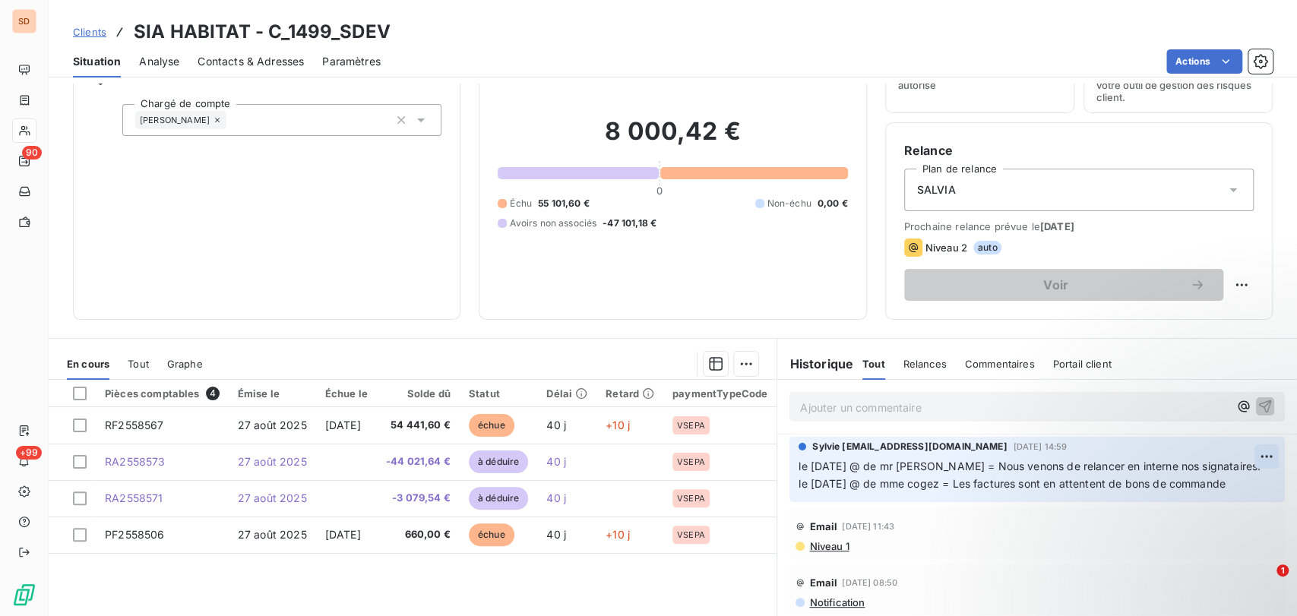
click at [1236, 454] on html "SD 90 +99 Clients SIA HABITAT - C_1499_SDEV Situation Analyse Contacts & Adress…" at bounding box center [648, 308] width 1297 height 616
click at [1237, 456] on html "SD 90 +99 Clients SIA HABITAT - C_1499_SDEV Situation Analyse Contacts & Adress…" at bounding box center [648, 308] width 1297 height 616
click at [1238, 454] on html "SD 90 +99 Clients SIA HABITAT - C_1499_SDEV Situation Analyse Contacts & Adress…" at bounding box center [648, 308] width 1297 height 616
drag, startPoint x: 798, startPoint y: 466, endPoint x: 824, endPoint y: 470, distance: 26.2
click at [802, 468] on html "SD 90 +99 Clients SIA HABITAT - C_1499_SDEV Situation Analyse Contacts & Adress…" at bounding box center [648, 308] width 1297 height 616
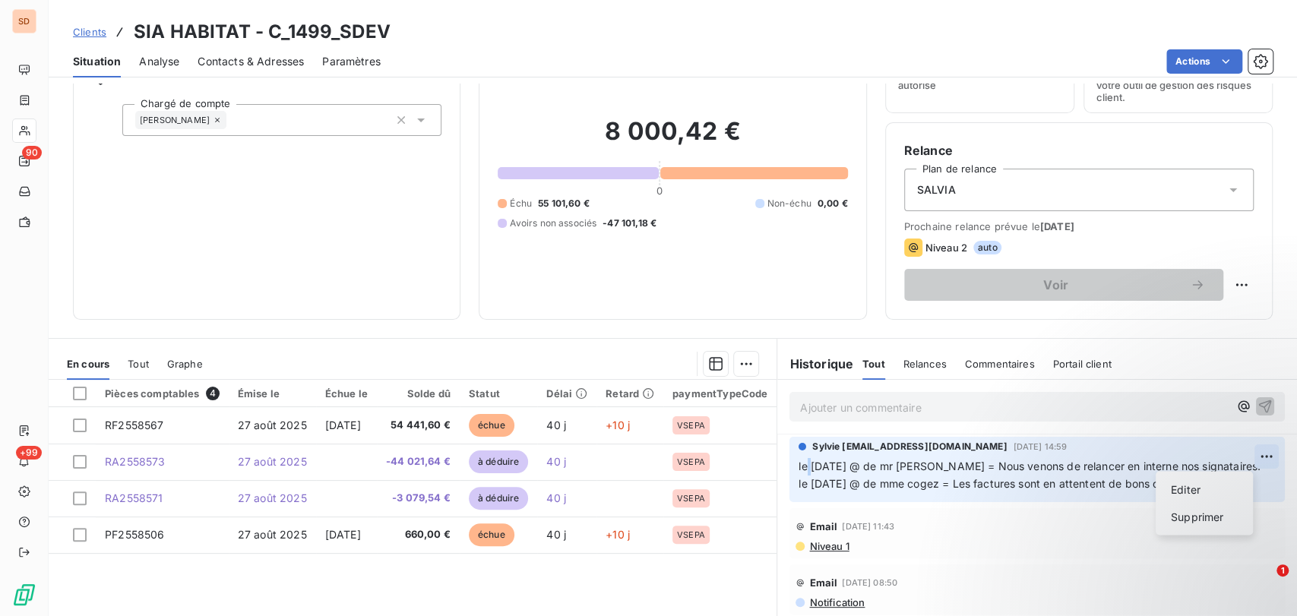
click at [1237, 452] on html "SD 90 +99 Clients SIA HABITAT - C_1499_SDEV Situation Analyse Contacts & Adress…" at bounding box center [648, 308] width 1297 height 616
click at [975, 555] on html "SD 90 +99 Clients SIA HABITAT - C_1499_SDEV Situation Analyse Contacts & Adress…" at bounding box center [648, 308] width 1297 height 616
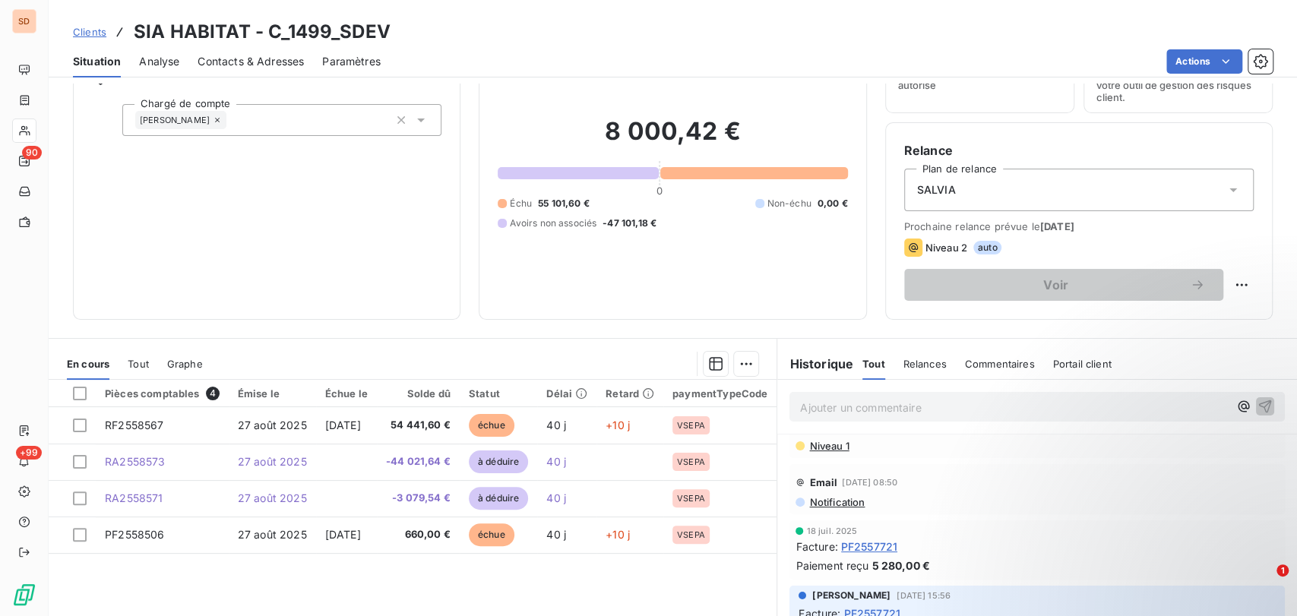
scroll to position [0, 0]
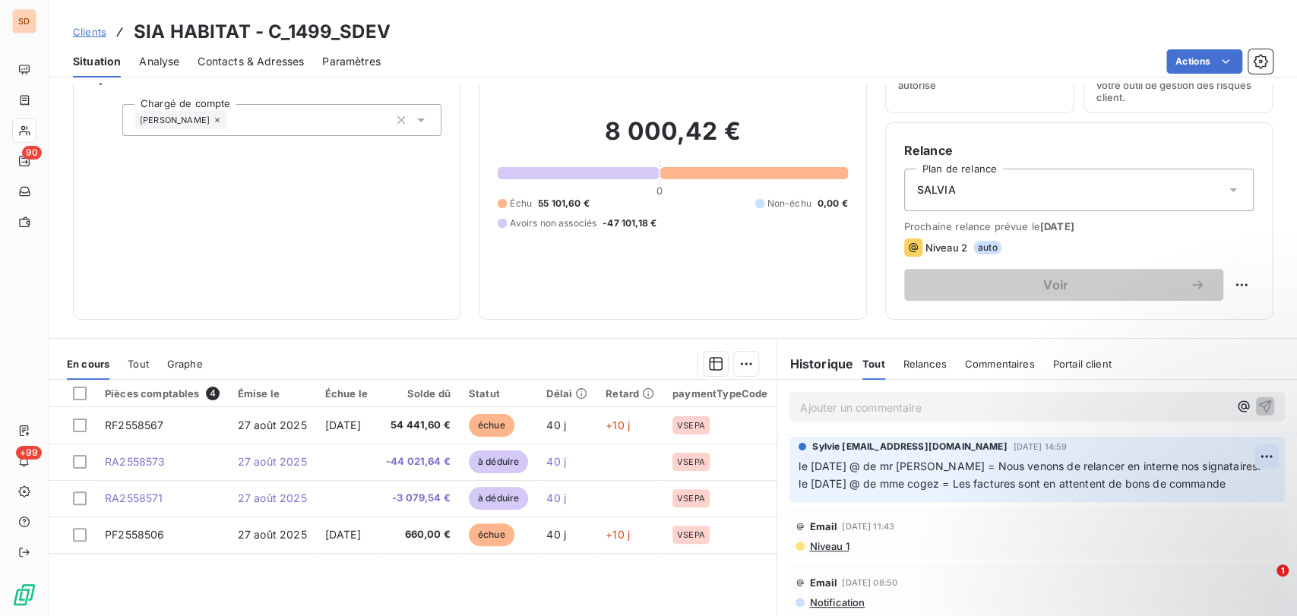
click at [1235, 457] on html "SD 90 +99 Clients SIA HABITAT - C_1499_SDEV Situation Analyse Contacts & Adress…" at bounding box center [648, 308] width 1297 height 616
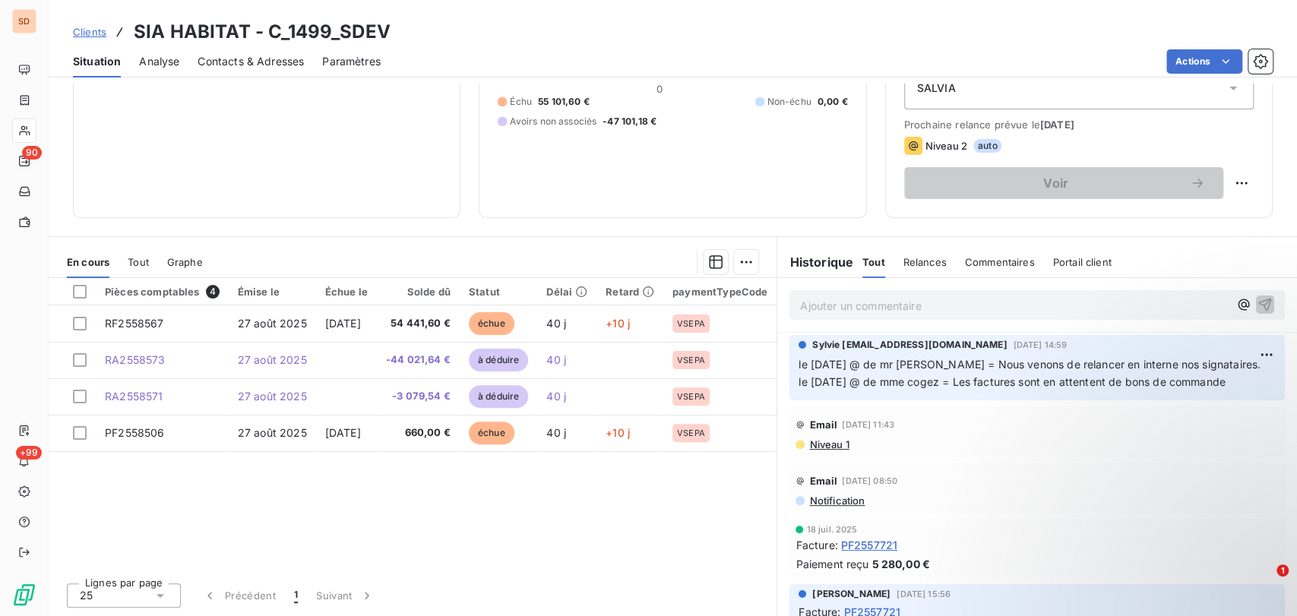
scroll to position [177, 0]
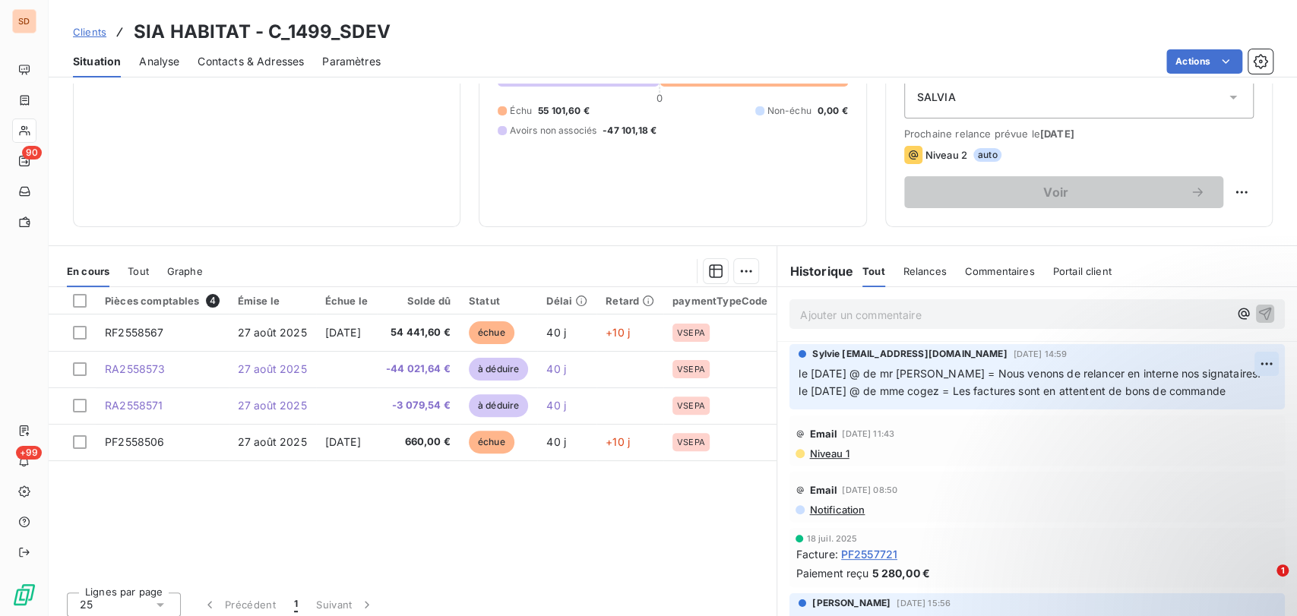
click at [1235, 356] on html "SD 90 +99 Clients SIA HABITAT - C_1499_SDEV Situation Analyse Contacts & Adress…" at bounding box center [648, 308] width 1297 height 616
click at [1178, 397] on div "Editer" at bounding box center [1204, 396] width 85 height 24
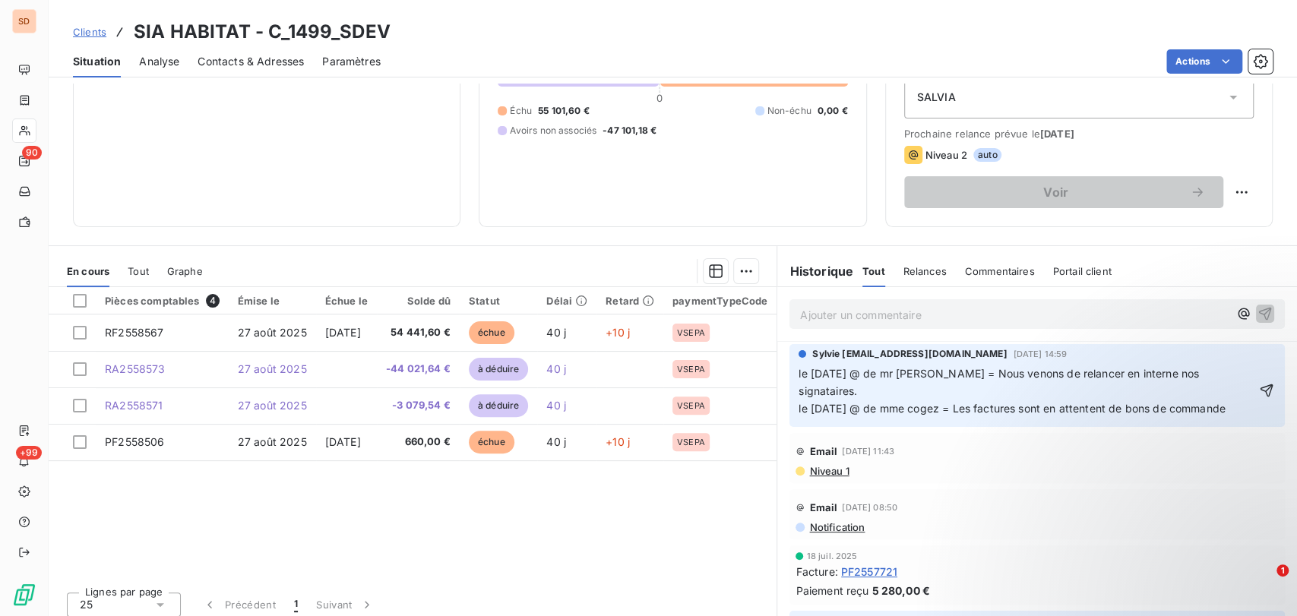
click at [798, 375] on span "le [DATE] @ de mr [PERSON_NAME] = Nous venons de relancer en interne nos signat…" at bounding box center [1011, 391] width 427 height 48
click at [826, 369] on p "le [DATE] @ de mr [PERSON_NAME] = Nous venons de relancer en interne nos signat…" at bounding box center [1026, 391] width 456 height 52
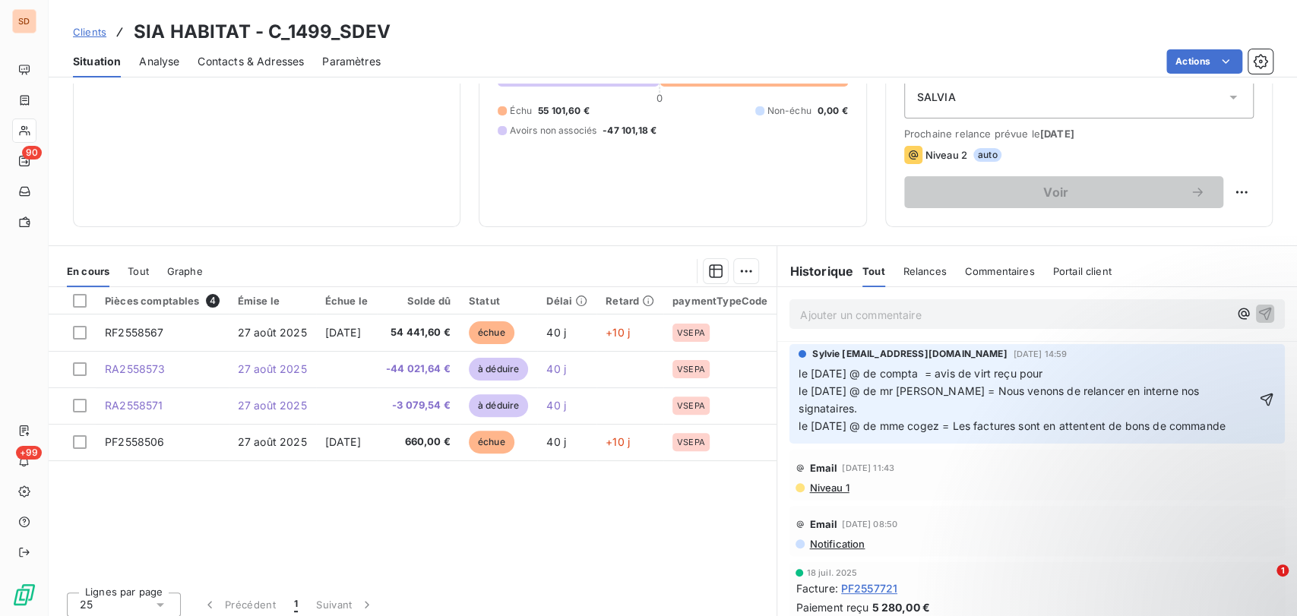
click at [1059, 376] on p "le [DATE] @ de compta = avis de virt reçu pour le [DATE] @ de mr [PERSON_NAME] …" at bounding box center [1026, 400] width 456 height 70
click at [1052, 370] on span "le [DATE] @ de compta = avis de virt reçu pour 8000.42€ le [DATE] @ de mr [PERS…" at bounding box center [1011, 399] width 427 height 65
click at [1065, 382] on p "le [DATE] @ de compta = avis de virt reçu pour 8000.42€ le [DATE] @ de mr [PERS…" at bounding box center [1026, 400] width 456 height 70
click at [1054, 369] on span "le [DATE] @ de compta = avis de virt reçu pour 8000.42€ le [DATE] @ de mr [PERS…" at bounding box center [1011, 399] width 427 height 65
click at [1259, 392] on icon "button" at bounding box center [1266, 399] width 15 height 15
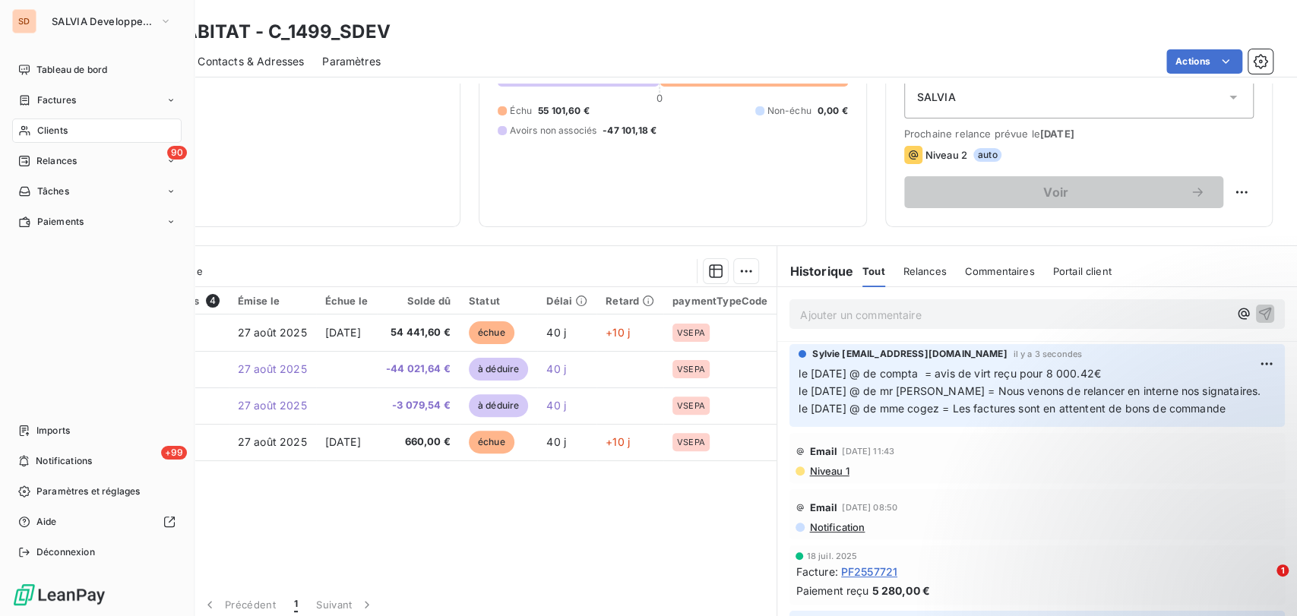
drag, startPoint x: 36, startPoint y: 133, endPoint x: 186, endPoint y: 131, distance: 149.7
click at [37, 132] on span "Clients" at bounding box center [52, 131] width 30 height 14
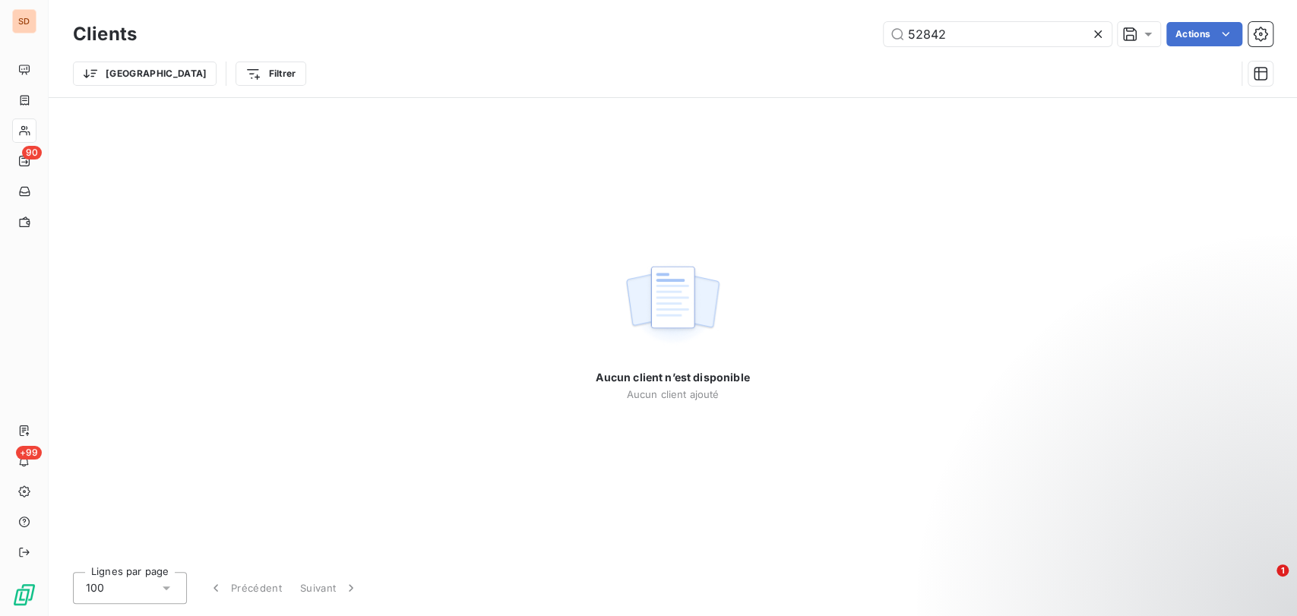
drag, startPoint x: 948, startPoint y: 38, endPoint x: 817, endPoint y: 27, distance: 131.1
click at [831, 33] on div "52842 Actions" at bounding box center [714, 34] width 1118 height 24
type input "o"
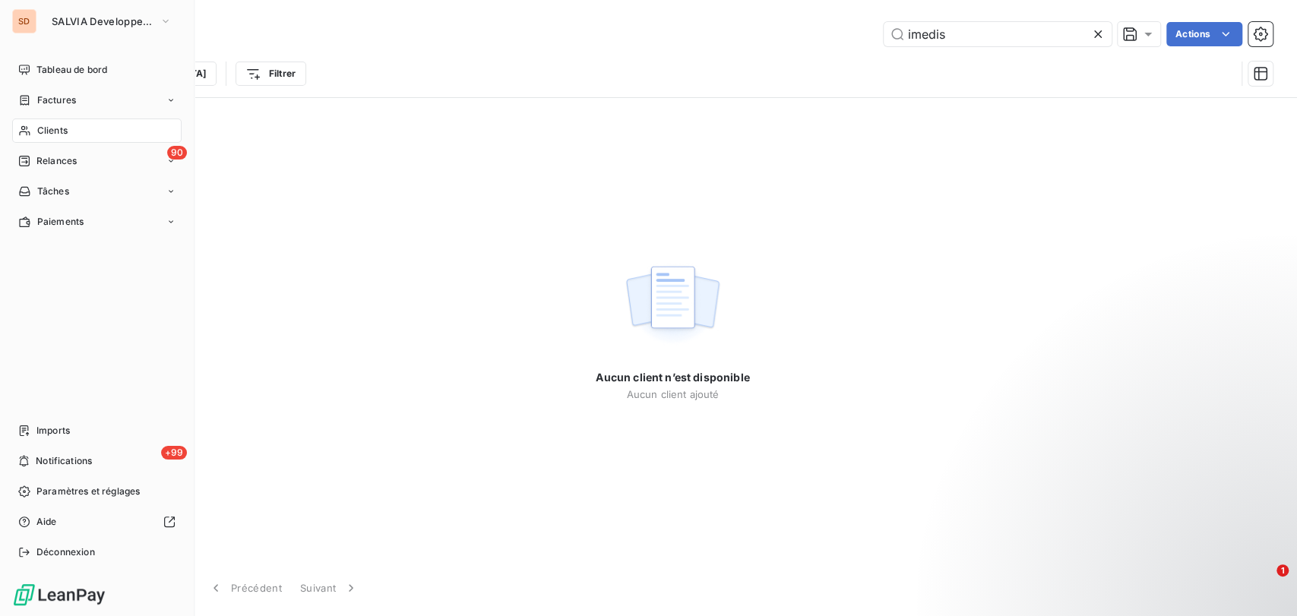
click at [38, 133] on span "Clients" at bounding box center [52, 131] width 30 height 14
click at [32, 135] on div "Clients" at bounding box center [96, 131] width 169 height 24
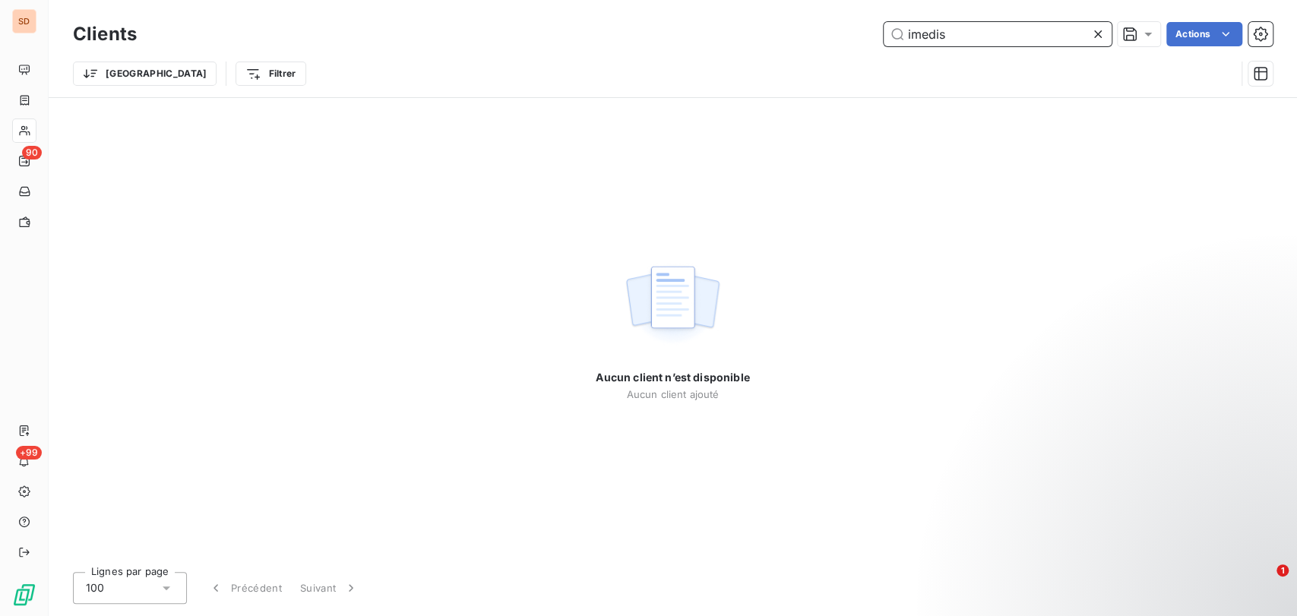
drag, startPoint x: 972, startPoint y: 33, endPoint x: 938, endPoint y: 37, distance: 33.6
click at [938, 37] on input "imedis" at bounding box center [998, 34] width 228 height 24
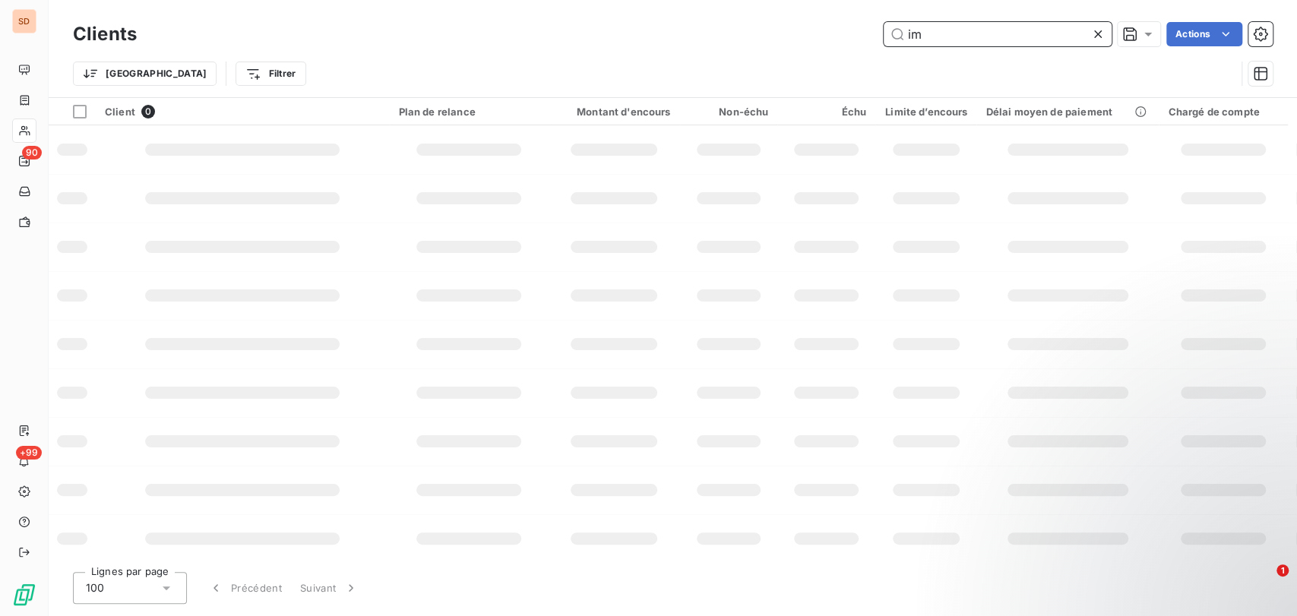
type input "i"
type input "hyeres"
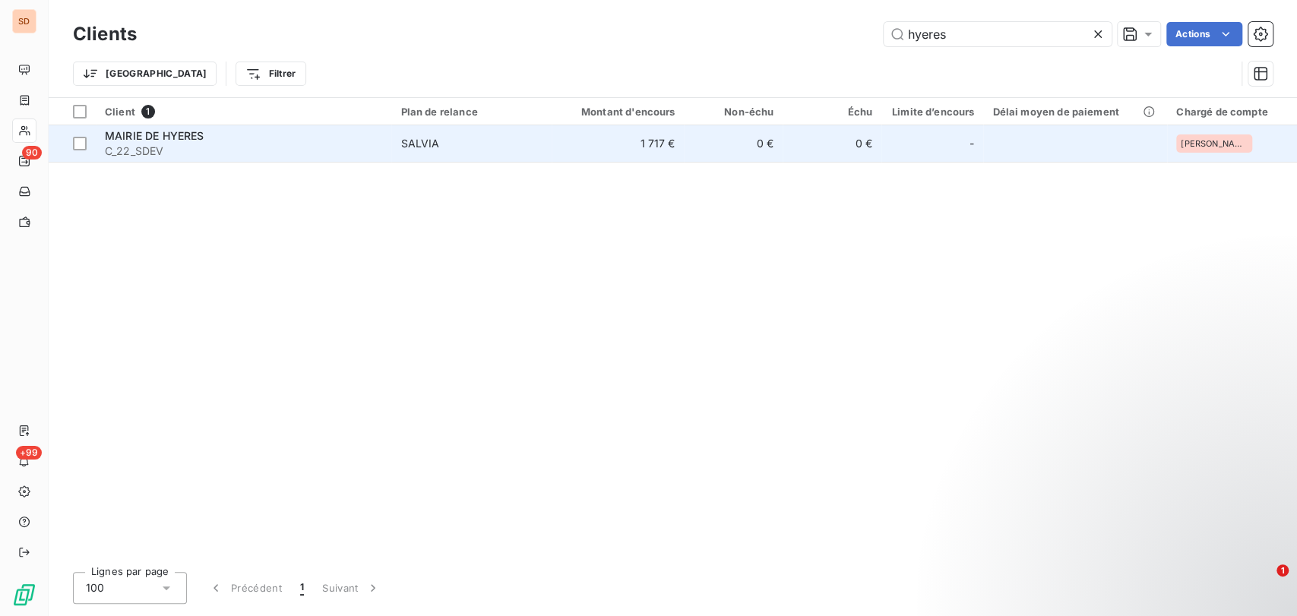
click at [125, 147] on span "C_22_SDEV" at bounding box center [243, 151] width 277 height 15
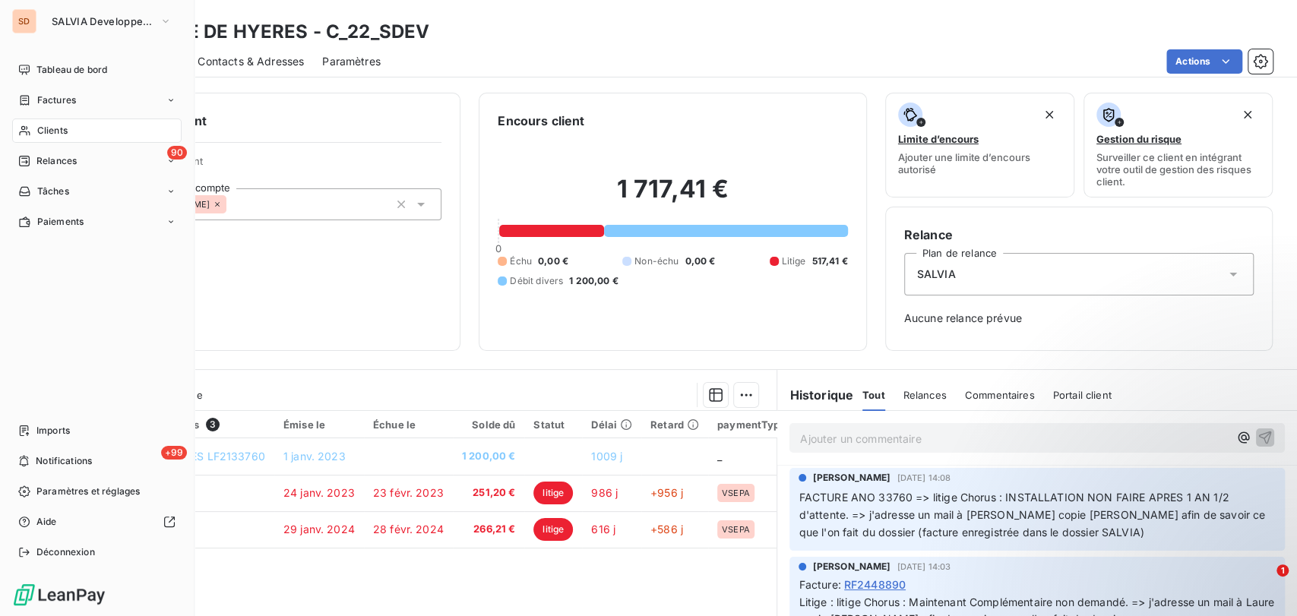
click at [62, 128] on span "Clients" at bounding box center [52, 131] width 30 height 14
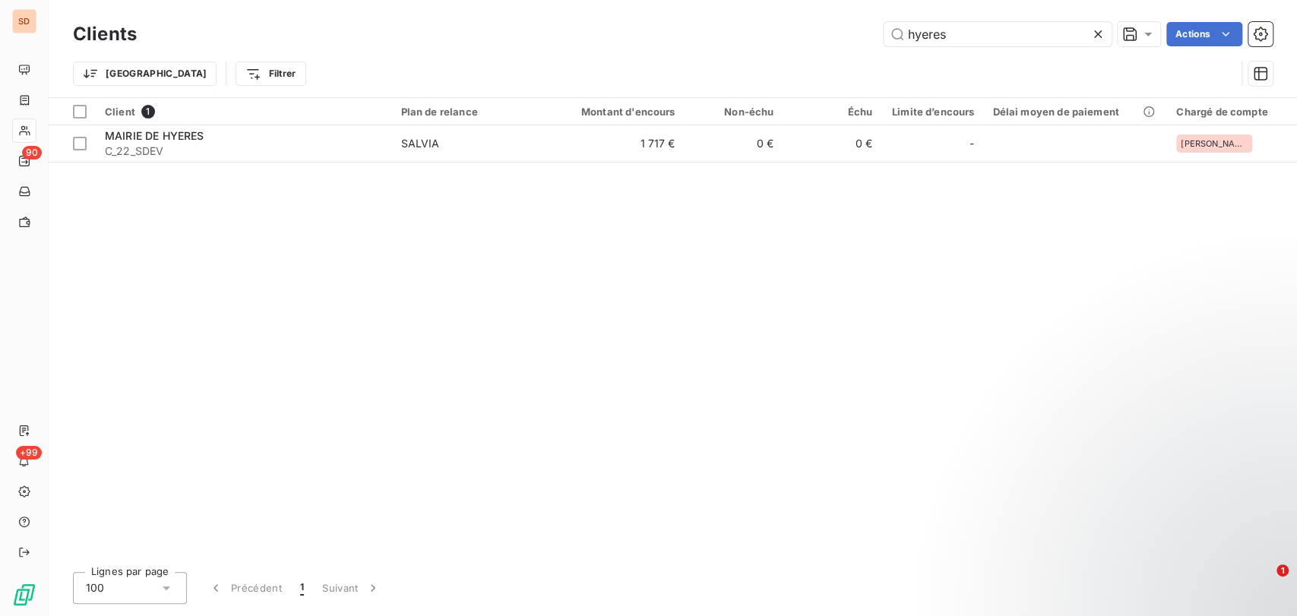
drag, startPoint x: 912, startPoint y: 31, endPoint x: 844, endPoint y: 24, distance: 68.0
click at [846, 27] on div "hyeres Actions" at bounding box center [714, 34] width 1118 height 24
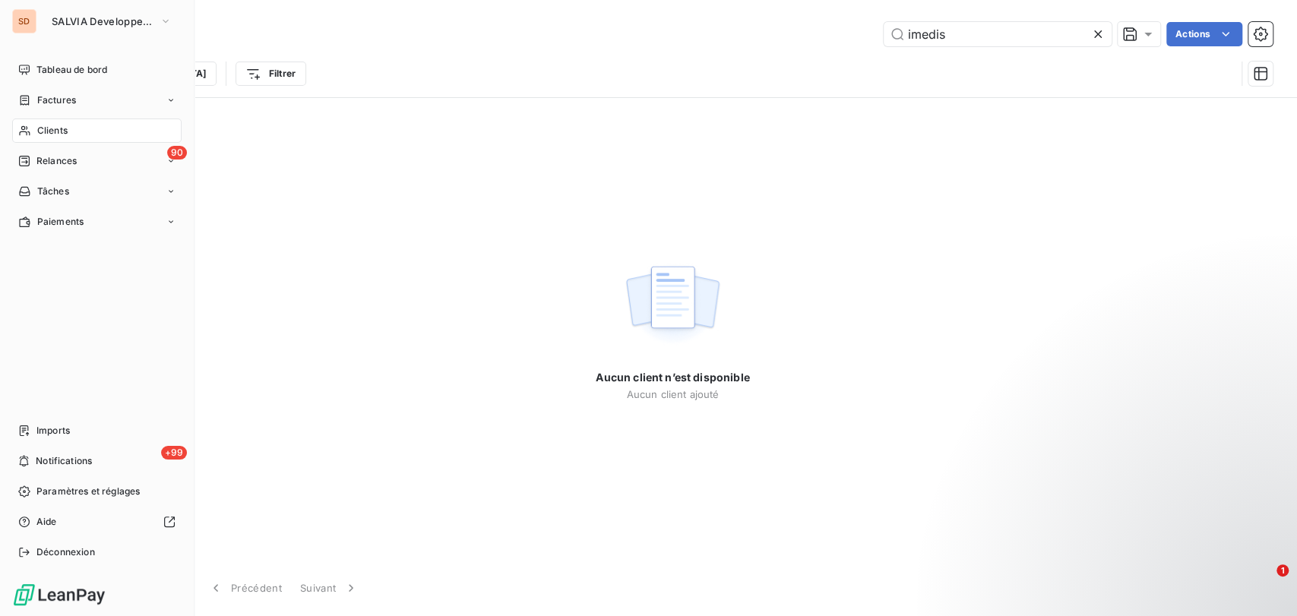
drag, startPoint x: 36, startPoint y: 132, endPoint x: 457, endPoint y: 112, distance: 421.3
click at [53, 137] on div "Clients" at bounding box center [96, 131] width 169 height 24
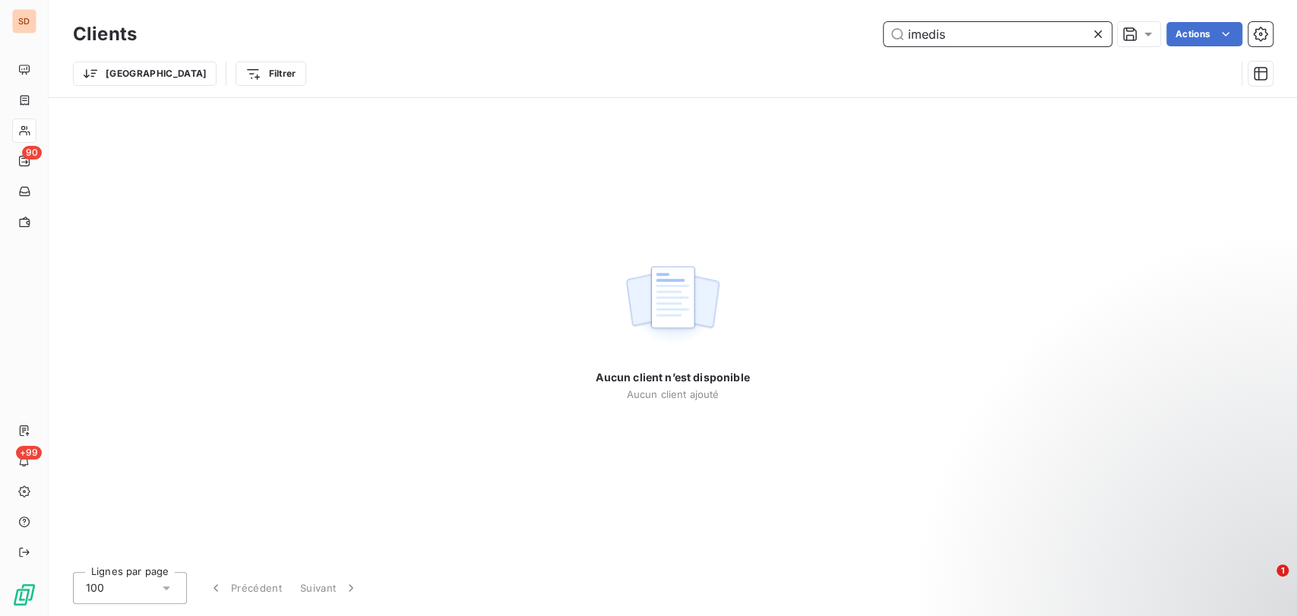
drag, startPoint x: 960, startPoint y: 40, endPoint x: 780, endPoint y: 46, distance: 180.1
click at [784, 49] on div "Clients imedis Actions" at bounding box center [673, 34] width 1200 height 32
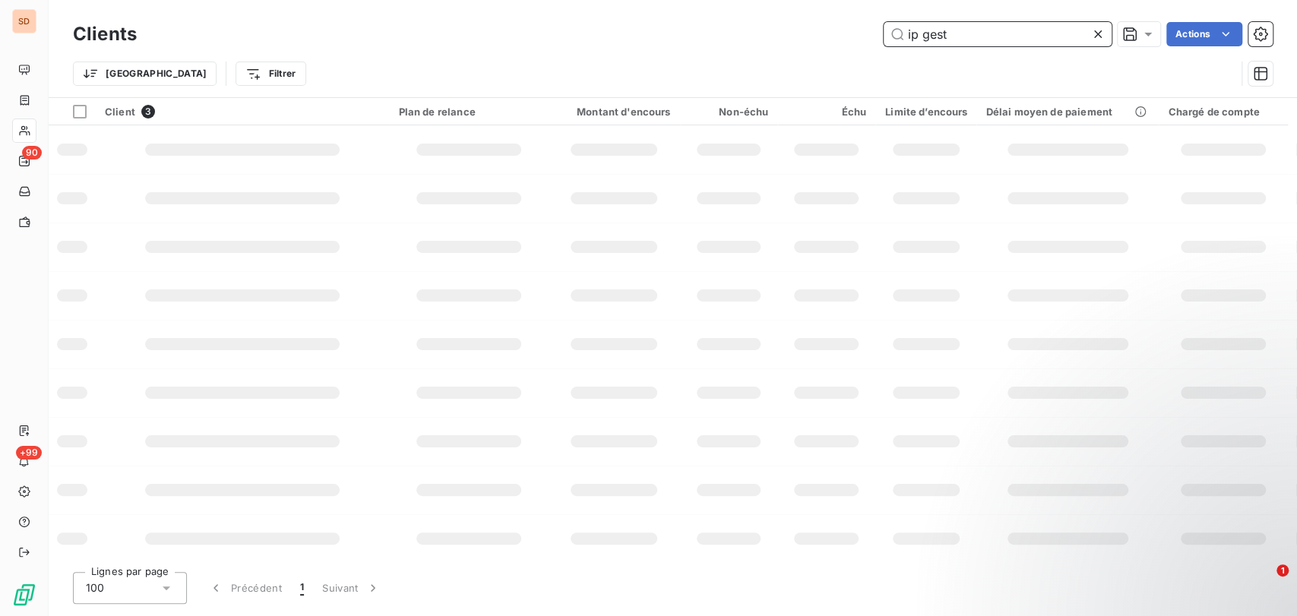
type input "ip gest"
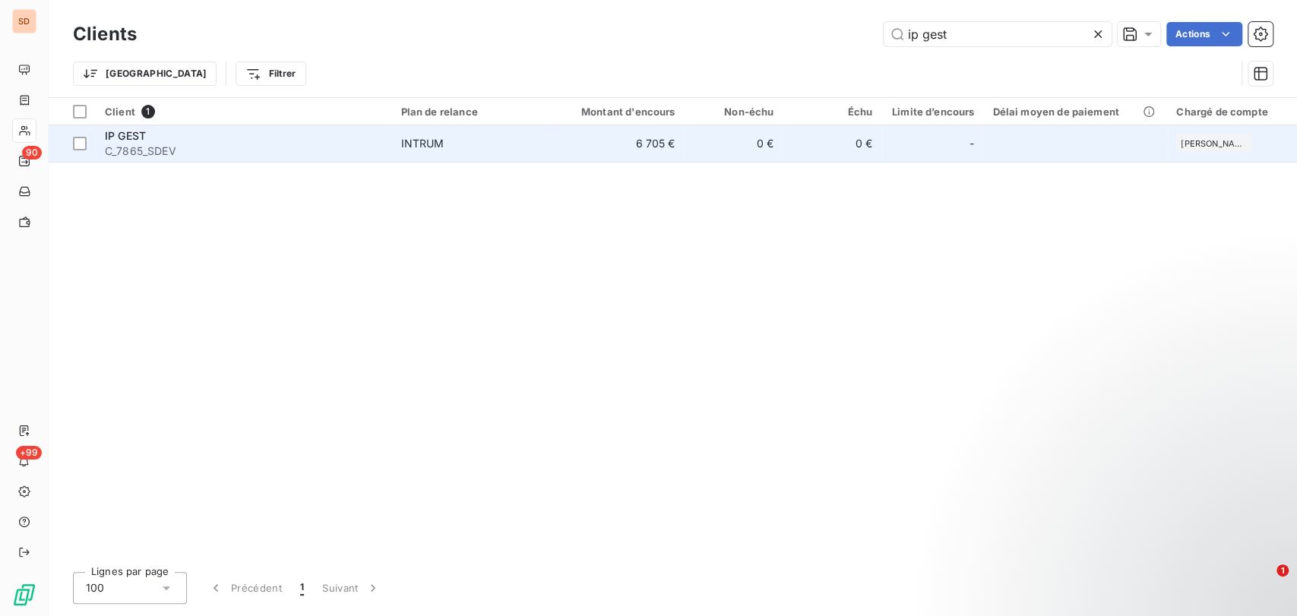
click at [140, 134] on span "IP GEST" at bounding box center [125, 135] width 41 height 13
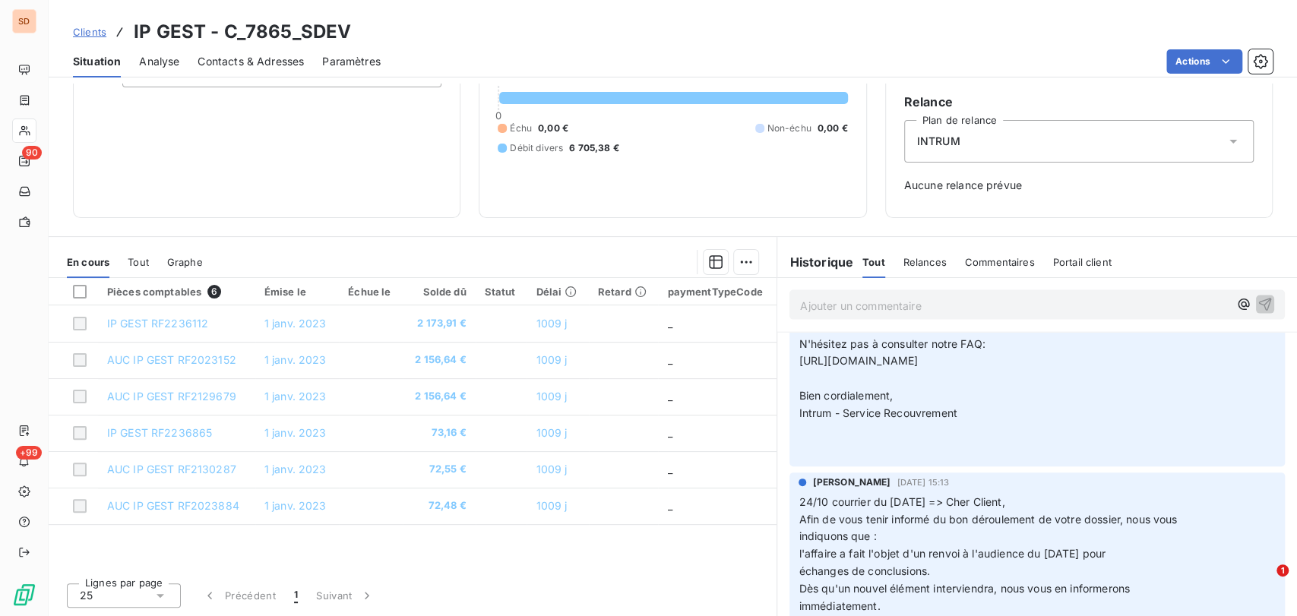
scroll to position [2318, 0]
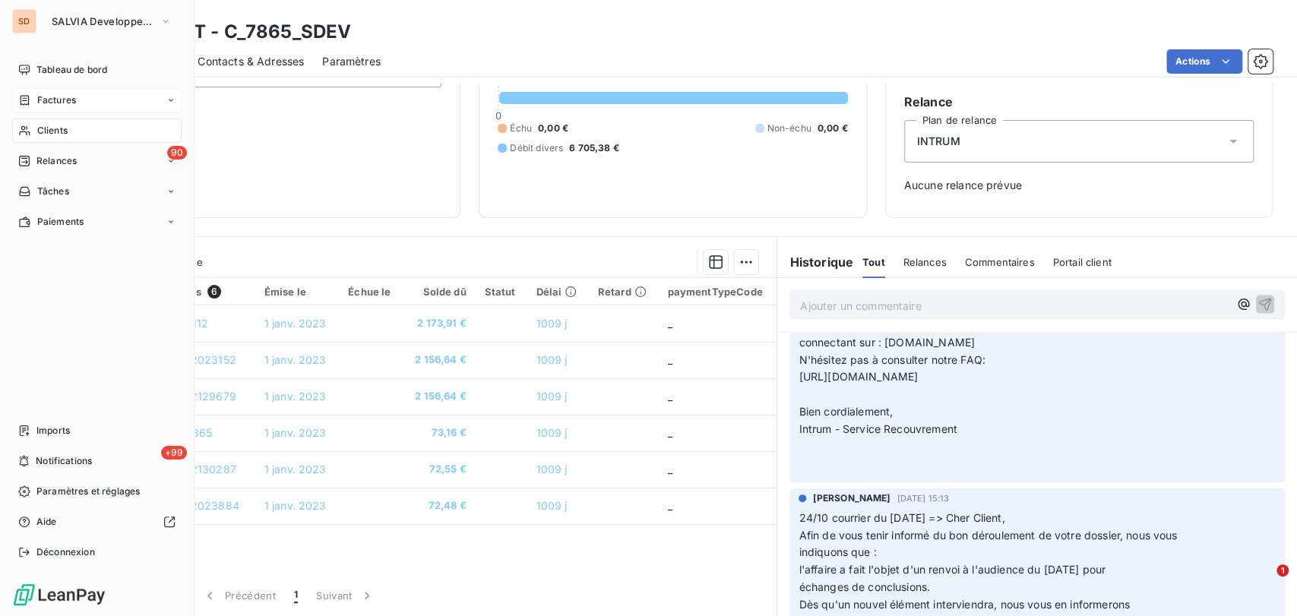
click at [64, 97] on span "Factures" at bounding box center [56, 100] width 39 height 14
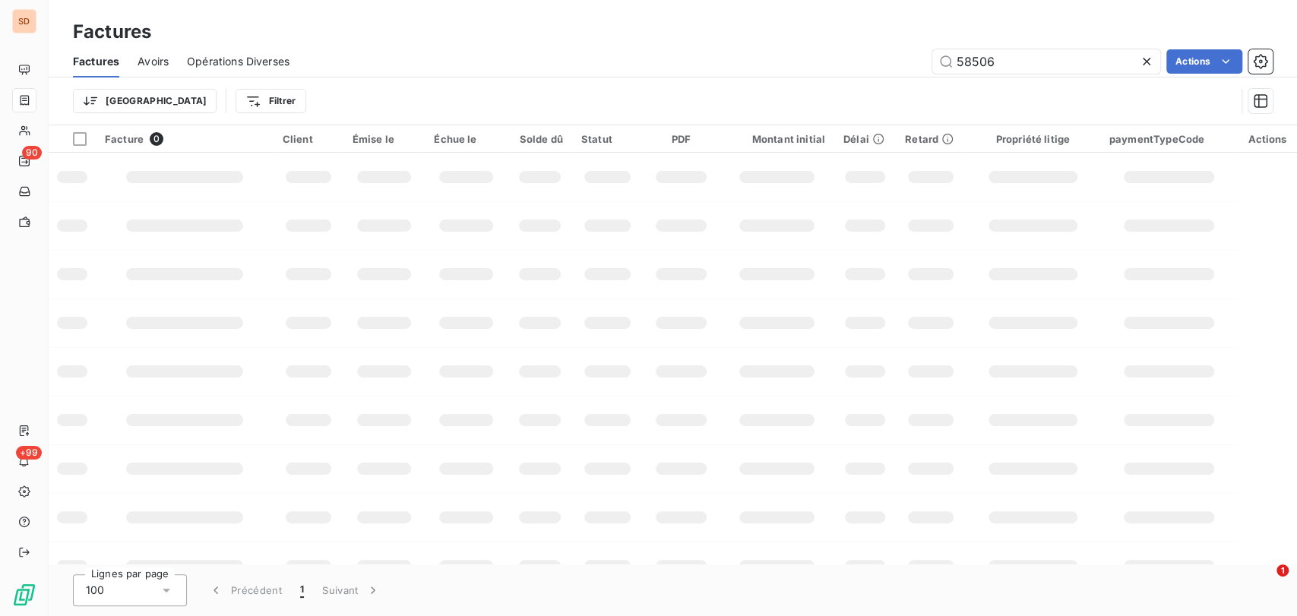
drag, startPoint x: 1003, startPoint y: 58, endPoint x: 839, endPoint y: 81, distance: 165.6
click at [839, 83] on div "Factures Avoirs Opérations Diverses 58506 Actions Trier Filtrer" at bounding box center [673, 85] width 1248 height 79
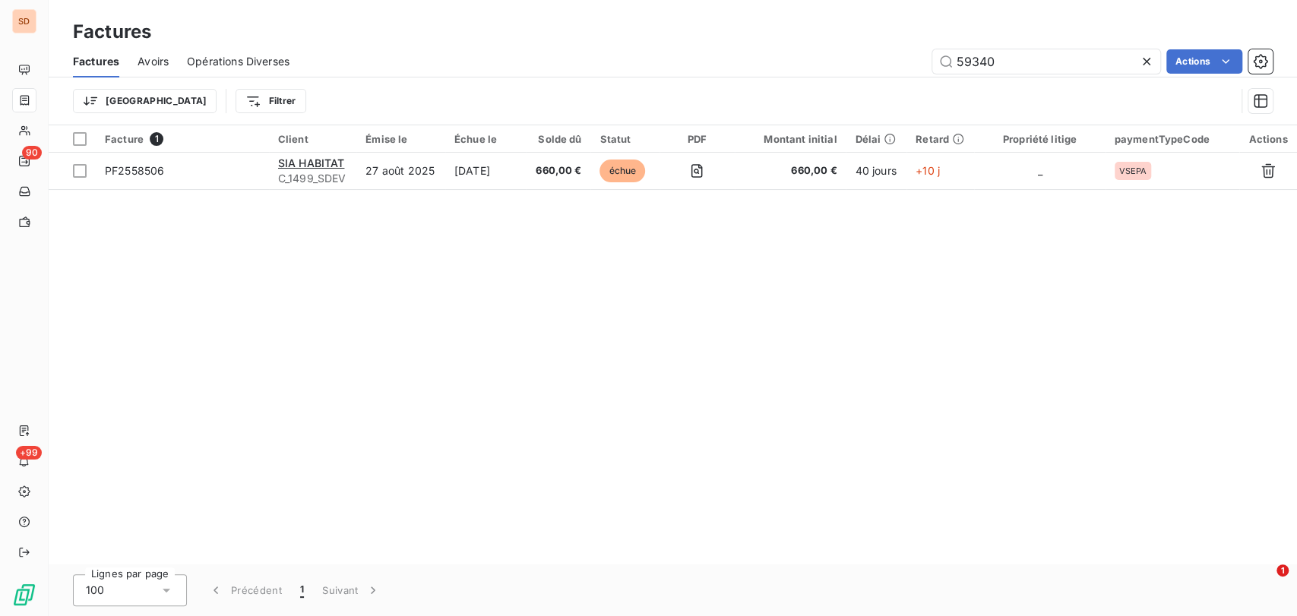
type input "59340"
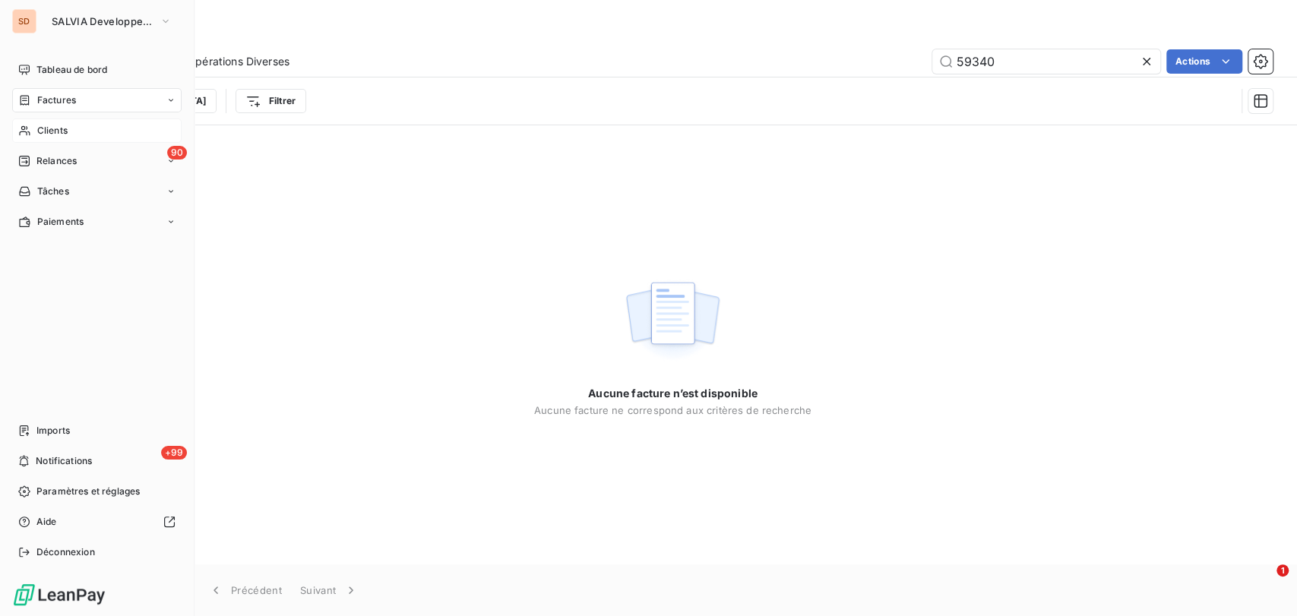
click at [30, 136] on div "Clients" at bounding box center [96, 131] width 169 height 24
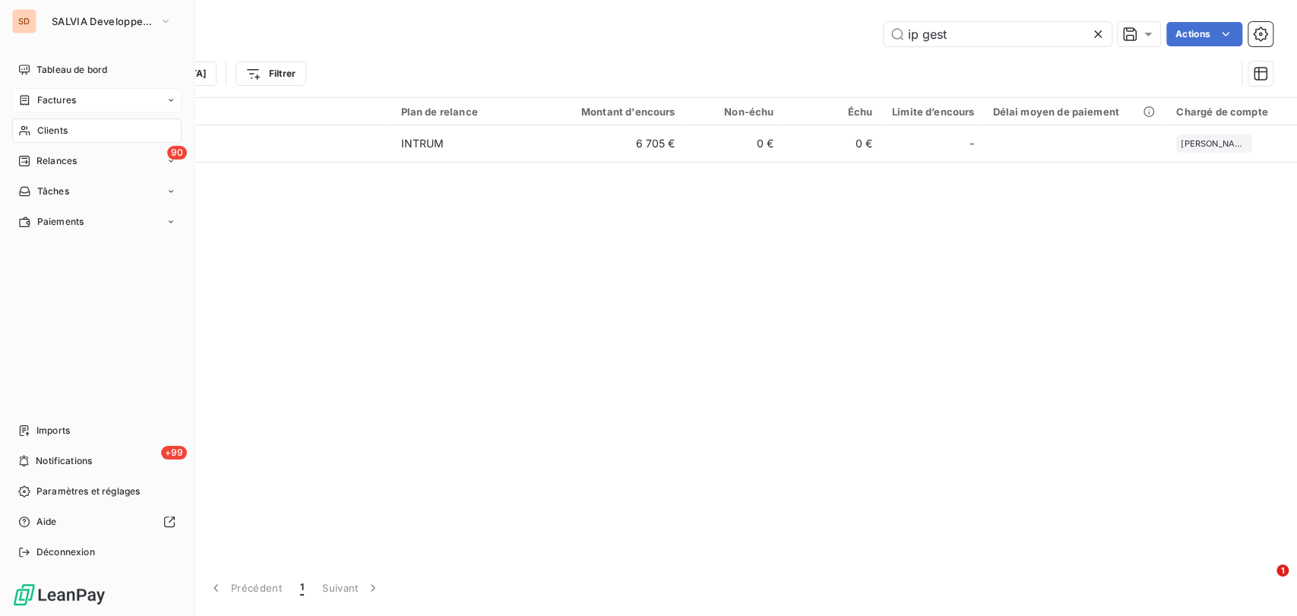
click at [32, 104] on div "Factures" at bounding box center [47, 100] width 58 height 14
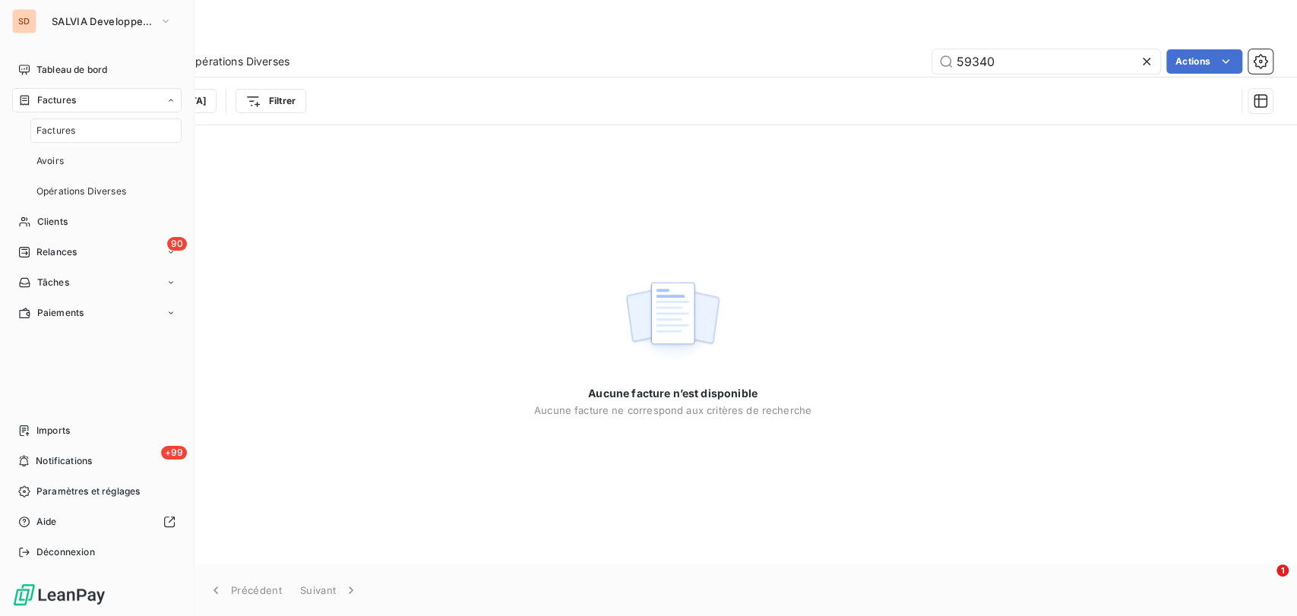
click at [89, 129] on div "Factures" at bounding box center [105, 131] width 151 height 24
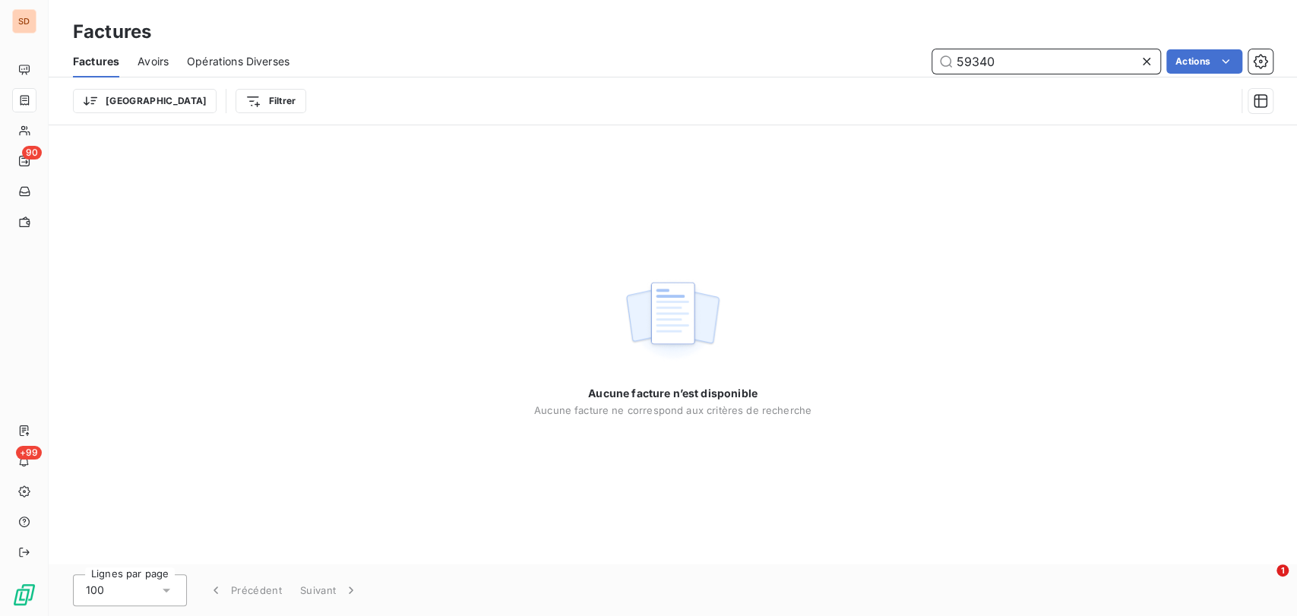
click at [1048, 55] on input "59340" at bounding box center [1046, 61] width 228 height 24
drag, startPoint x: 901, startPoint y: 56, endPoint x: 843, endPoint y: 54, distance: 57.8
click at [845, 55] on div "59340 Actions" at bounding box center [790, 61] width 965 height 24
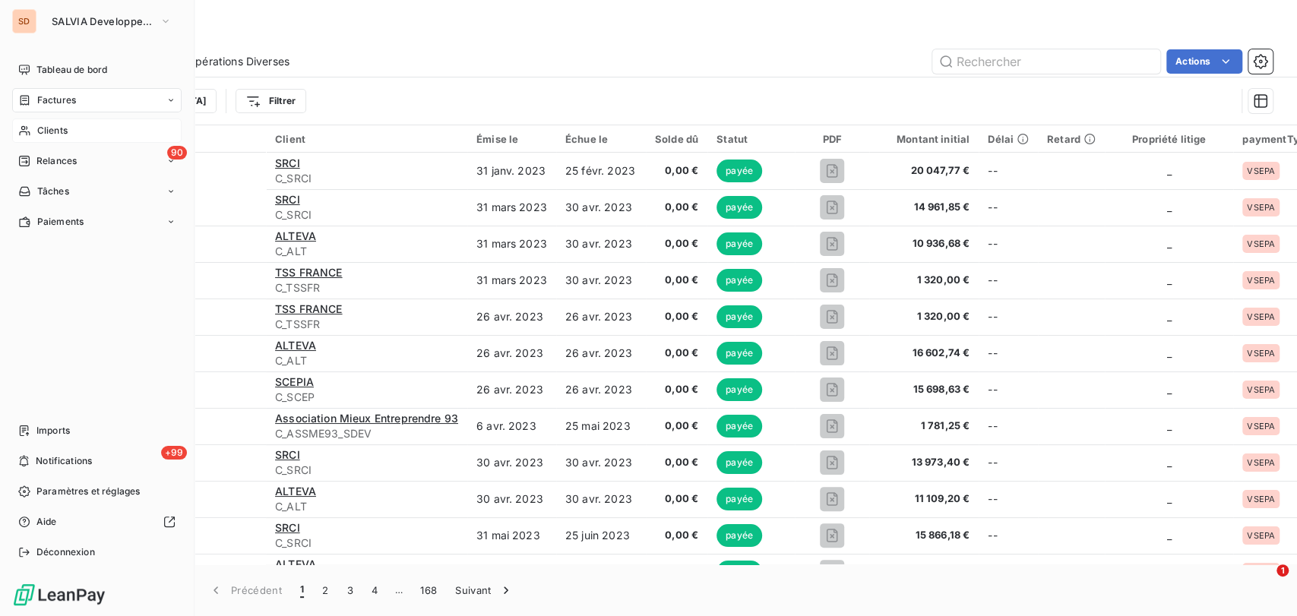
click at [50, 136] on span "Clients" at bounding box center [52, 131] width 30 height 14
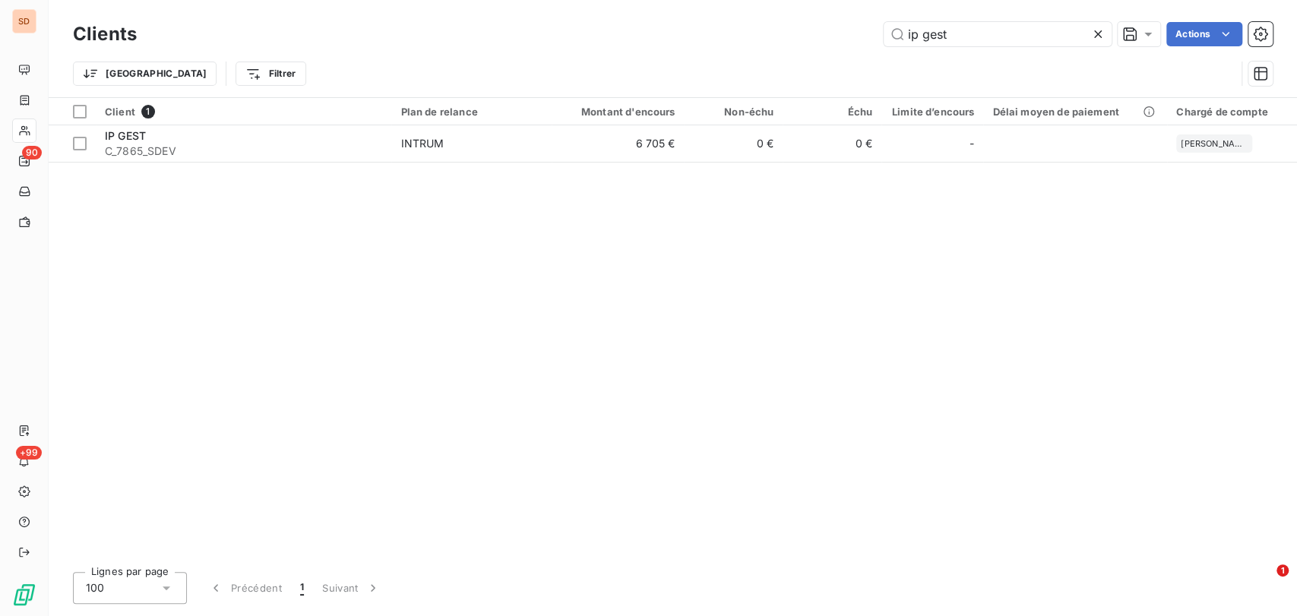
drag, startPoint x: 955, startPoint y: 32, endPoint x: 680, endPoint y: 47, distance: 275.4
click at [723, 55] on div "Clients ip gest Actions Trier Filtrer" at bounding box center [673, 57] width 1200 height 79
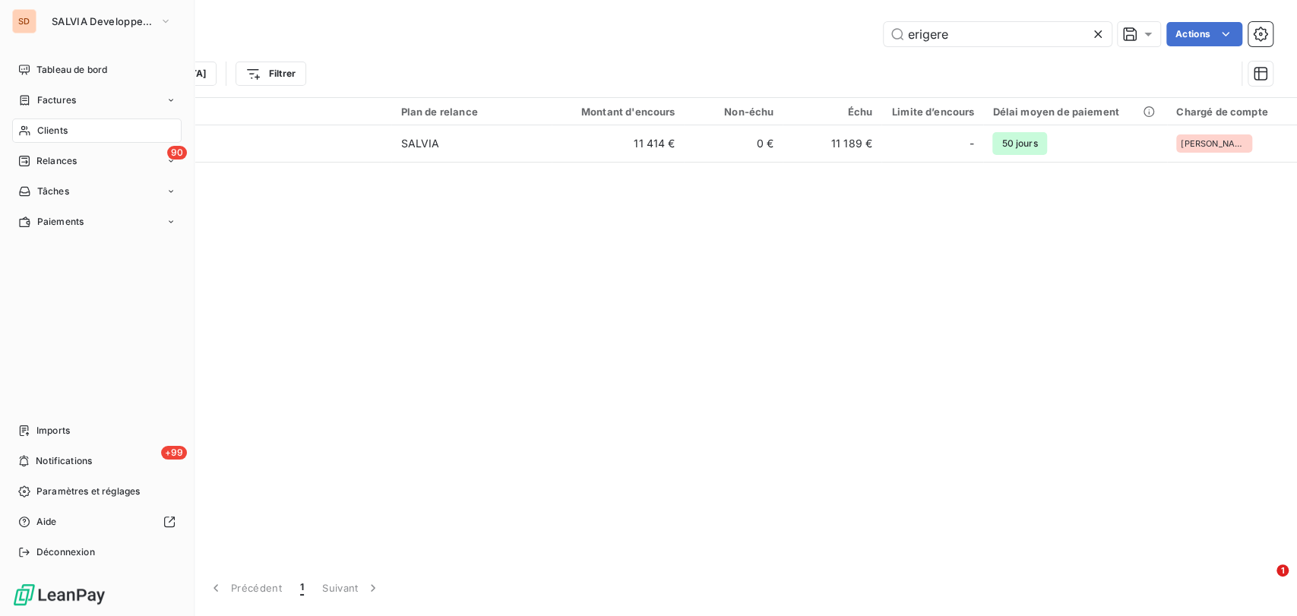
click at [47, 131] on span "Clients" at bounding box center [52, 131] width 30 height 14
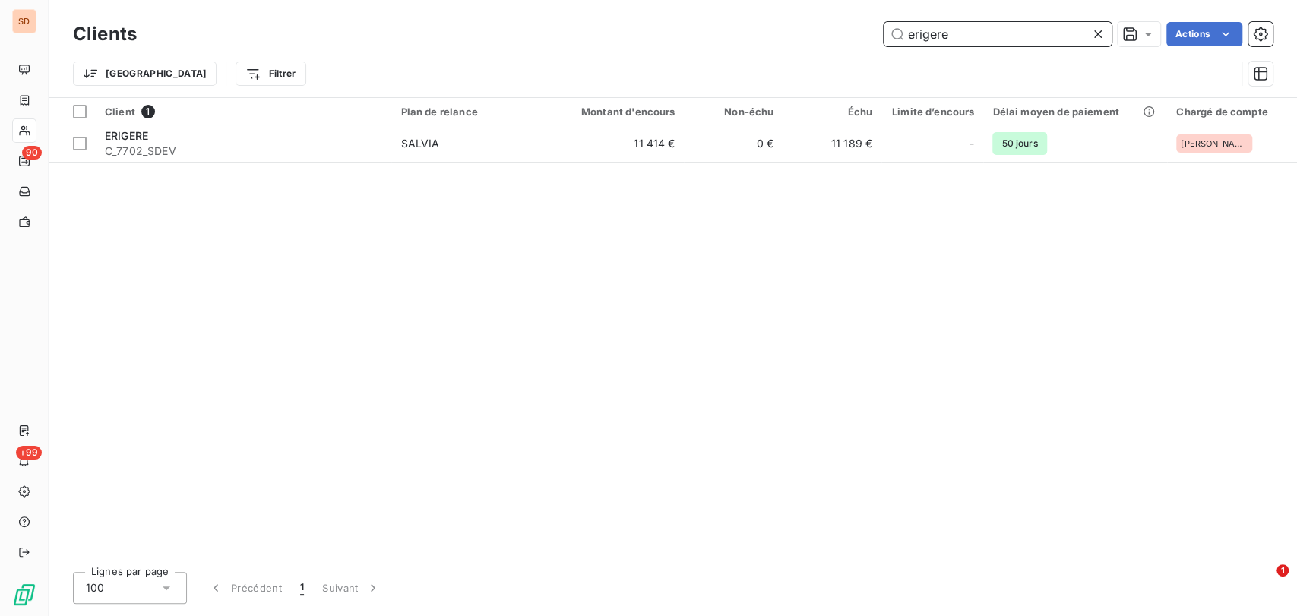
drag, startPoint x: 925, startPoint y: 40, endPoint x: 818, endPoint y: 45, distance: 107.2
click at [830, 51] on div "Clients erigere Actions Trier Filtrer" at bounding box center [673, 57] width 1200 height 79
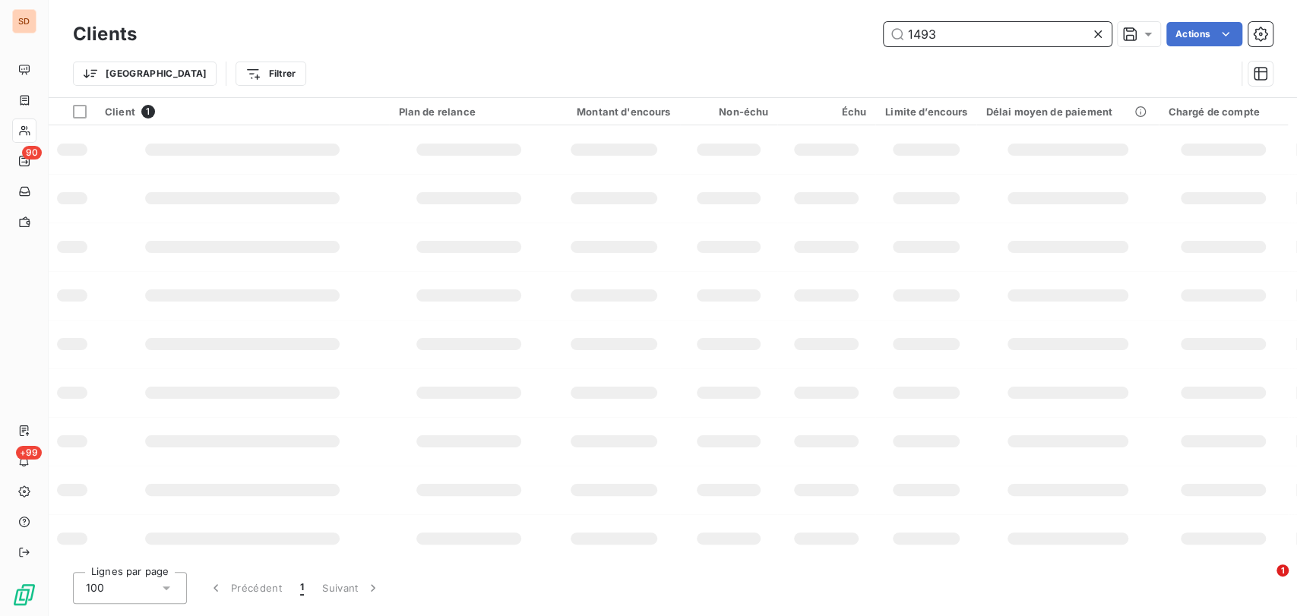
type input "1493"
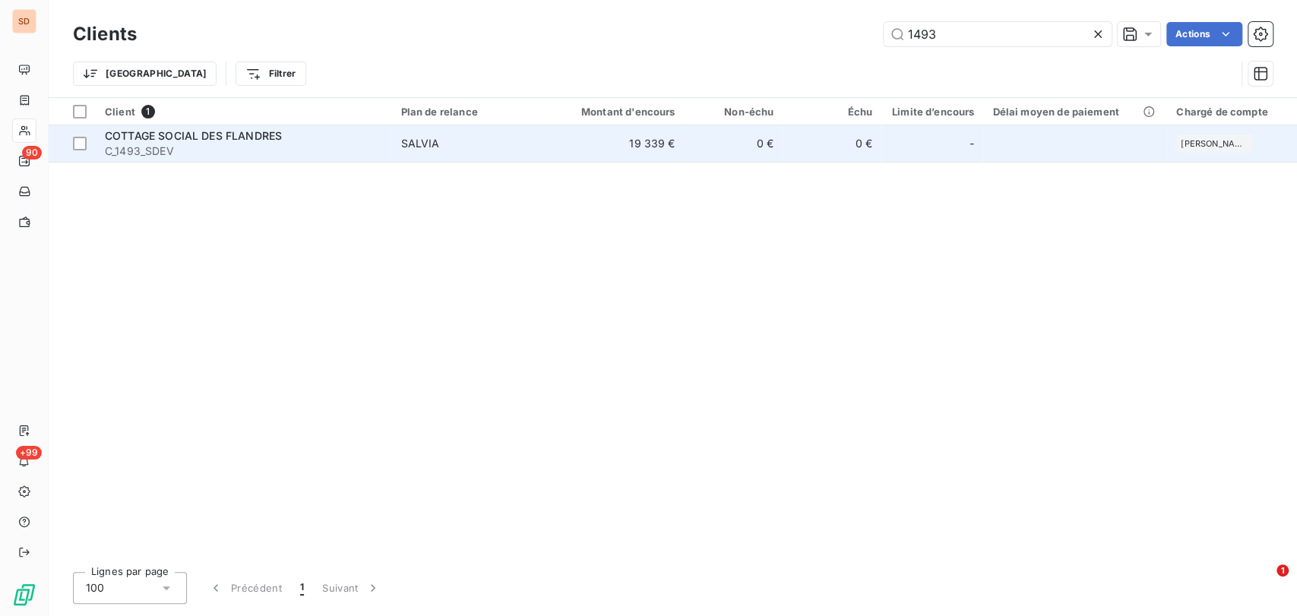
click at [182, 133] on span "COTTAGE SOCIAL DES FLANDRES" at bounding box center [193, 135] width 177 height 13
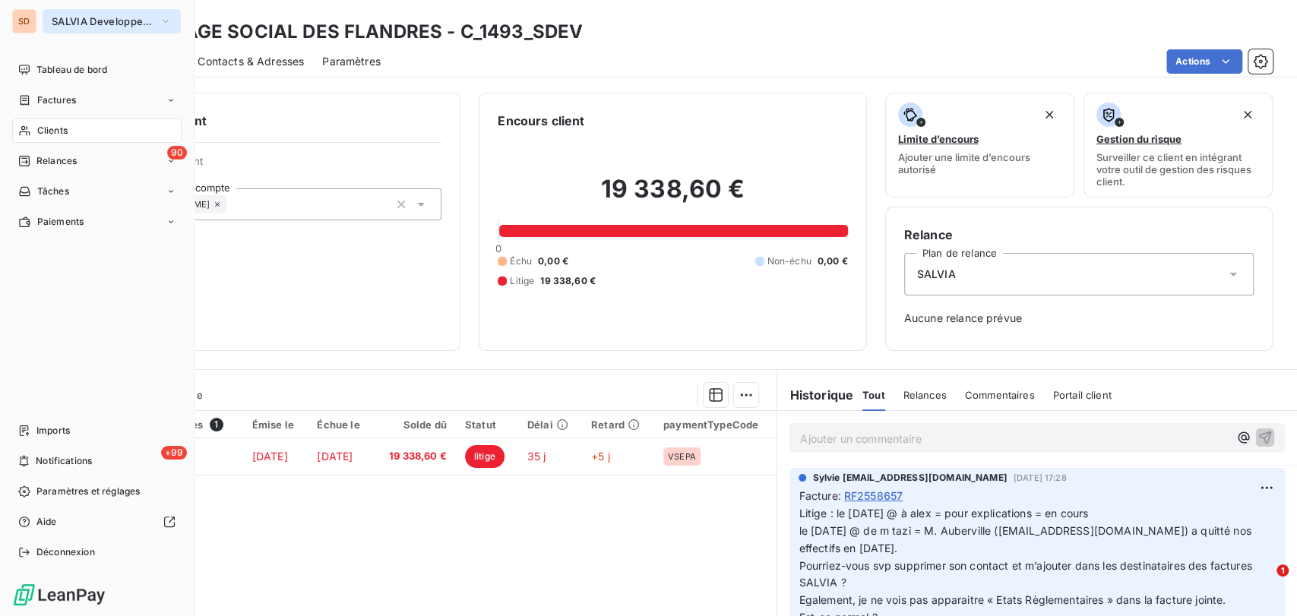
click at [166, 22] on icon "button" at bounding box center [166, 21] width 6 height 3
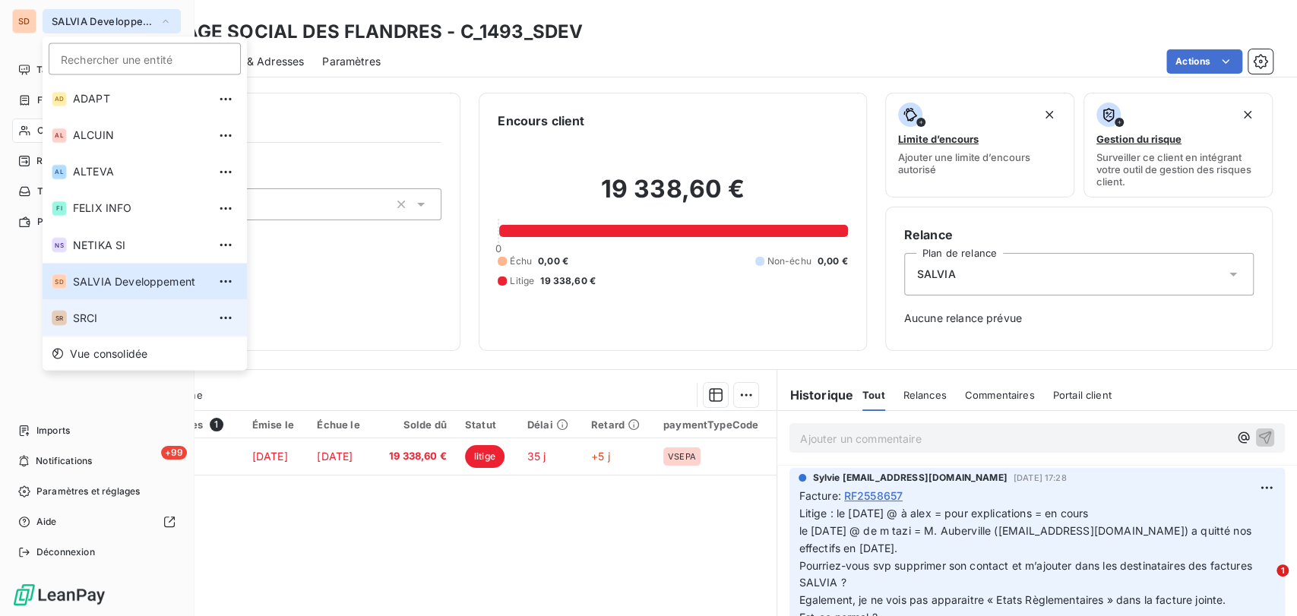
click at [107, 313] on span "SRCI" at bounding box center [140, 317] width 134 height 15
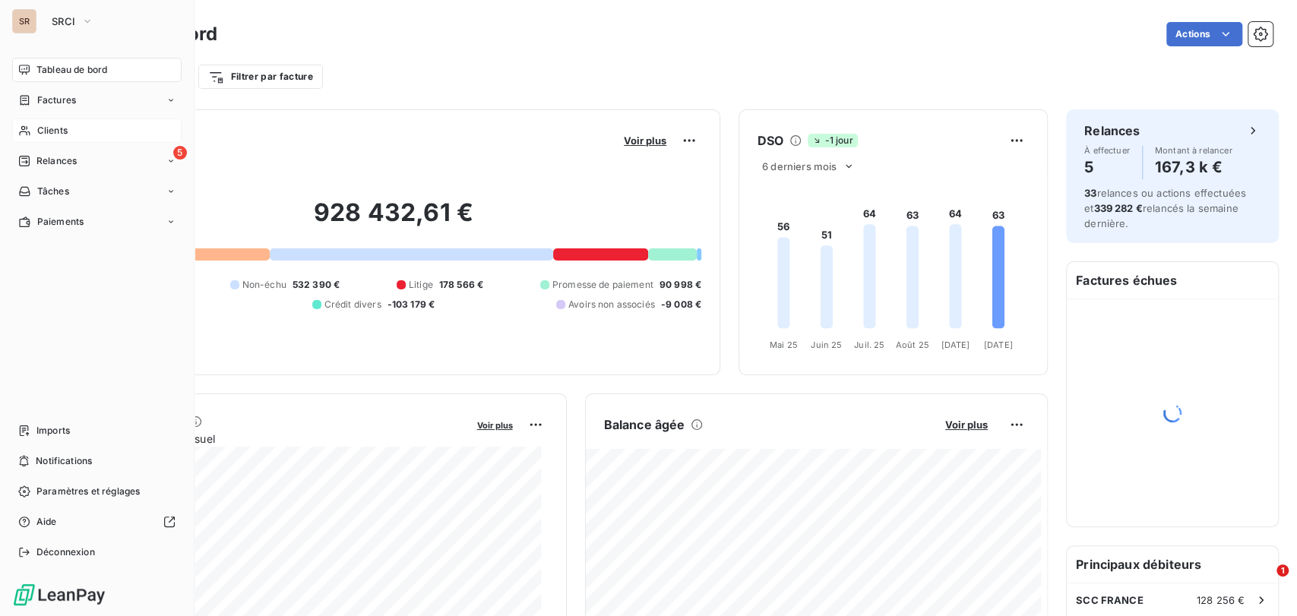
click at [50, 129] on span "Clients" at bounding box center [52, 131] width 30 height 14
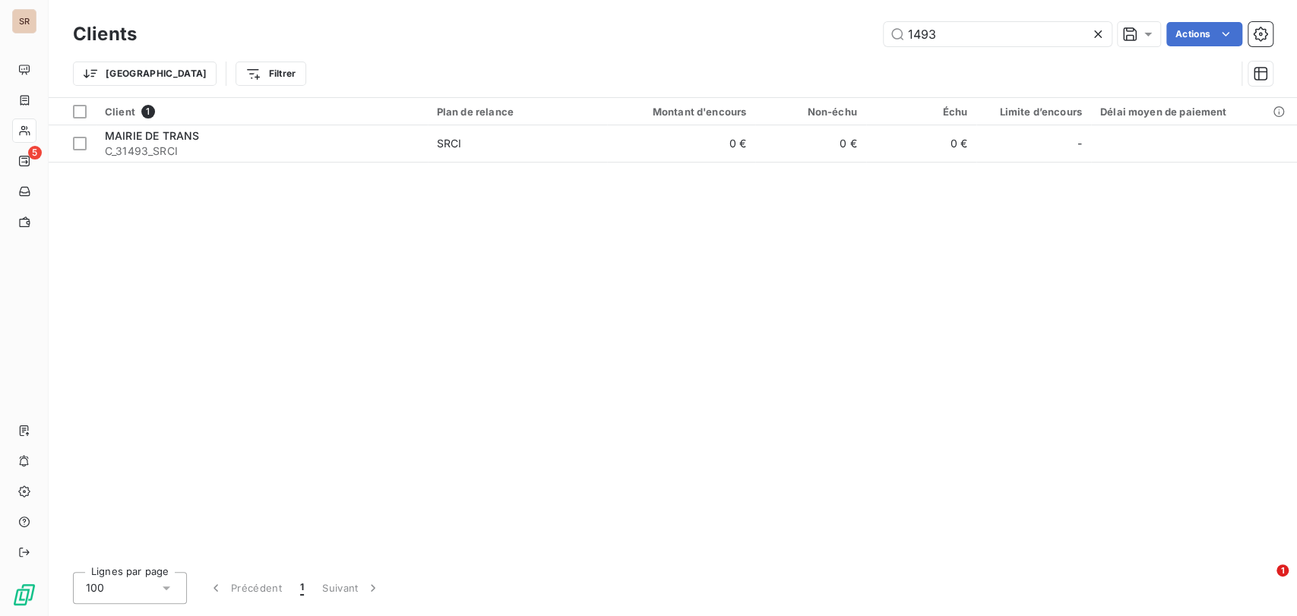
drag, startPoint x: 922, startPoint y: 30, endPoint x: 830, endPoint y: 38, distance: 93.1
click at [835, 38] on div "1493 Actions" at bounding box center [714, 34] width 1118 height 24
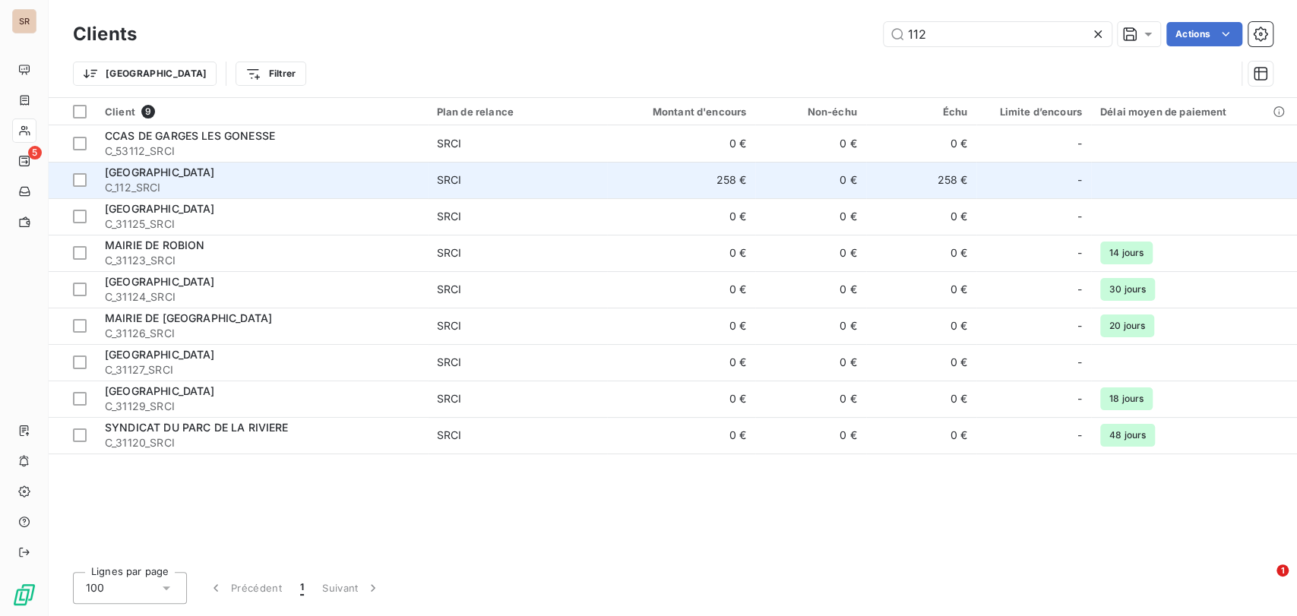
type input "112"
click at [131, 176] on span "[GEOGRAPHIC_DATA]" at bounding box center [160, 172] width 110 height 13
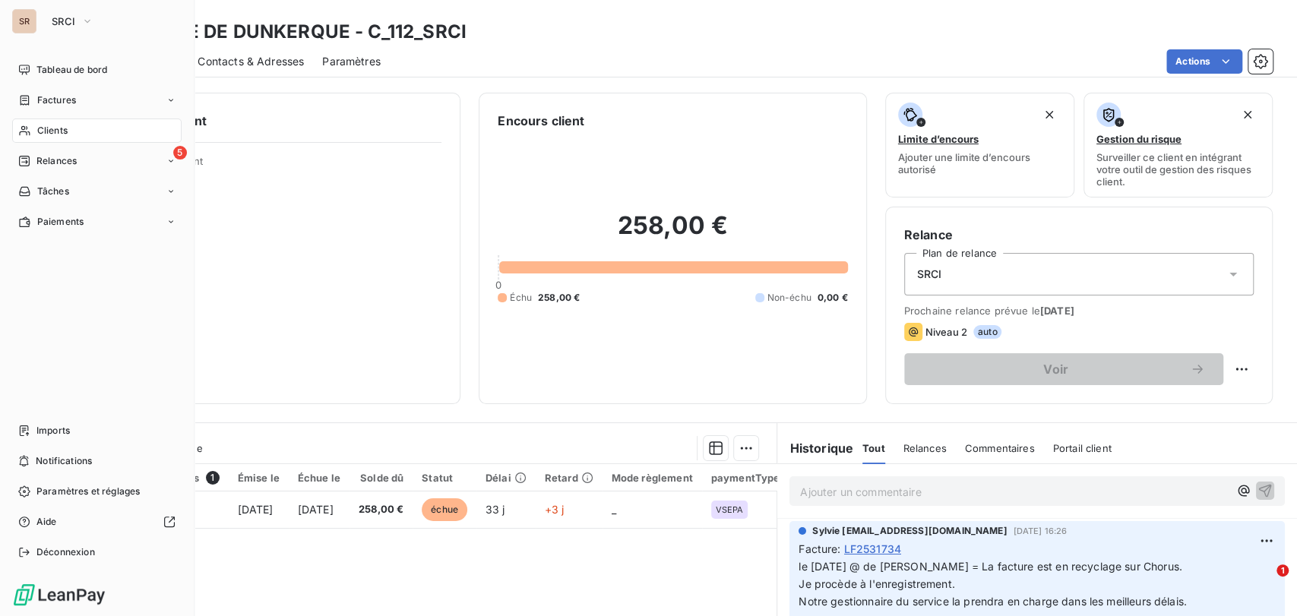
click at [43, 133] on span "Clients" at bounding box center [52, 131] width 30 height 14
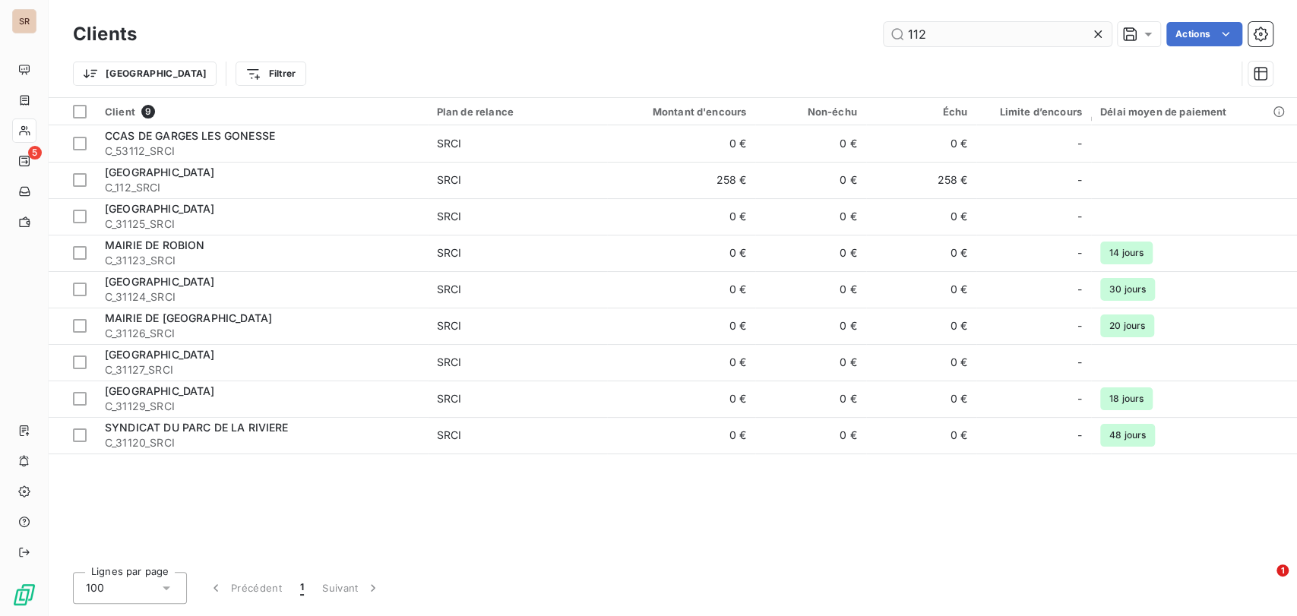
drag, startPoint x: 943, startPoint y: 38, endPoint x: 897, endPoint y: 37, distance: 45.6
click at [897, 37] on input "112" at bounding box center [998, 34] width 228 height 24
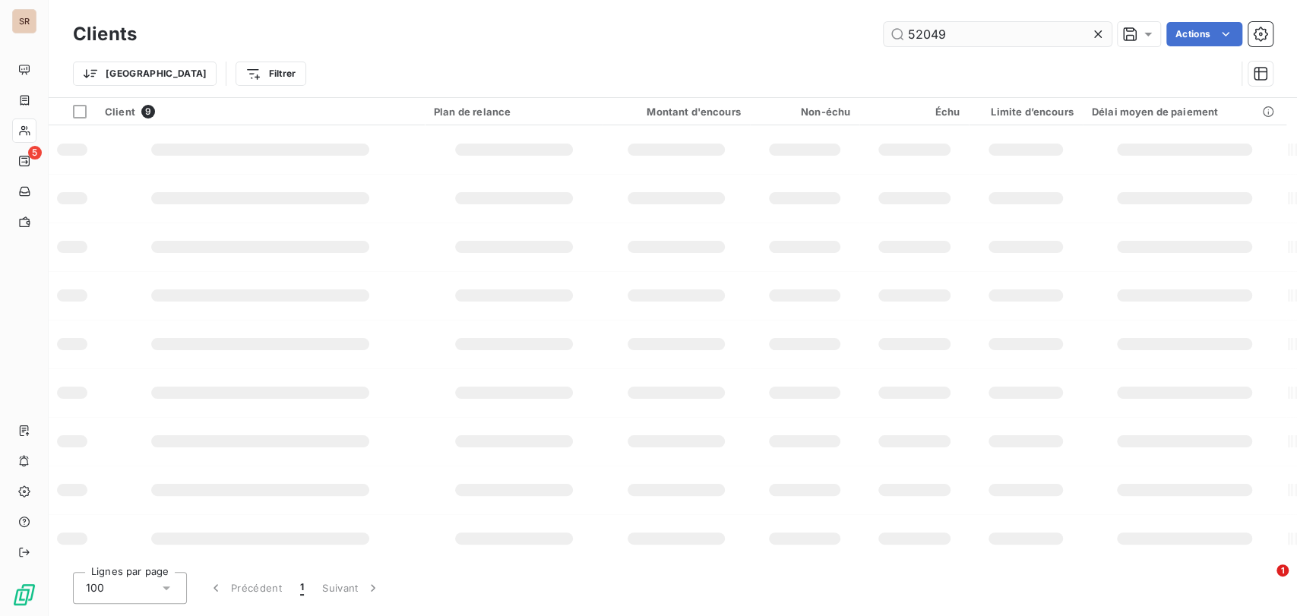
type input "52049"
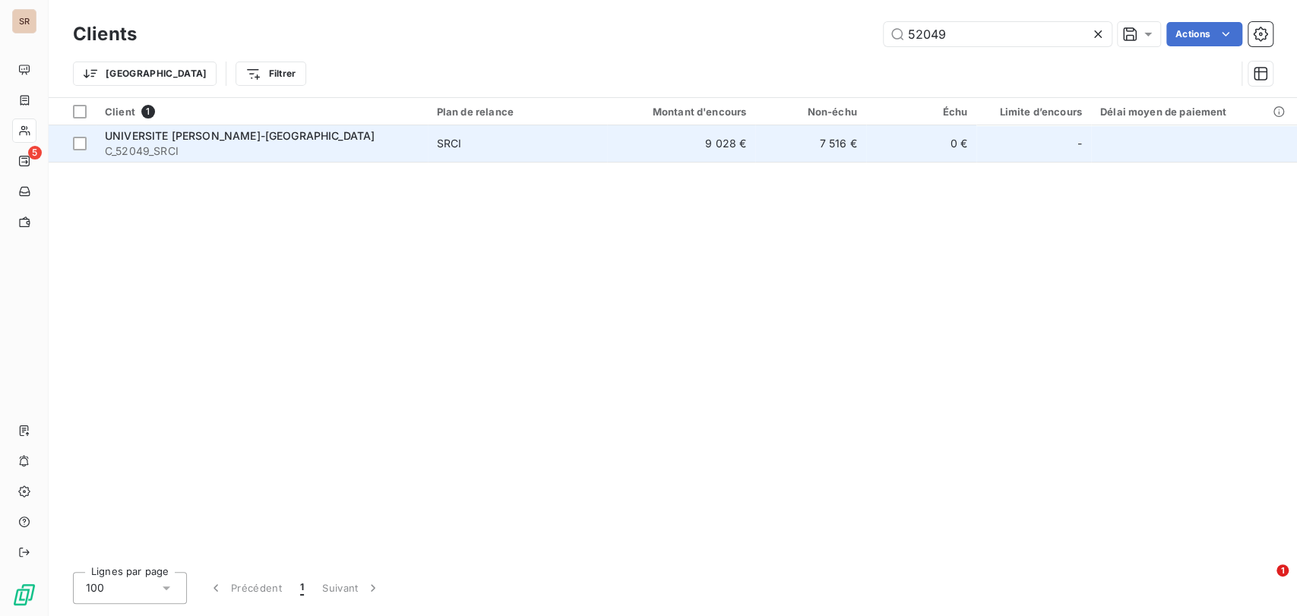
click at [150, 141] on div "UNIVERSITE [PERSON_NAME]-[GEOGRAPHIC_DATA]" at bounding box center [262, 135] width 314 height 15
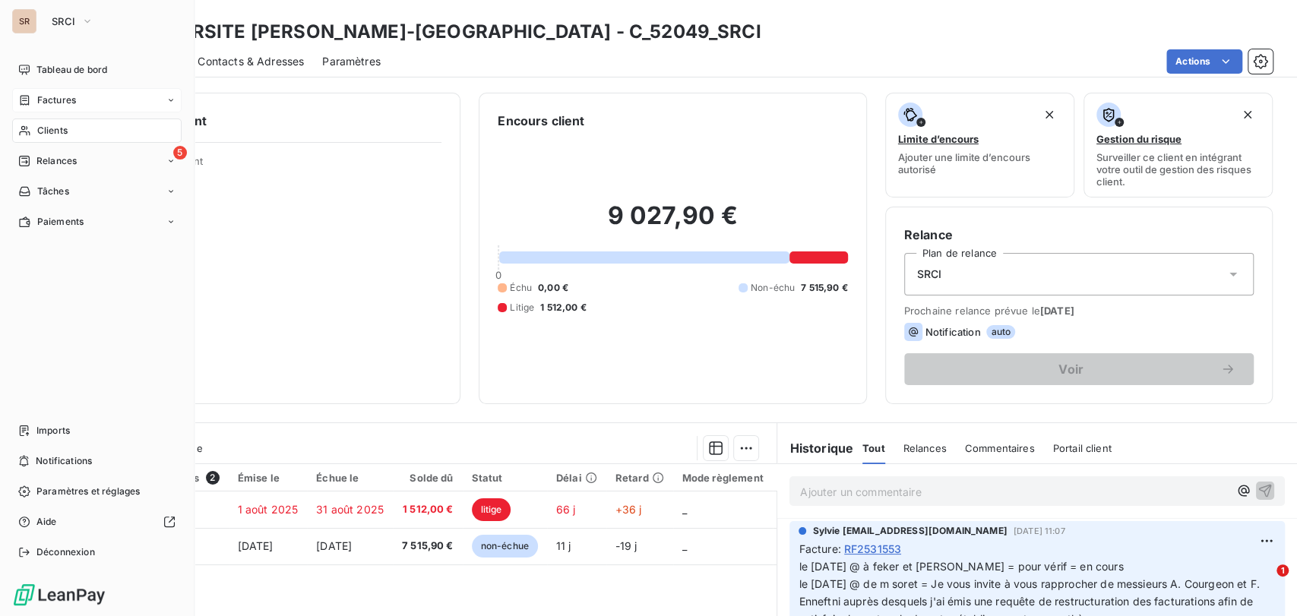
click at [50, 103] on span "Factures" at bounding box center [56, 100] width 39 height 14
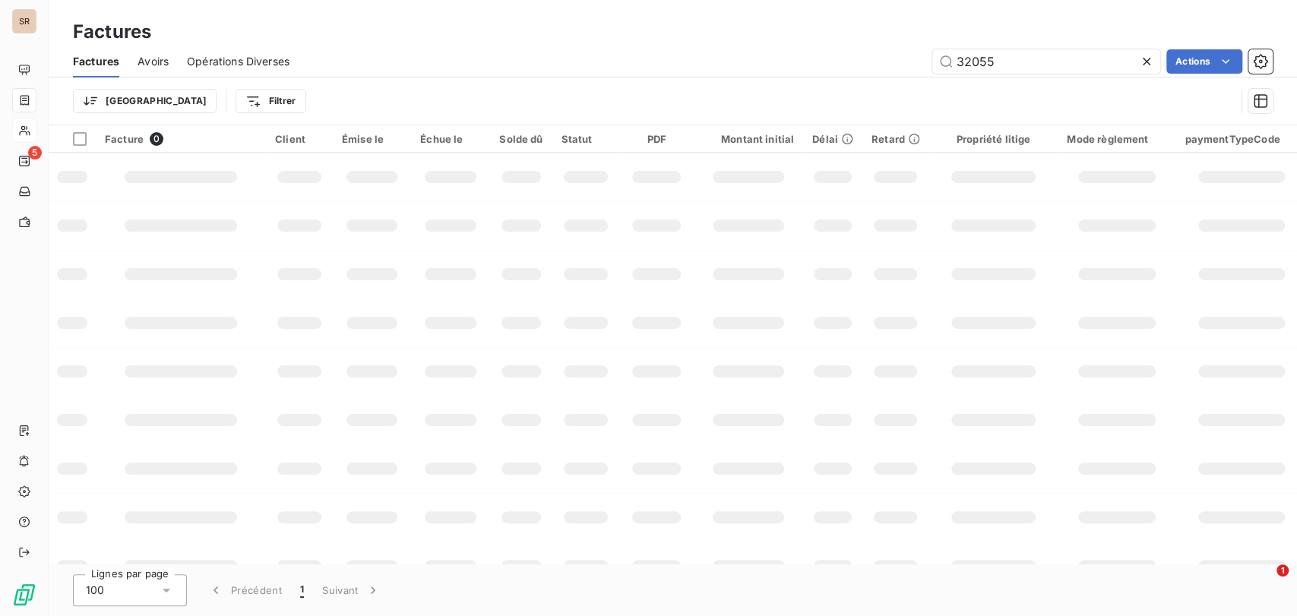
drag, startPoint x: 991, startPoint y: 60, endPoint x: 892, endPoint y: 67, distance: 99.8
click at [896, 67] on div "32055 Actions" at bounding box center [790, 61] width 965 height 24
type input "31134"
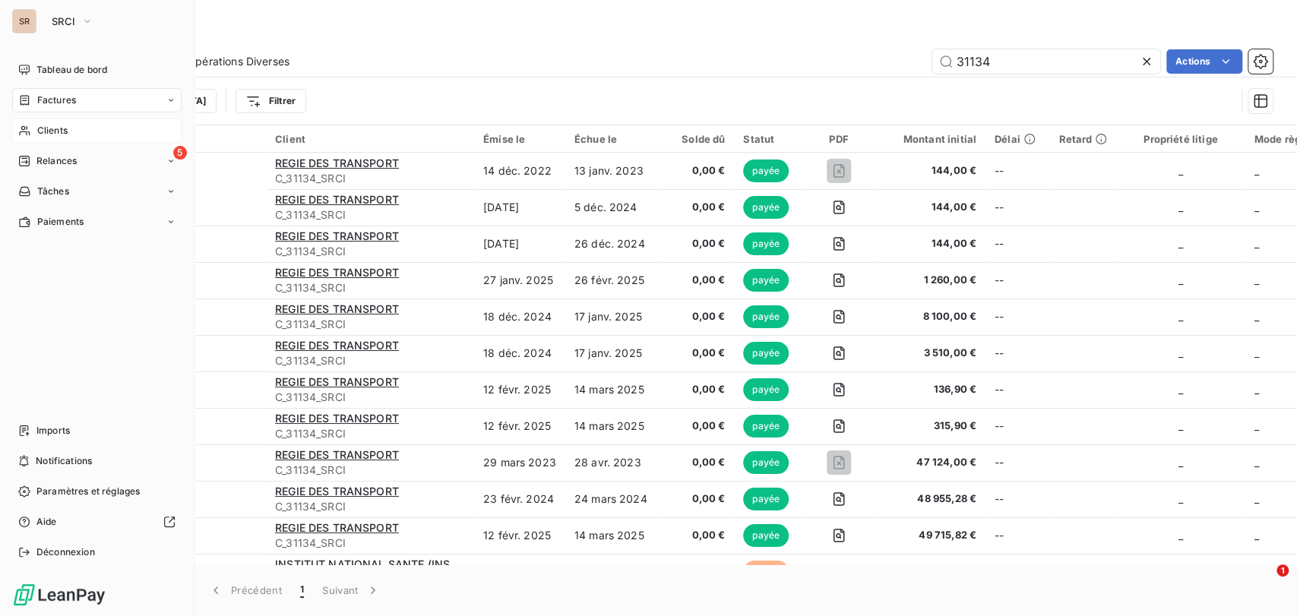
drag, startPoint x: 51, startPoint y: 129, endPoint x: 166, endPoint y: 119, distance: 116.0
click at [50, 131] on span "Clients" at bounding box center [52, 131] width 30 height 14
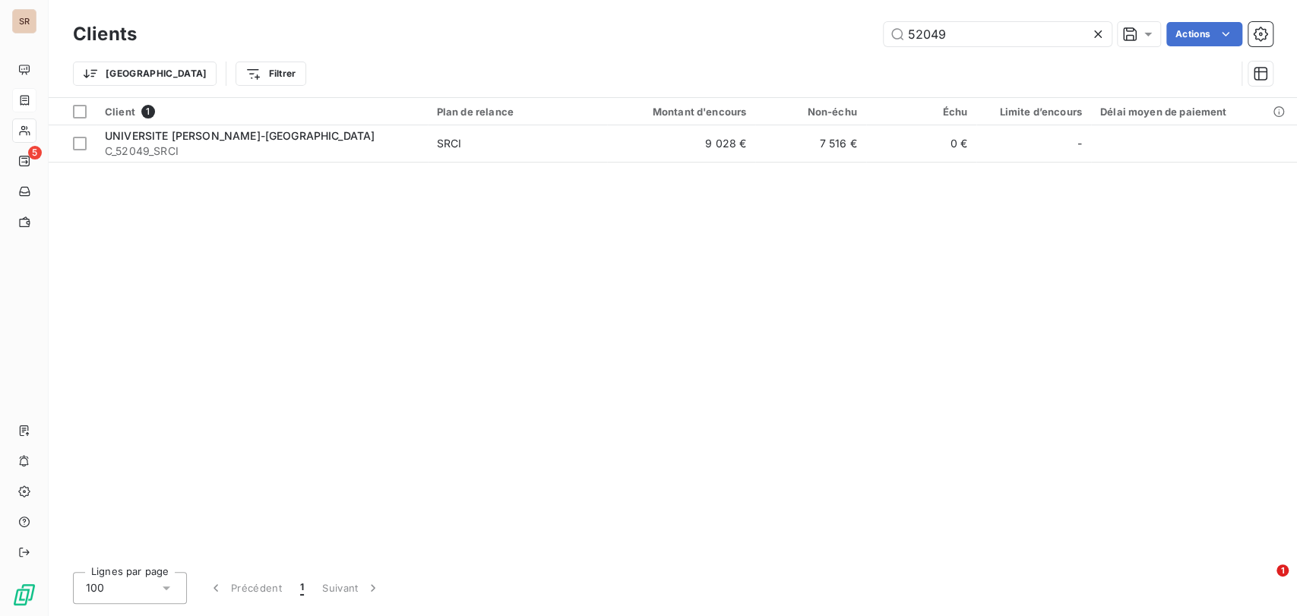
drag, startPoint x: 960, startPoint y: 36, endPoint x: 766, endPoint y: 55, distance: 195.4
click at [766, 55] on div "Clients 52049 Actions Trier Filtrer" at bounding box center [673, 57] width 1200 height 79
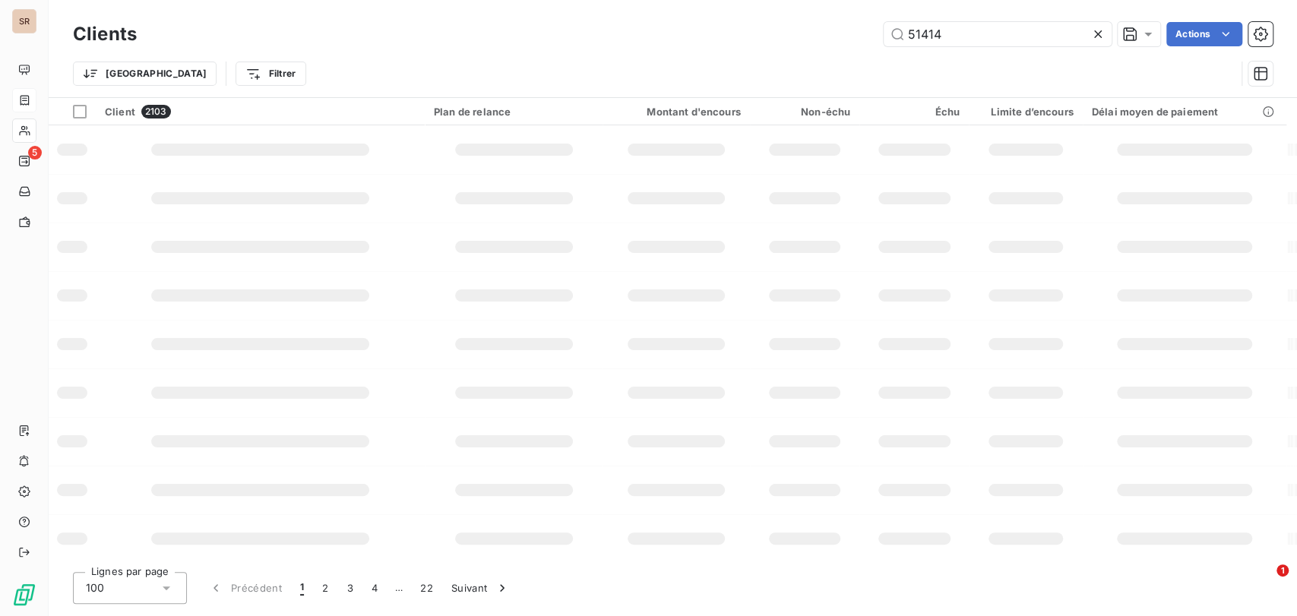
type input "51414"
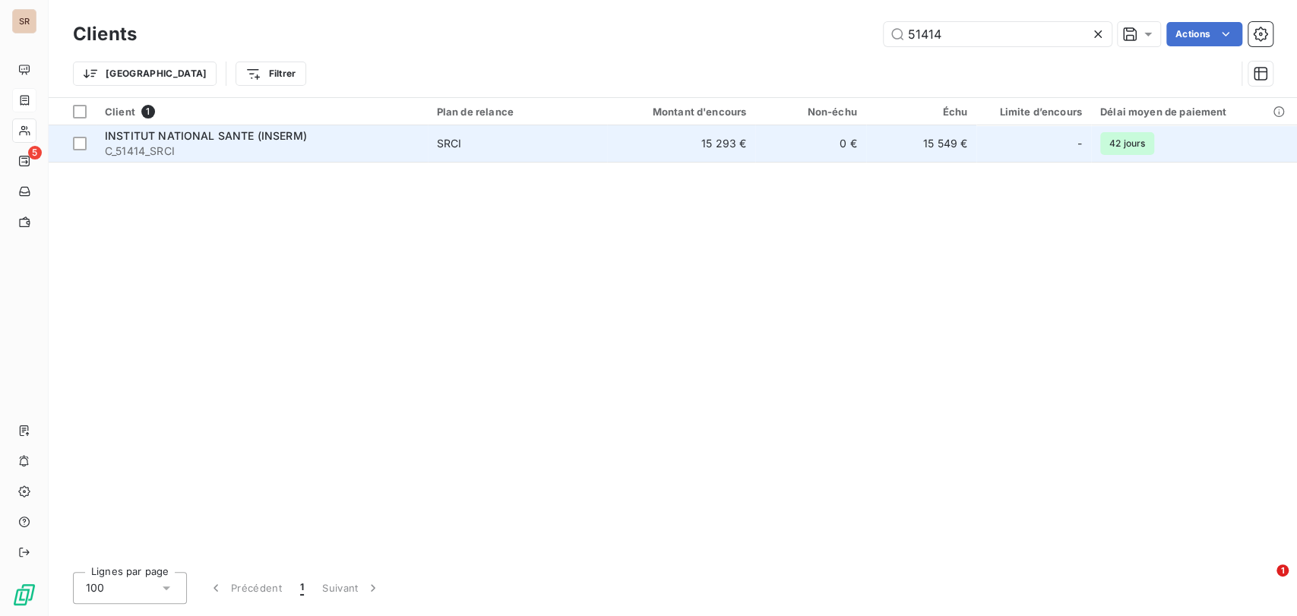
click at [162, 144] on span "C_51414_SRCI" at bounding box center [262, 151] width 314 height 15
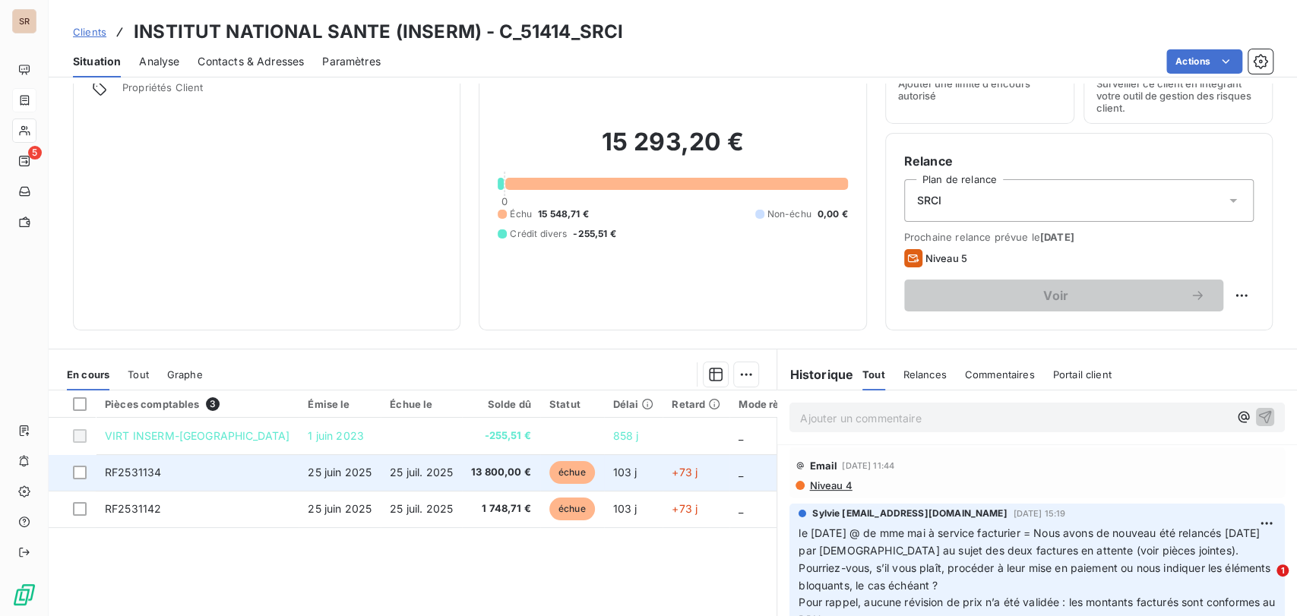
scroll to position [186, 0]
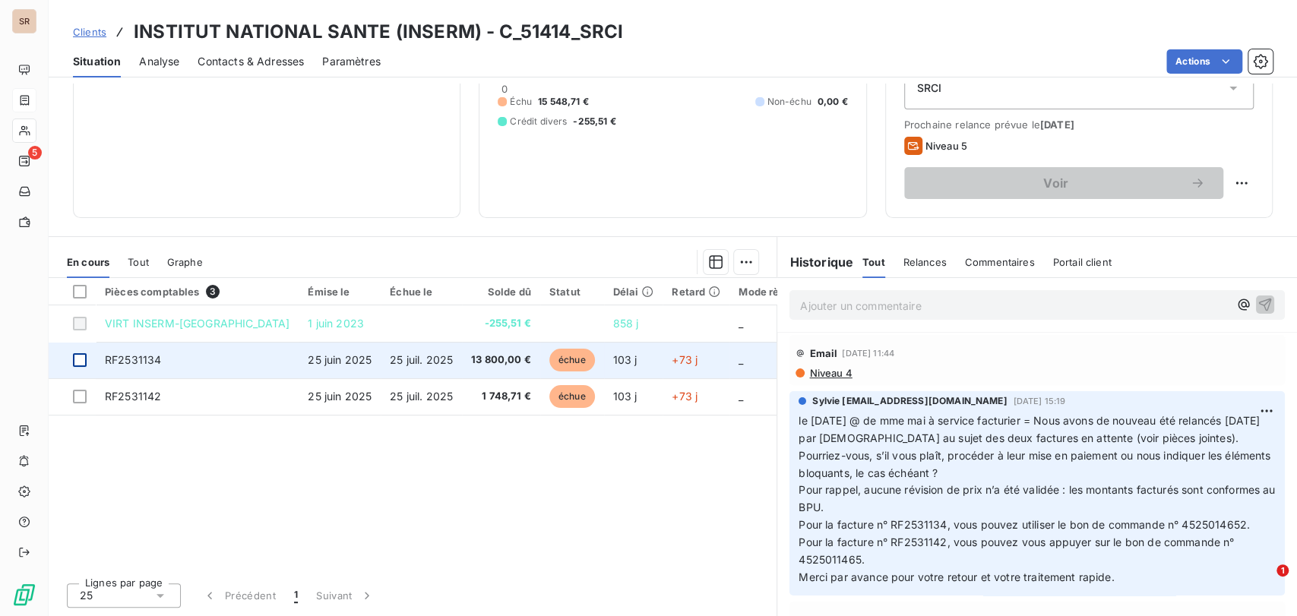
click at [84, 357] on div at bounding box center [80, 360] width 14 height 14
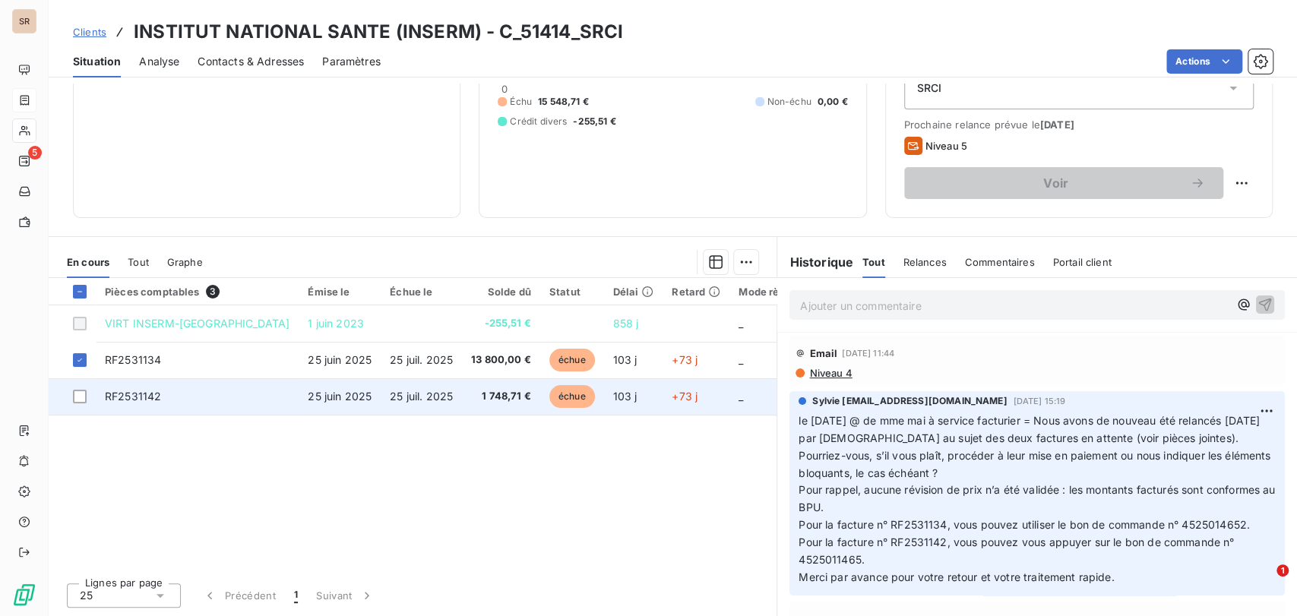
click at [87, 397] on td at bounding box center [72, 396] width 47 height 36
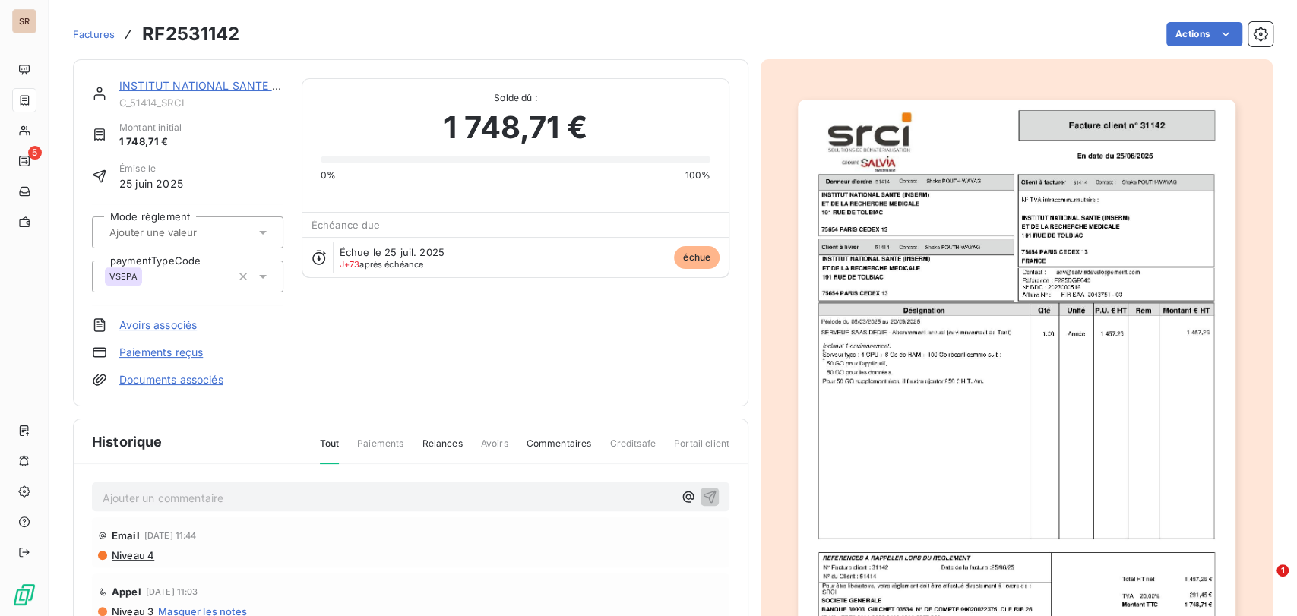
click at [160, 88] on link "INSTITUT NATIONAL SANTE (INSERM)" at bounding box center [220, 85] width 202 height 13
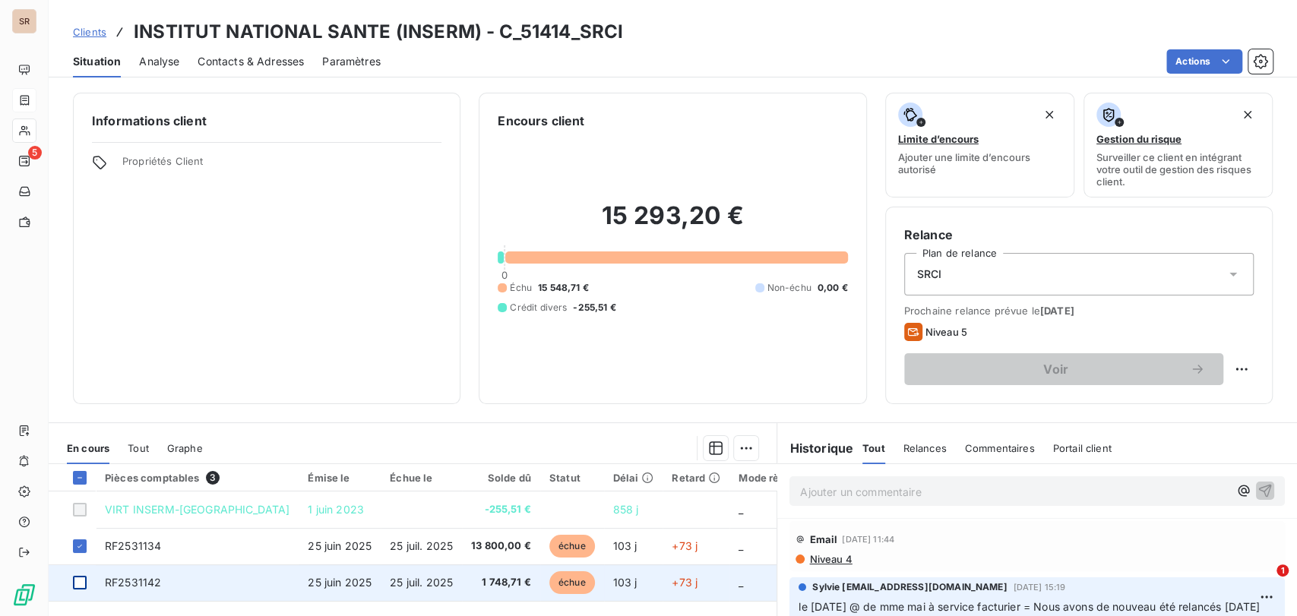
click at [81, 581] on div at bounding box center [80, 583] width 14 height 14
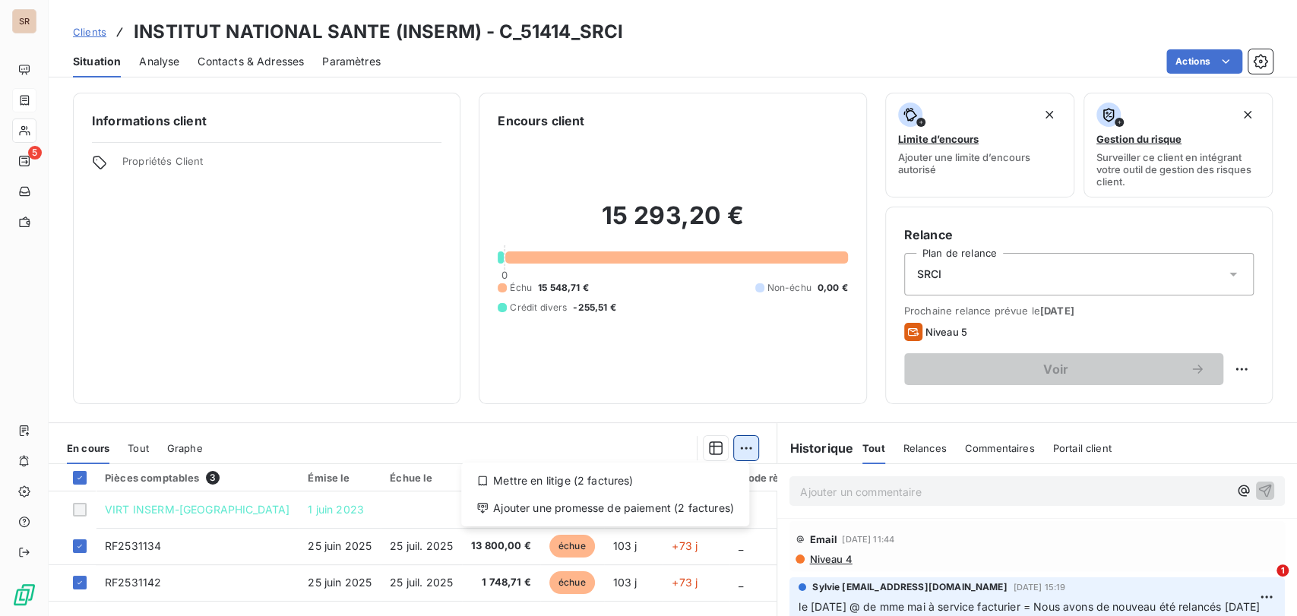
click at [748, 448] on html "SR 5 Clients INSTITUT NATIONAL SANTE (INSERM) - C_51414_SRCI Situation Analyse …" at bounding box center [648, 308] width 1297 height 616
click at [555, 505] on div "Ajouter une promesse de paiement (2 factures)" at bounding box center [605, 508] width 276 height 24
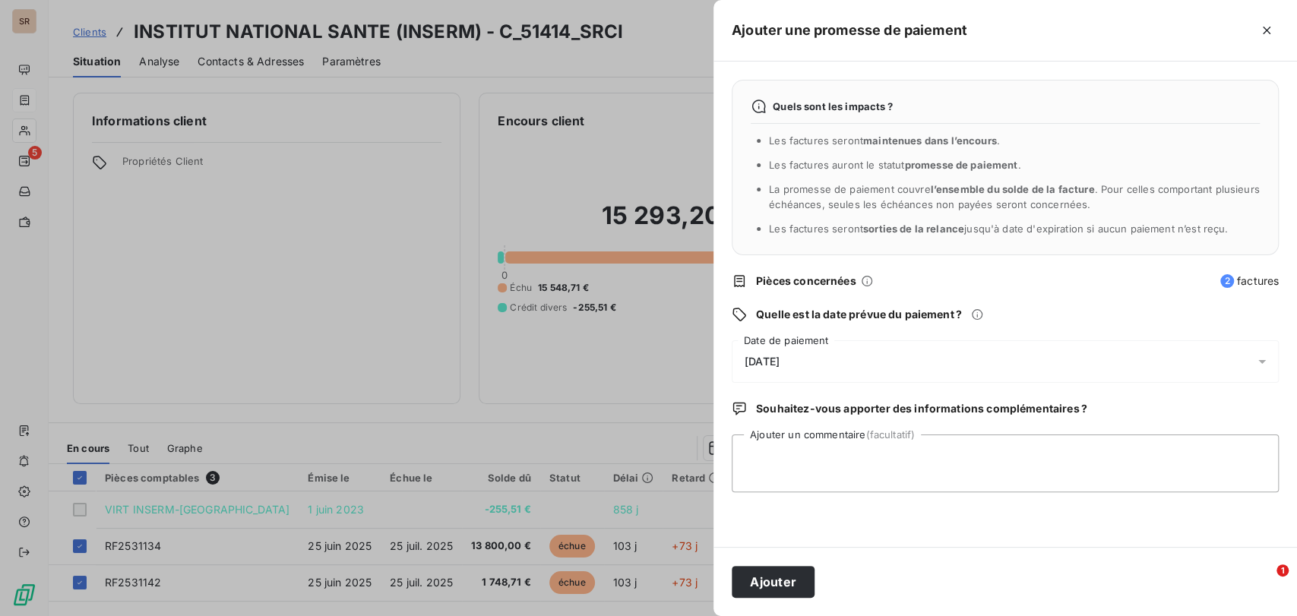
click at [1260, 366] on icon at bounding box center [1261, 361] width 15 height 15
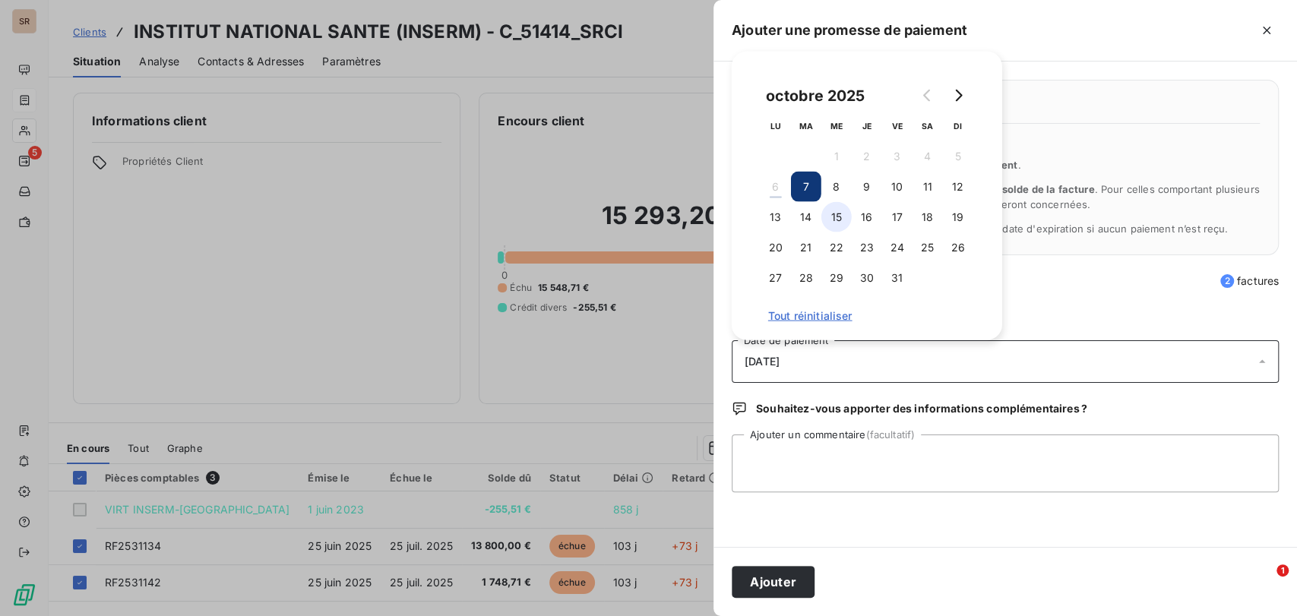
click at [837, 216] on button "15" at bounding box center [836, 217] width 30 height 30
click at [779, 245] on button "20" at bounding box center [775, 247] width 30 height 30
click at [770, 447] on textarea "Ajouter un commentaire (facultatif)" at bounding box center [1005, 464] width 547 height 58
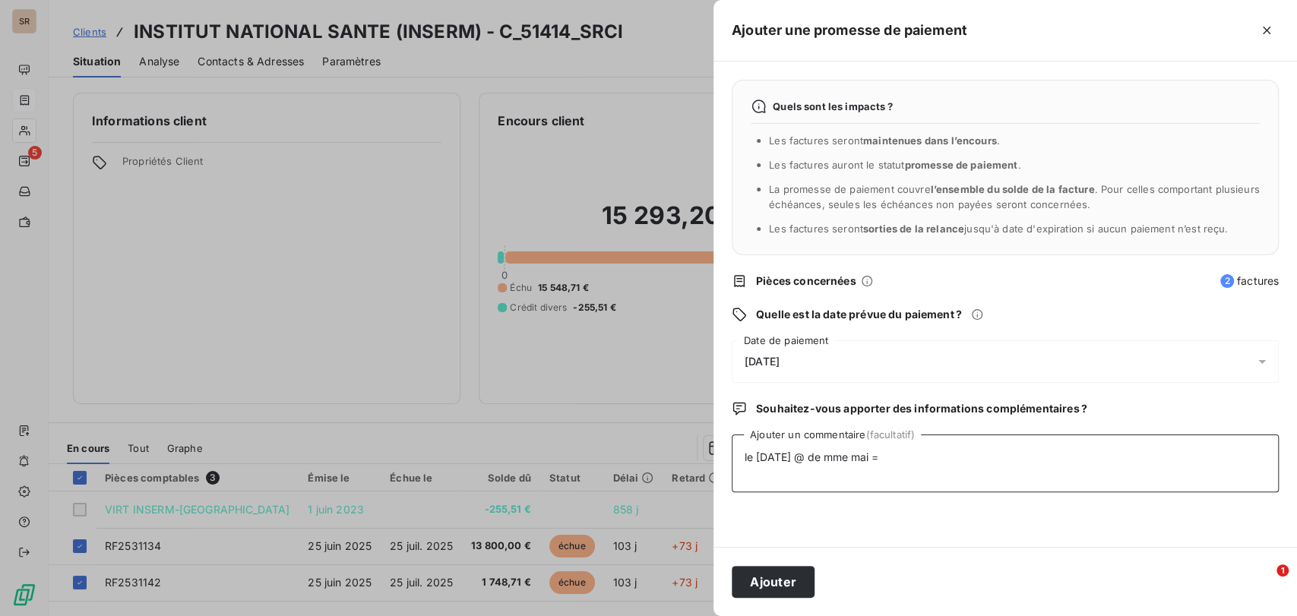
click at [906, 456] on textarea "le [DATE] @ de mme mai =" at bounding box center [1005, 464] width 547 height 58
paste textarea "Je vous informe que la facture n° RF2531134 a été mise en paiement [DATE], et l…"
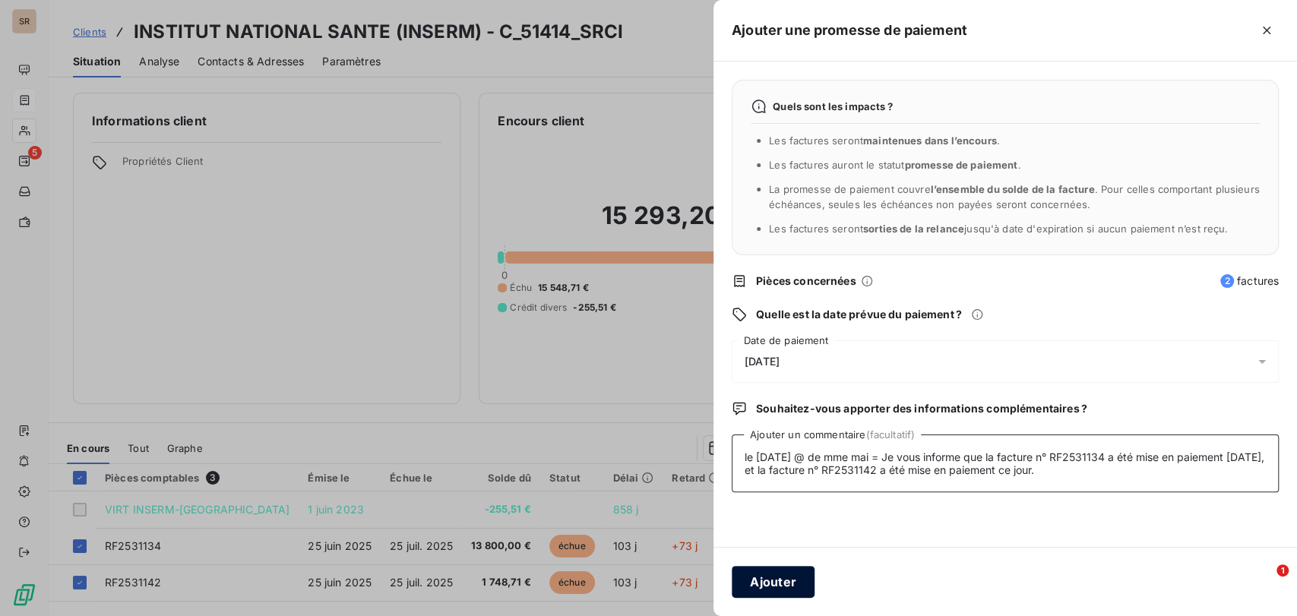
type textarea "le [DATE] @ de mme mai = Je vous informe que la facture n° RF2531134 a été mise…"
click at [752, 580] on button "Ajouter" at bounding box center [773, 582] width 83 height 32
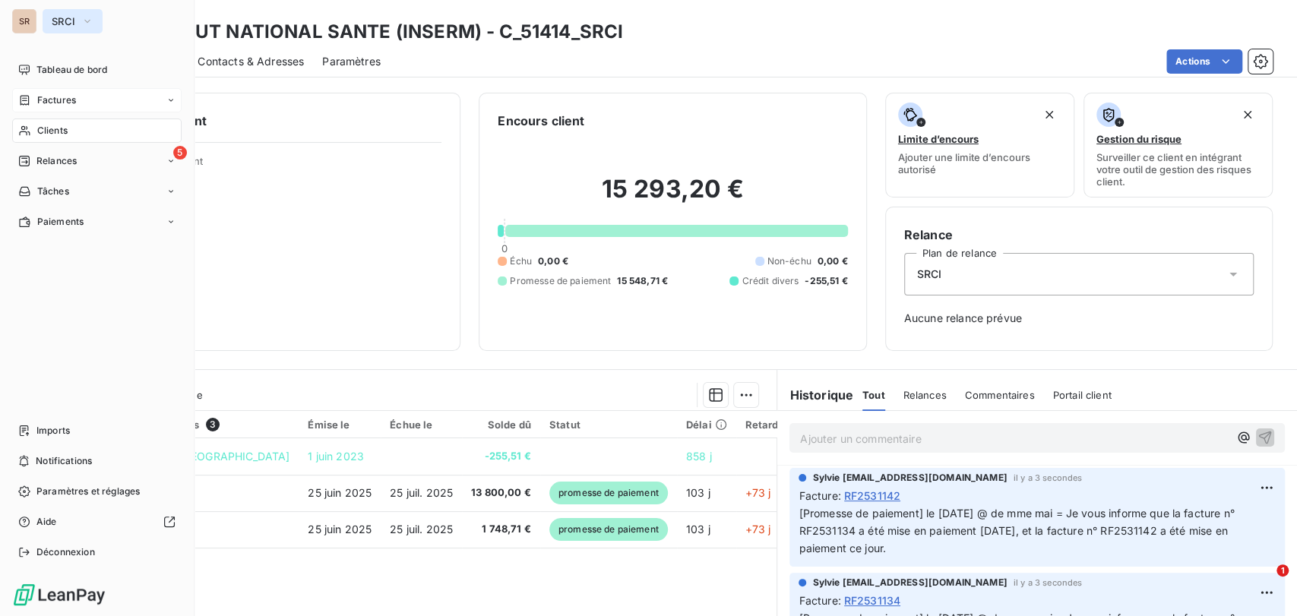
click at [91, 18] on icon "button" at bounding box center [87, 21] width 12 height 15
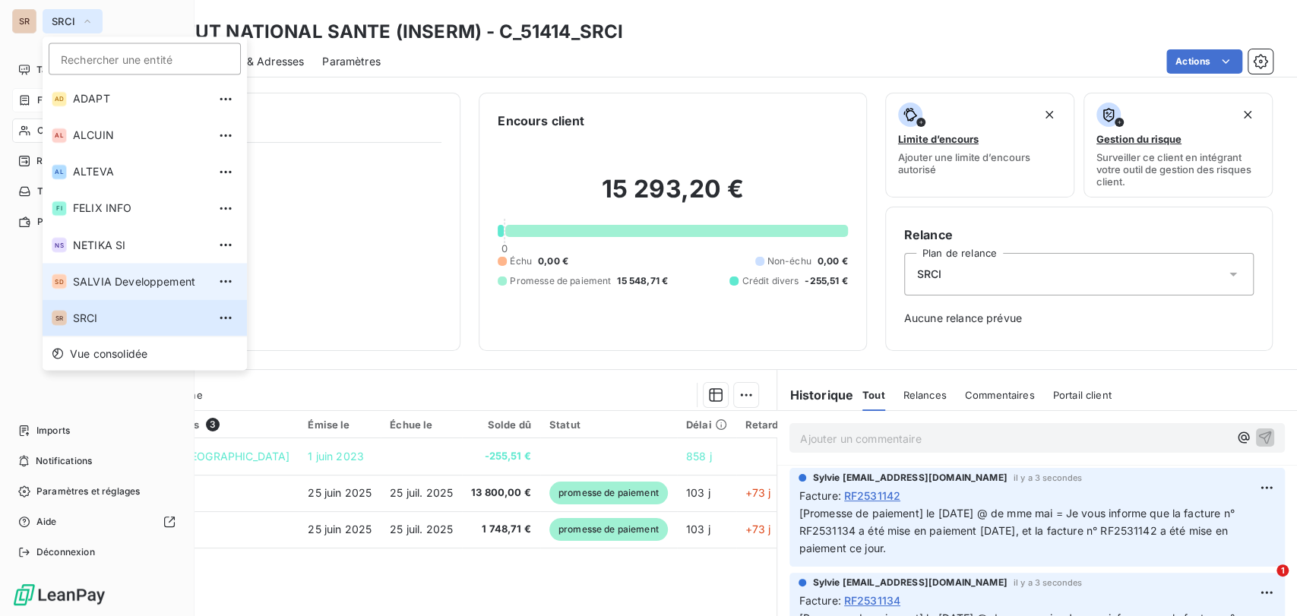
click at [87, 283] on span "SALVIA Developpement" at bounding box center [140, 280] width 134 height 15
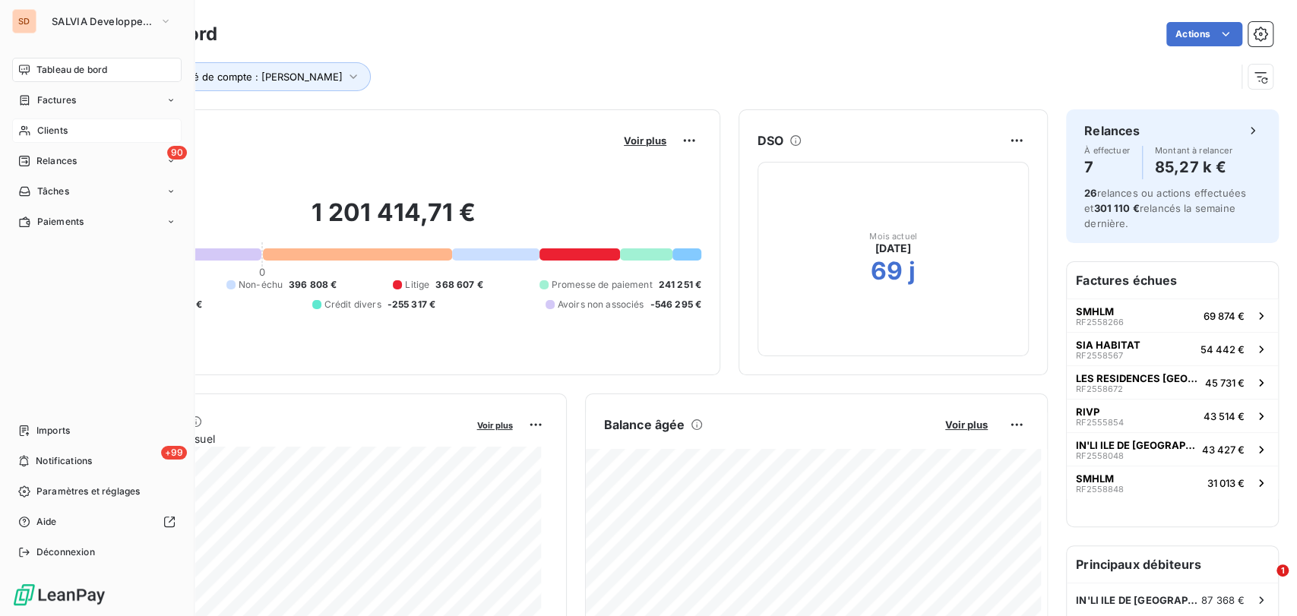
click at [49, 131] on span "Clients" at bounding box center [52, 131] width 30 height 14
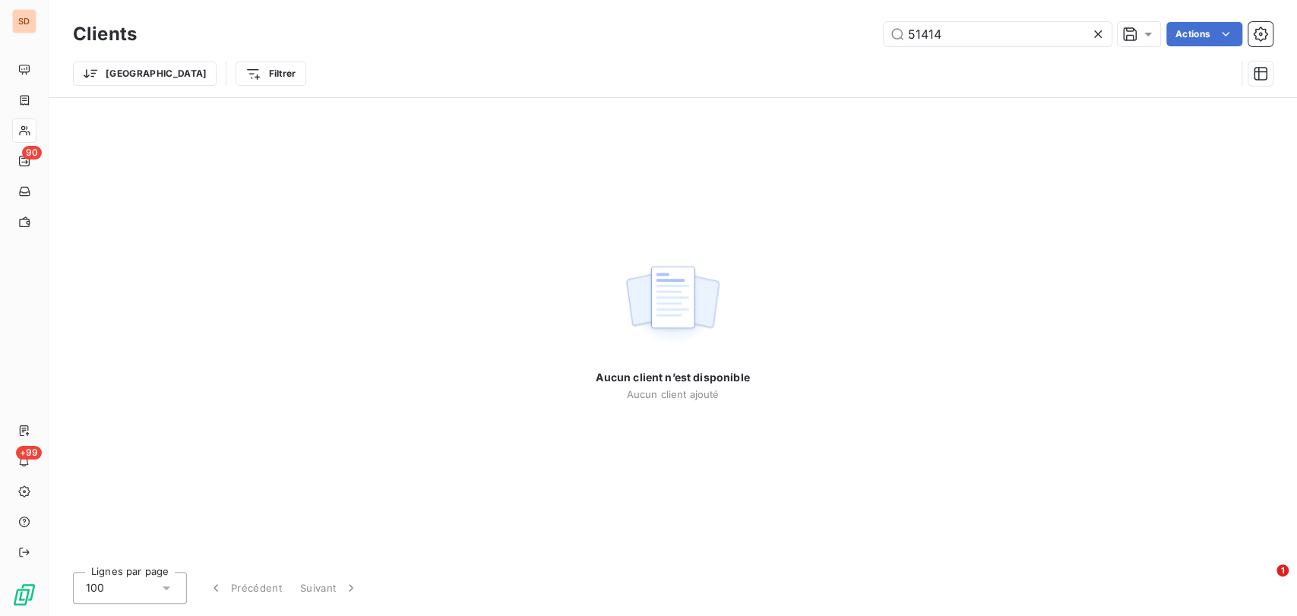
drag, startPoint x: 965, startPoint y: 25, endPoint x: 814, endPoint y: 32, distance: 150.6
click at [815, 33] on div "51414 Actions" at bounding box center [714, 34] width 1118 height 24
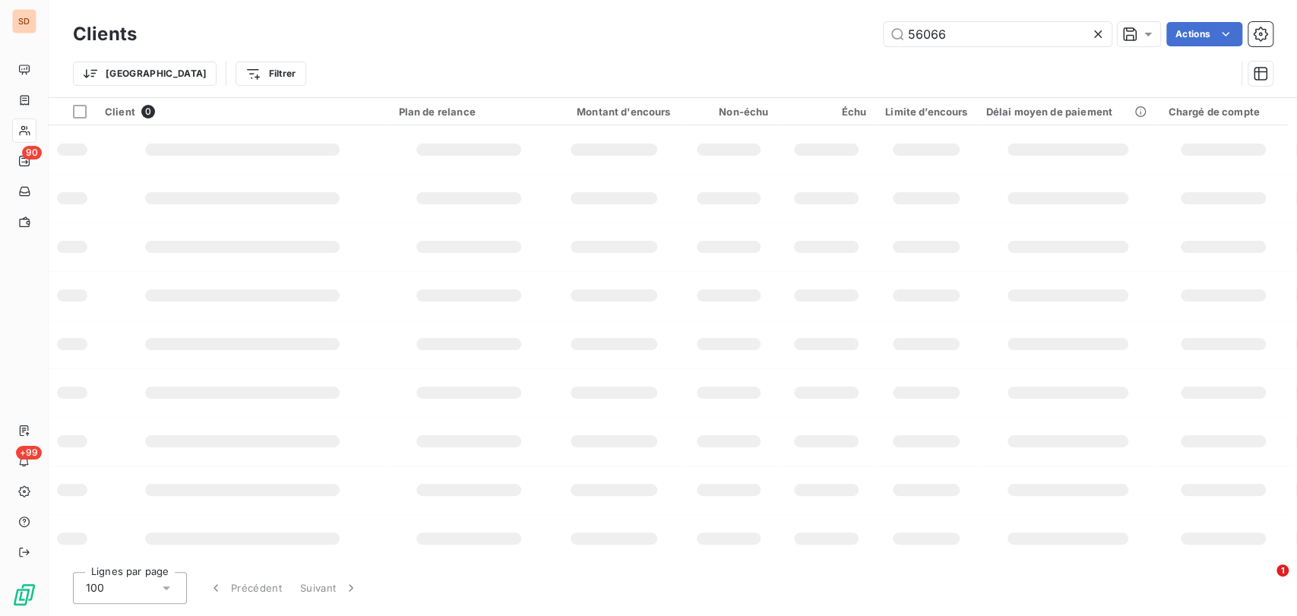
type input "56066"
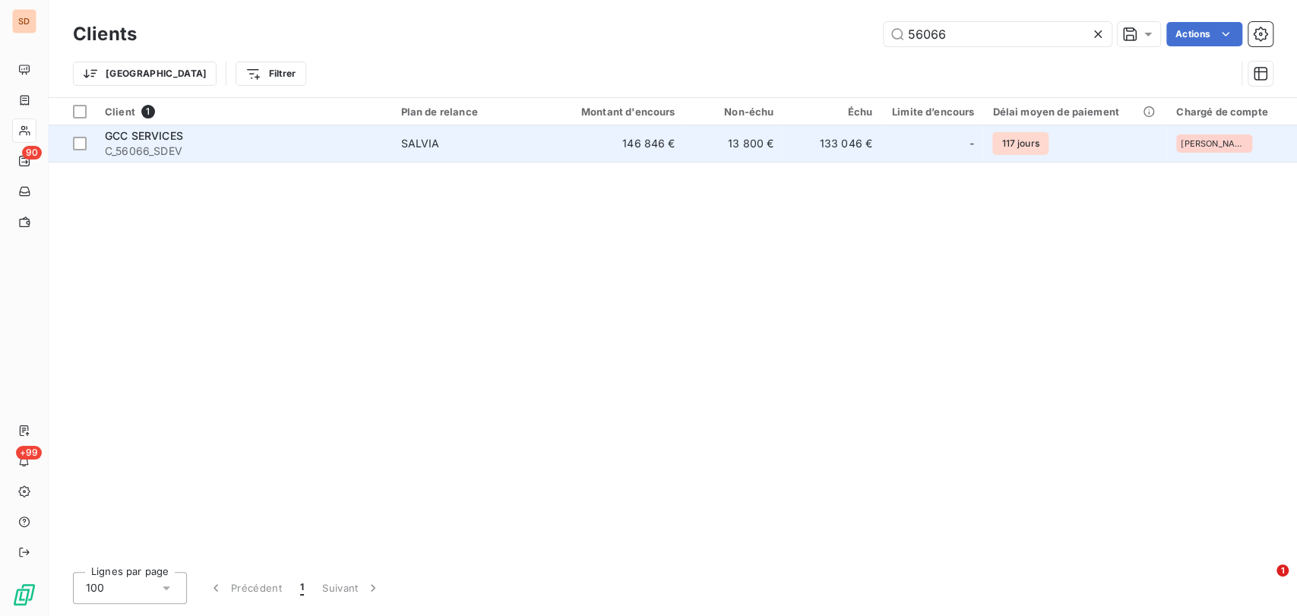
click at [128, 138] on span "GCC SERVICES" at bounding box center [144, 135] width 78 height 13
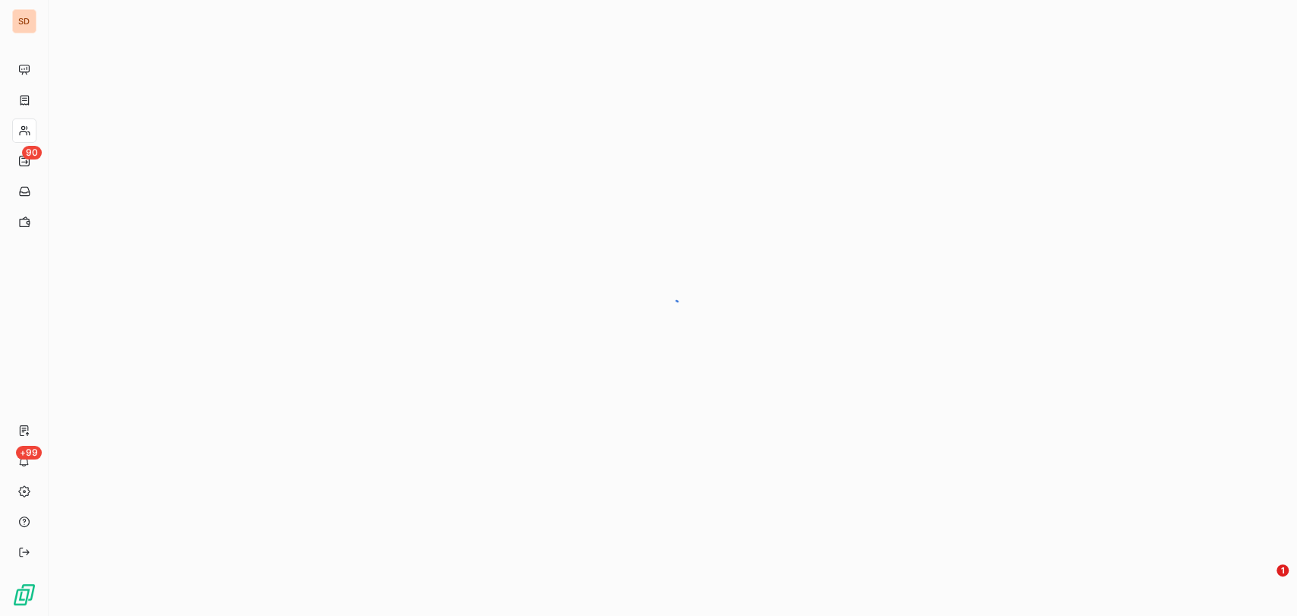
click at [128, 139] on div at bounding box center [673, 308] width 1248 height 616
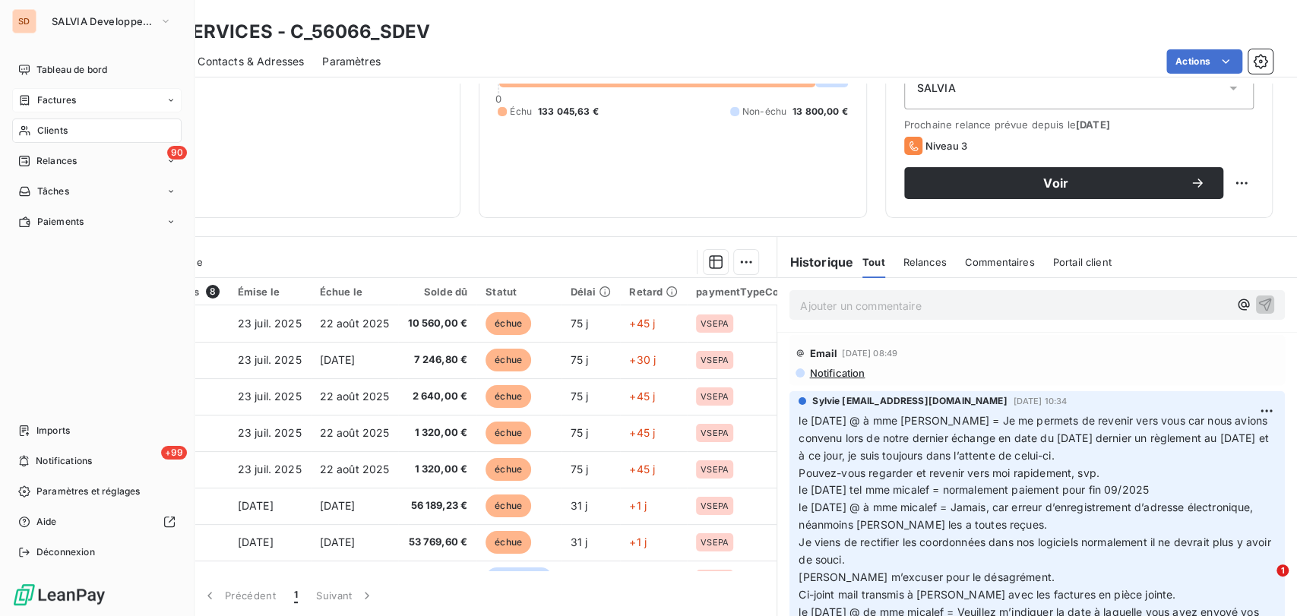
click at [55, 102] on span "Factures" at bounding box center [56, 100] width 39 height 14
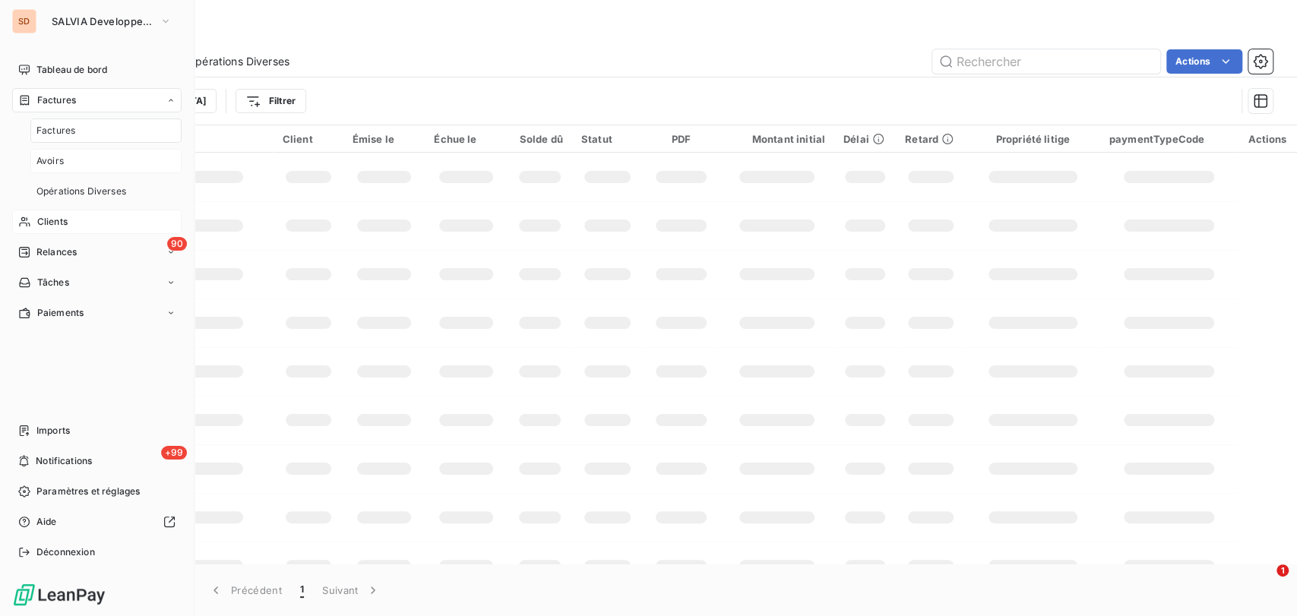
drag, startPoint x: 86, startPoint y: 159, endPoint x: 110, endPoint y: 160, distance: 24.4
click at [86, 160] on div "Avoirs" at bounding box center [105, 161] width 151 height 24
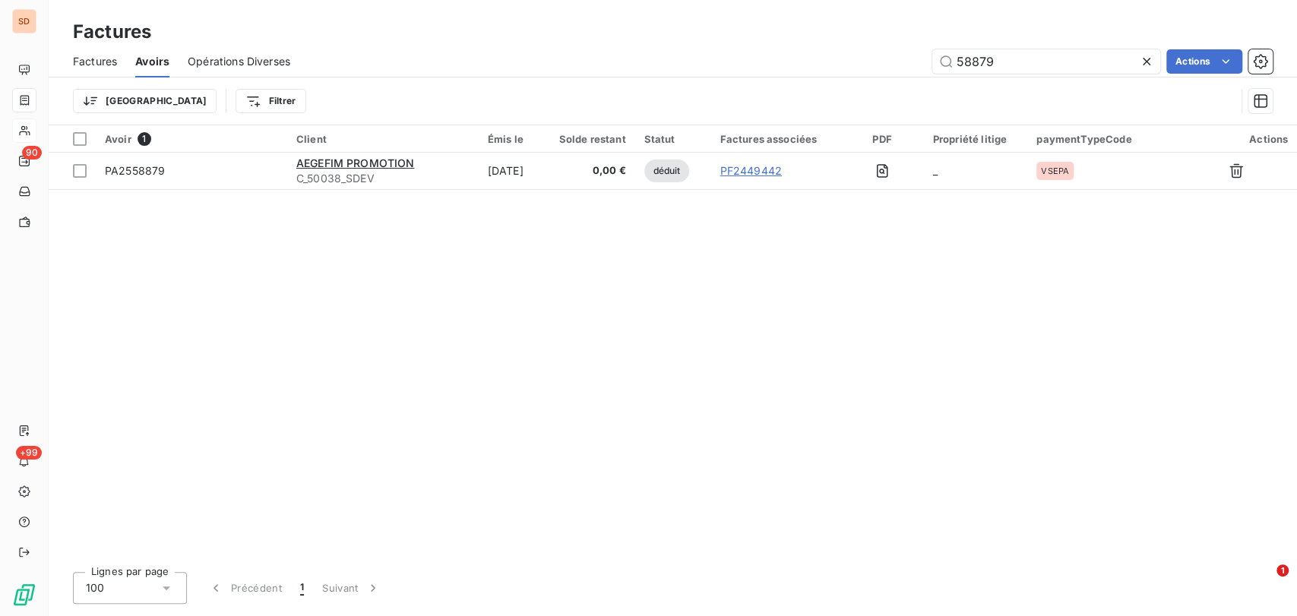
drag, startPoint x: 1005, startPoint y: 59, endPoint x: 887, endPoint y: 60, distance: 117.8
click at [892, 60] on div "58879 Actions" at bounding box center [790, 61] width 964 height 24
type input "58841"
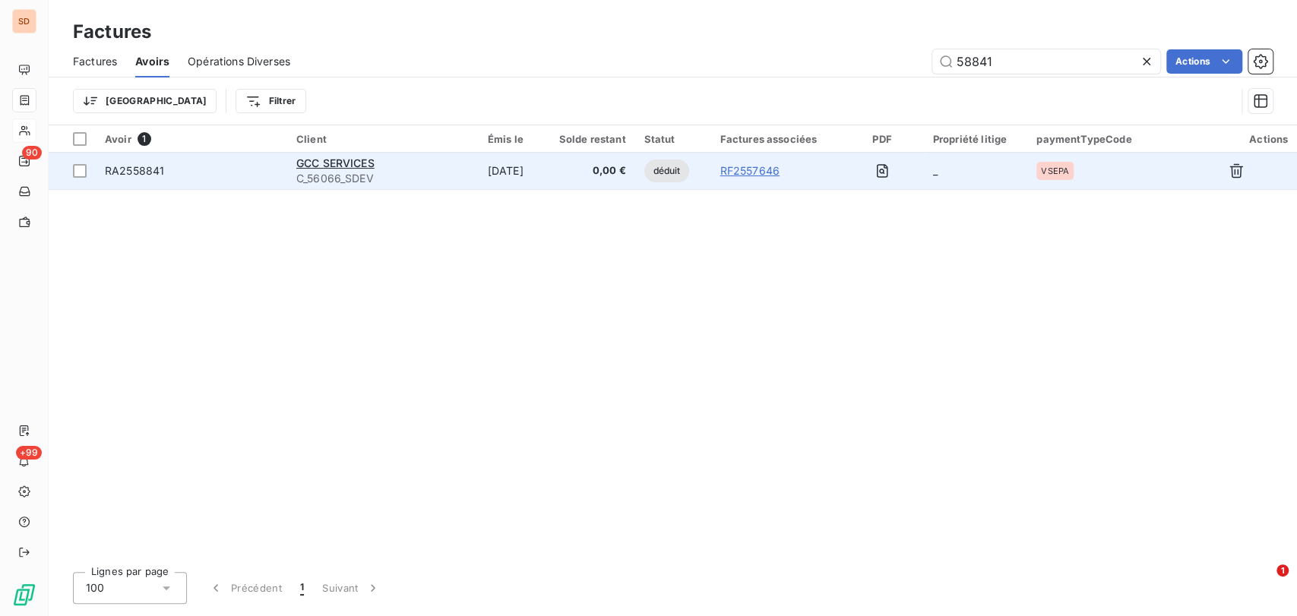
click at [134, 175] on span "RA2558841" at bounding box center [134, 170] width 59 height 13
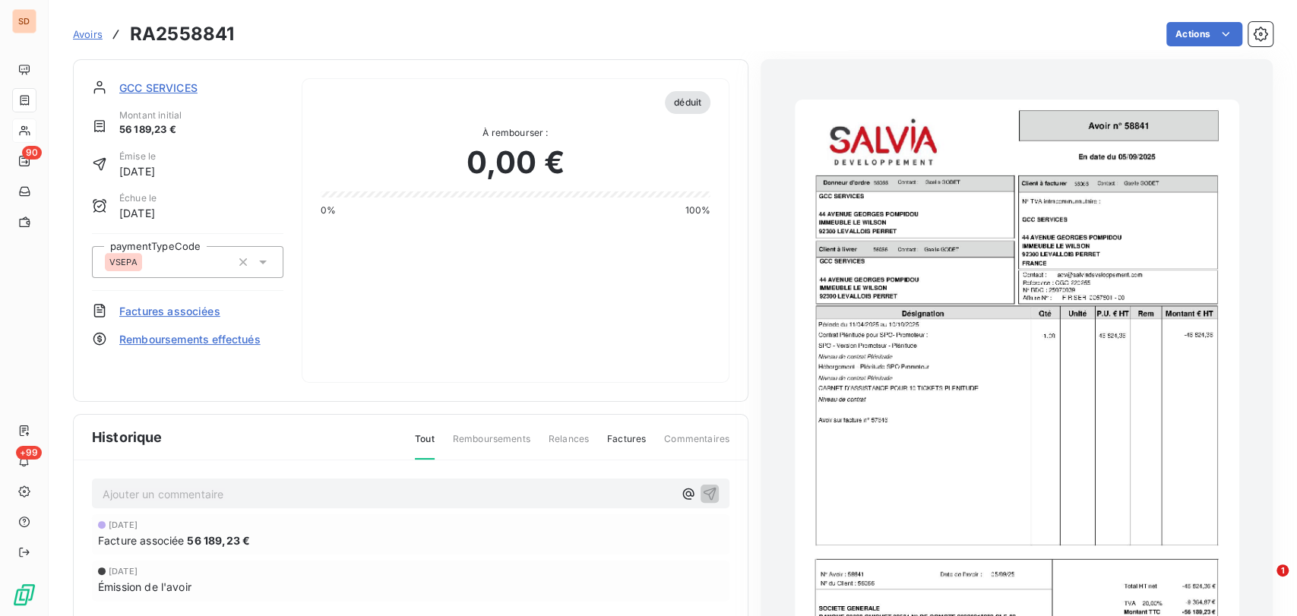
click at [944, 322] on img "button" at bounding box center [1017, 414] width 444 height 628
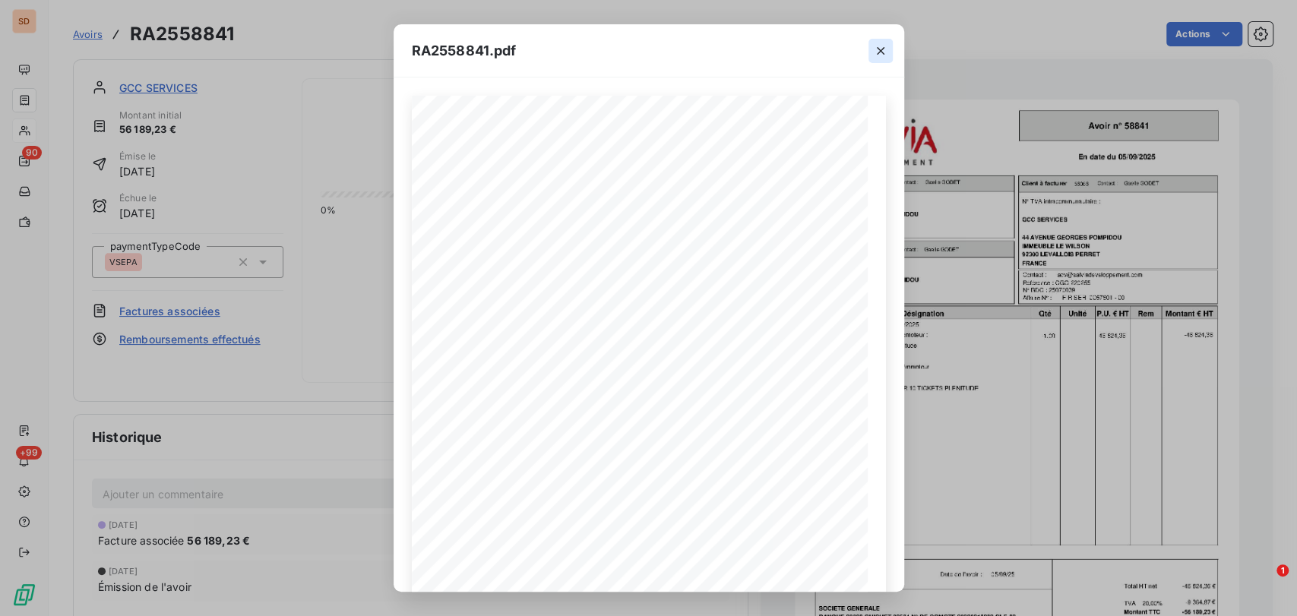
click at [880, 45] on icon "button" at bounding box center [880, 50] width 15 height 15
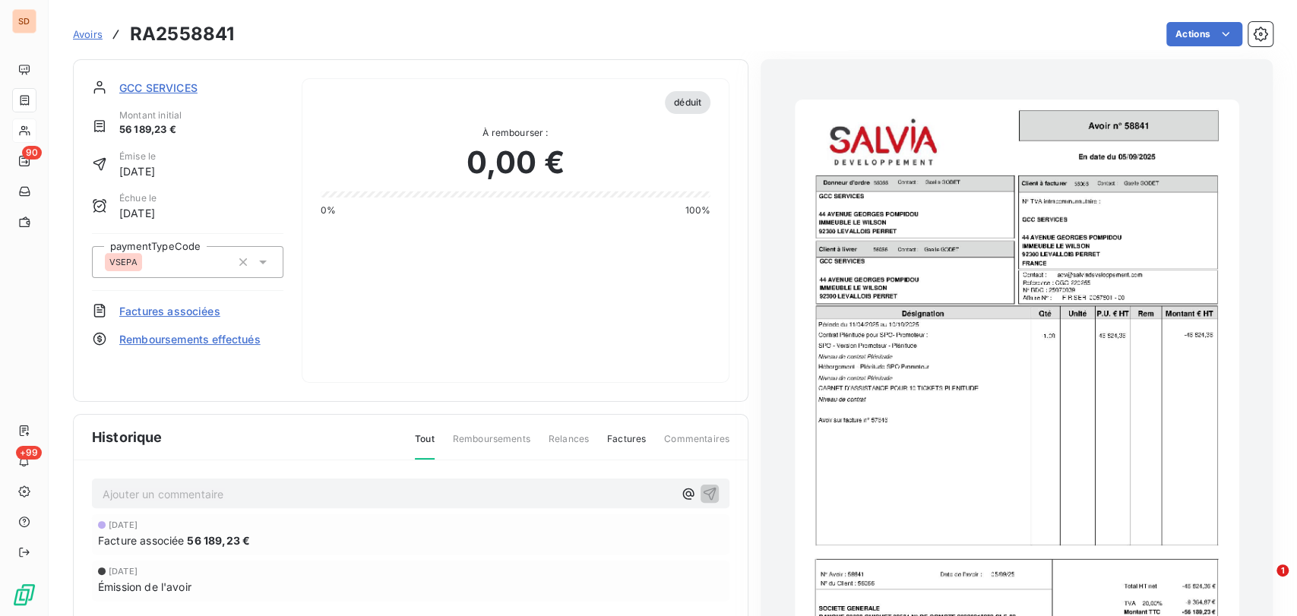
click at [1002, 179] on img "button" at bounding box center [1017, 414] width 444 height 628
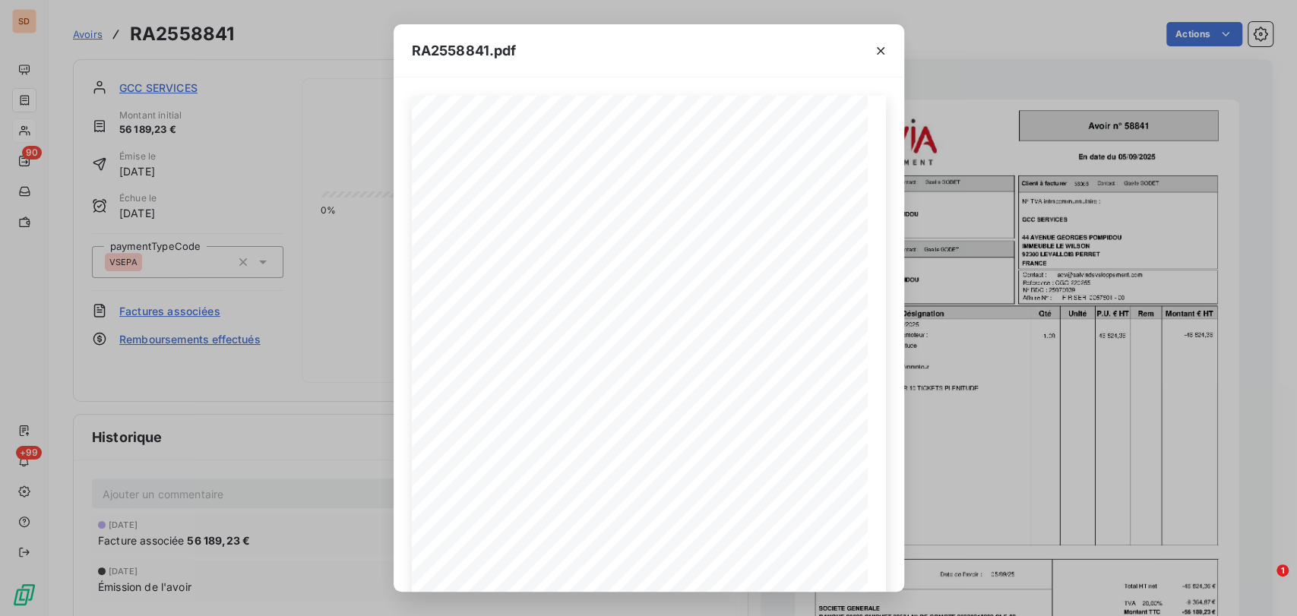
drag, startPoint x: 878, startPoint y: 49, endPoint x: 484, endPoint y: 62, distance: 394.5
click at [867, 50] on div at bounding box center [880, 50] width 47 height 52
drag, startPoint x: 875, startPoint y: 53, endPoint x: 474, endPoint y: 77, distance: 401.9
click at [825, 53] on div "RA2558841.pdf" at bounding box center [649, 50] width 511 height 53
click at [880, 51] on icon "button" at bounding box center [880, 50] width 15 height 15
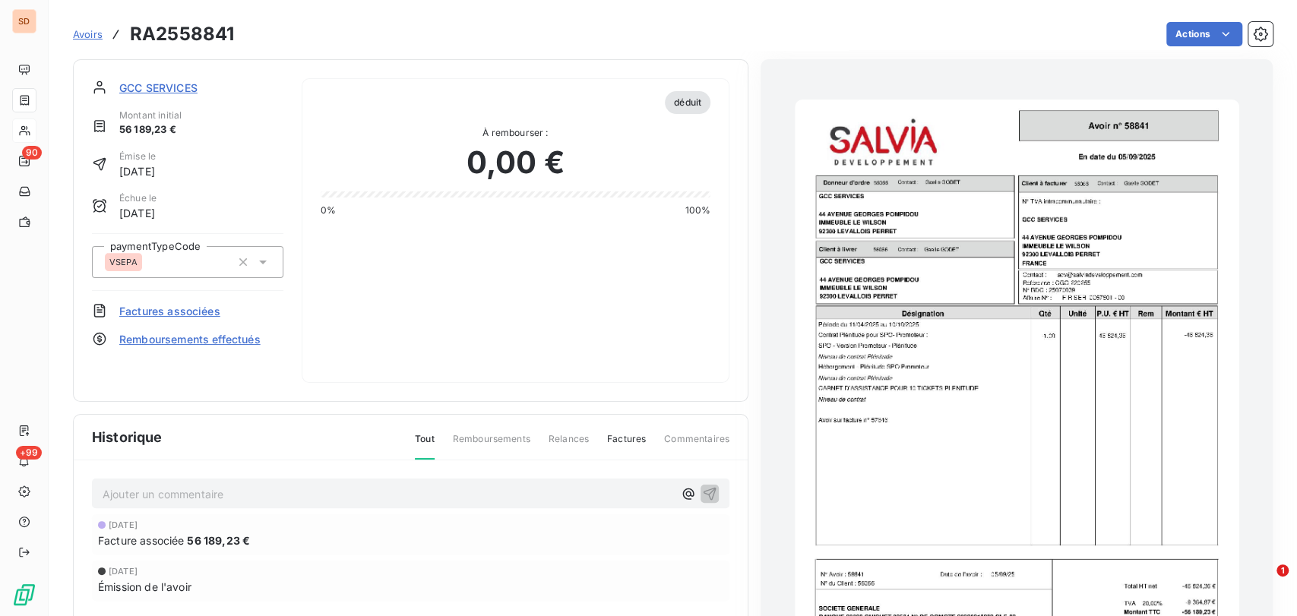
click at [153, 85] on span "GCC SERVICES" at bounding box center [158, 88] width 78 height 16
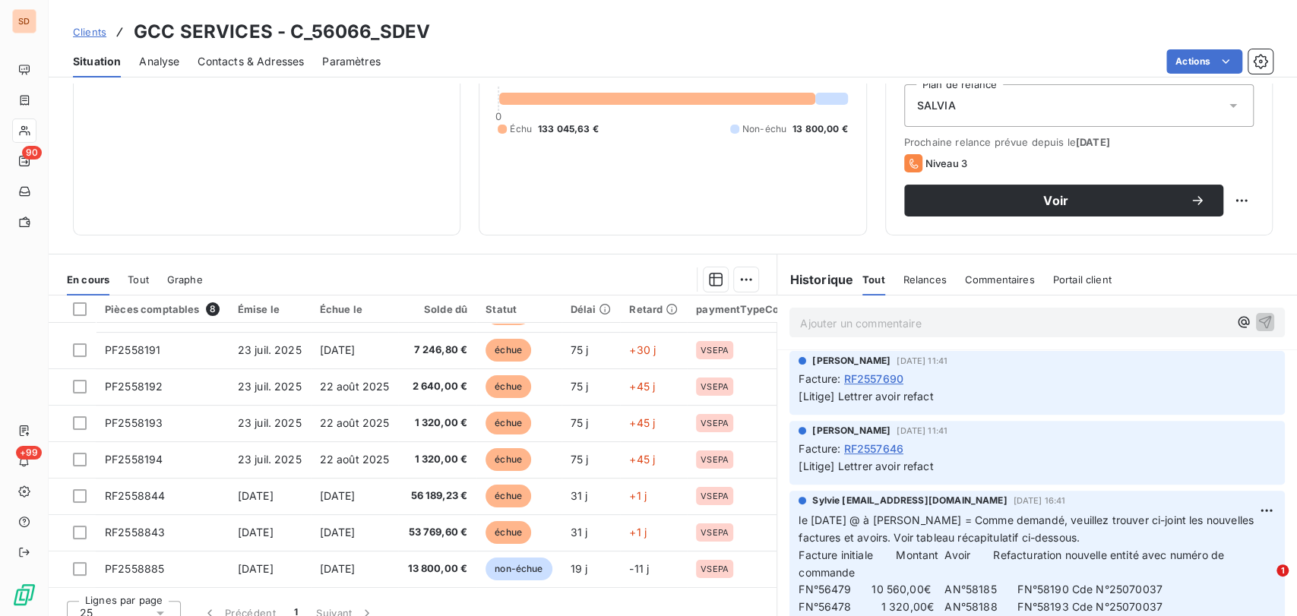
scroll to position [507, 0]
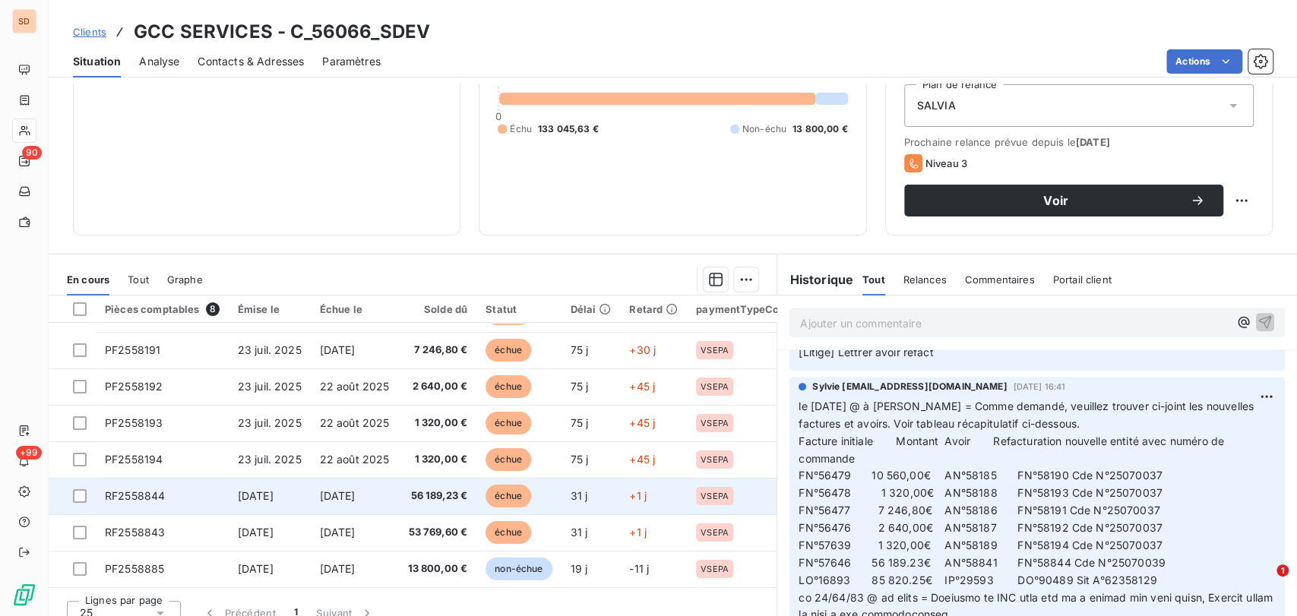
click at [142, 492] on span "RF2558844" at bounding box center [135, 495] width 60 height 13
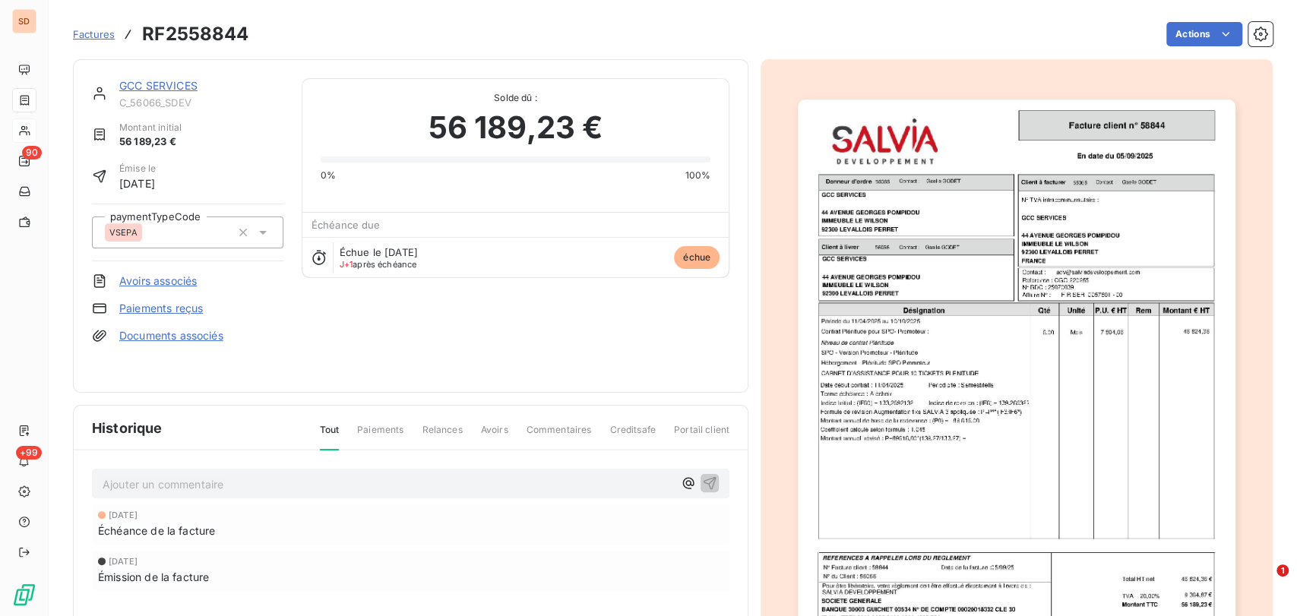
click at [1024, 287] on img "button" at bounding box center [1017, 409] width 438 height 618
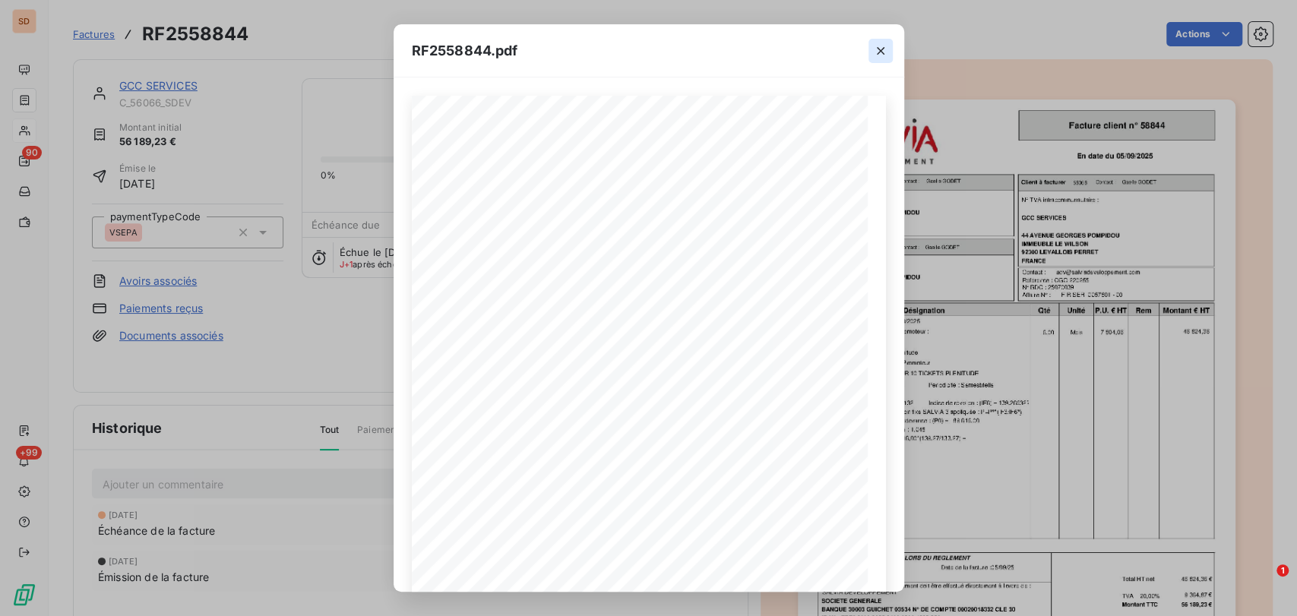
click at [884, 54] on icon "button" at bounding box center [880, 50] width 15 height 15
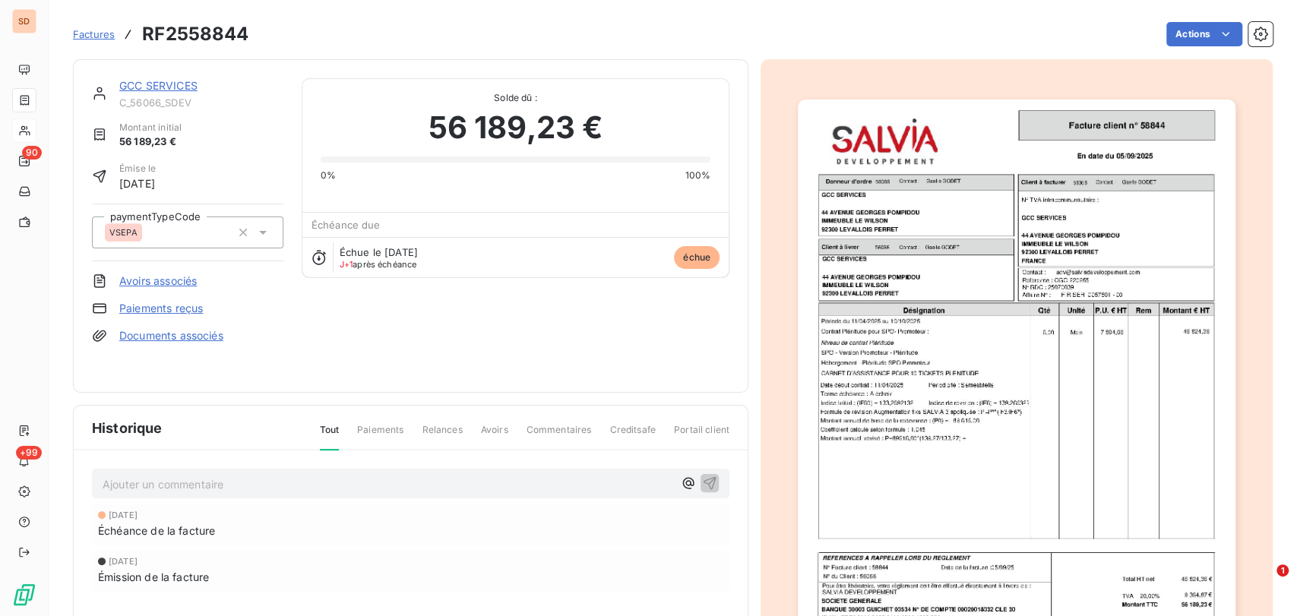
click at [148, 87] on link "GCC SERVICES" at bounding box center [158, 85] width 78 height 13
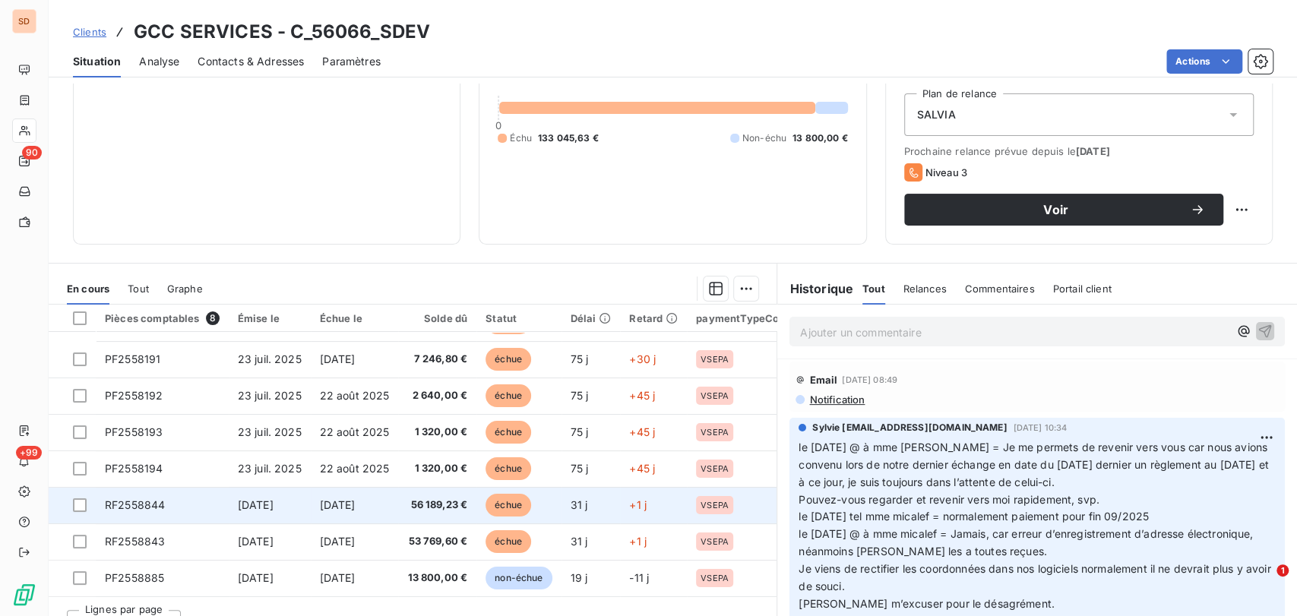
scroll to position [186, 0]
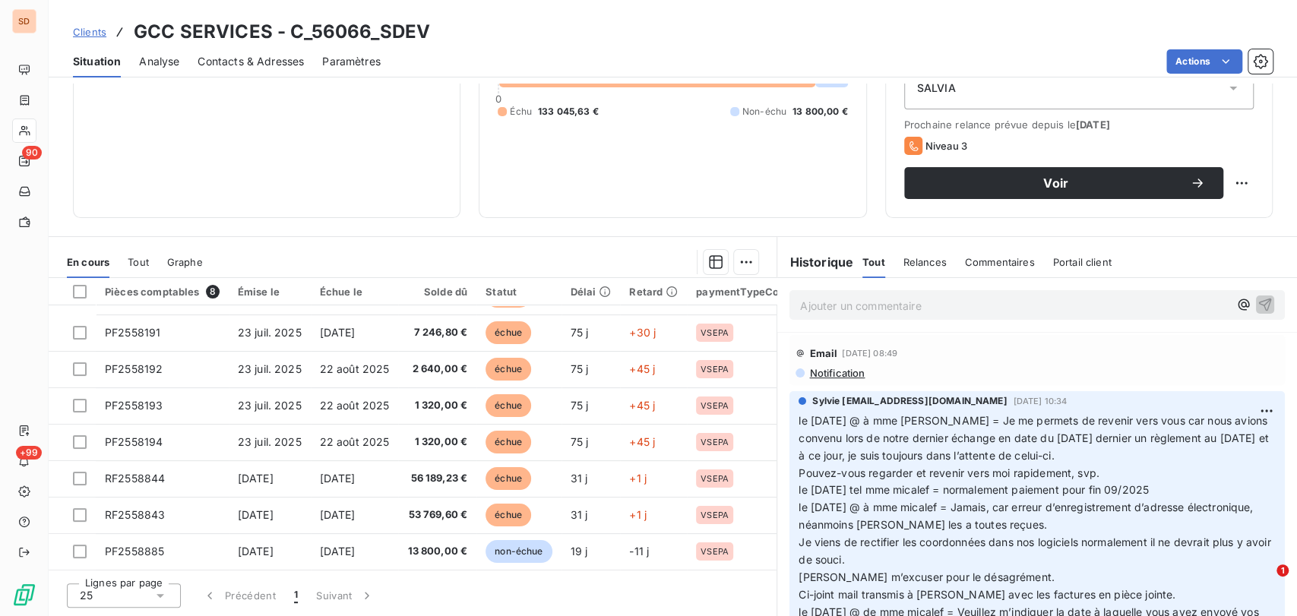
drag, startPoint x: 137, startPoint y: 261, endPoint x: 148, endPoint y: 274, distance: 17.2
click at [138, 261] on span "Tout" at bounding box center [138, 262] width 21 height 12
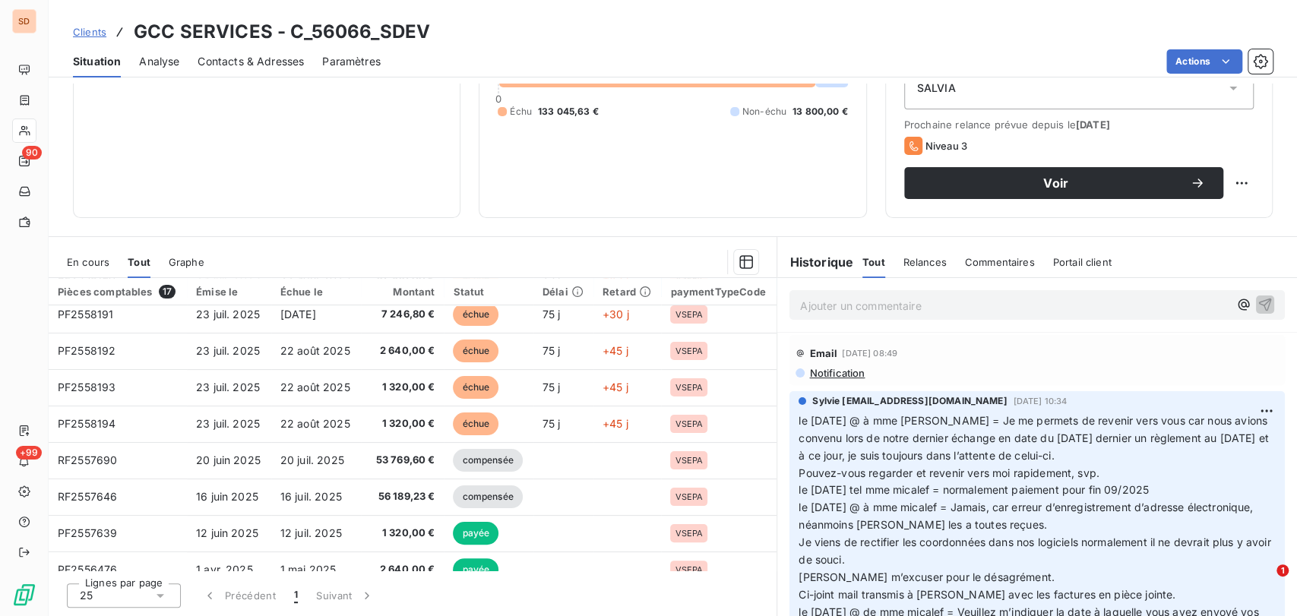
scroll to position [253, 0]
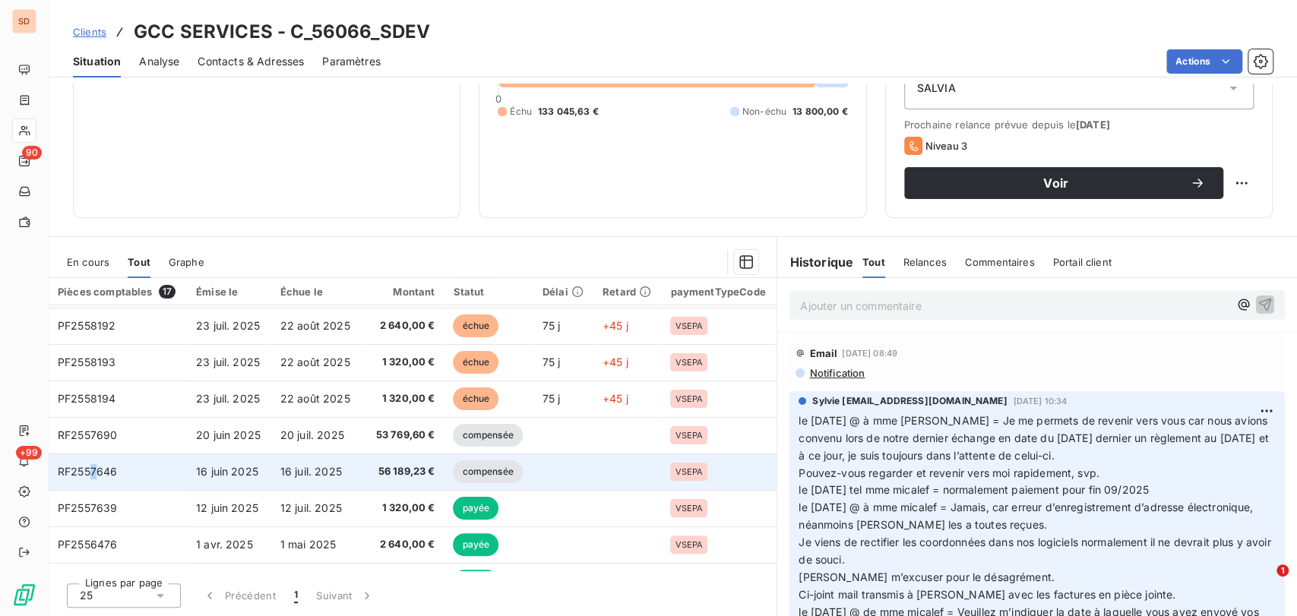
click at [93, 474] on span "RF2557646" at bounding box center [87, 471] width 59 height 13
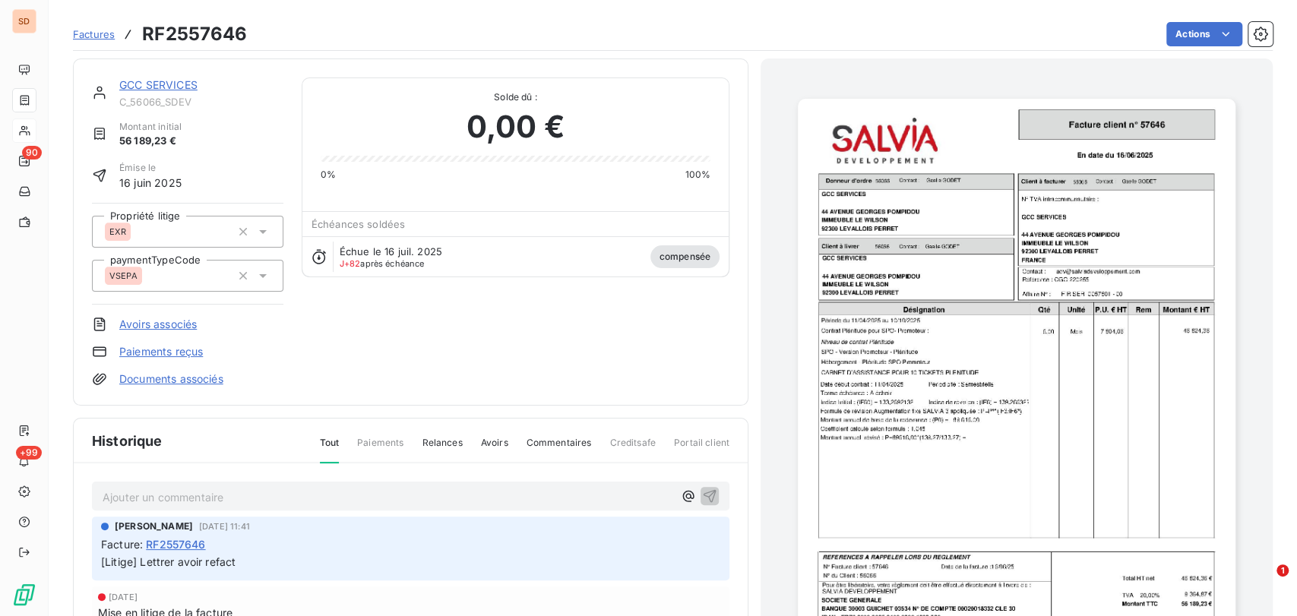
scroll to position [86, 0]
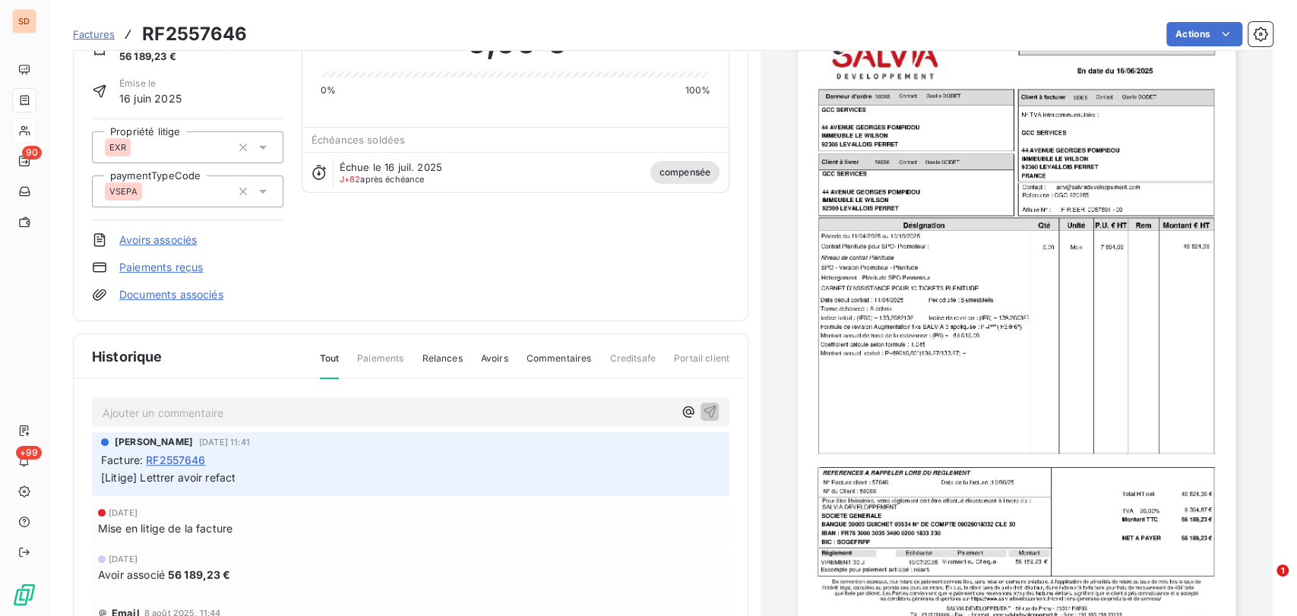
click at [978, 218] on img "button" at bounding box center [1017, 323] width 438 height 618
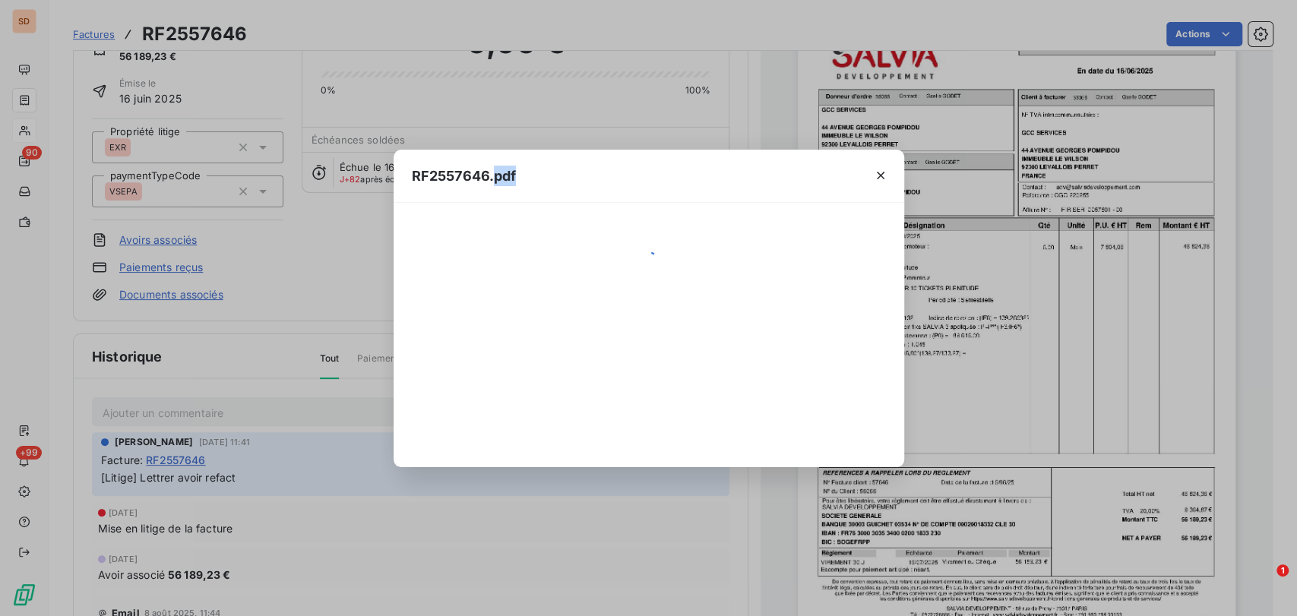
click at [979, 217] on div "RF2557646.pdf" at bounding box center [648, 308] width 1297 height 616
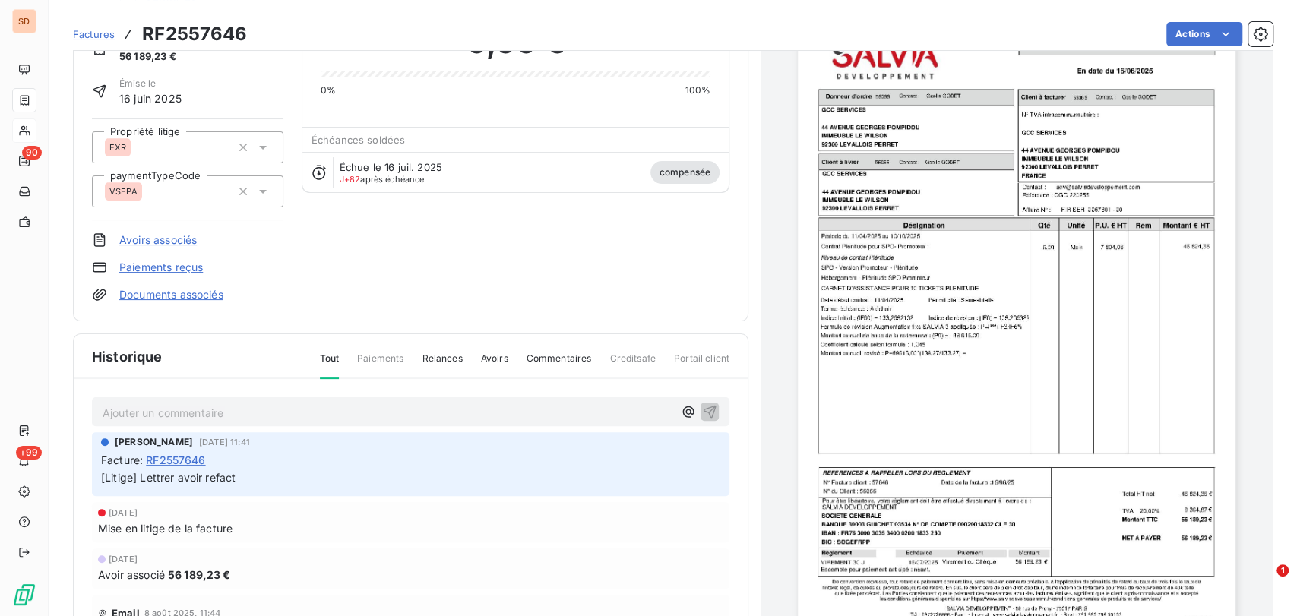
click at [967, 275] on img "button" at bounding box center [1017, 323] width 438 height 618
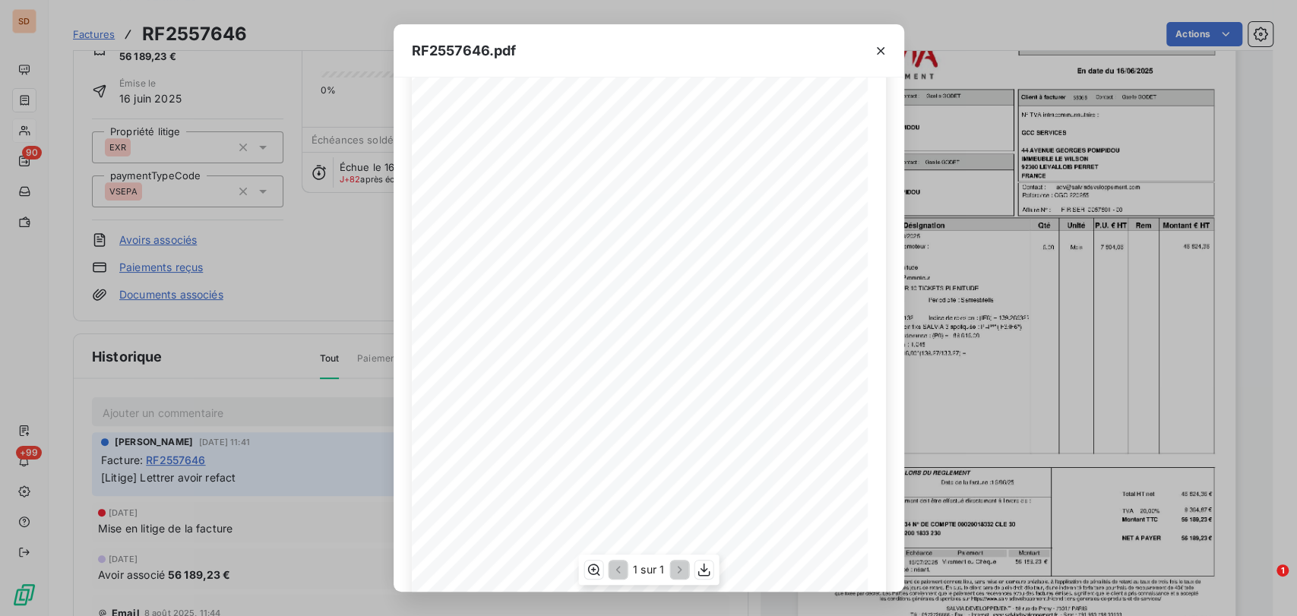
scroll to position [0, 0]
click at [878, 52] on icon "button" at bounding box center [880, 50] width 15 height 15
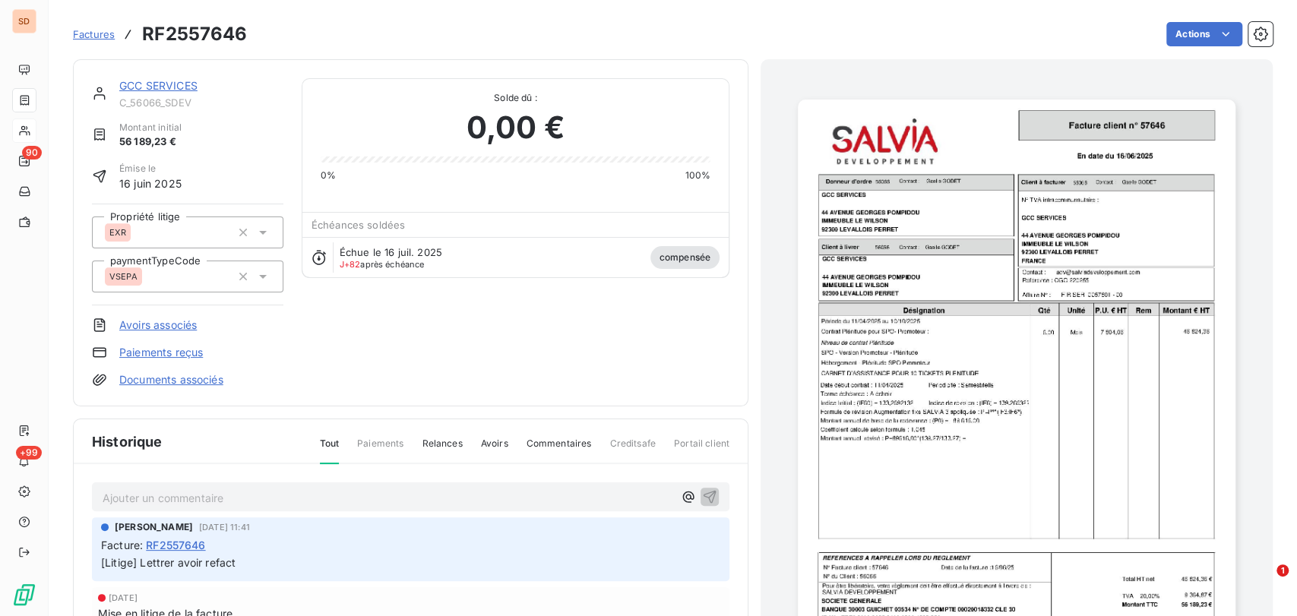
click at [154, 86] on link "GCC SERVICES" at bounding box center [158, 85] width 78 height 13
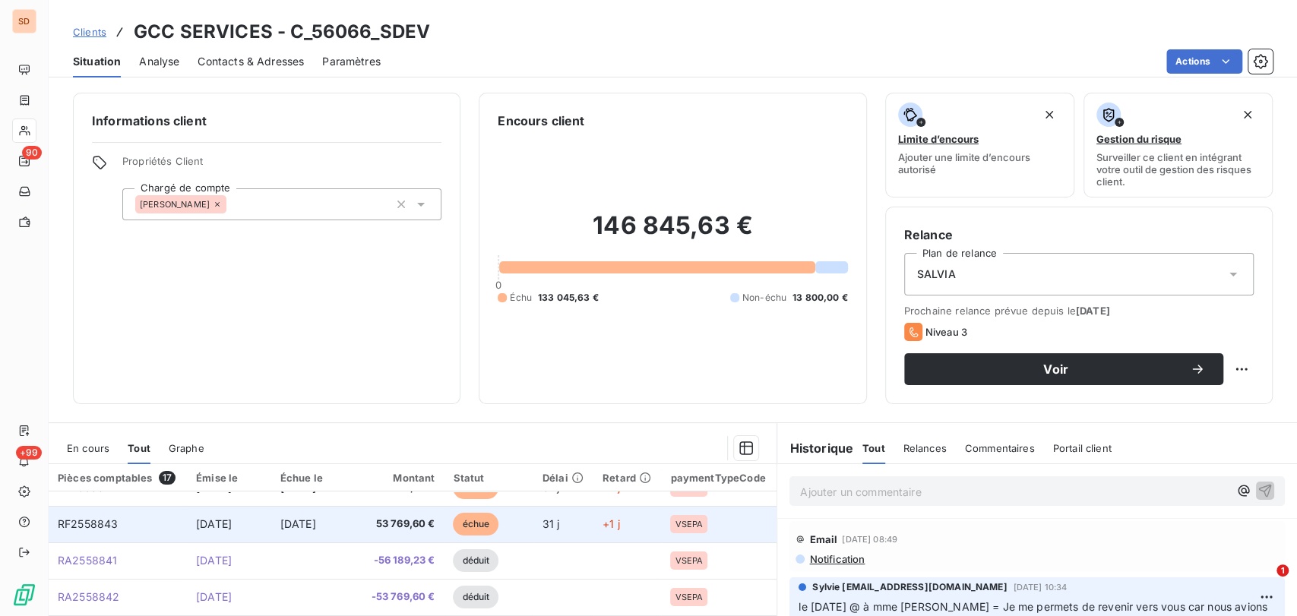
scroll to position [84, 0]
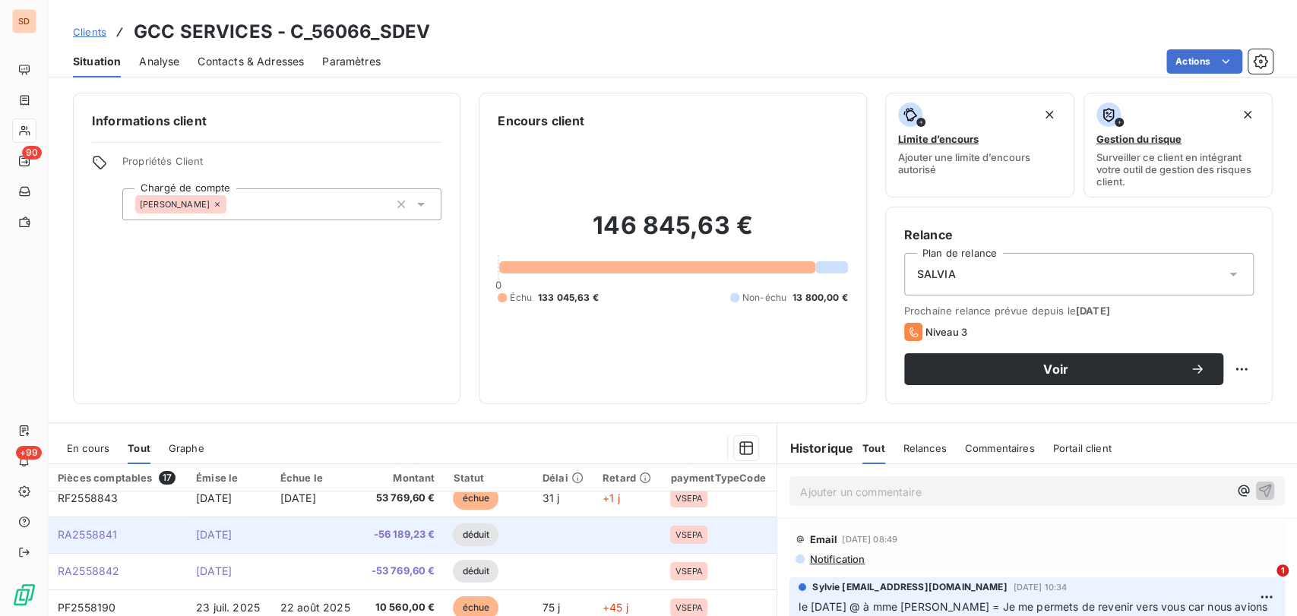
click at [90, 533] on span "RA2558841" at bounding box center [87, 534] width 59 height 13
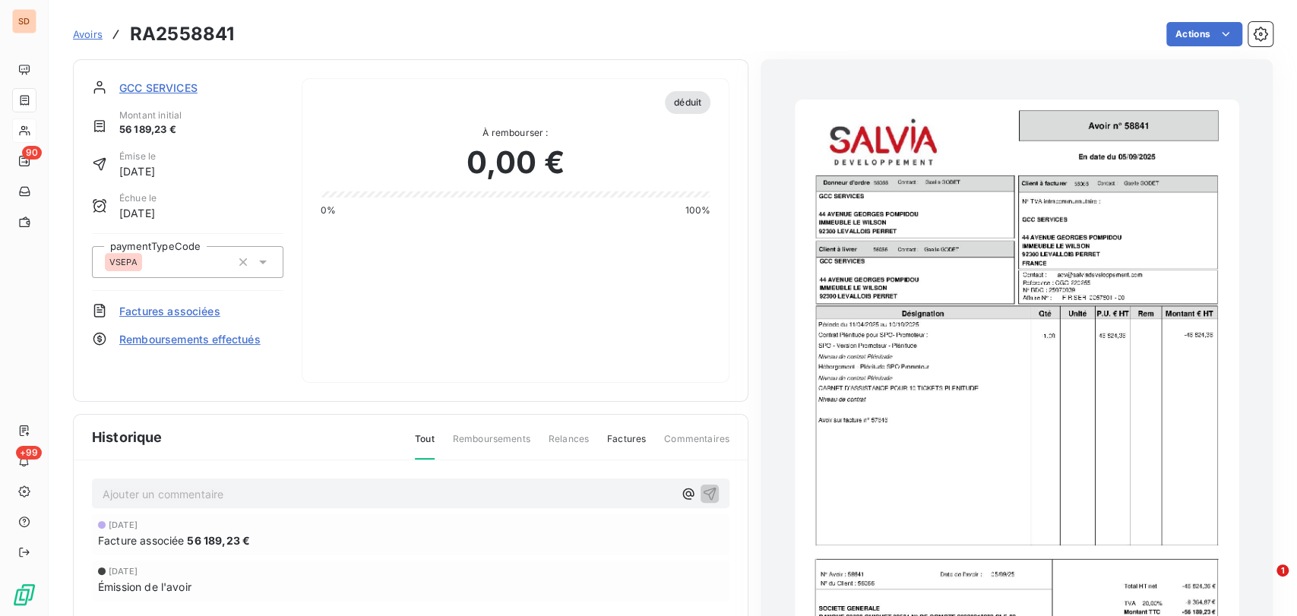
click at [1044, 331] on img "button" at bounding box center [1017, 414] width 444 height 628
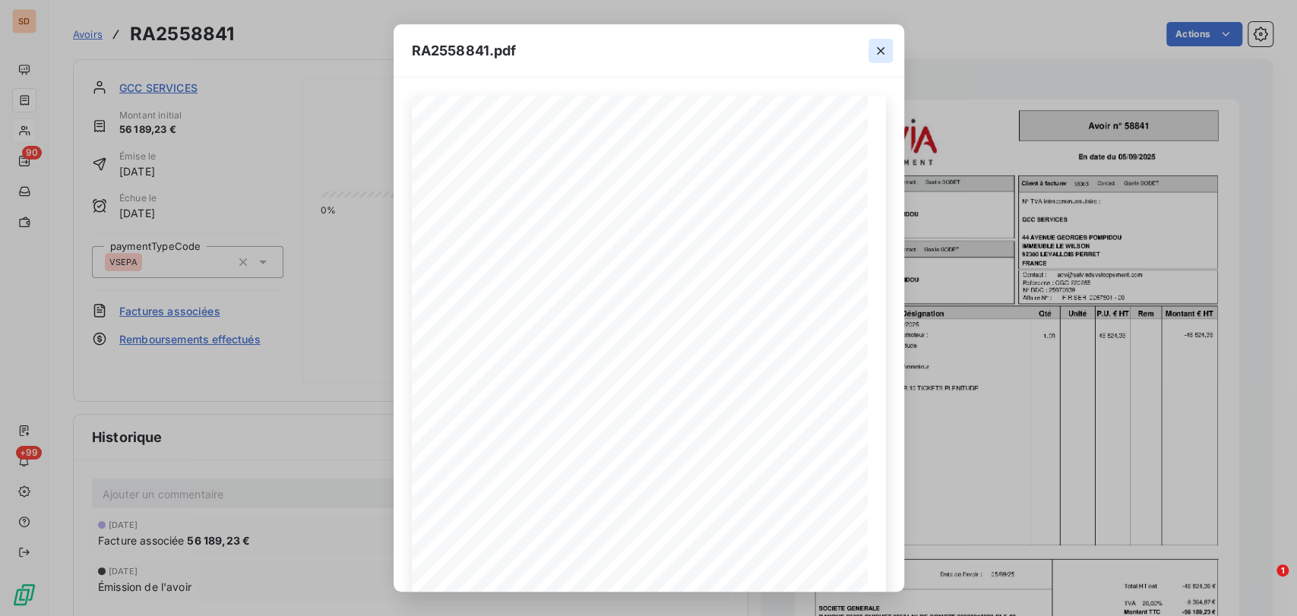
click at [886, 44] on icon "button" at bounding box center [880, 50] width 15 height 15
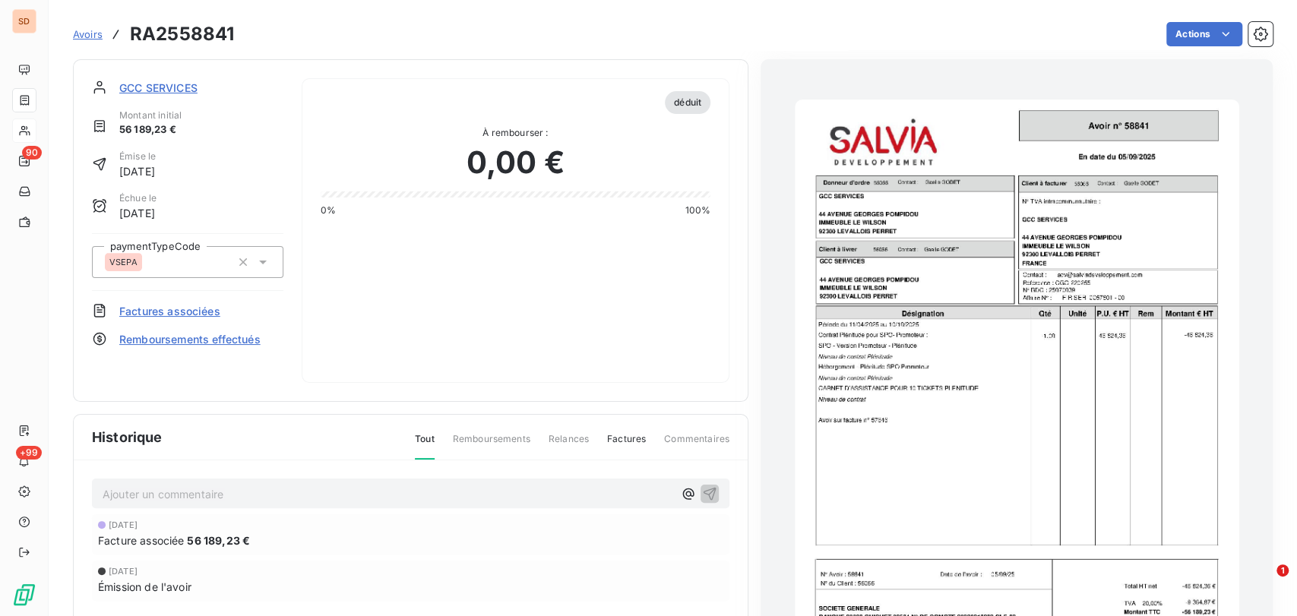
click at [158, 84] on span "GCC SERVICES" at bounding box center [158, 88] width 78 height 16
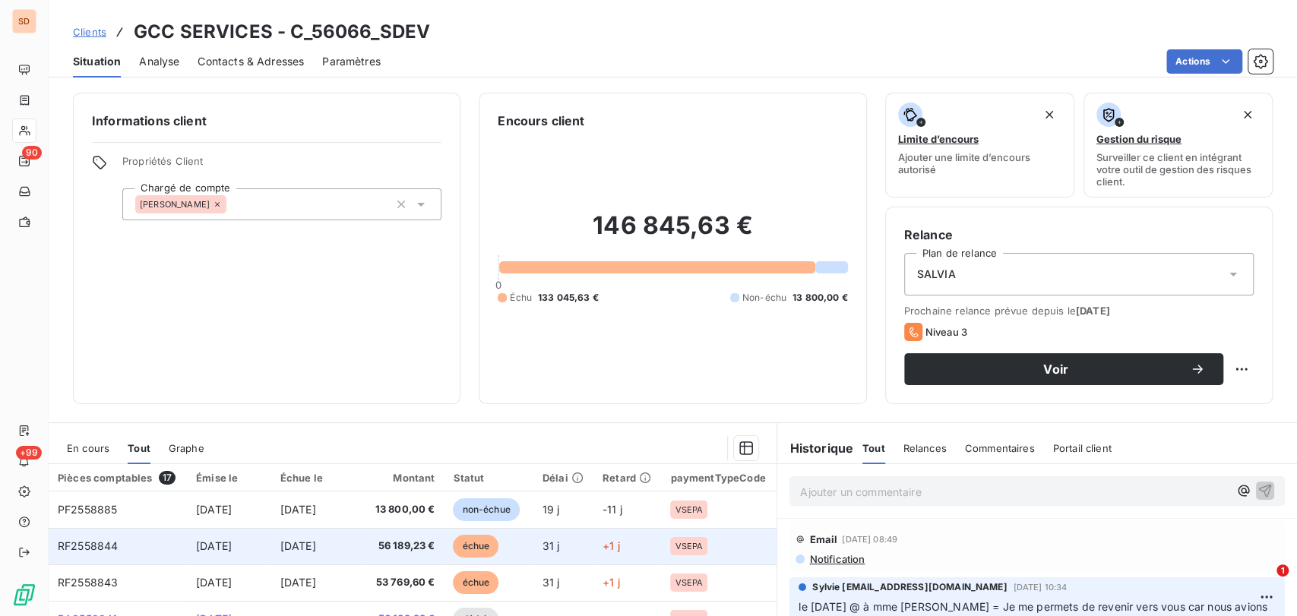
click at [96, 547] on span "RF2558844" at bounding box center [88, 545] width 60 height 13
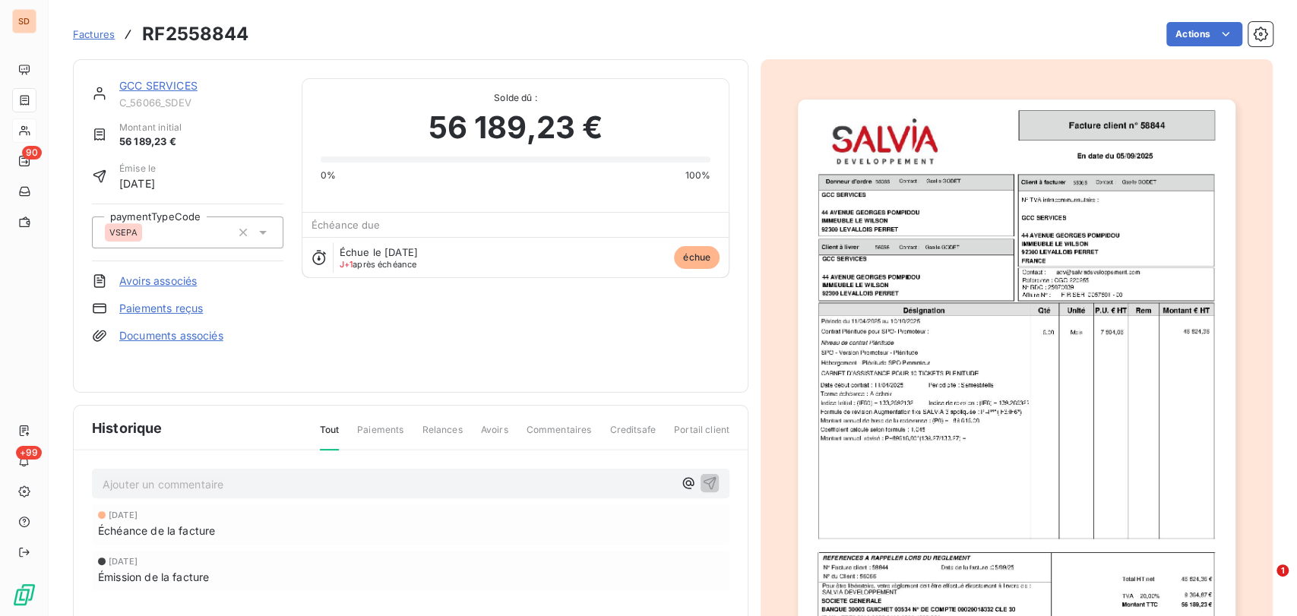
click at [973, 372] on img "button" at bounding box center [1017, 409] width 438 height 618
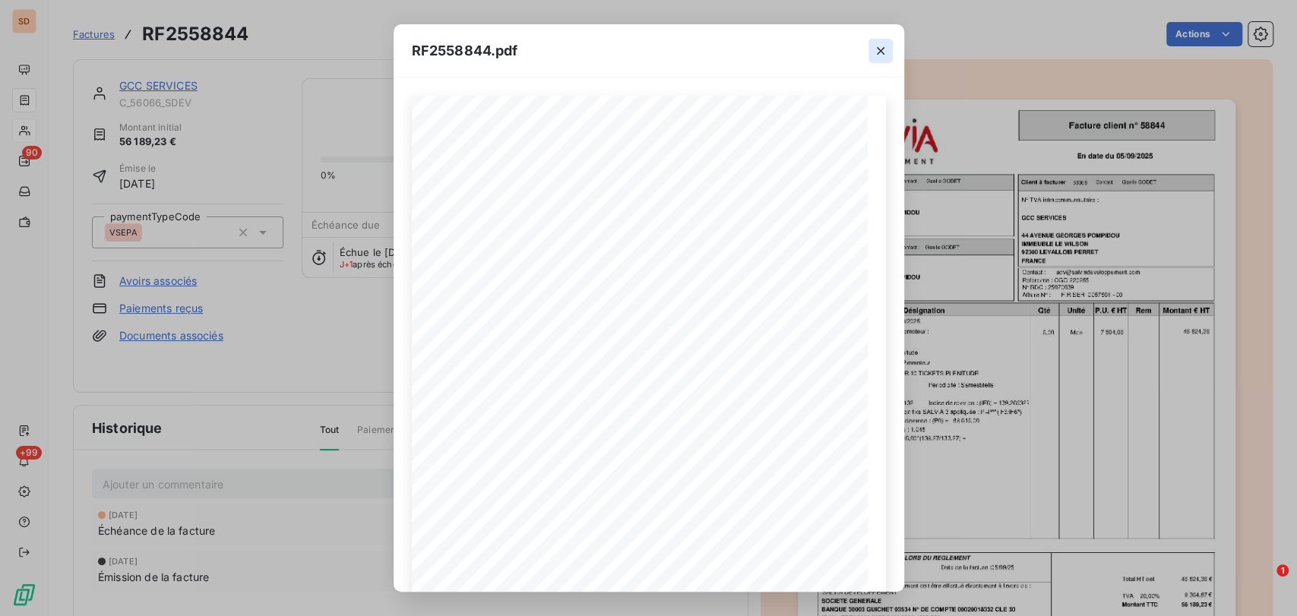
click at [885, 50] on icon "button" at bounding box center [880, 50] width 15 height 15
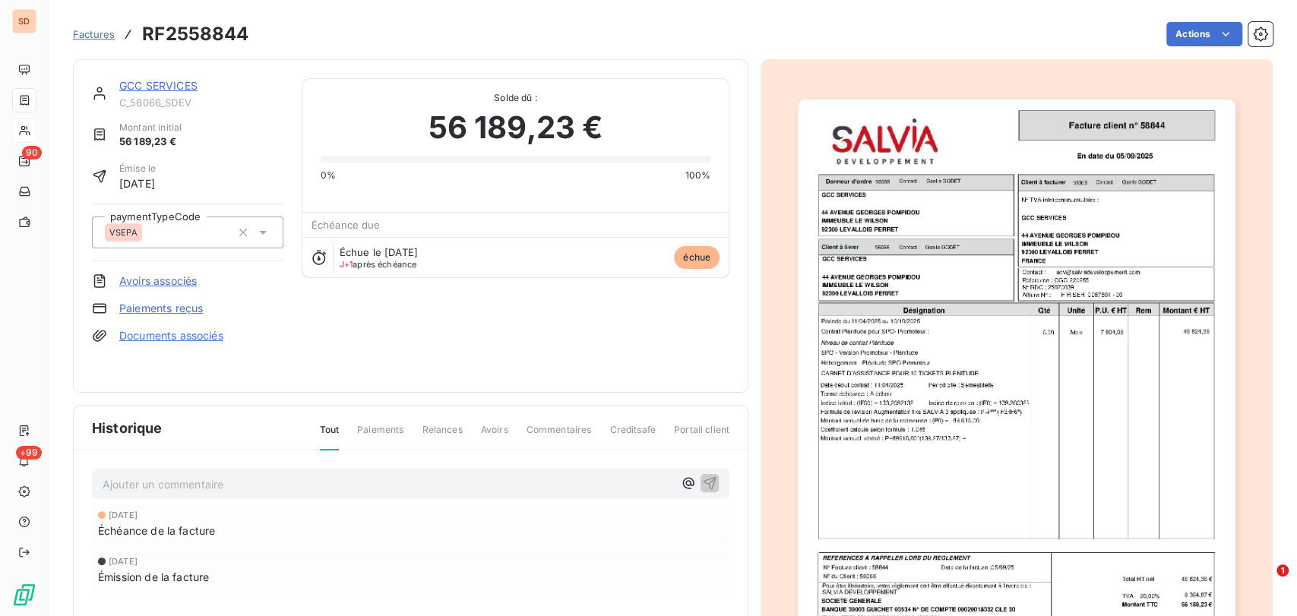
click at [137, 79] on link "GCC SERVICES" at bounding box center [158, 85] width 78 height 13
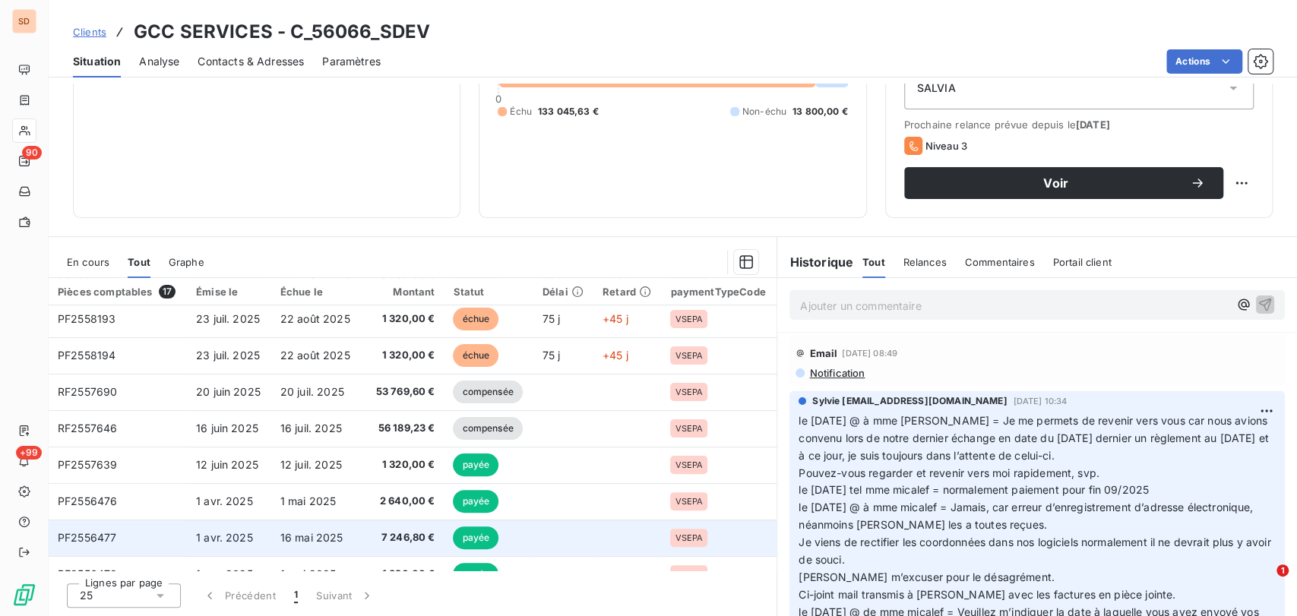
scroll to position [270, 0]
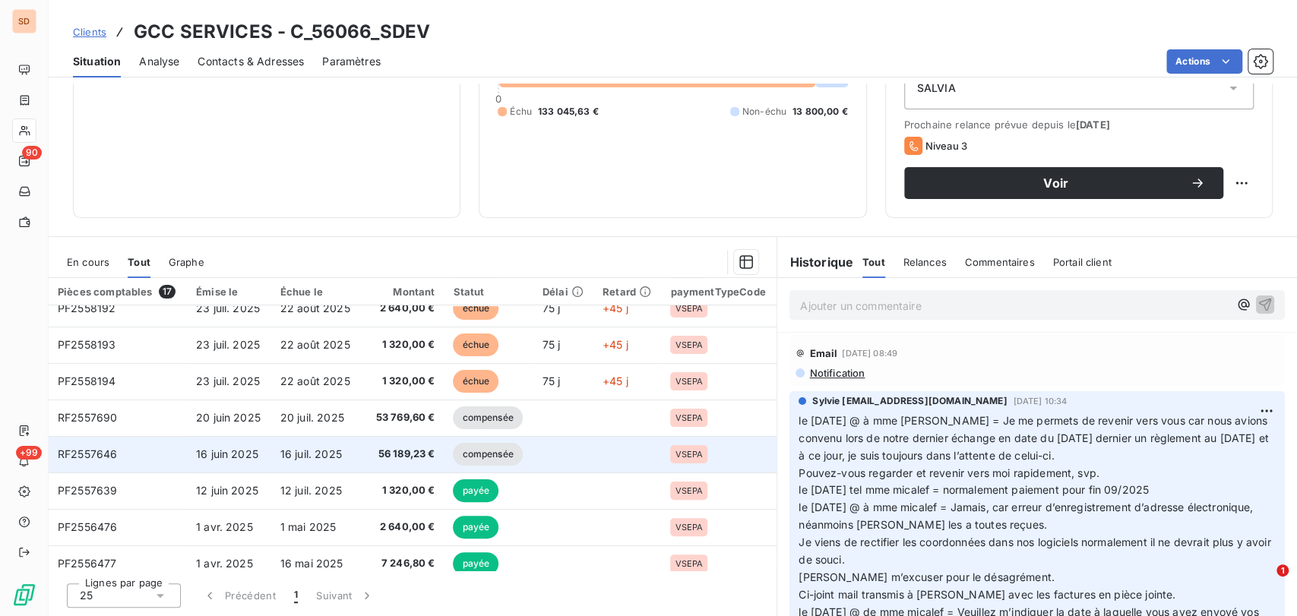
click at [95, 454] on span "RF2557646" at bounding box center [87, 453] width 59 height 13
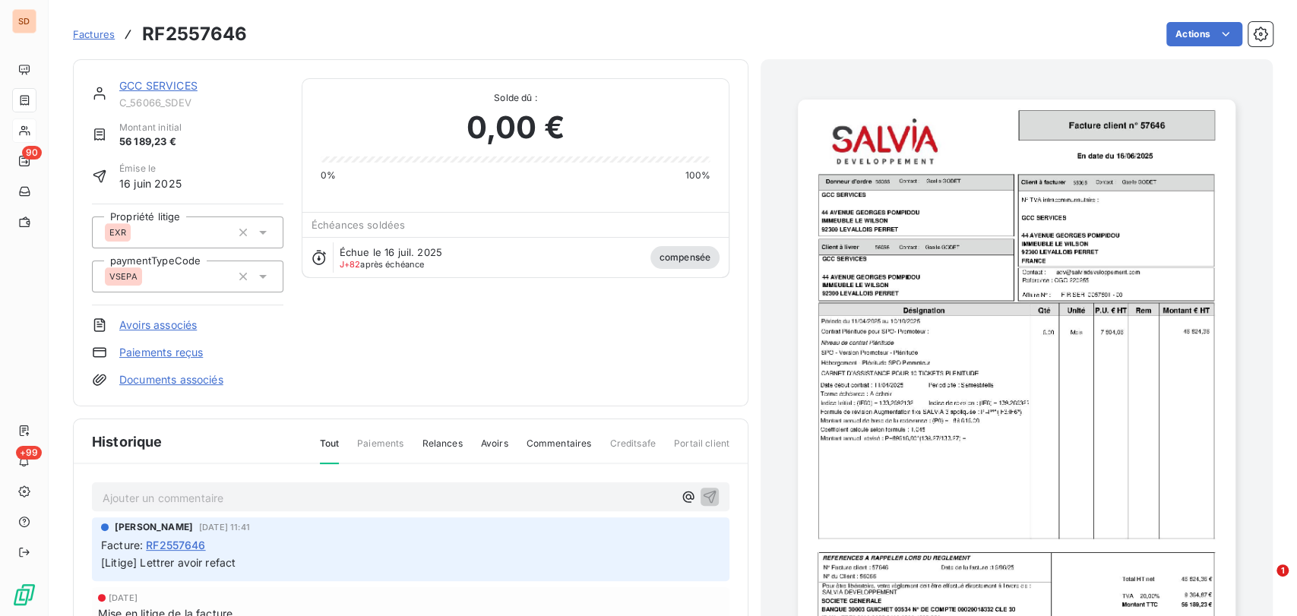
click at [770, 321] on div at bounding box center [1016, 408] width 512 height 699
click at [911, 282] on img "button" at bounding box center [1017, 409] width 438 height 618
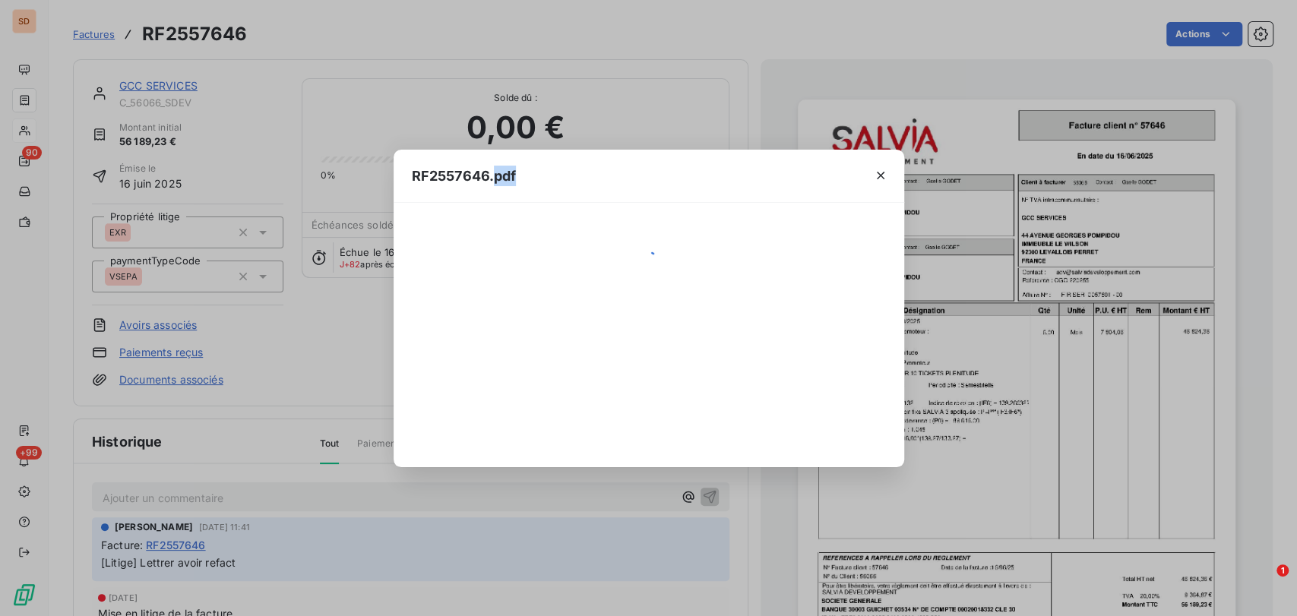
click at [911, 282] on div "RF2557646.pdf" at bounding box center [648, 308] width 1297 height 616
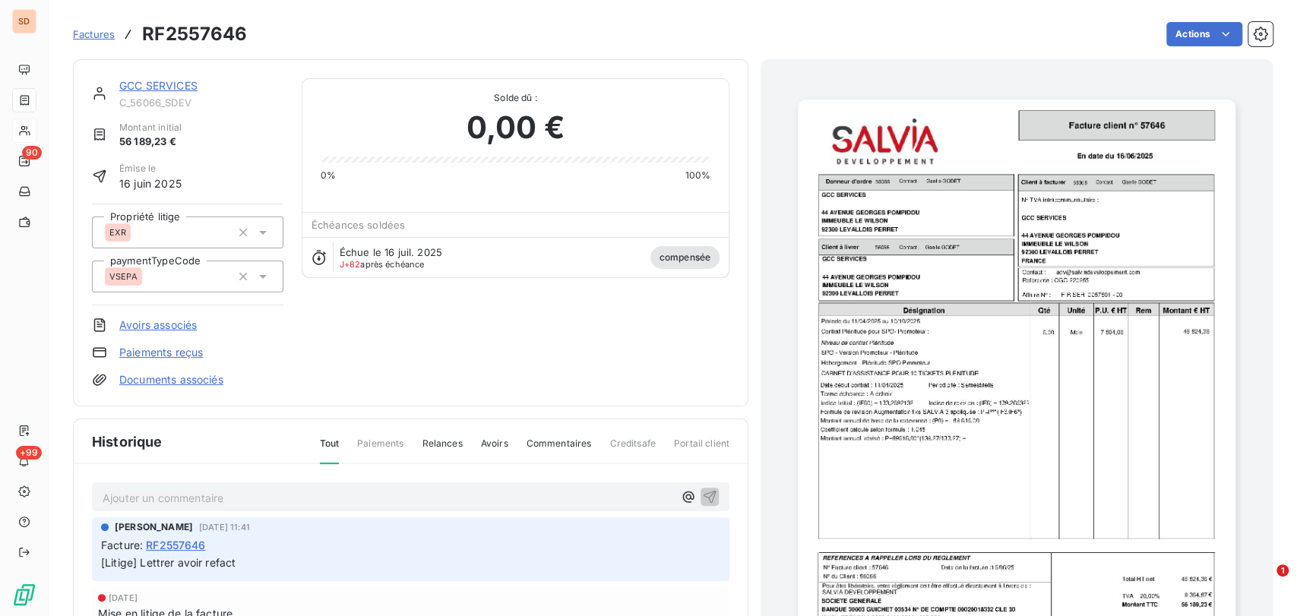
click at [911, 282] on img "button" at bounding box center [1017, 409] width 438 height 618
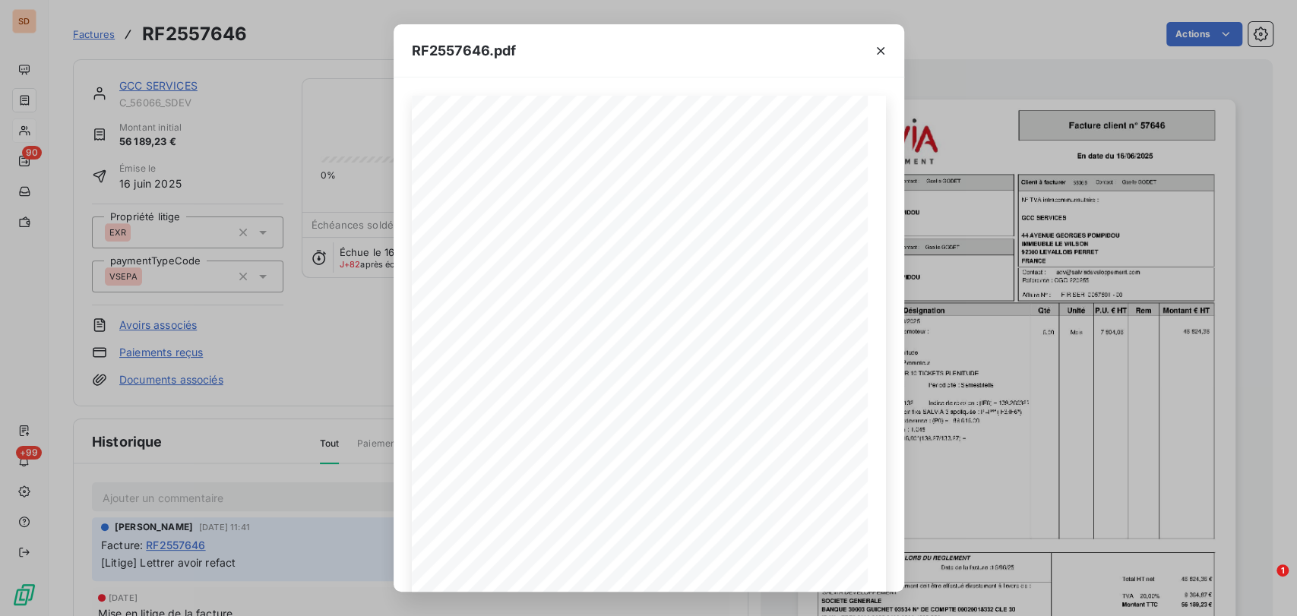
drag, startPoint x: 881, startPoint y: 50, endPoint x: 821, endPoint y: 52, distance: 60.0
click at [874, 52] on icon "button" at bounding box center [880, 50] width 15 height 15
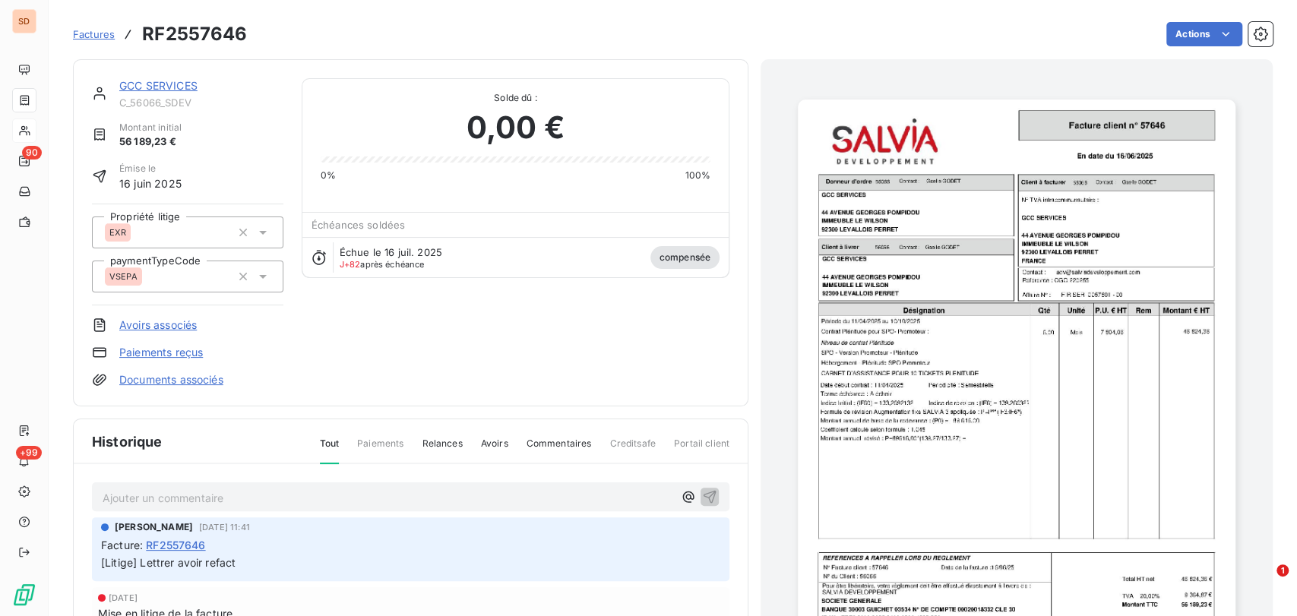
click at [155, 86] on link "GCC SERVICES" at bounding box center [158, 85] width 78 height 13
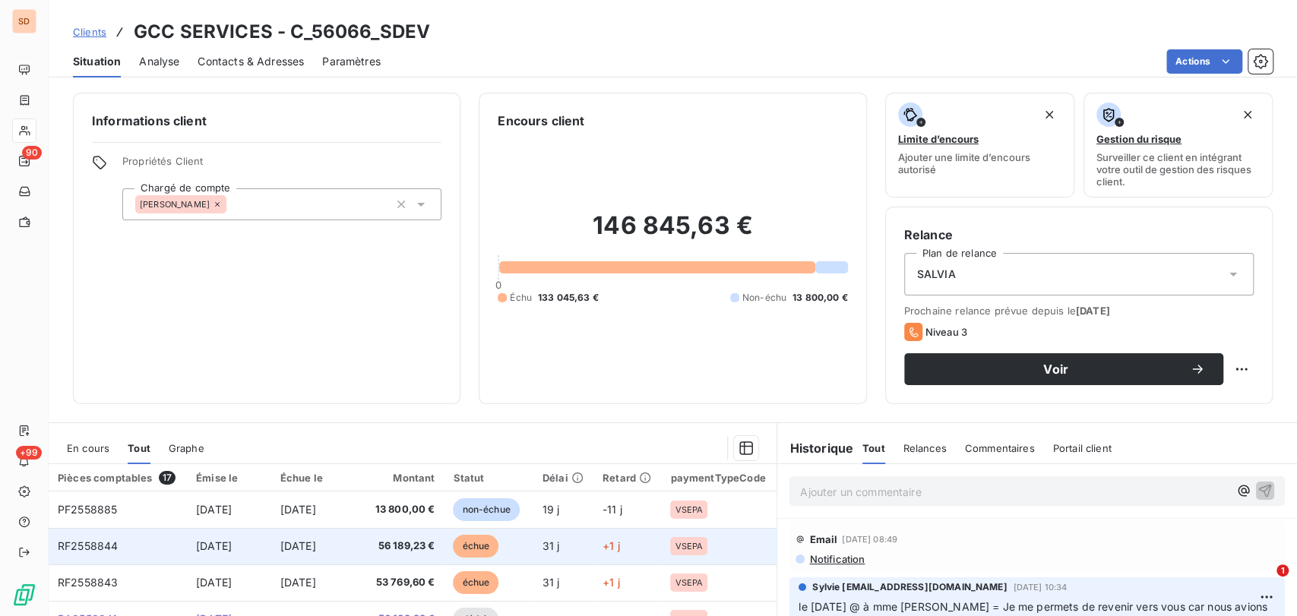
click at [88, 545] on span "RF2558844" at bounding box center [88, 545] width 60 height 13
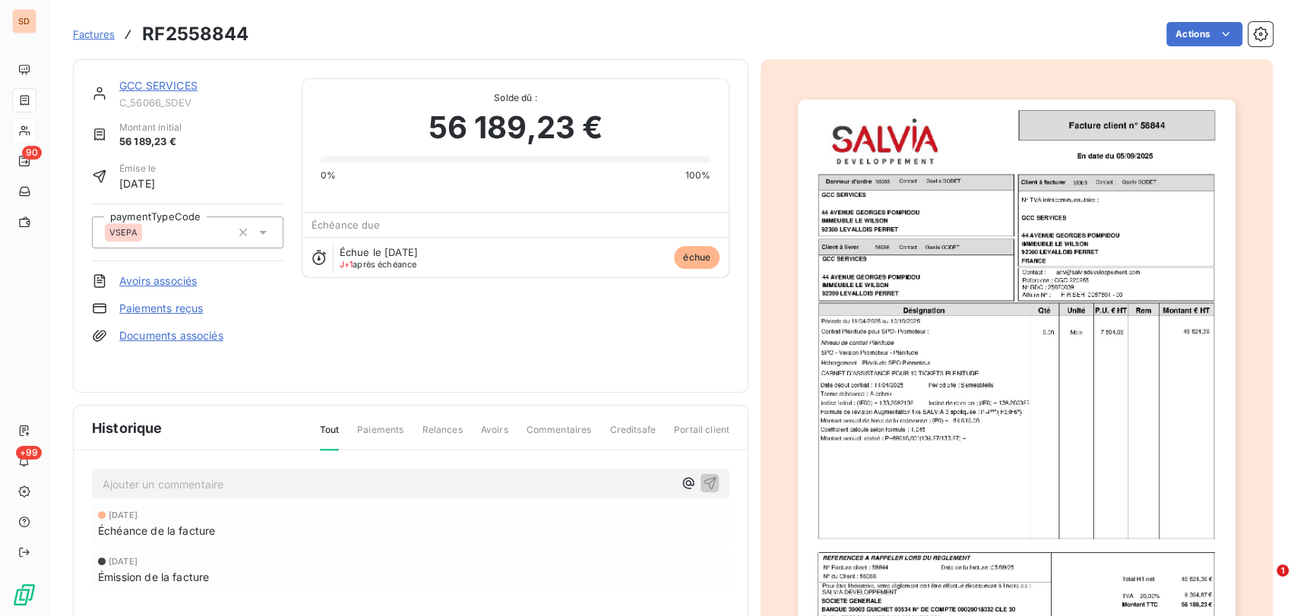
click at [966, 383] on img "button" at bounding box center [1017, 409] width 438 height 618
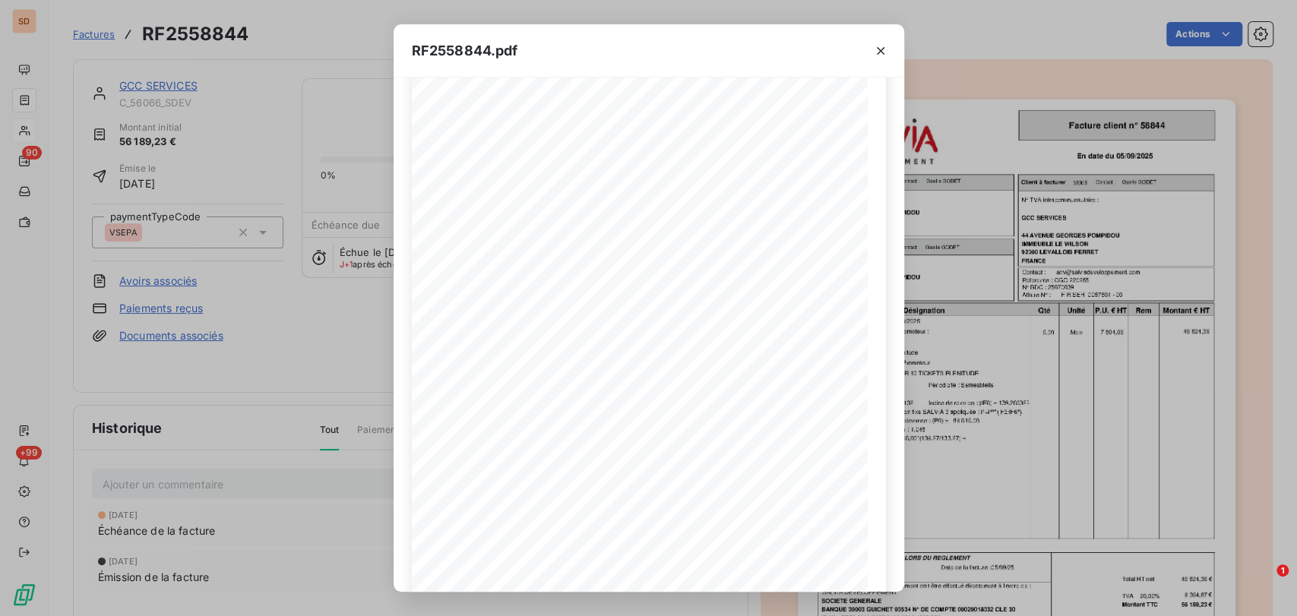
scroll to position [174, 0]
click at [878, 46] on icon "button" at bounding box center [880, 50] width 15 height 15
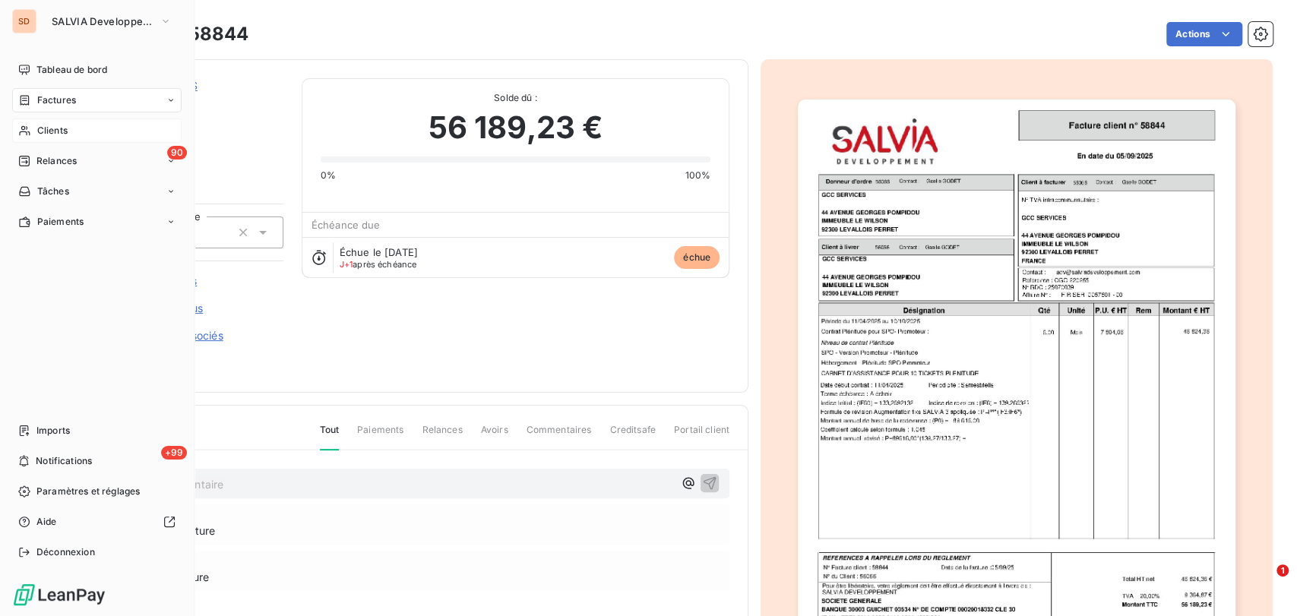
click at [51, 135] on span "Clients" at bounding box center [52, 131] width 30 height 14
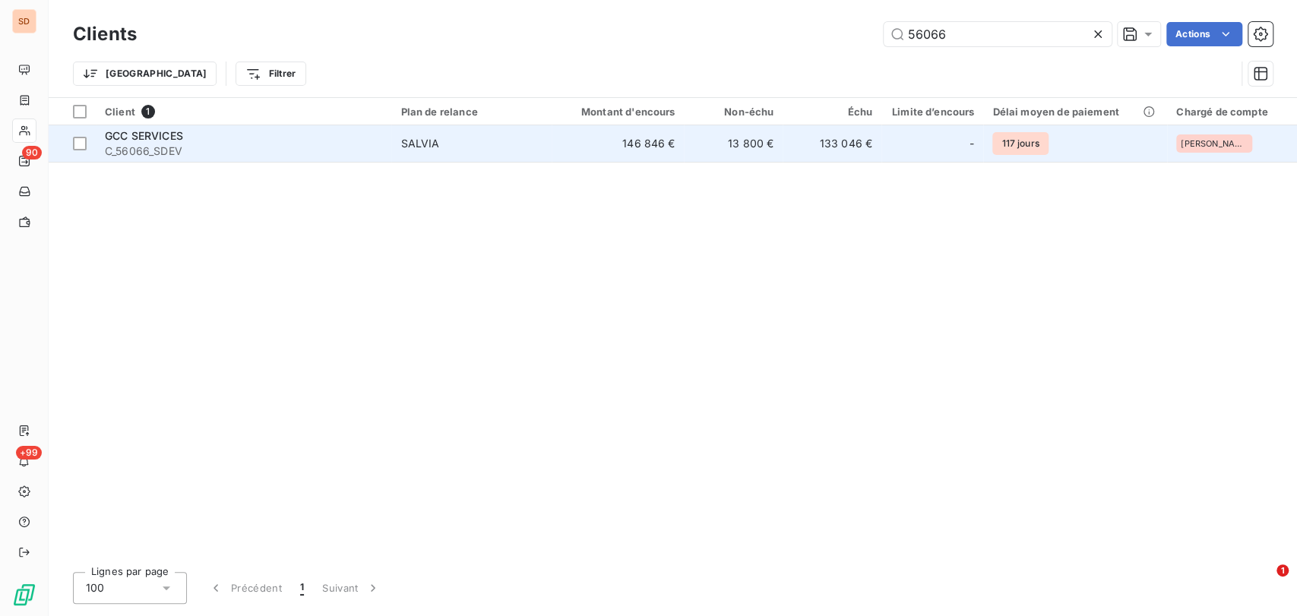
click at [147, 141] on span "GCC SERVICES" at bounding box center [144, 135] width 78 height 13
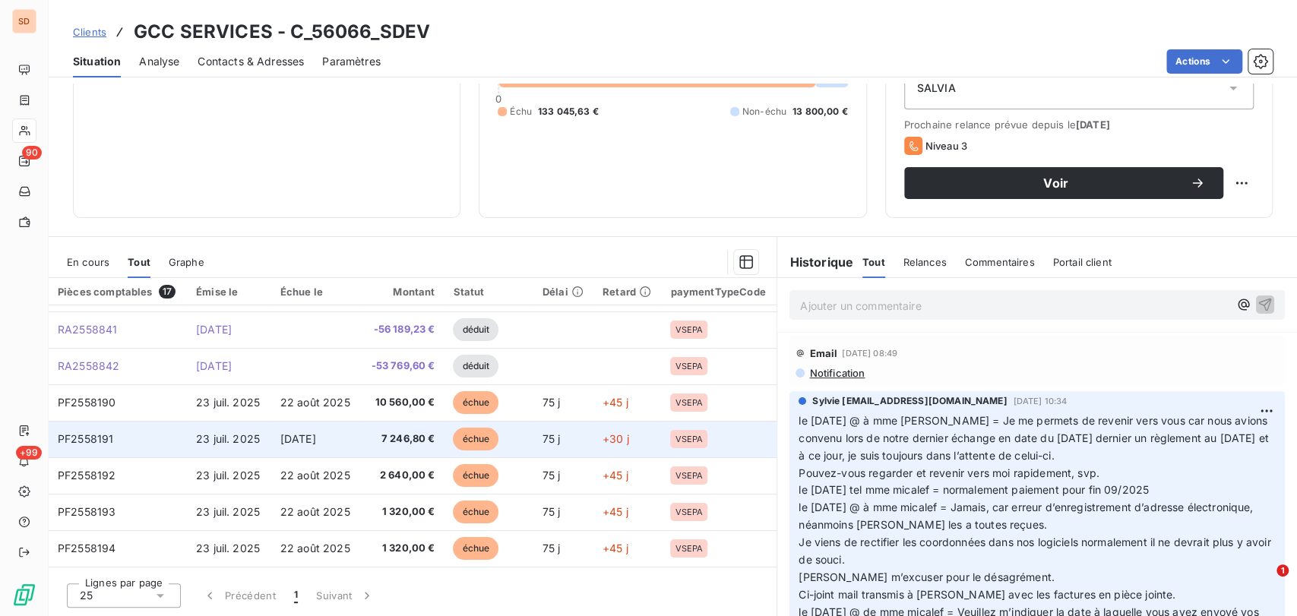
scroll to position [17, 0]
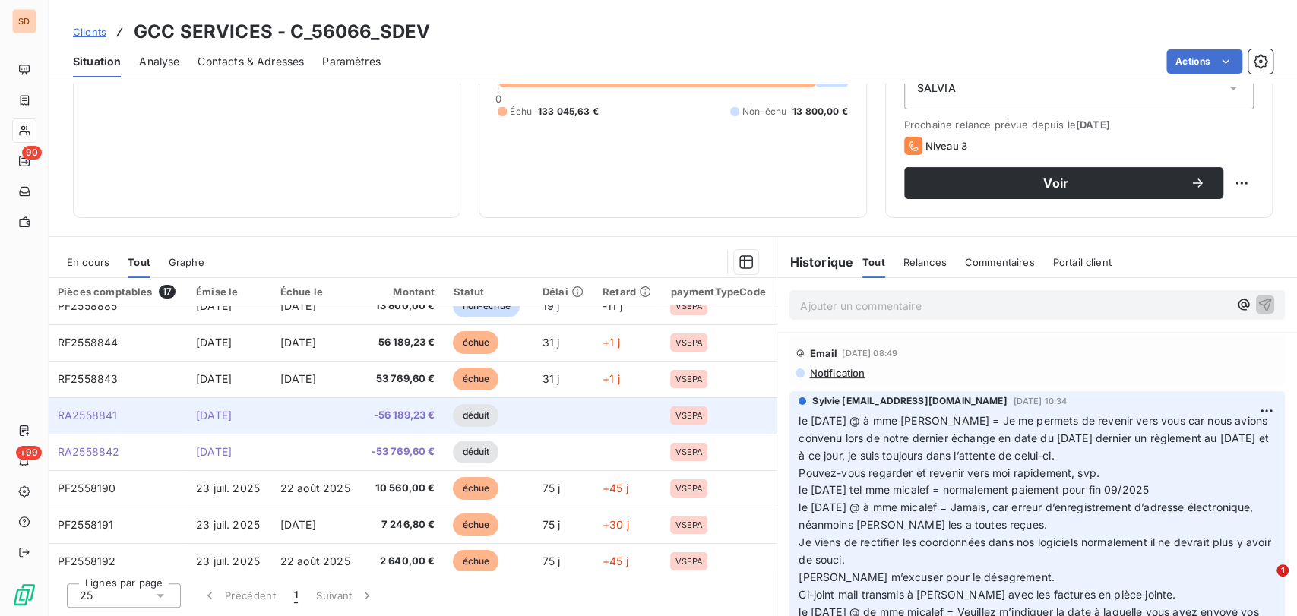
click at [74, 413] on span "RA2558841" at bounding box center [87, 415] width 59 height 13
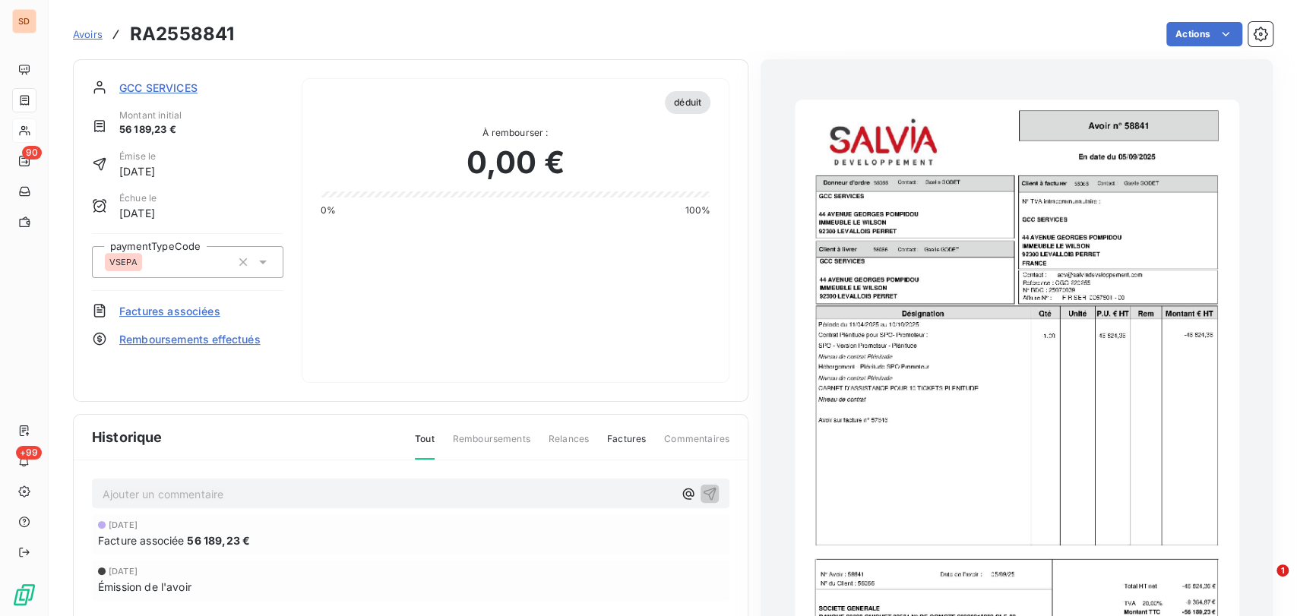
click at [951, 288] on img "button" at bounding box center [1017, 414] width 444 height 628
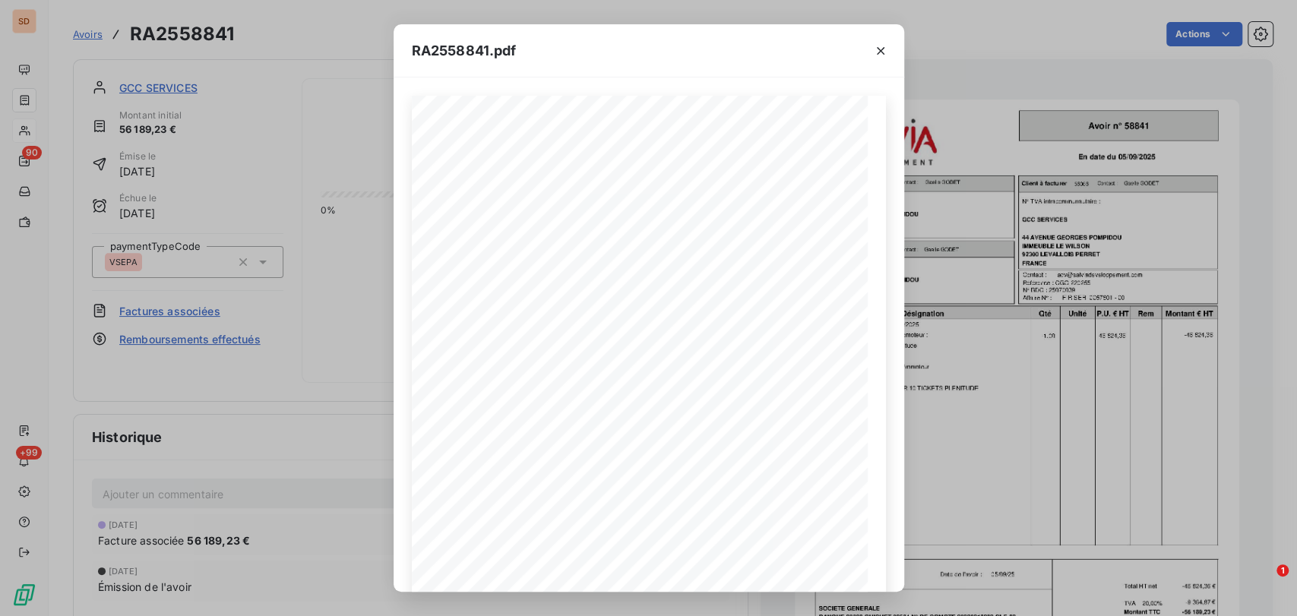
drag, startPoint x: 878, startPoint y: 48, endPoint x: 798, endPoint y: 62, distance: 81.1
click at [873, 50] on icon "button" at bounding box center [880, 50] width 15 height 15
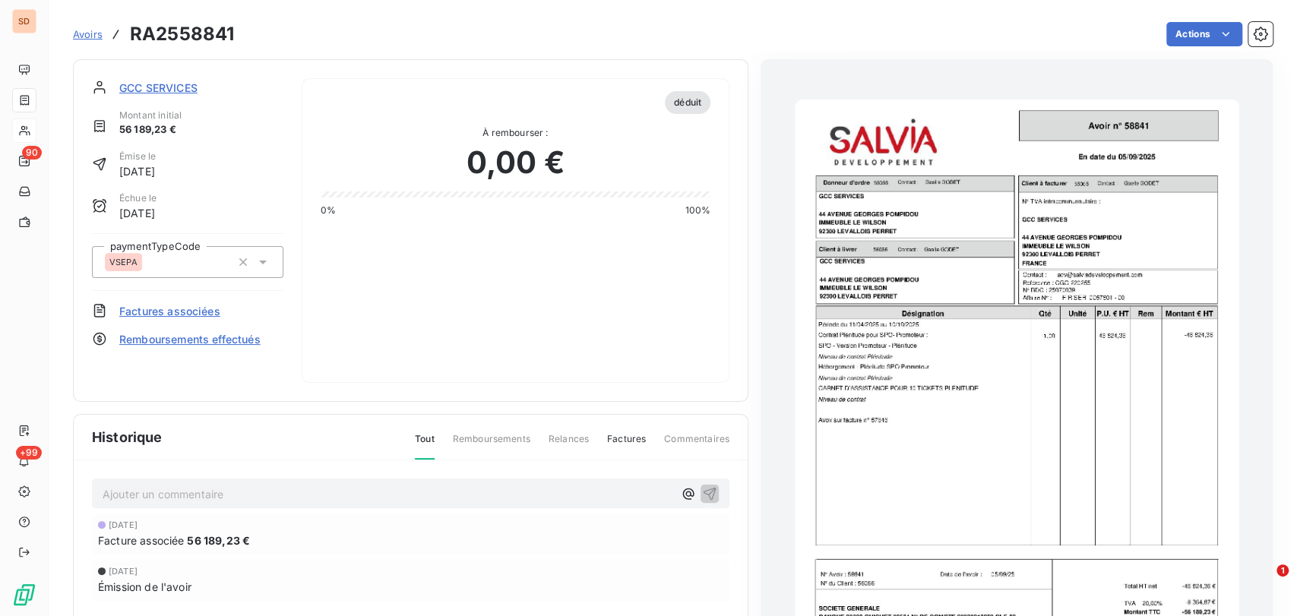
click at [136, 83] on span "GCC SERVICES" at bounding box center [158, 88] width 78 height 16
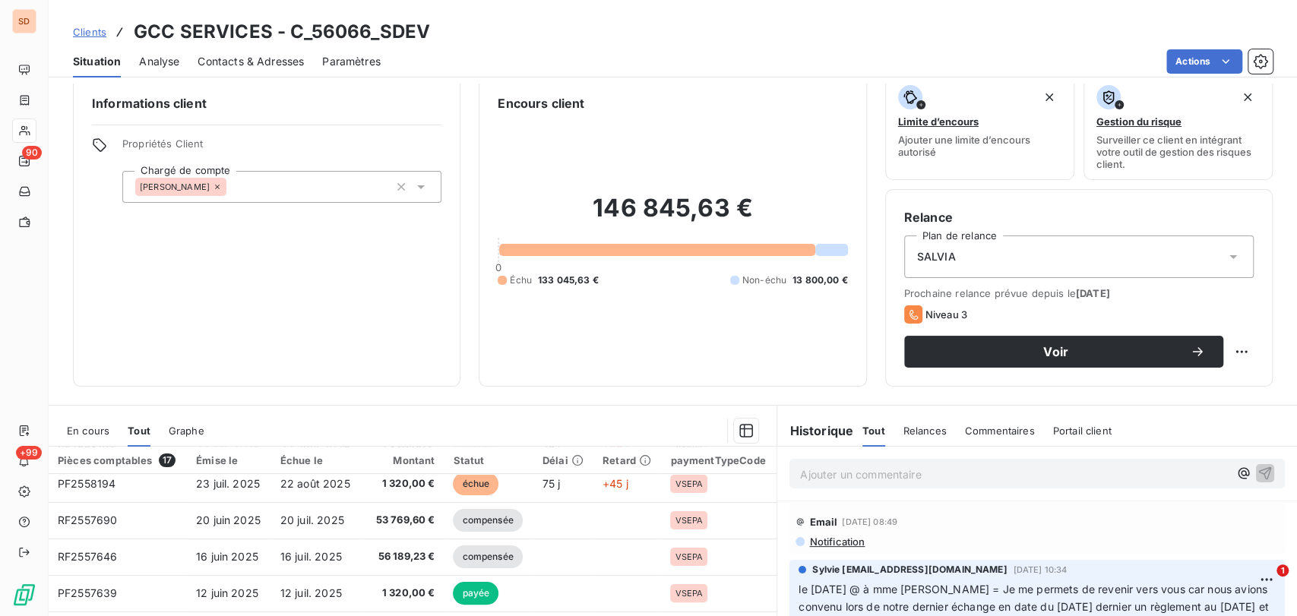
scroll to position [355, 0]
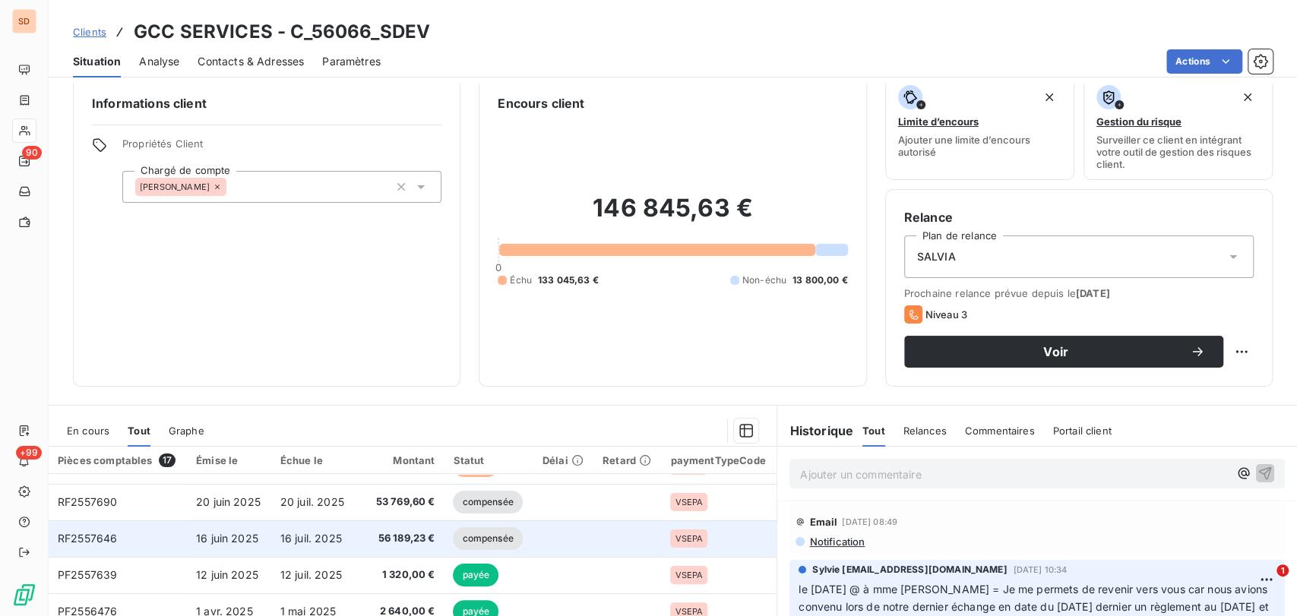
click at [95, 538] on span "RF2557646" at bounding box center [87, 538] width 59 height 13
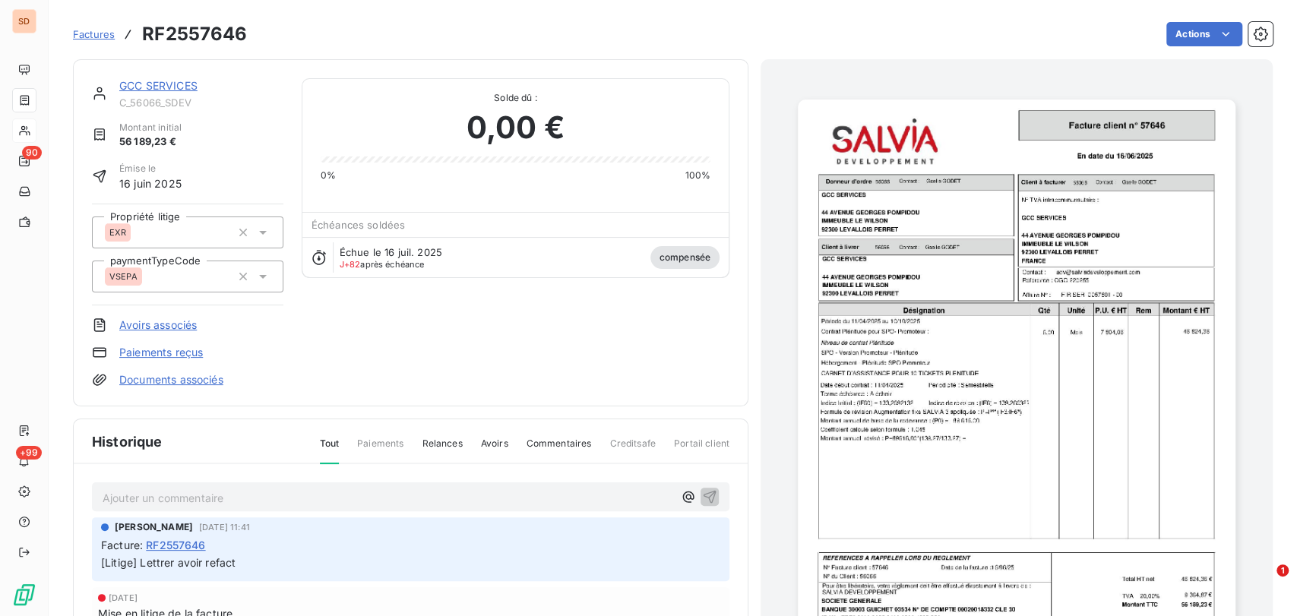
click at [942, 304] on img "button" at bounding box center [1017, 409] width 438 height 618
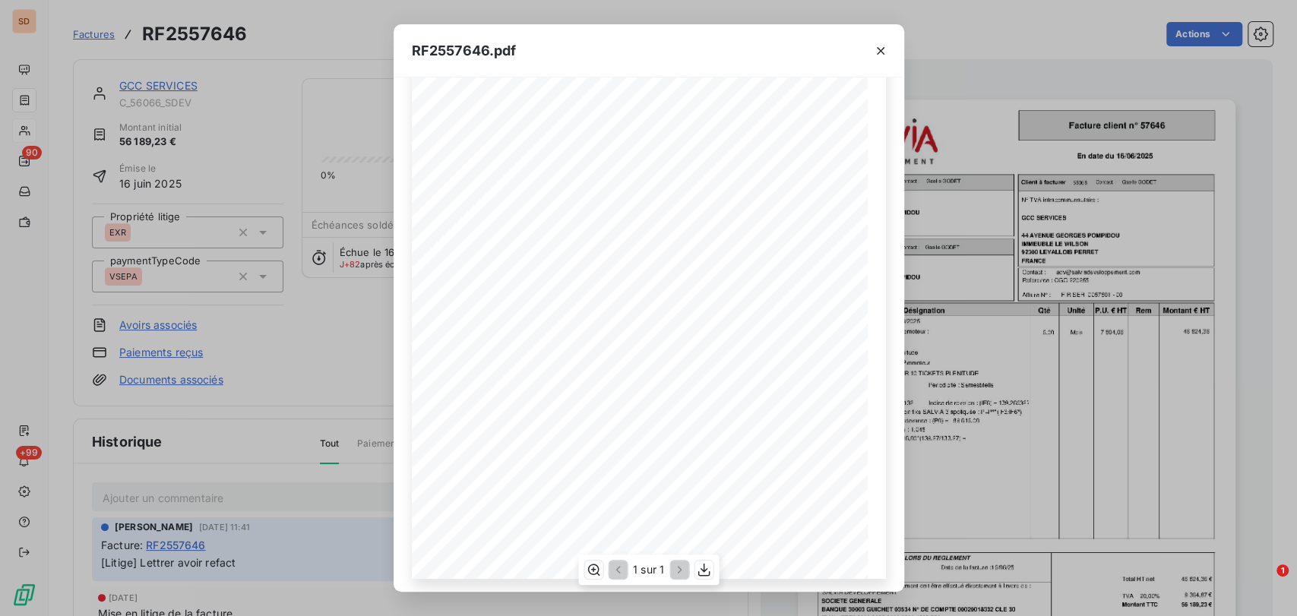
scroll to position [174, 0]
click at [881, 47] on icon "button" at bounding box center [880, 50] width 15 height 15
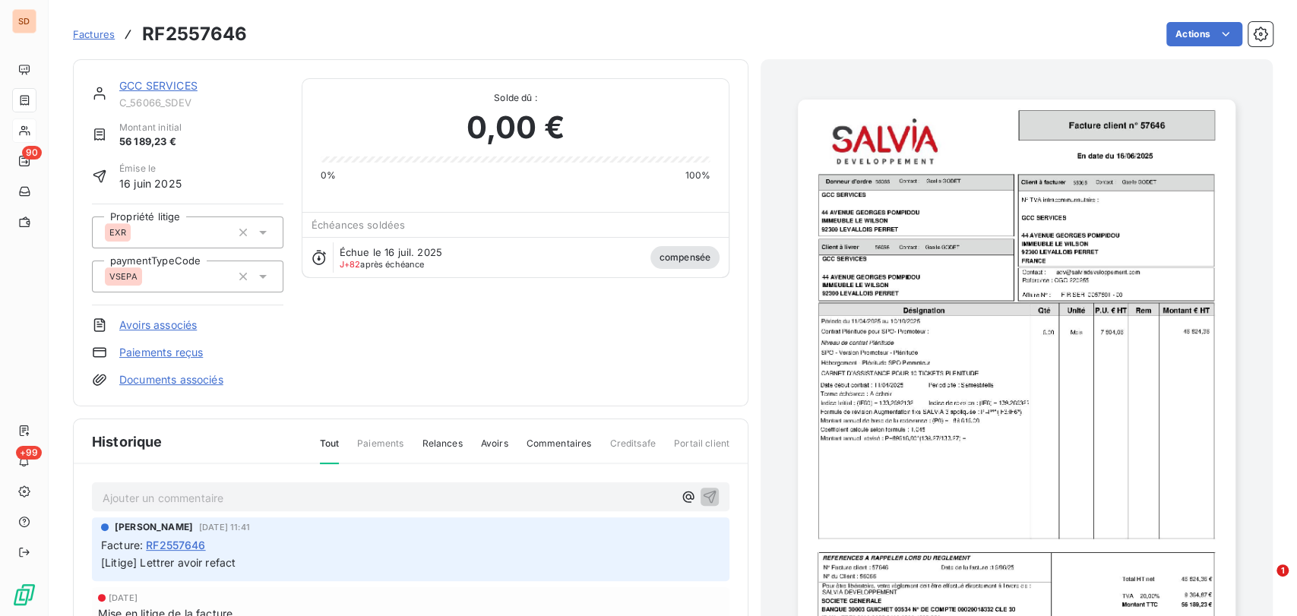
click at [941, 282] on img "button" at bounding box center [1017, 409] width 438 height 618
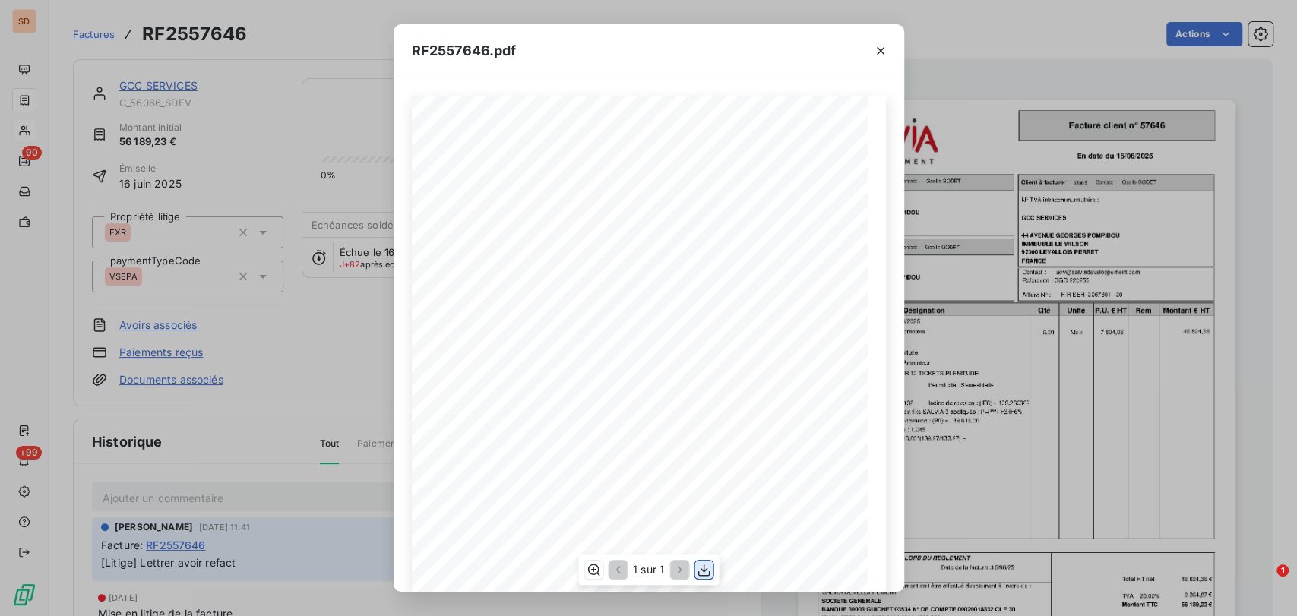
click at [711, 571] on button "button" at bounding box center [703, 570] width 18 height 18
click at [882, 48] on icon "button" at bounding box center [881, 51] width 8 height 8
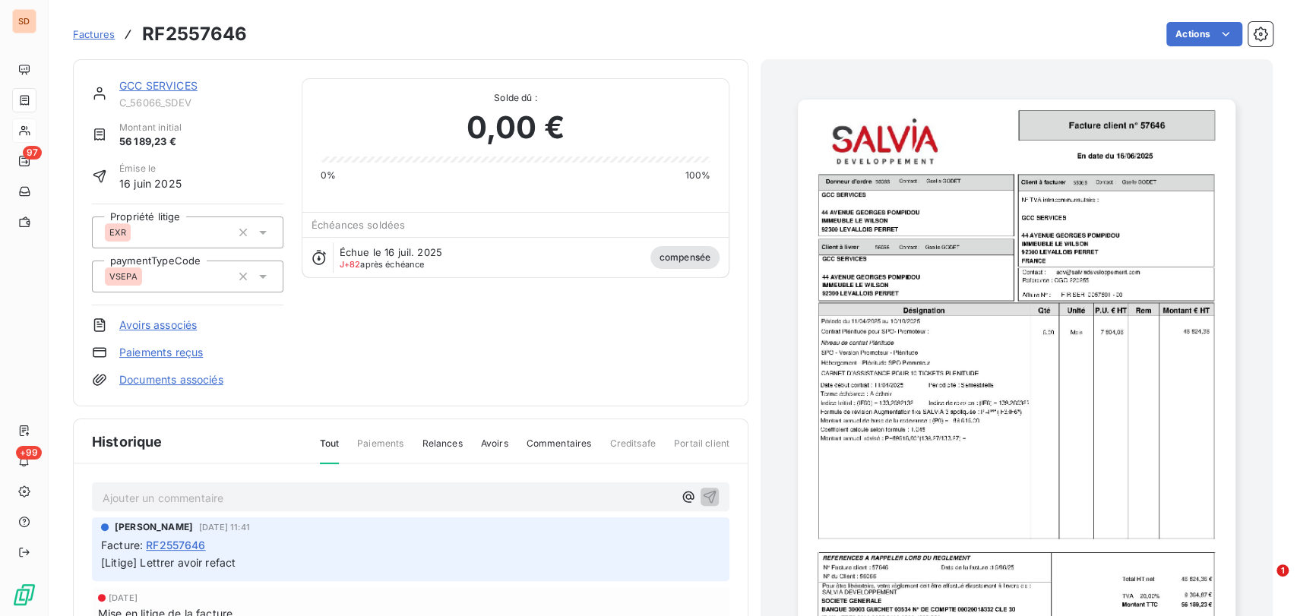
click at [134, 88] on link "GCC SERVICES" at bounding box center [158, 85] width 78 height 13
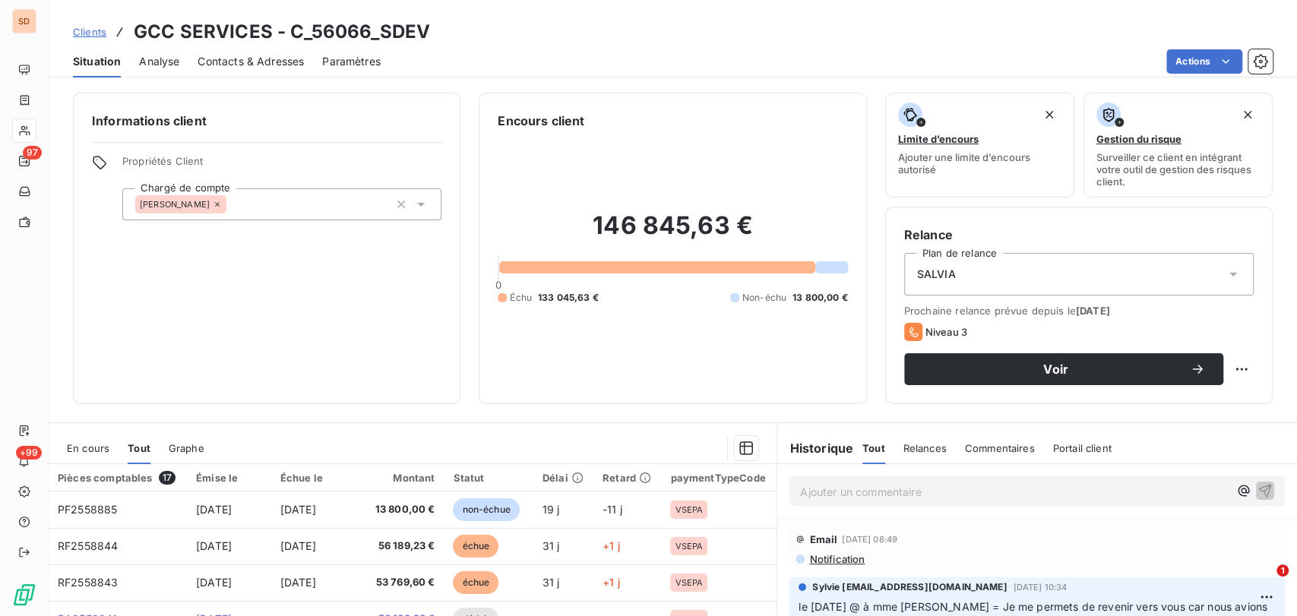
click at [234, 63] on span "Contacts & Adresses" at bounding box center [251, 61] width 106 height 15
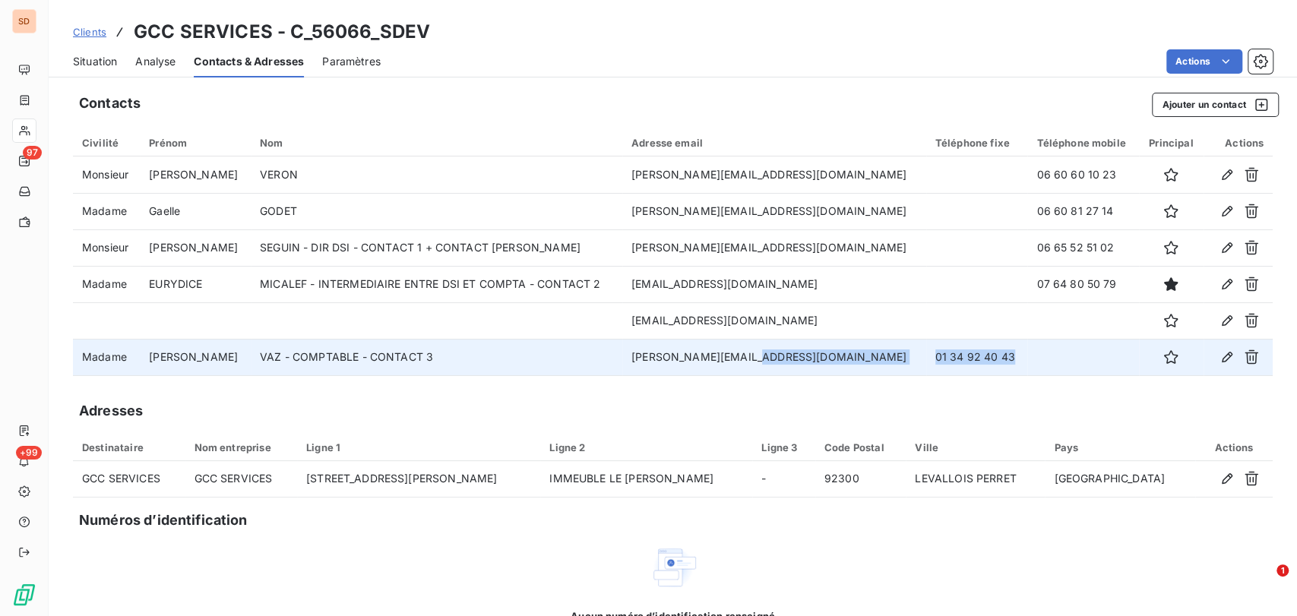
drag, startPoint x: 978, startPoint y: 357, endPoint x: 853, endPoint y: 358, distance: 124.6
click at [855, 358] on tr "Madame [PERSON_NAME] - COMPTABLE - CONTACT 3 [PERSON_NAME][EMAIL_ADDRESS][DOMAI…" at bounding box center [673, 357] width 1200 height 36
copy tr "01 34 92 40 43"
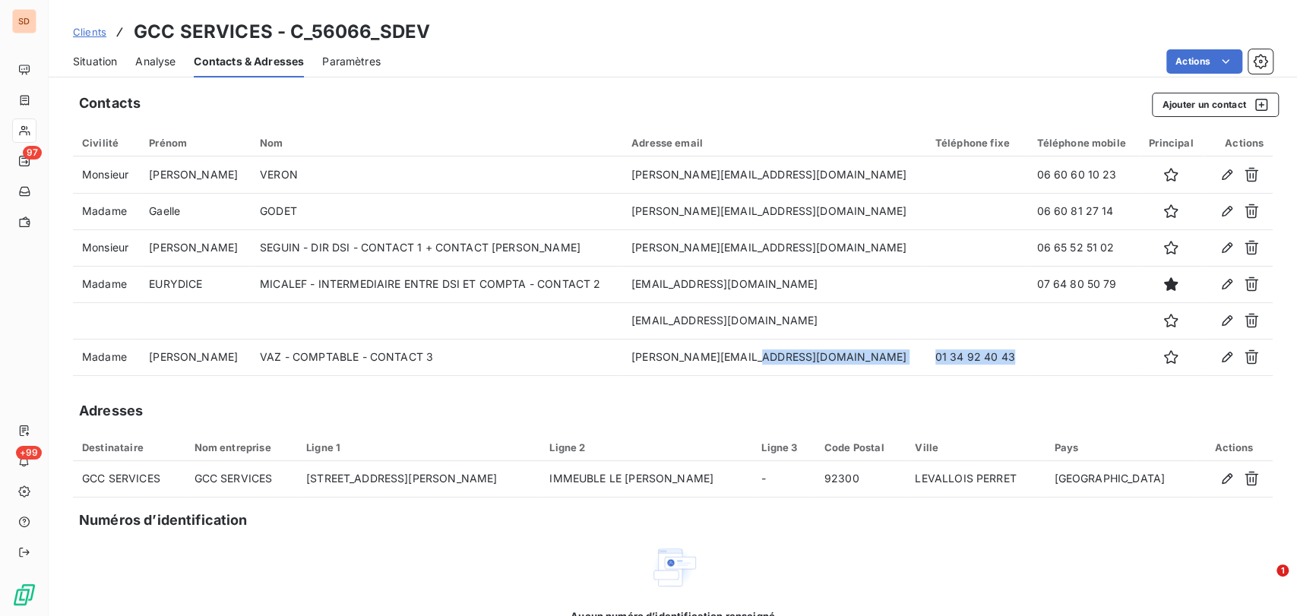
drag, startPoint x: 91, startPoint y: 55, endPoint x: 141, endPoint y: 74, distance: 53.6
click at [93, 56] on span "Situation" at bounding box center [95, 61] width 44 height 15
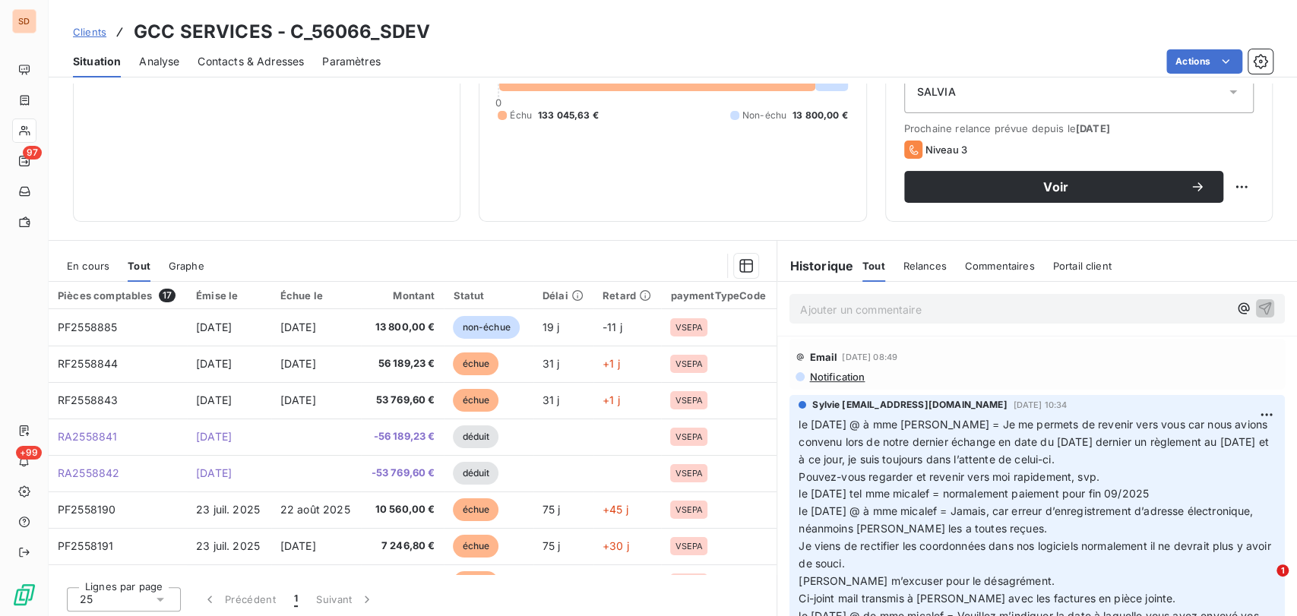
scroll to position [186, 0]
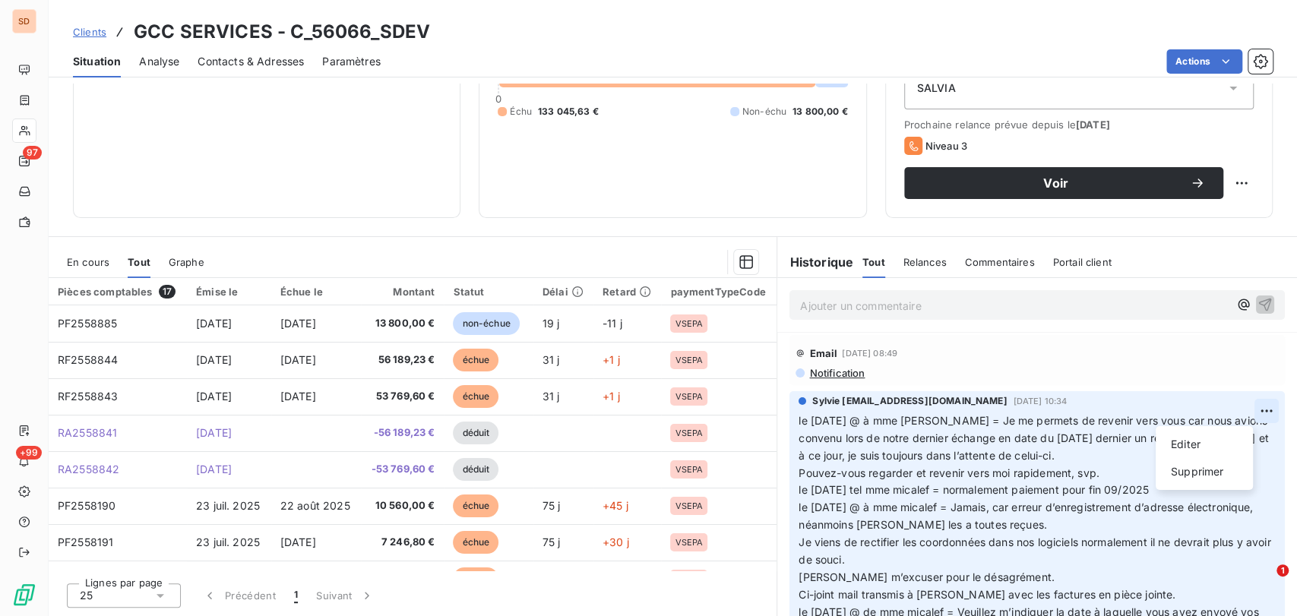
click at [1237, 407] on html "SD 97 +99 Clients GCC SERVICES - C_56066_SDEV Situation Analyse Contacts & Adre…" at bounding box center [648, 308] width 1297 height 616
click at [1183, 444] on div "Editer" at bounding box center [1204, 444] width 85 height 24
click at [789, 421] on div "Sylvie [EMAIL_ADDRESS][DOMAIN_NAME] [DATE] 10:34 le [DATE] @ à mme [PERSON_NAME…" at bounding box center [1036, 536] width 495 height 291
click at [798, 419] on span "le [DATE] @ à mme [PERSON_NAME] = Je me permets de revenir vers vous car nous a…" at bounding box center [1026, 438] width 457 height 48
drag, startPoint x: 792, startPoint y: 419, endPoint x: 828, endPoint y: 413, distance: 36.2
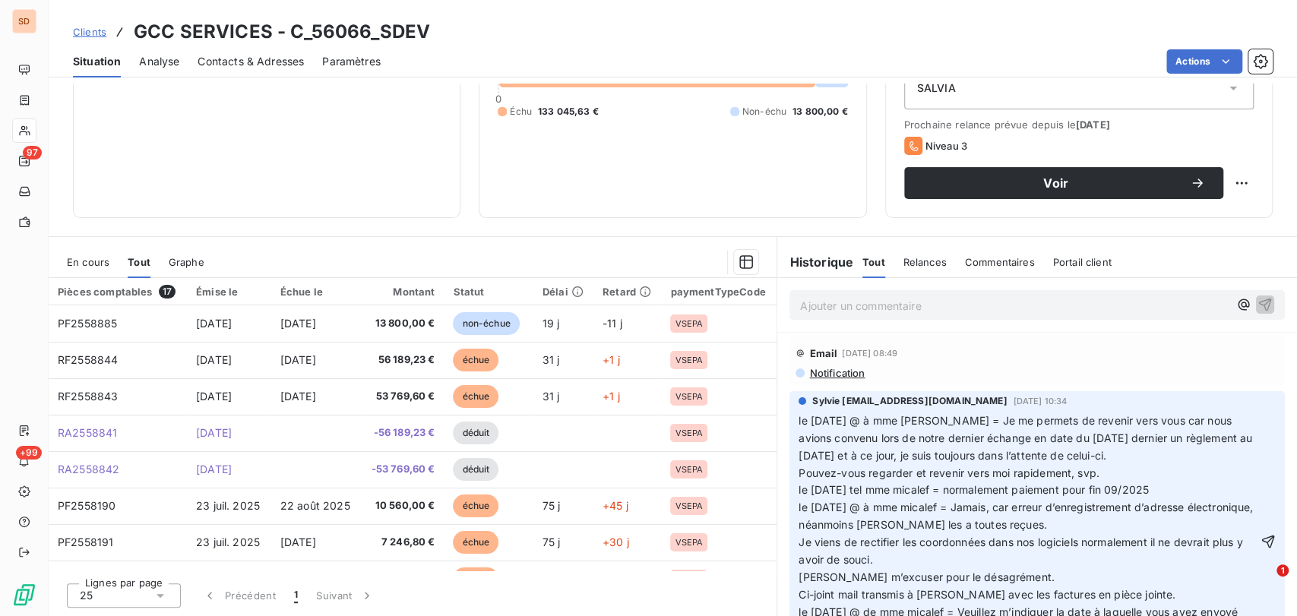
click at [828, 413] on p "le [DATE] @ à mme [PERSON_NAME] = Je me permets de revenir vers vous car nous a…" at bounding box center [1027, 543] width 459 height 261
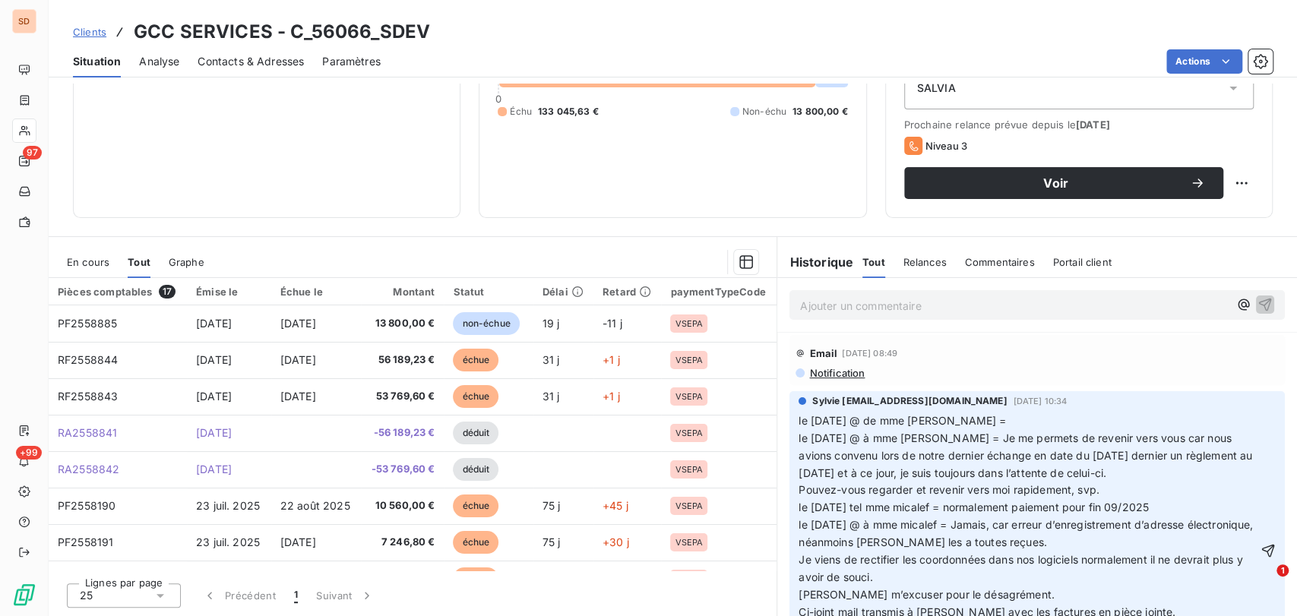
click at [975, 454] on p "le [DATE] @ de mme [PERSON_NAME] = le [DATE] @ à mme [PERSON_NAME] = Je me perm…" at bounding box center [1027, 552] width 459 height 278
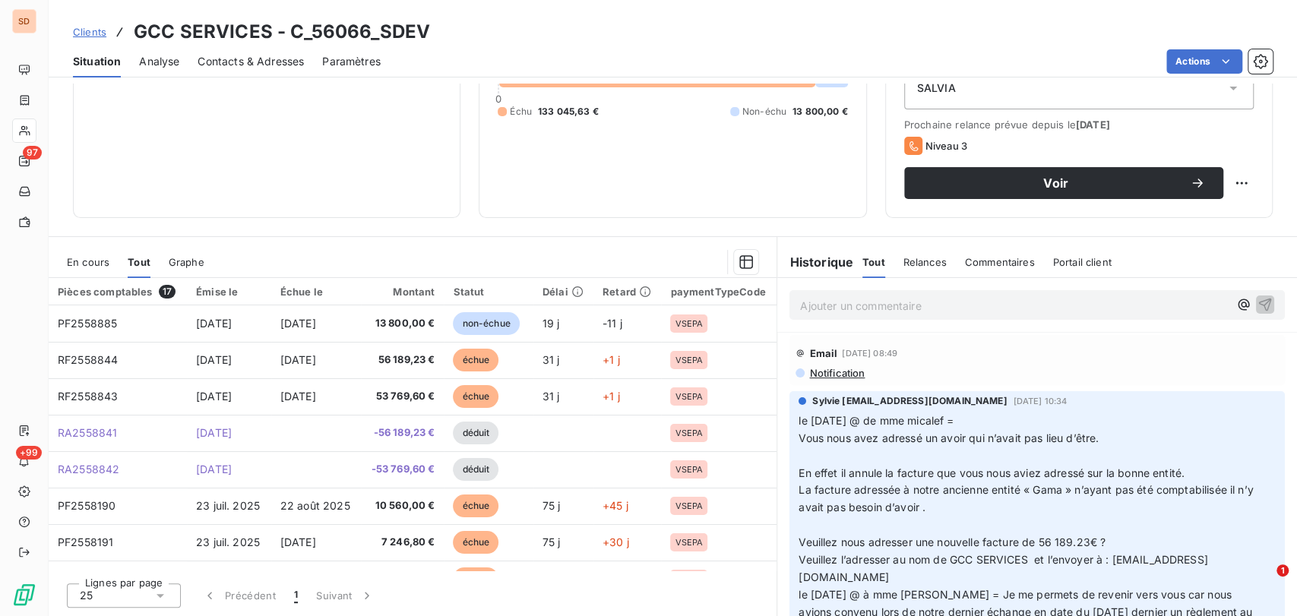
click at [825, 534] on p at bounding box center [1027, 525] width 459 height 17
click at [808, 465] on p at bounding box center [1027, 455] width 459 height 17
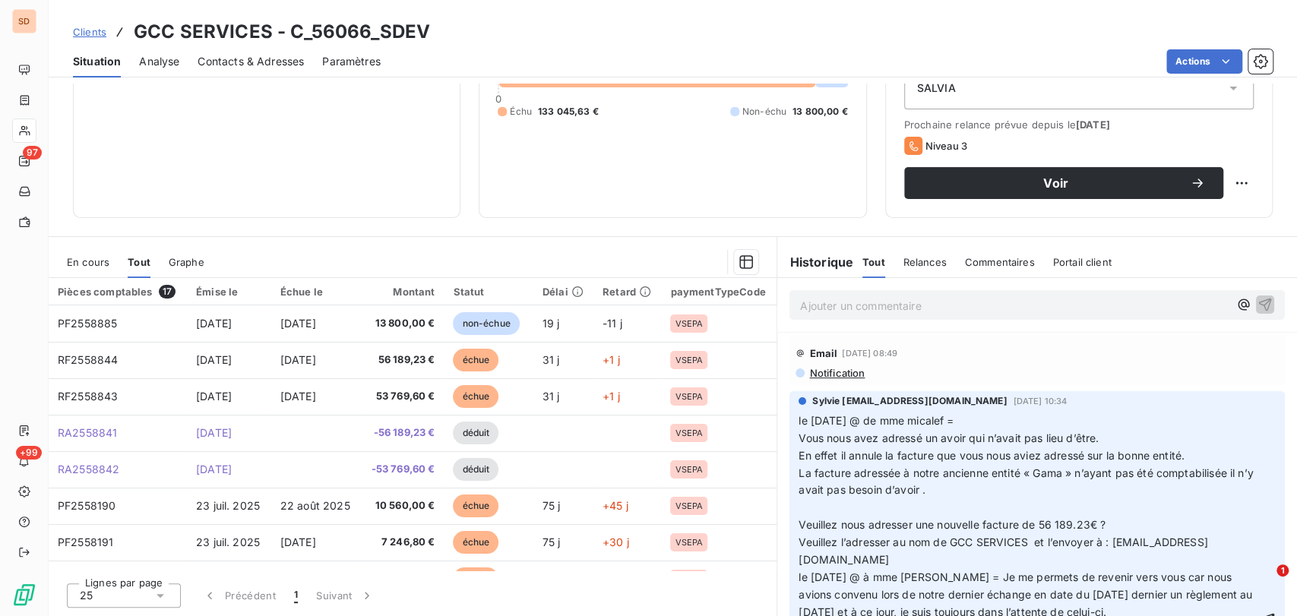
click at [820, 500] on p "La facture adressée à notre ancienne entité « Gama » n’ayant pas été comptabili…" at bounding box center [1027, 482] width 459 height 35
click at [812, 517] on p at bounding box center [1027, 507] width 459 height 17
click at [972, 430] on p "le [DATE] @ de mme micalef =" at bounding box center [1027, 421] width 459 height 17
click at [798, 444] on span "Vous nous avez adressé un avoir qui n’avait pas lieu d’être." at bounding box center [948, 438] width 300 height 13
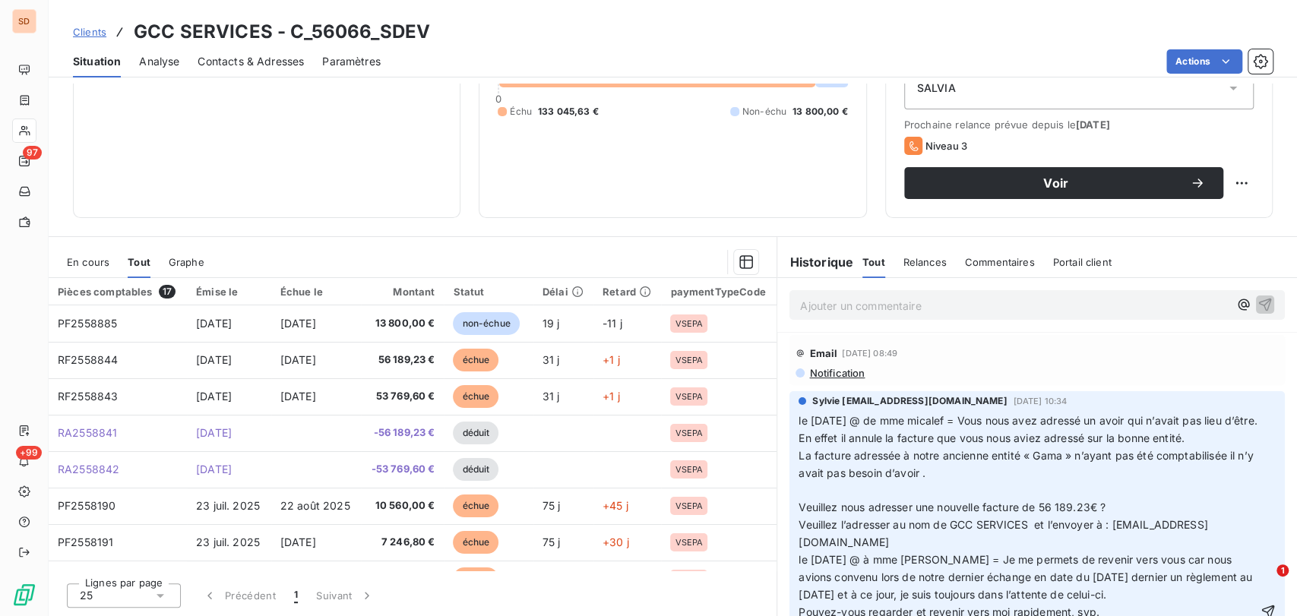
click at [825, 499] on p at bounding box center [1027, 490] width 459 height 17
click at [809, 499] on p "AN°58841 - 56189.23€" at bounding box center [1027, 490] width 459 height 17
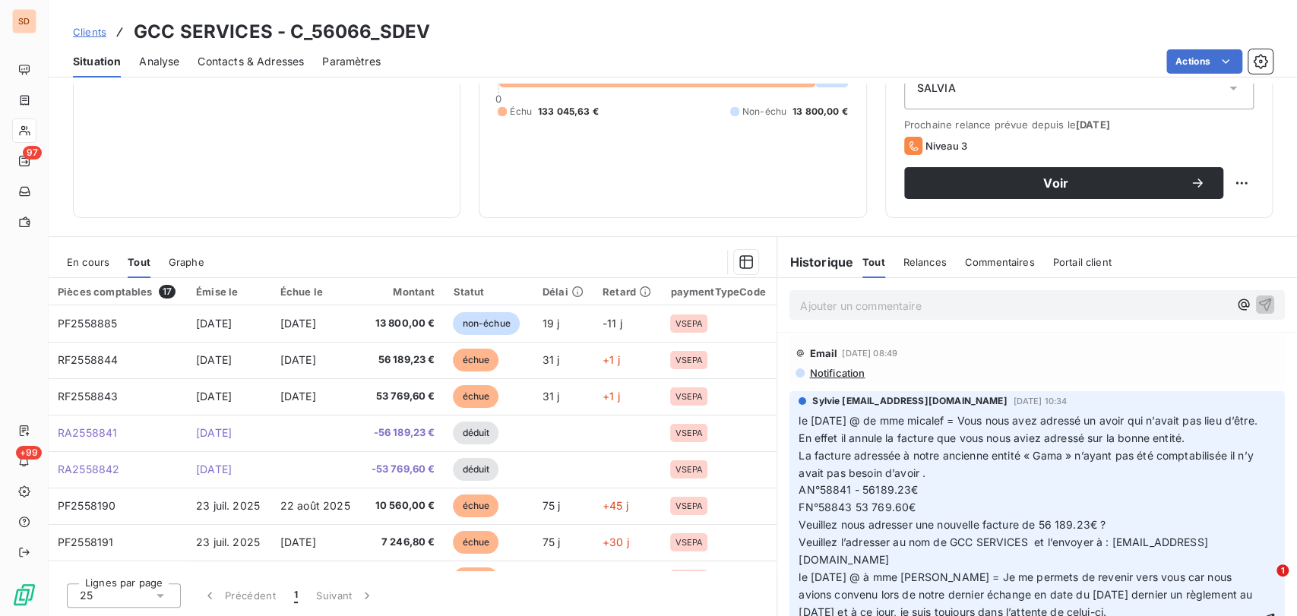
click at [798, 514] on span "AN°58841 - 56189.23€ FN°58843 53 769.60€" at bounding box center [857, 498] width 119 height 30
click at [798, 517] on p "AN°58841 - 56189.23€ FN°58843 53 769.60€" at bounding box center [1027, 499] width 459 height 35
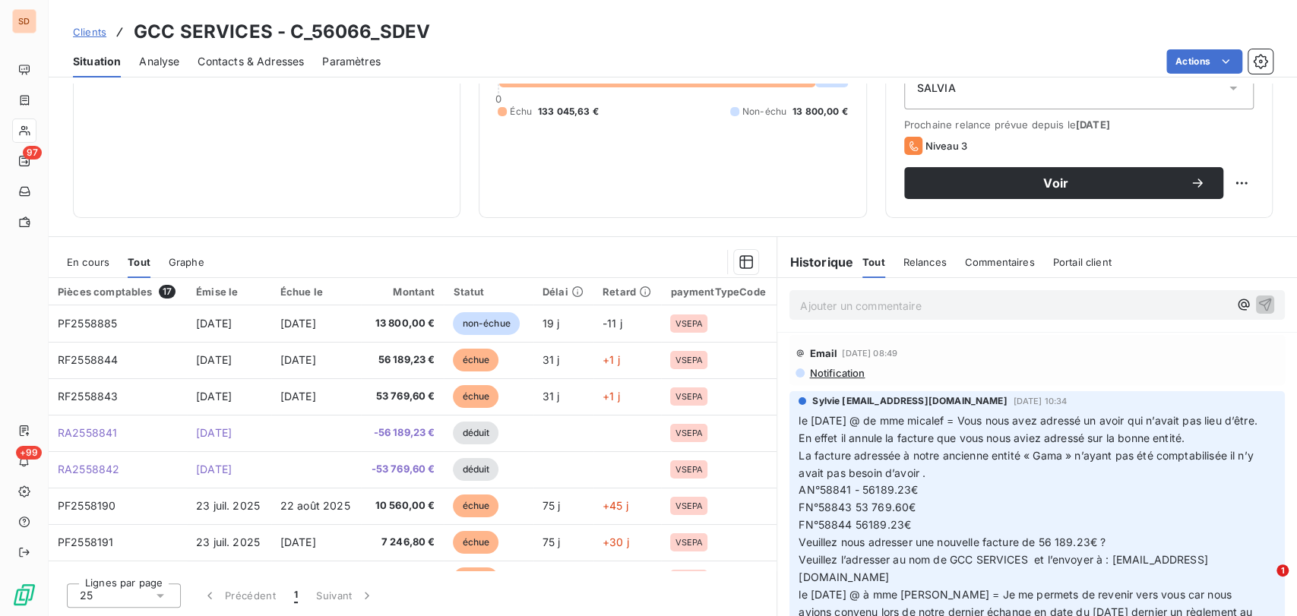
click at [868, 531] on span "AN°58841 - 56189.23€ FN°58843 53 769.60€ FN°58844 56189.23€" at bounding box center [857, 507] width 119 height 48
click at [862, 531] on span "AN°58841 - 56 189.23€ FN°58843 53 769.60€ FN°58844 56189.23€" at bounding box center [859, 507] width 122 height 48
click at [846, 531] on span "AN°58841 - 56 189.23€ FN°58843 53 769.60€ FN°58844 56 189.23€" at bounding box center [859, 507] width 122 height 48
click at [844, 531] on span "AN°58841 - 56 189.23€ FN°58843 = 53 769.60€ FN°58844 56 189.23€" at bounding box center [861, 507] width 127 height 48
click at [845, 531] on span "AN°58841 = - 56 189.23€ FN°58843 = 53 769.60€ FN°58844 56 189.23€" at bounding box center [866, 507] width 136 height 48
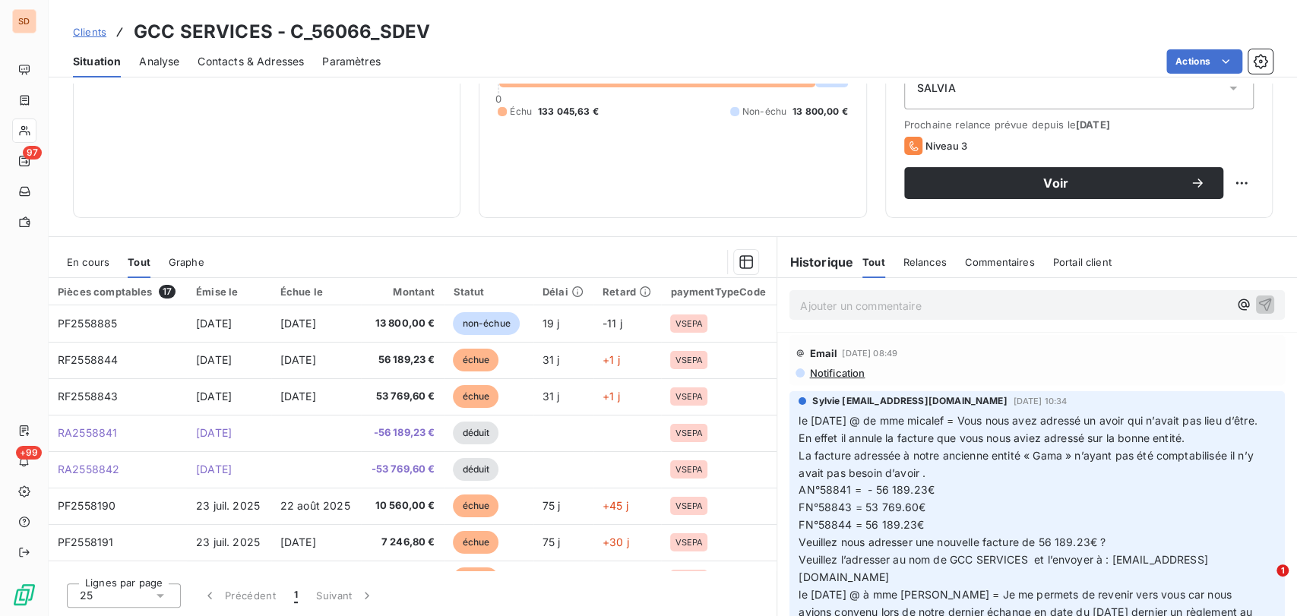
scroll to position [84, 0]
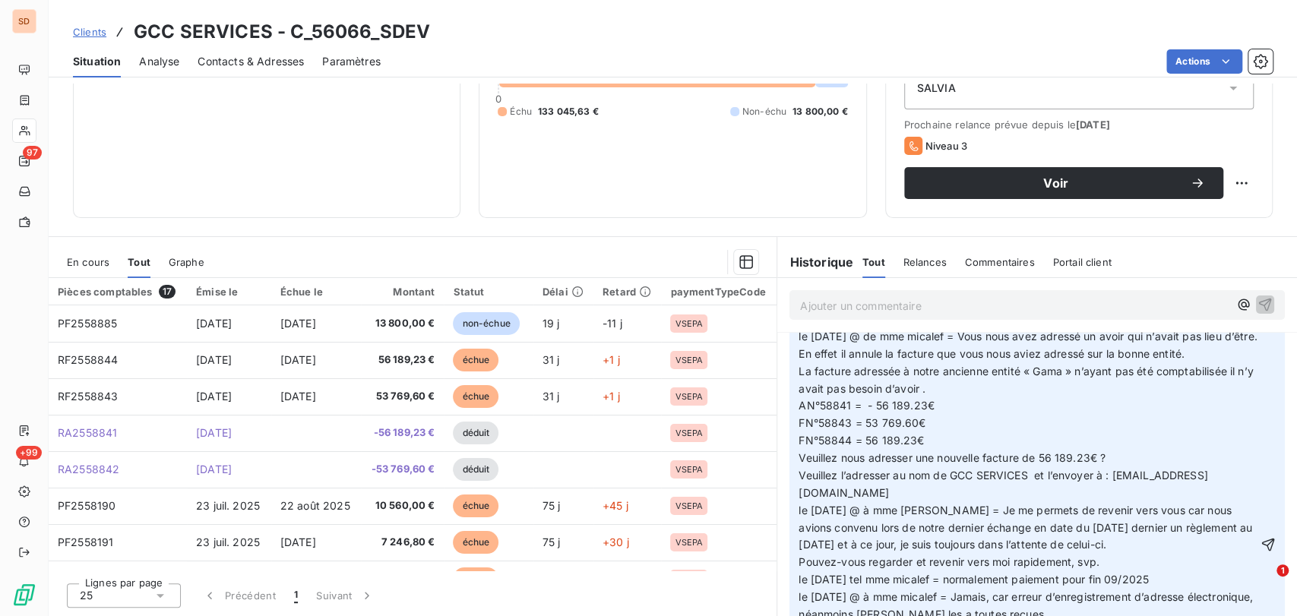
click at [811, 346] on p "le [DATE] @ de mme micalef = Vous nous avez adressé un avoir qui n’avait pas li…" at bounding box center [1027, 336] width 459 height 17
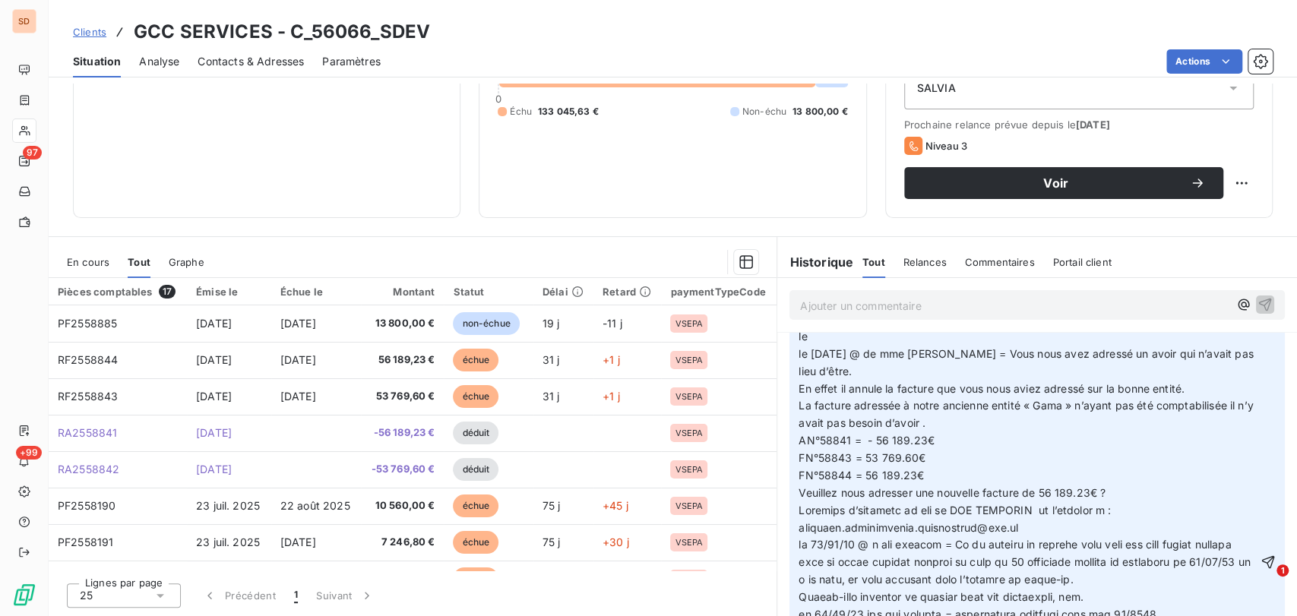
click at [798, 340] on p "le le [DATE] @ de mme [PERSON_NAME] = Vous nous avez adressé un avoir qui n’ava…" at bounding box center [1027, 354] width 459 height 52
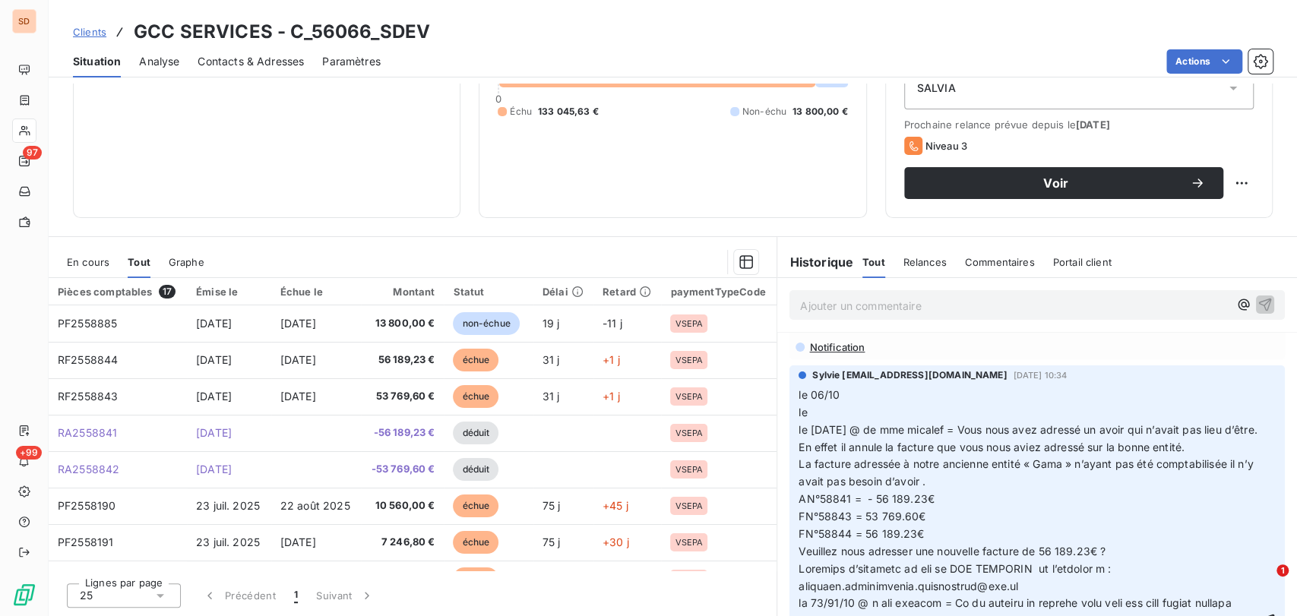
scroll to position [0, 0]
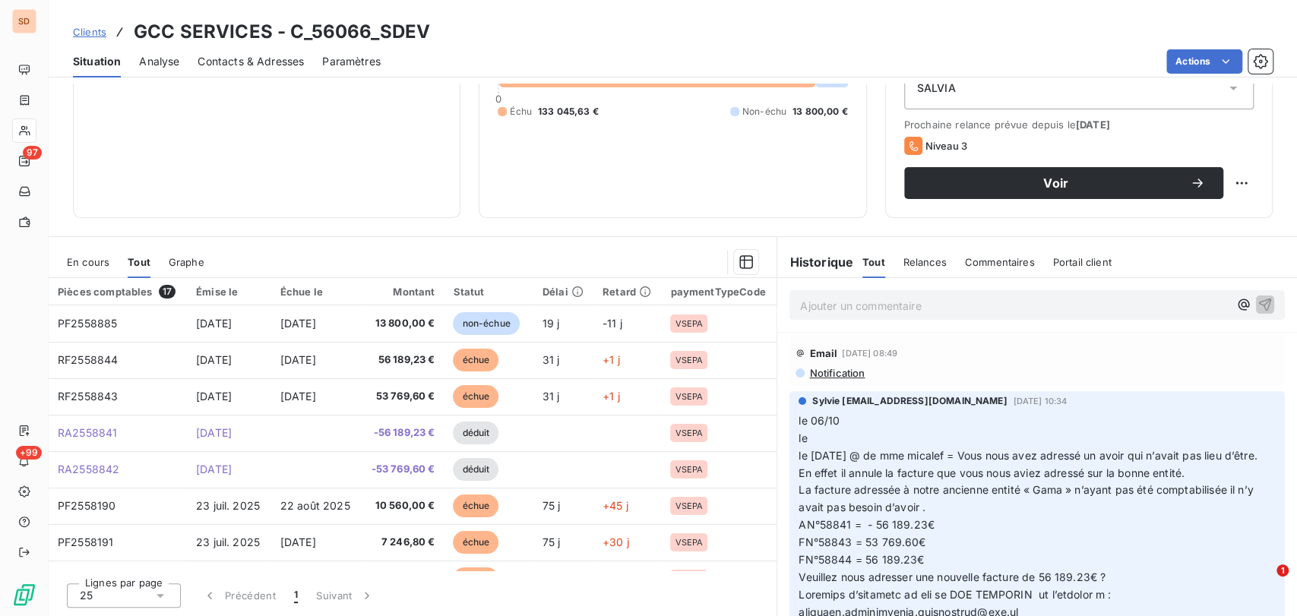
click at [819, 441] on p "le 06/10 le le [DATE] @ de mme micalef = Vous nous avez adressé un avoir qui n’…" at bounding box center [1027, 439] width 459 height 52
click at [855, 423] on p "le 06/10 le [DATE] le [DATE] @ de mme micalef = Vous nous avez adressé un avoir…" at bounding box center [1027, 439] width 459 height 52
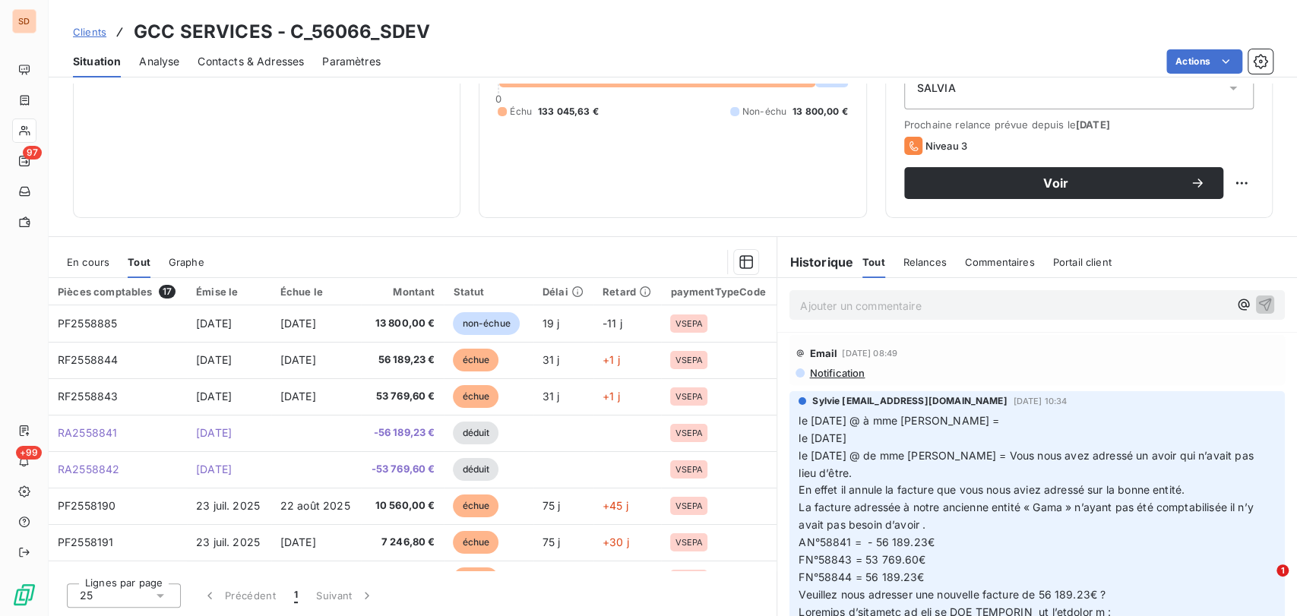
click at [865, 444] on p "le [DATE] @ à mme [PERSON_NAME] = le [DATE] le [DATE] @ de mme [PERSON_NAME] = …" at bounding box center [1027, 448] width 459 height 70
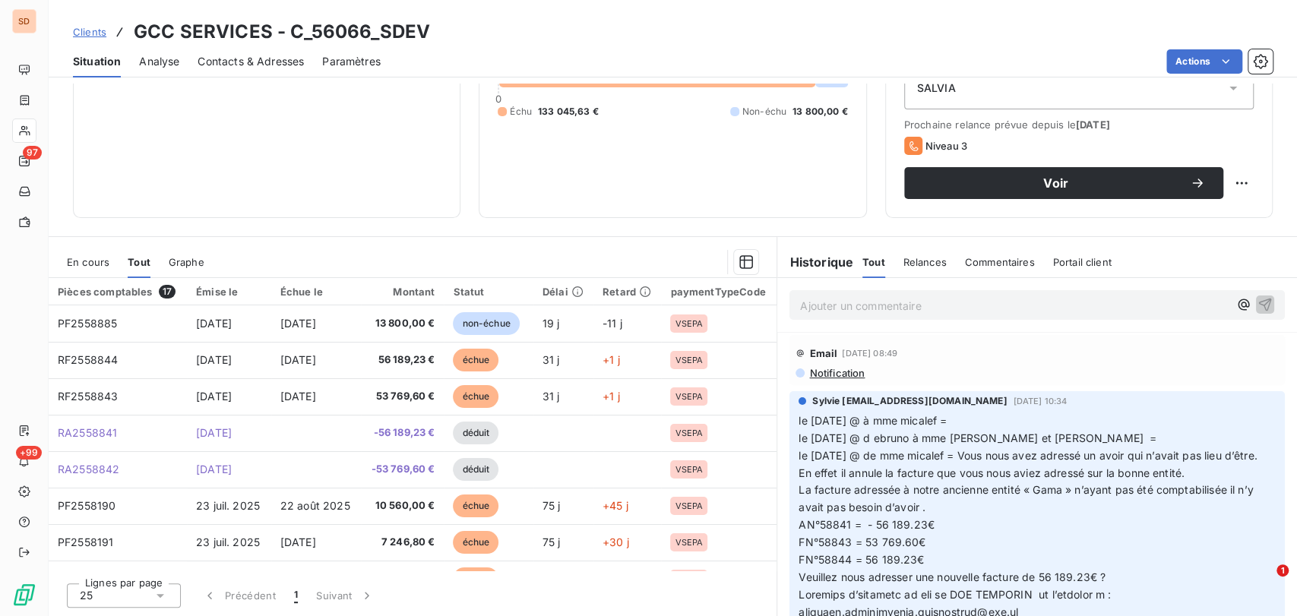
click at [879, 438] on span "le [DATE] @ à mme micalef = le [DATE] @ d ebruno à mme [PERSON_NAME] et [PERSON…" at bounding box center [1027, 438] width 458 height 48
click at [879, 438] on span "le [DATE] @ à mme [PERSON_NAME] = le [DATE] @ de [PERSON_NAME] à mme [PERSON_NA…" at bounding box center [1027, 438] width 458 height 48
click at [1115, 437] on p "le [DATE] @ à mme [PERSON_NAME] = le [DATE] @ de [PERSON_NAME] à mme [PERSON_NA…" at bounding box center [1027, 439] width 459 height 52
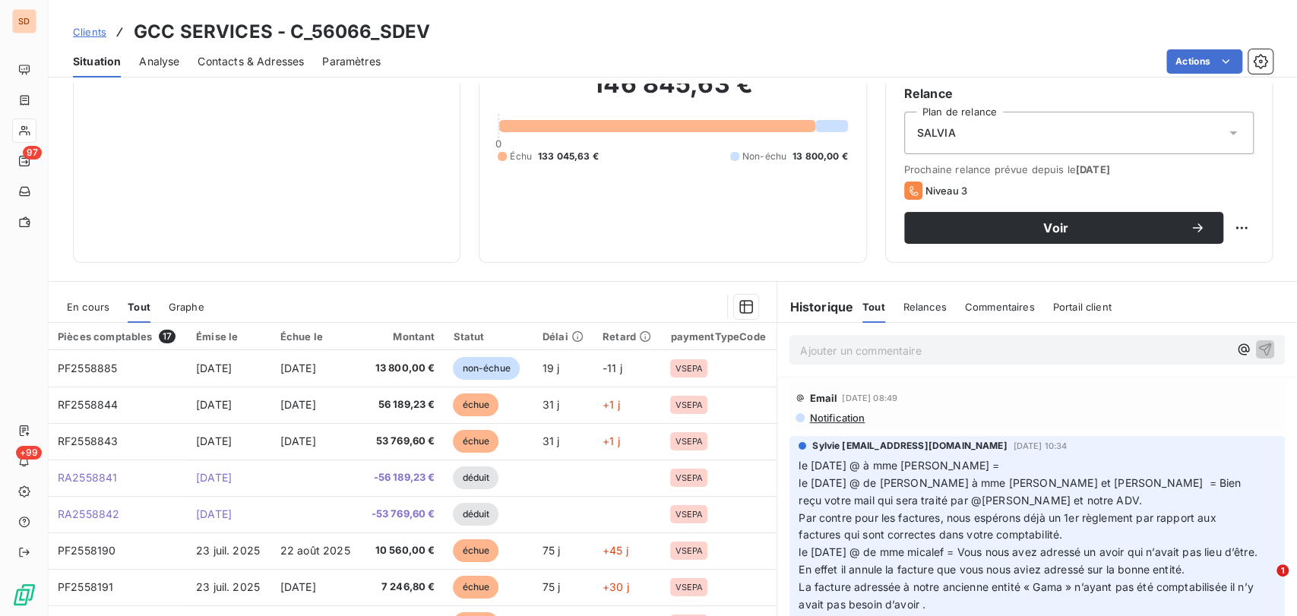
scroll to position [102, 0]
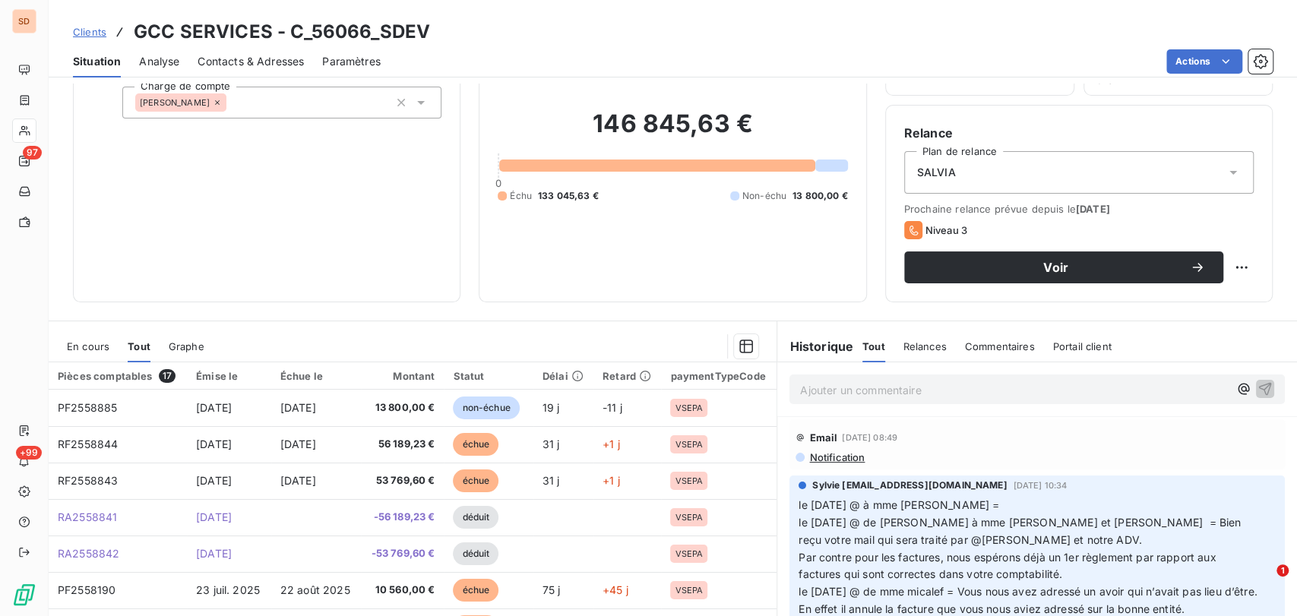
click at [972, 510] on p "le [DATE] @ à mme [PERSON_NAME] = le [DATE] @ de [PERSON_NAME] à mme [PERSON_NA…" at bounding box center [1027, 523] width 459 height 52
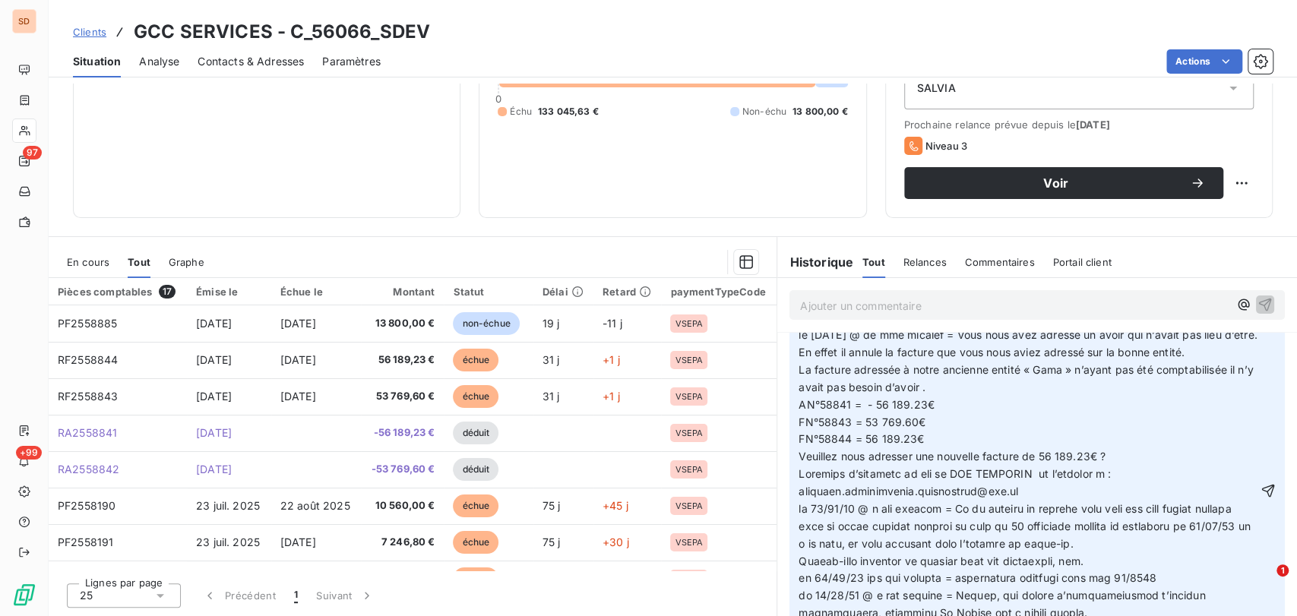
scroll to position [205, 0]
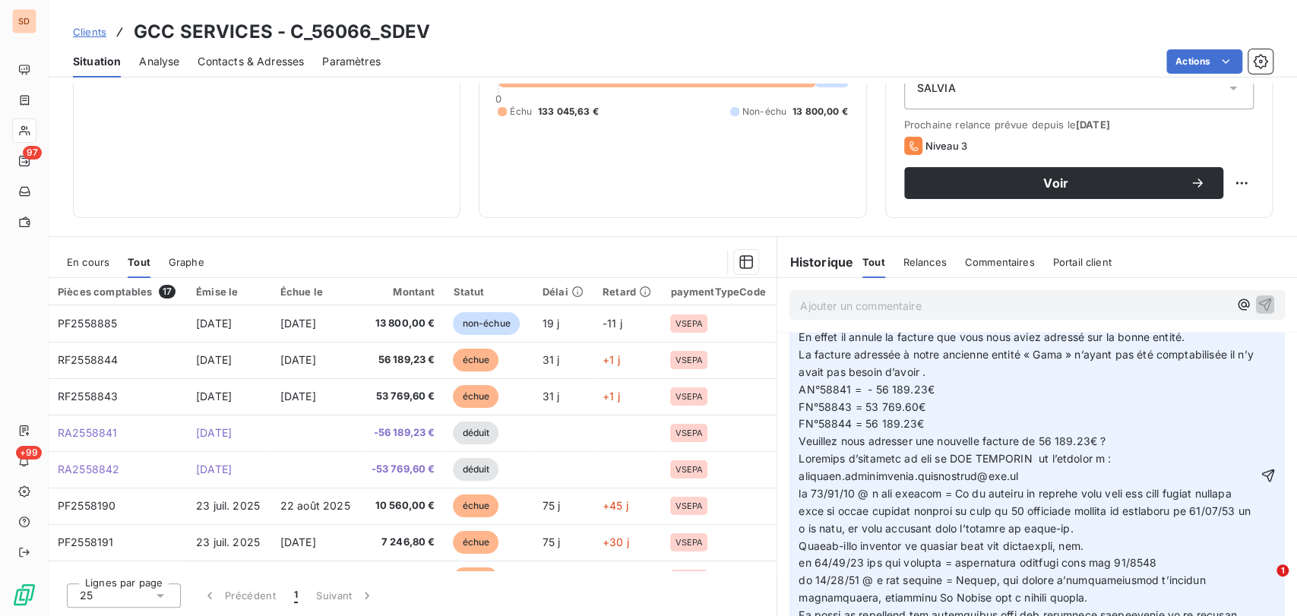
click at [1260, 483] on icon "button" at bounding box center [1267, 475] width 15 height 15
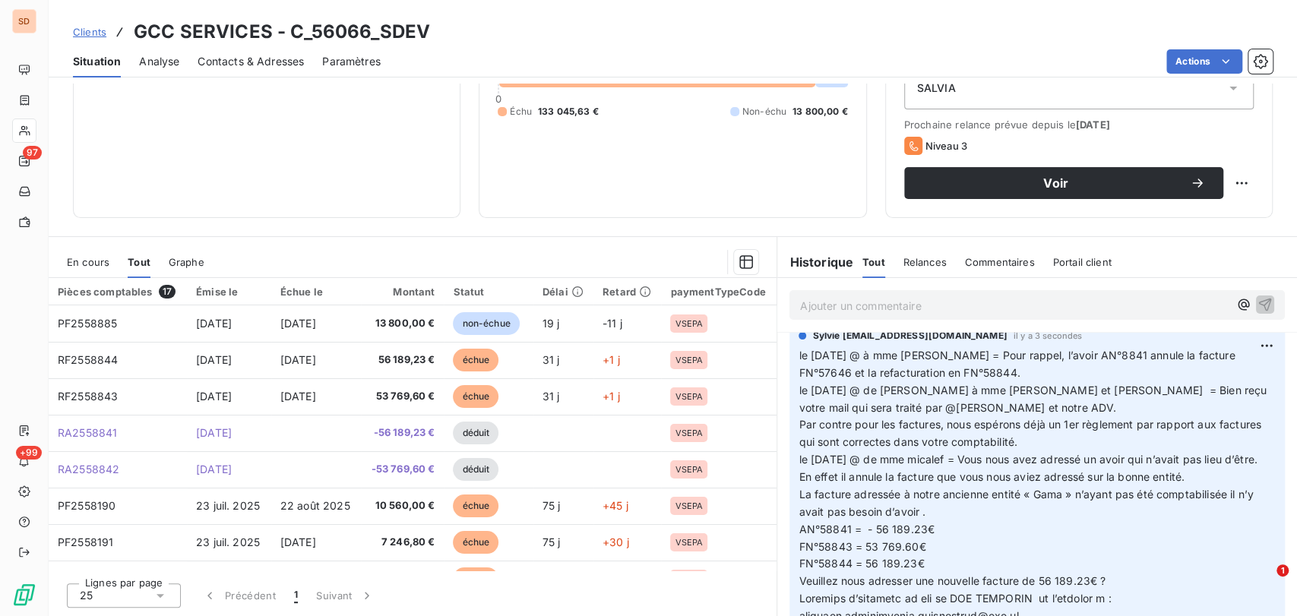
scroll to position [0, 0]
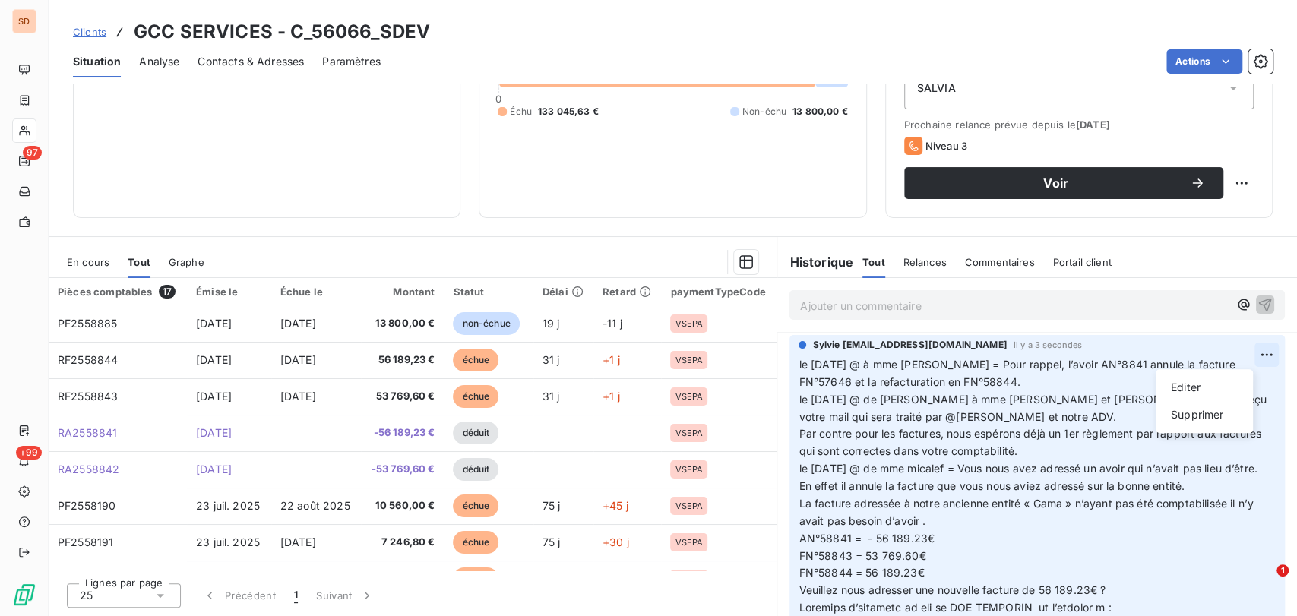
click at [1247, 356] on html "SD 97 +99 Clients GCC SERVICES - C_56066_SDEV Situation Analyse Contacts & Adre…" at bounding box center [648, 308] width 1297 height 616
click at [1183, 383] on div "Editer" at bounding box center [1204, 387] width 85 height 24
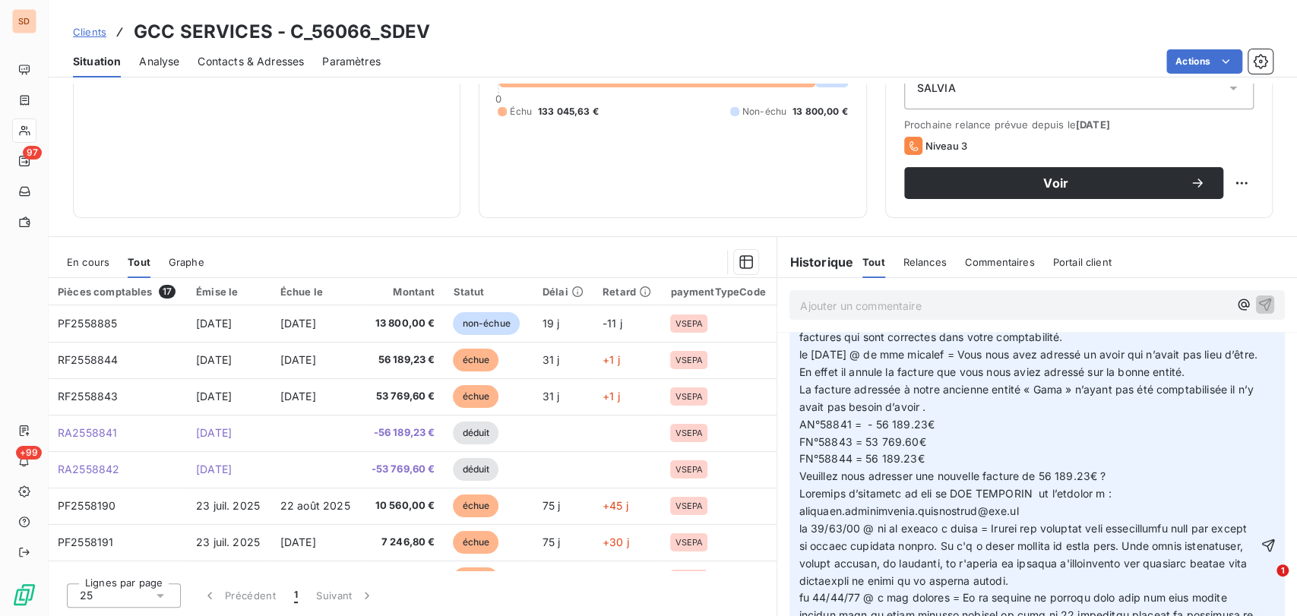
scroll to position [0, 0]
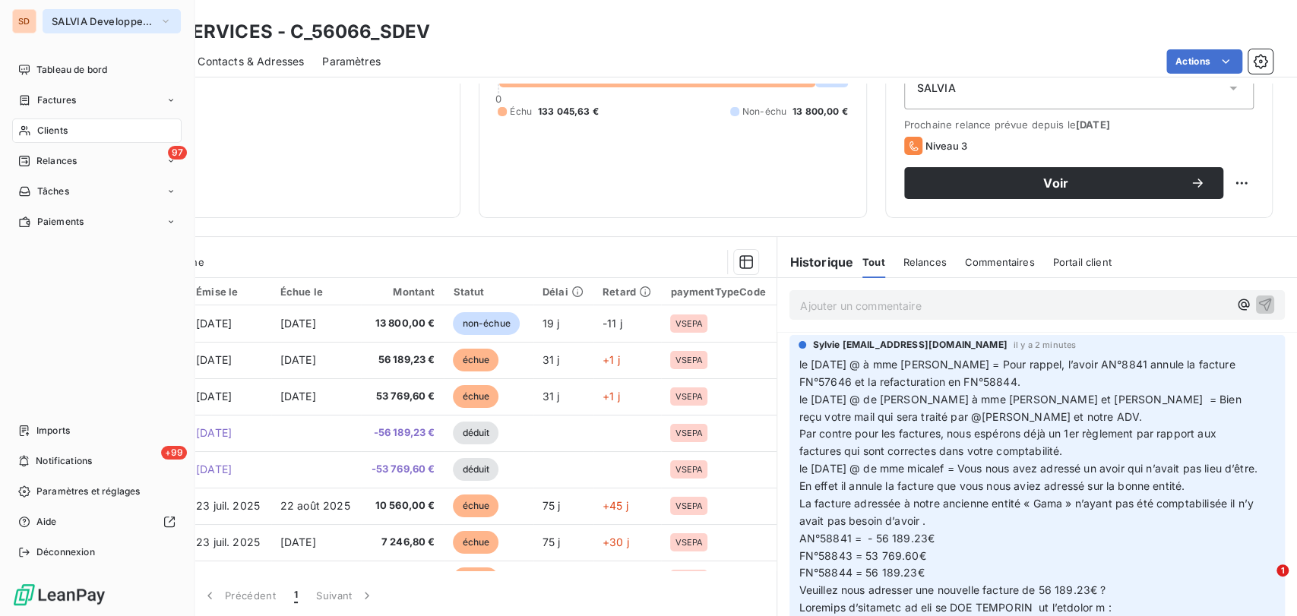
click at [164, 20] on icon "button" at bounding box center [166, 21] width 12 height 15
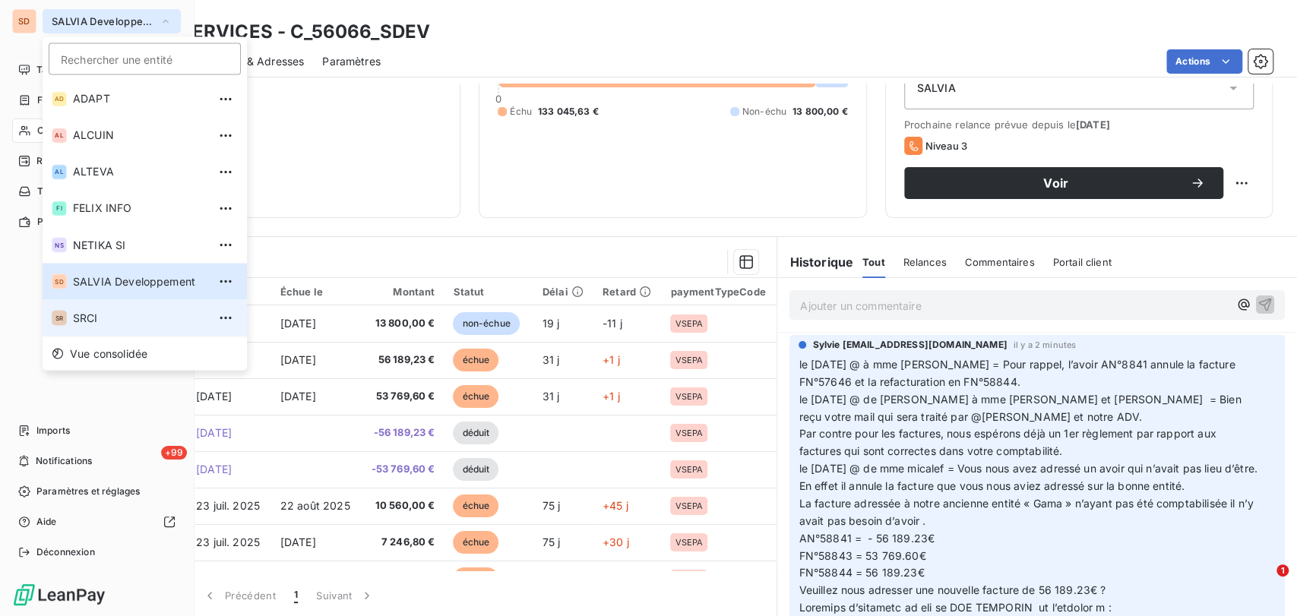
click at [97, 321] on span "SRCI" at bounding box center [140, 317] width 134 height 15
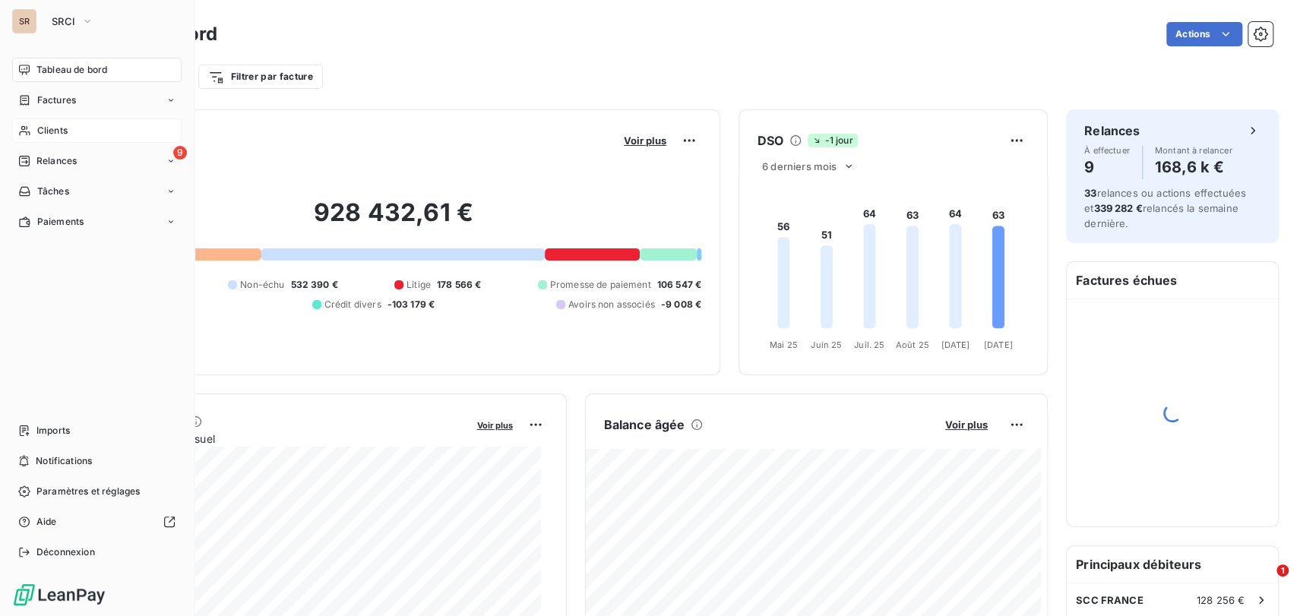
click at [58, 131] on span "Clients" at bounding box center [52, 131] width 30 height 14
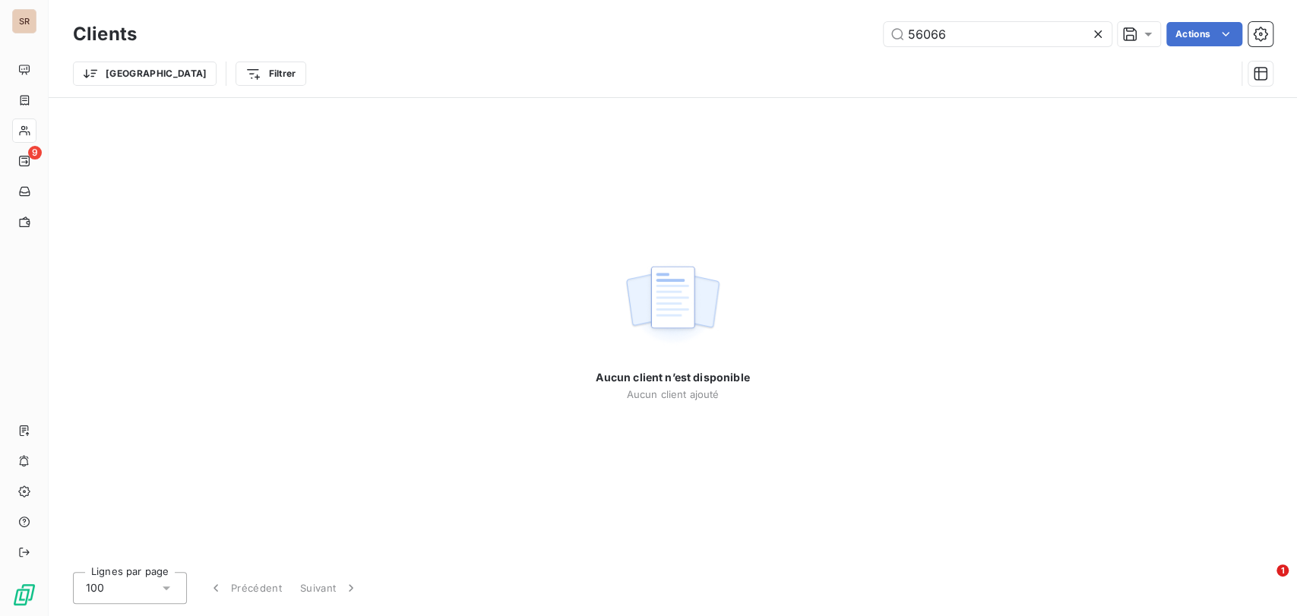
drag, startPoint x: 966, startPoint y: 29, endPoint x: 793, endPoint y: 55, distance: 175.2
click at [793, 55] on div "Clients 56066 Actions Trier Filtrer" at bounding box center [673, 57] width 1200 height 79
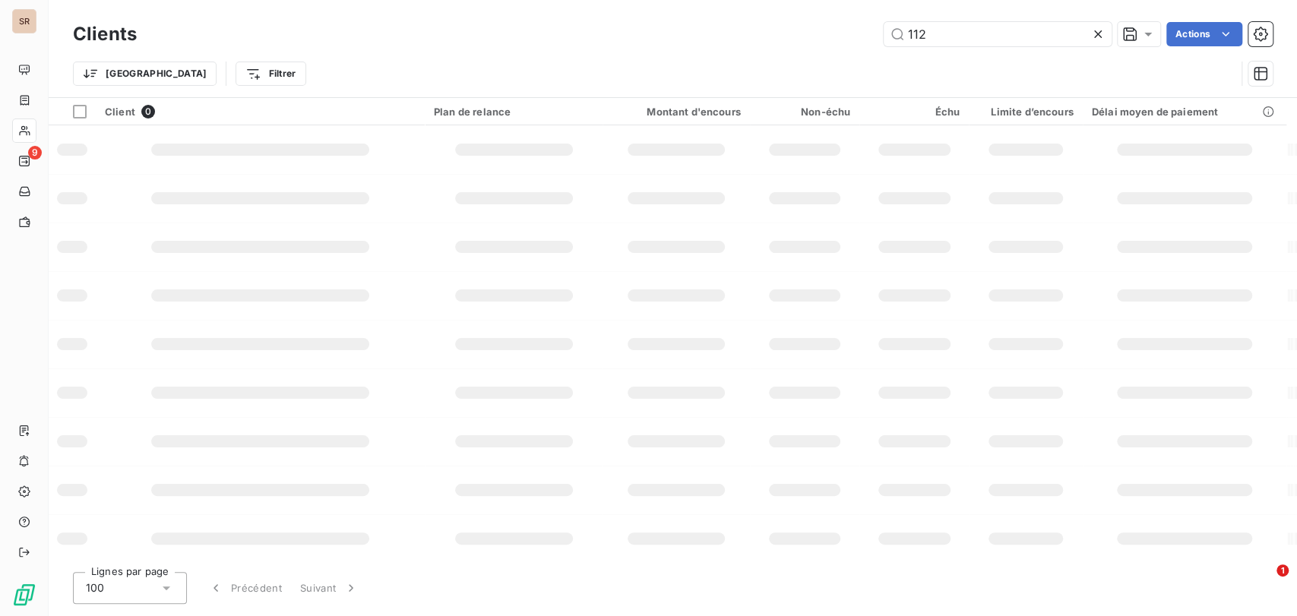
type input "112"
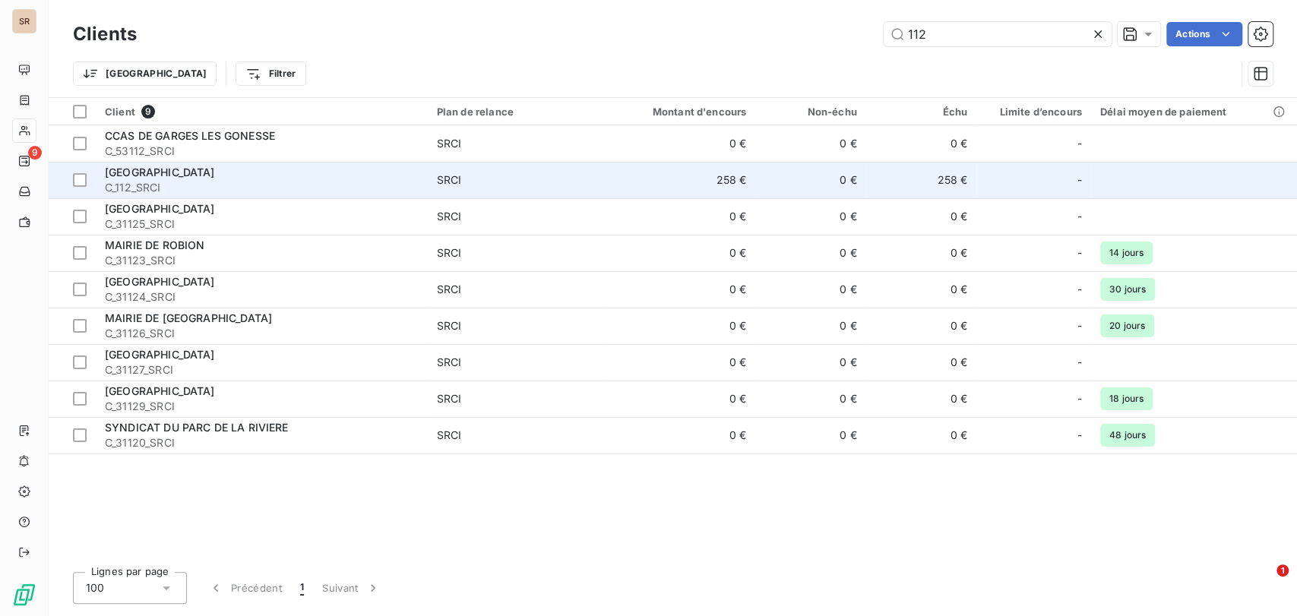
click at [141, 169] on span "[GEOGRAPHIC_DATA]" at bounding box center [160, 172] width 110 height 13
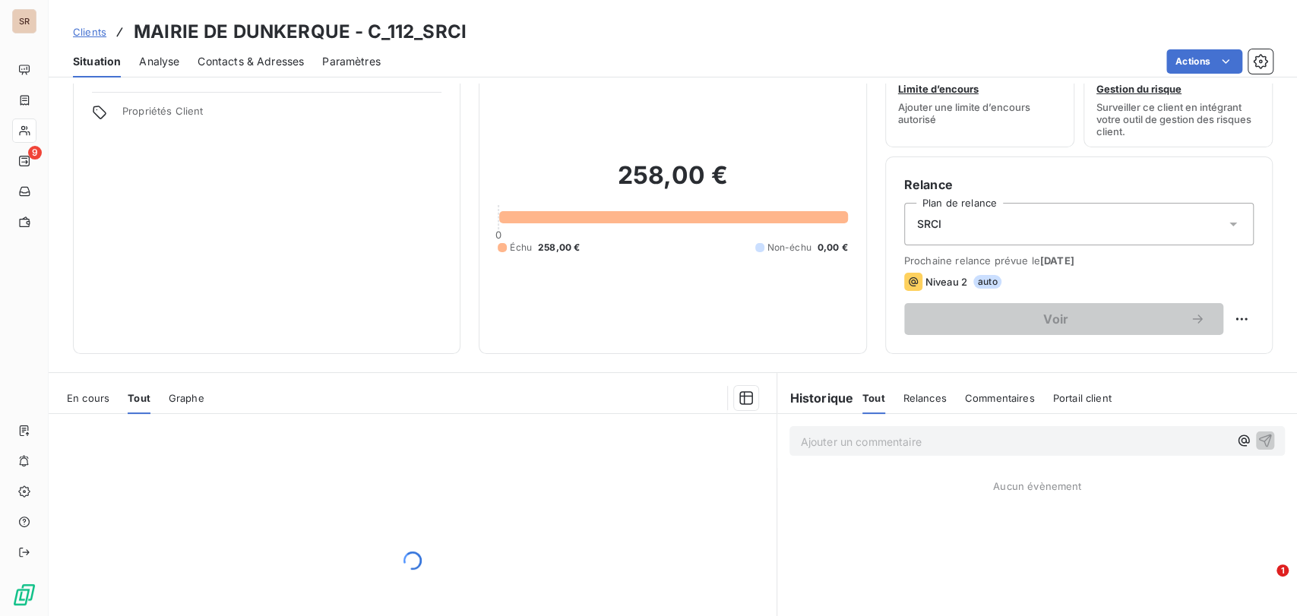
scroll to position [169, 0]
